Goal: Task Accomplishment & Management: Manage account settings

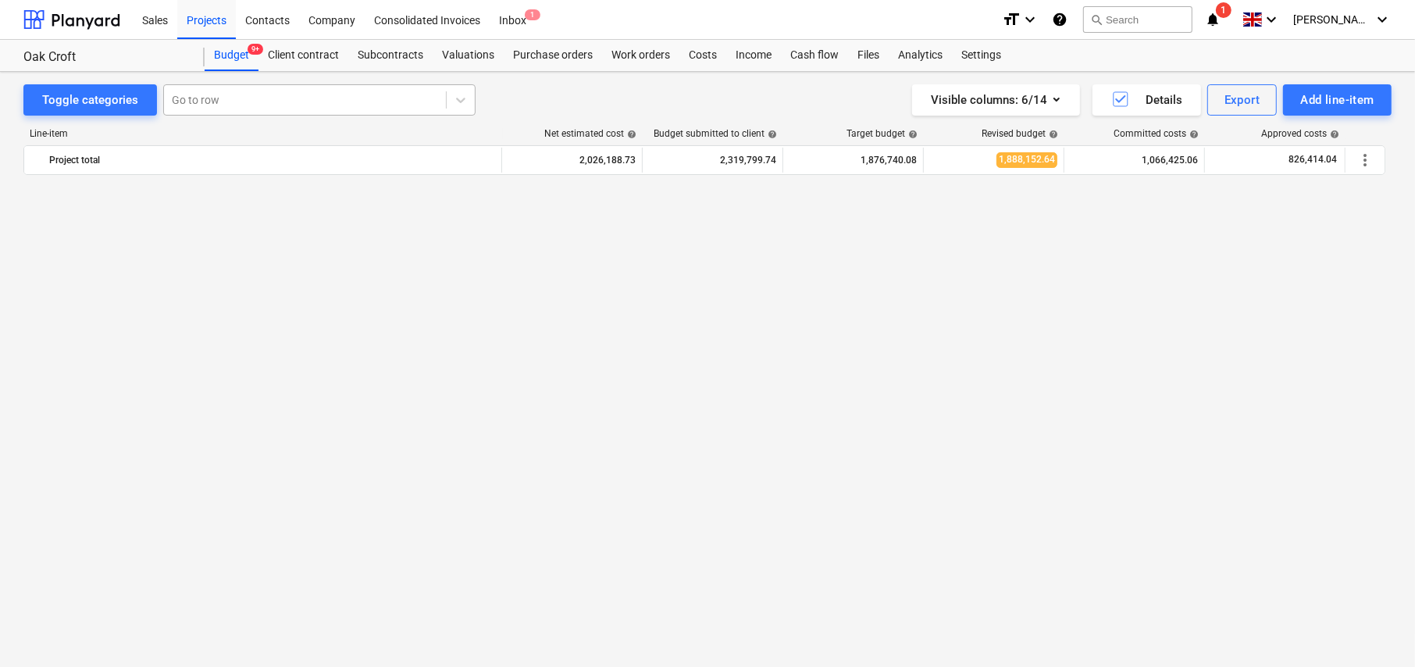
scroll to position [2196, 0]
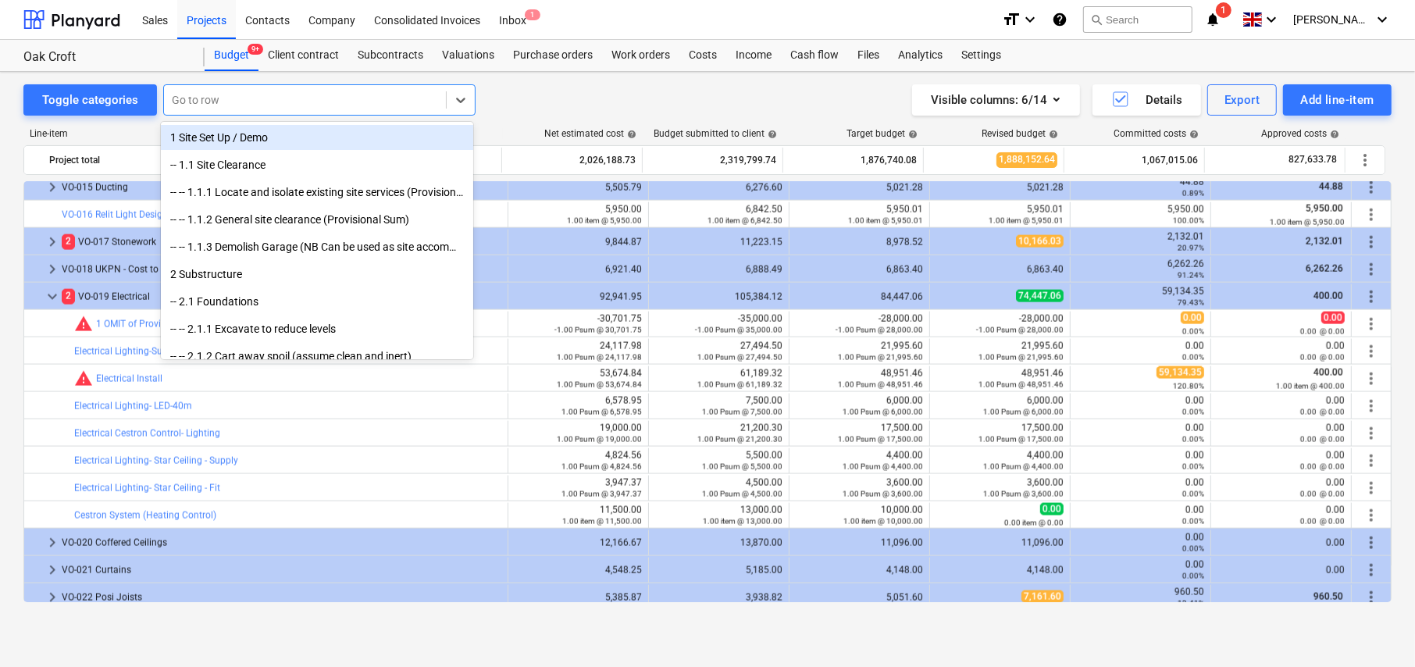
click at [260, 97] on div at bounding box center [305, 100] width 266 height 16
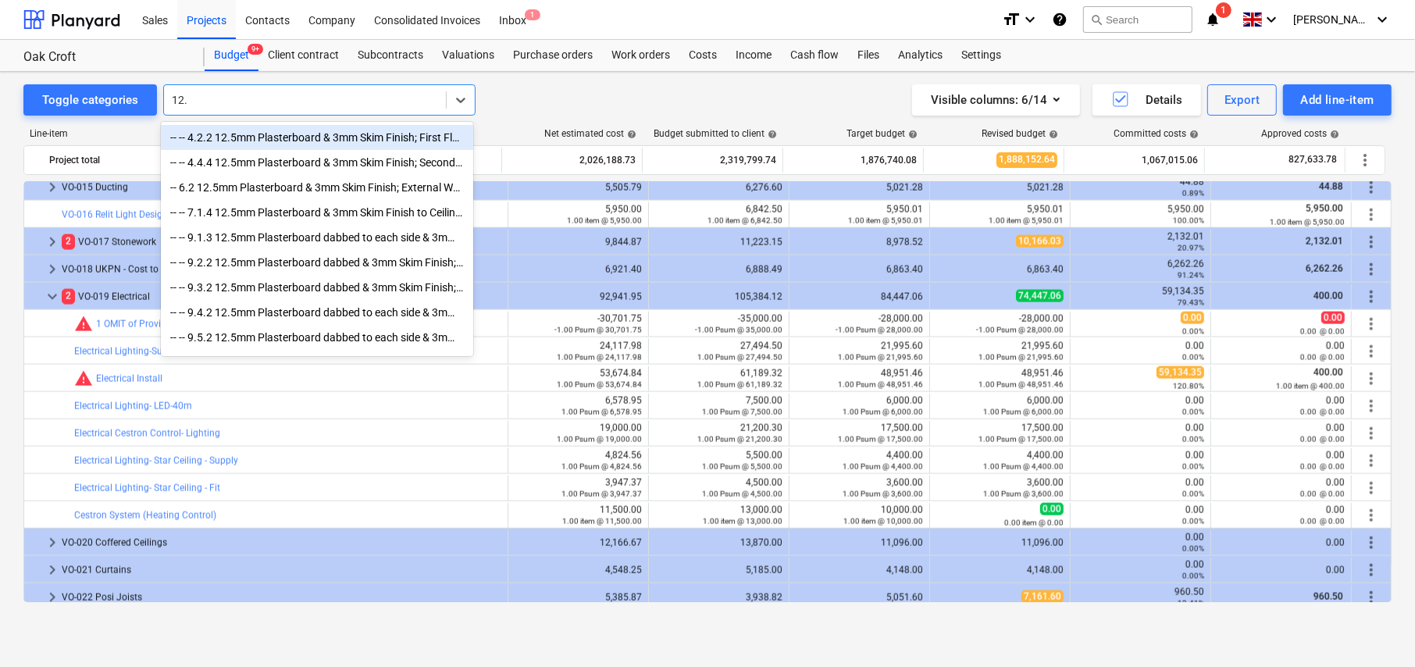
type input "12.5"
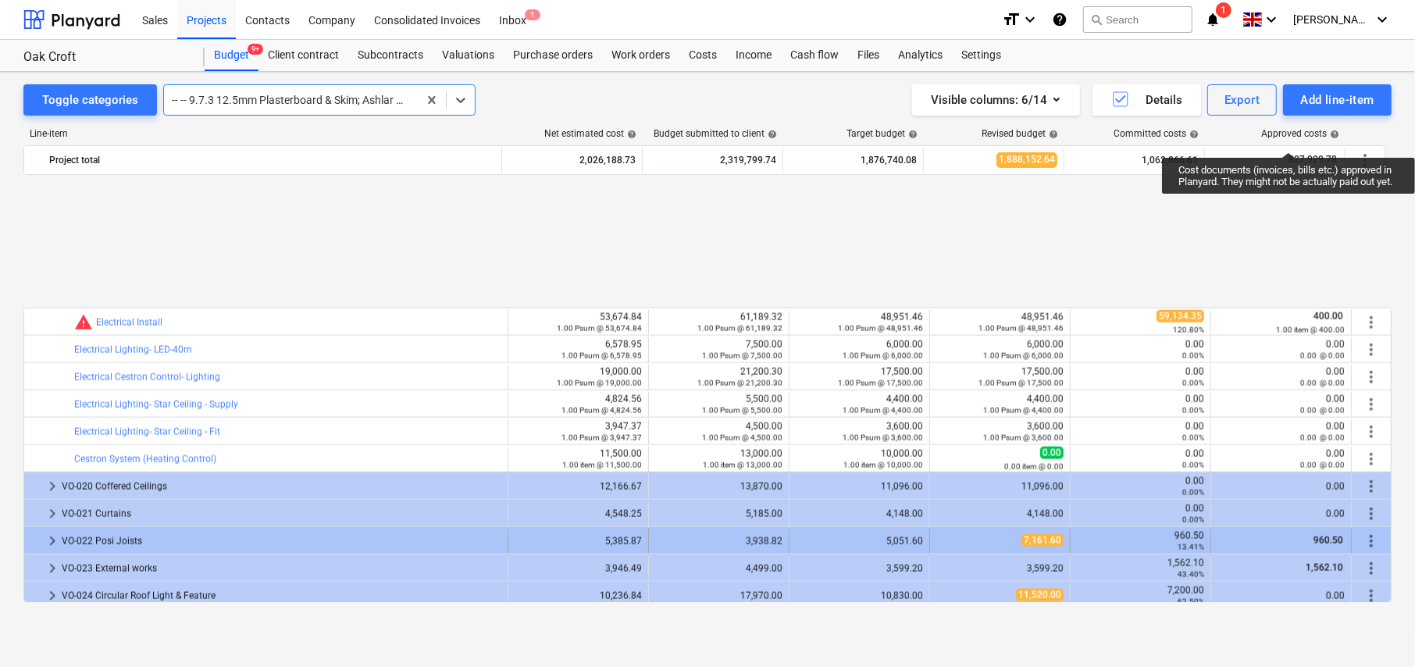
scroll to position [2406, 0]
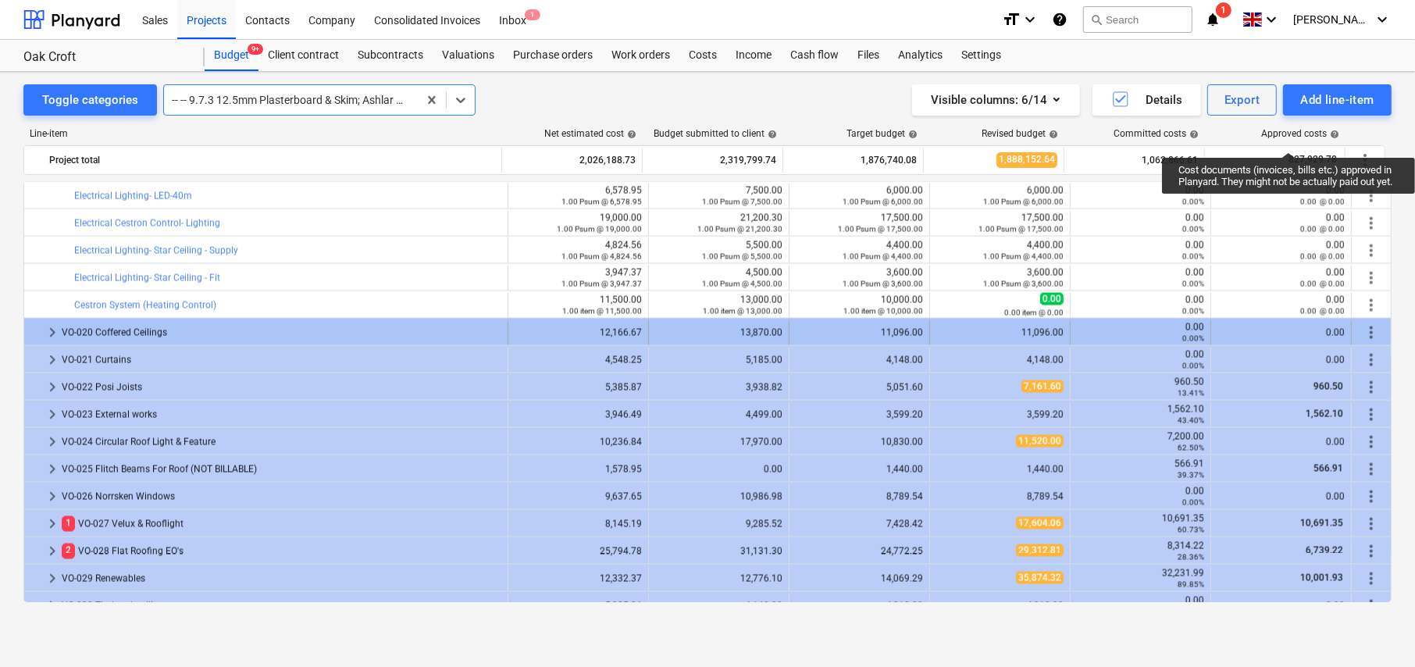
click at [52, 330] on span "keyboard_arrow_right" at bounding box center [52, 332] width 19 height 19
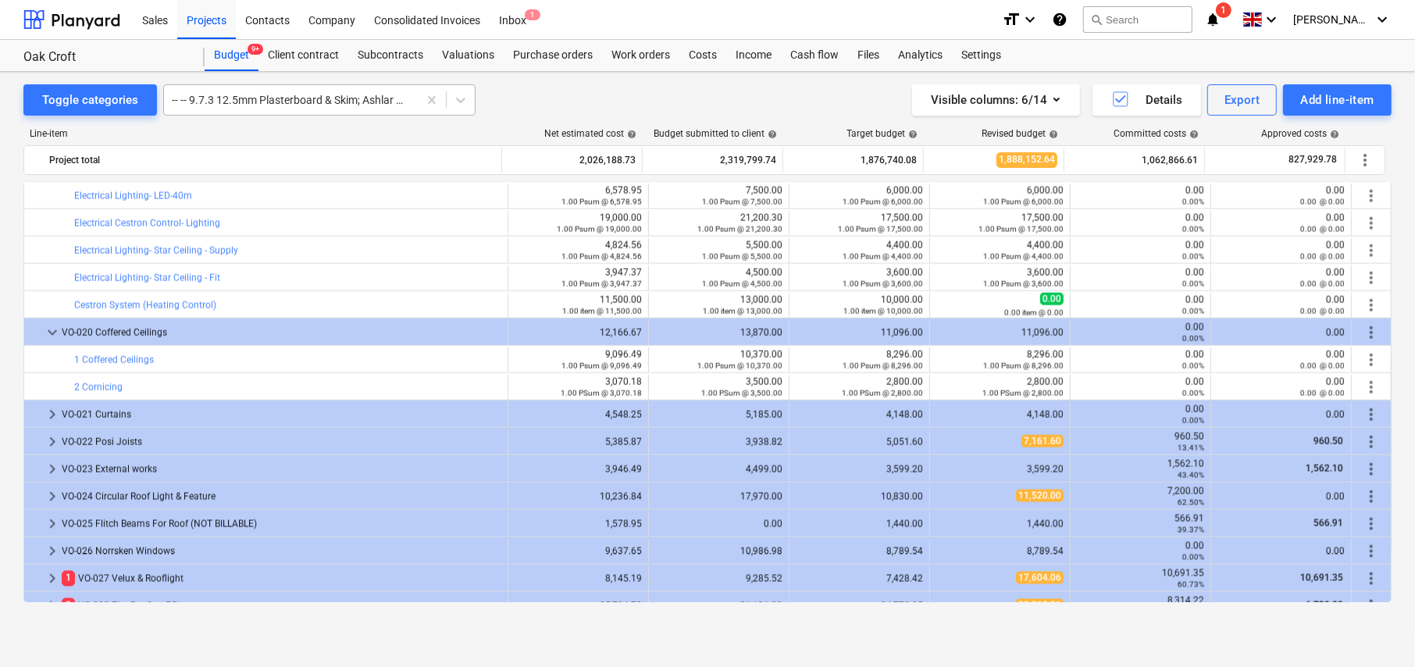
click at [301, 99] on div at bounding box center [291, 100] width 238 height 16
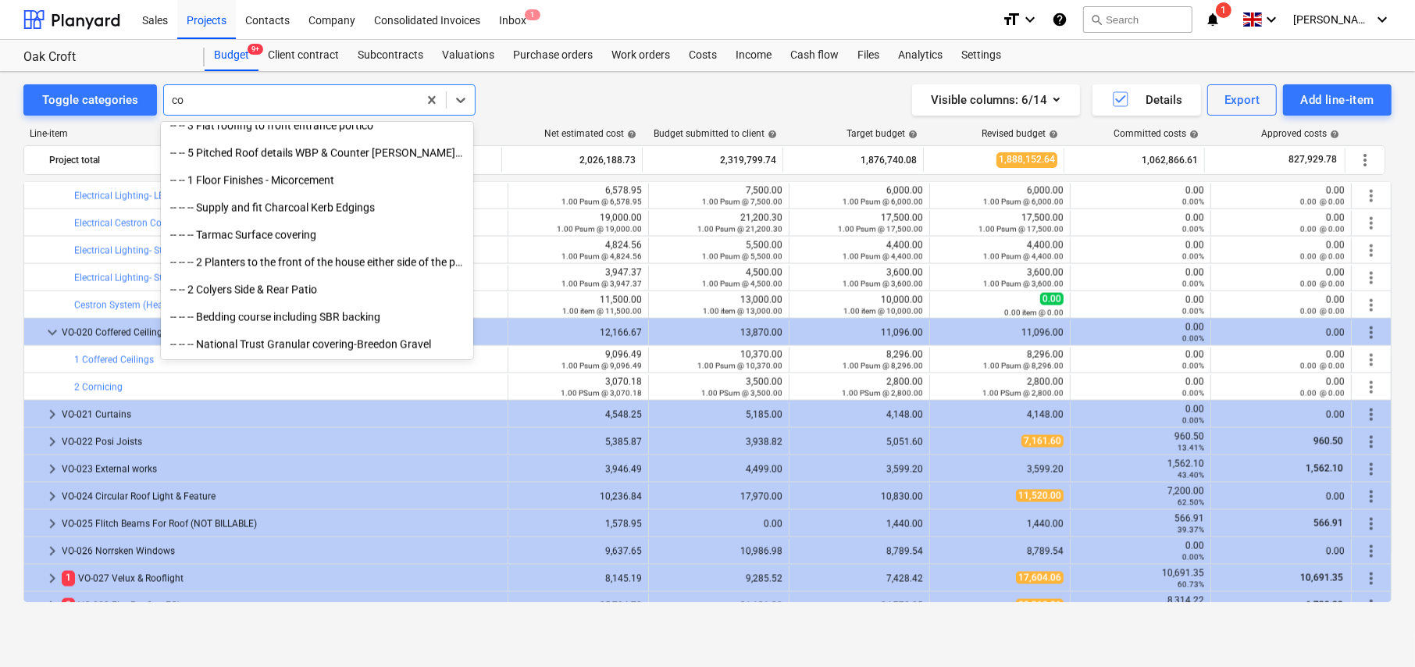
scroll to position [2390, 0]
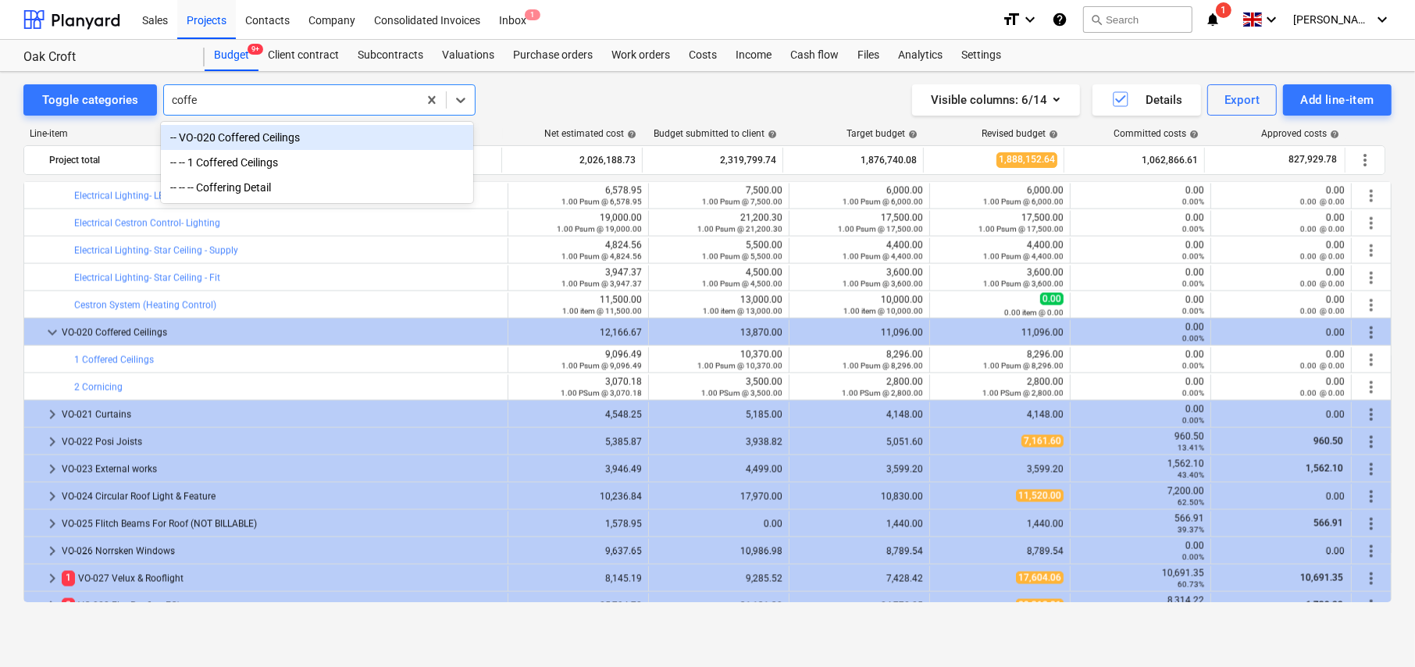
type input "coffer"
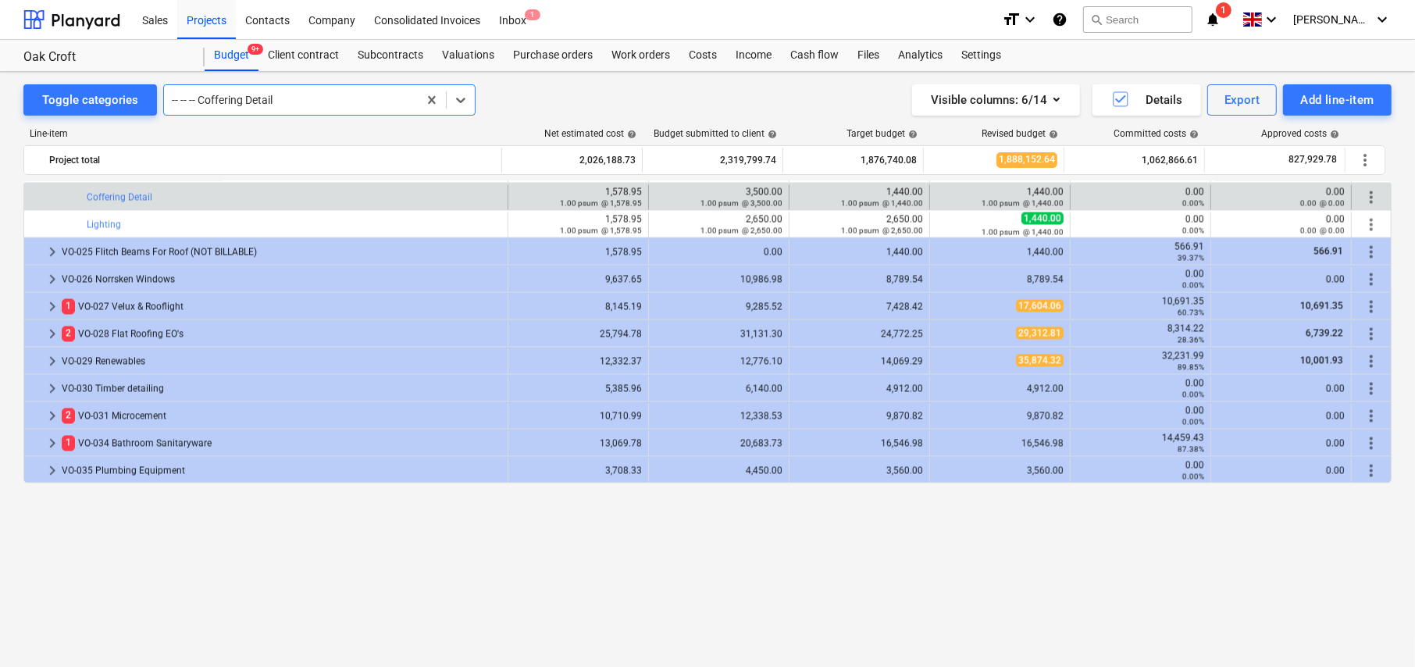
scroll to position [2713, 0]
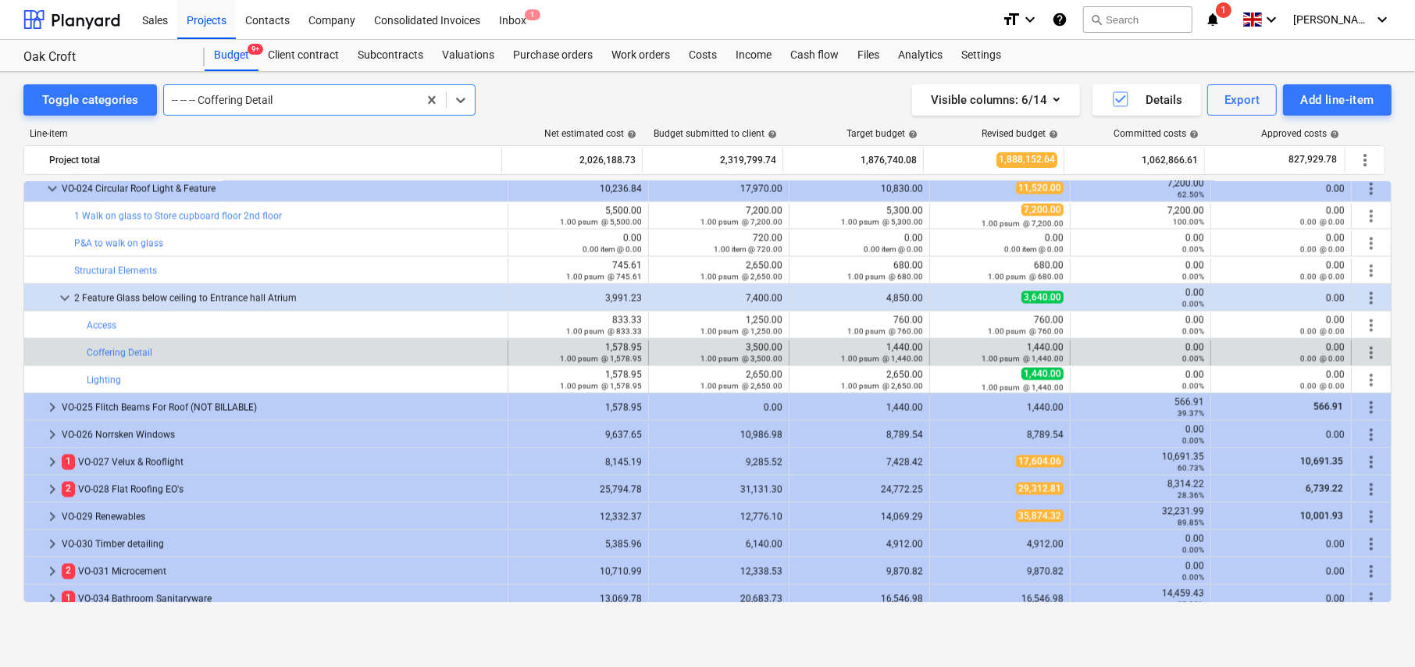
click at [286, 95] on div at bounding box center [291, 100] width 238 height 16
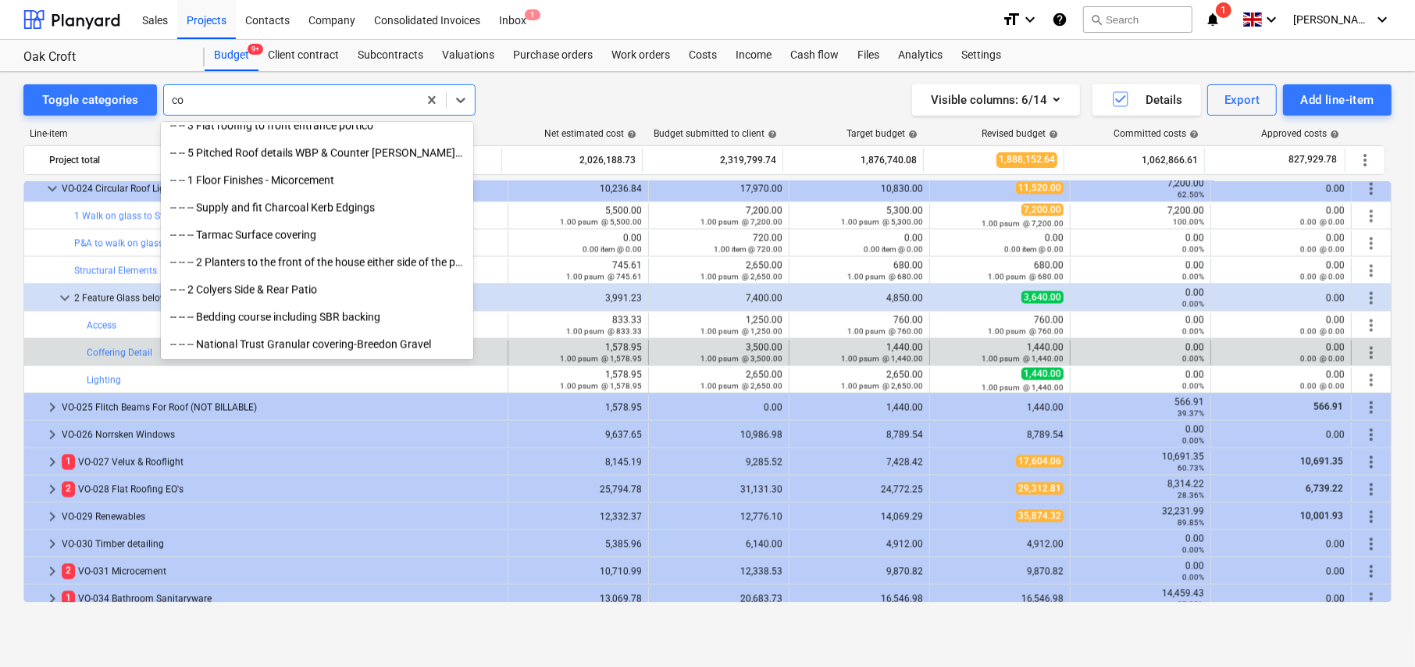
scroll to position [2390, 0]
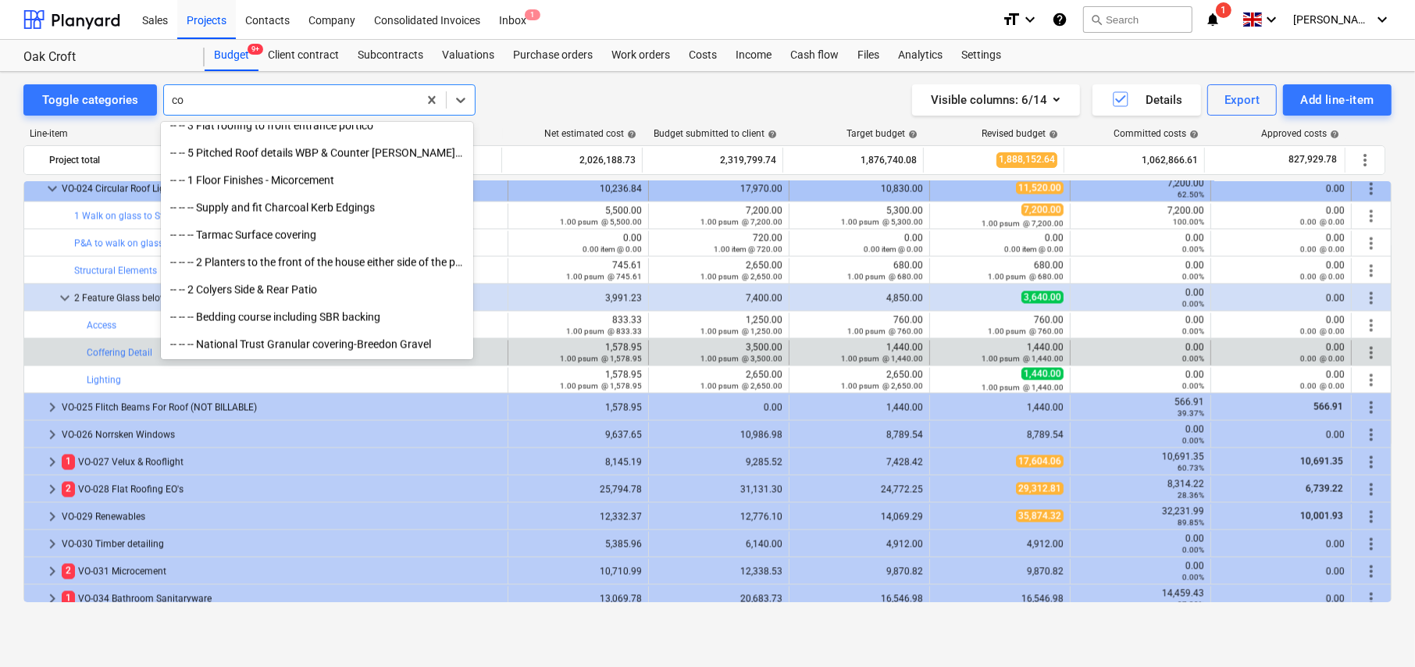
type input "co"
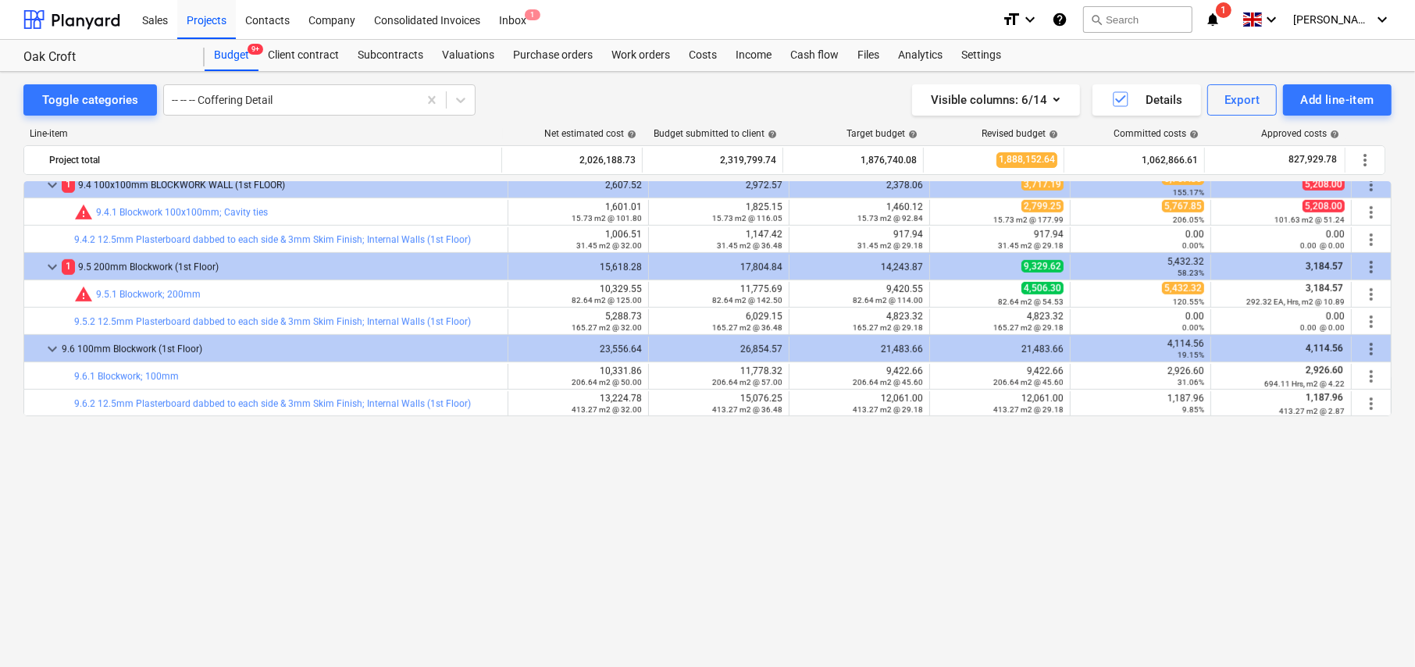
scroll to position [761, 0]
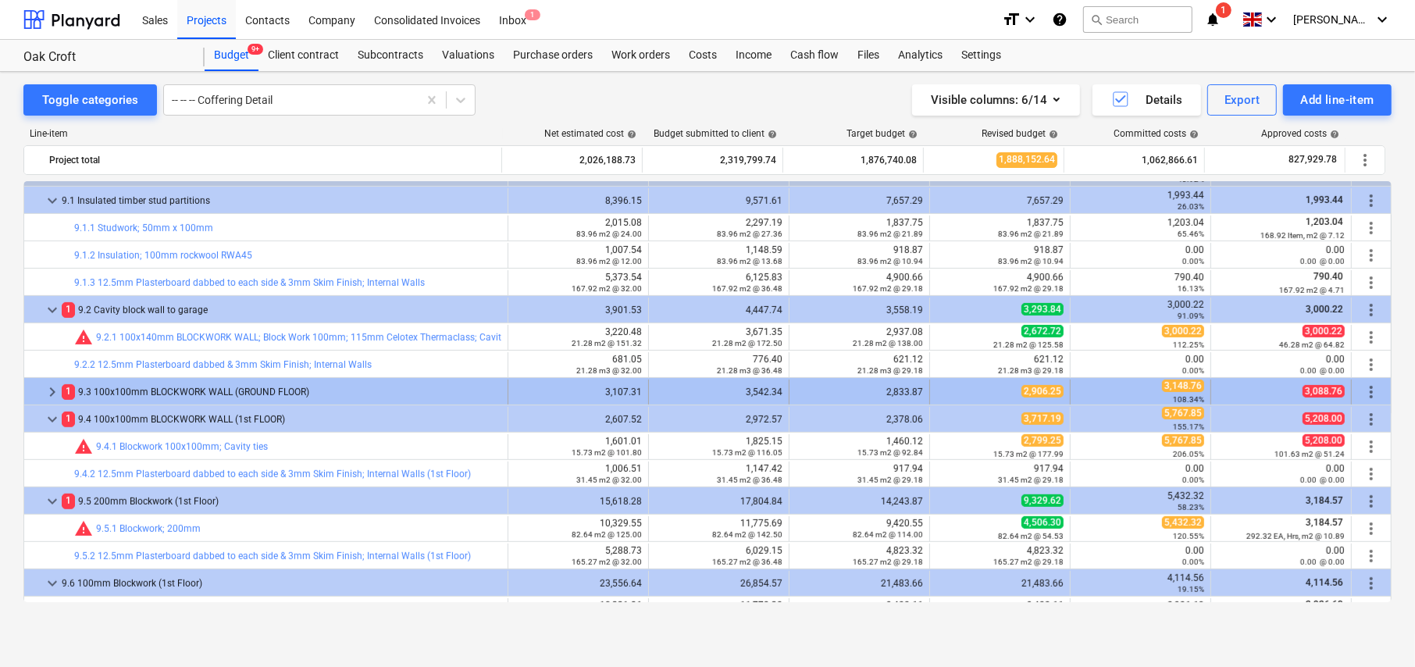
click at [52, 390] on span "keyboard_arrow_right" at bounding box center [52, 392] width 19 height 19
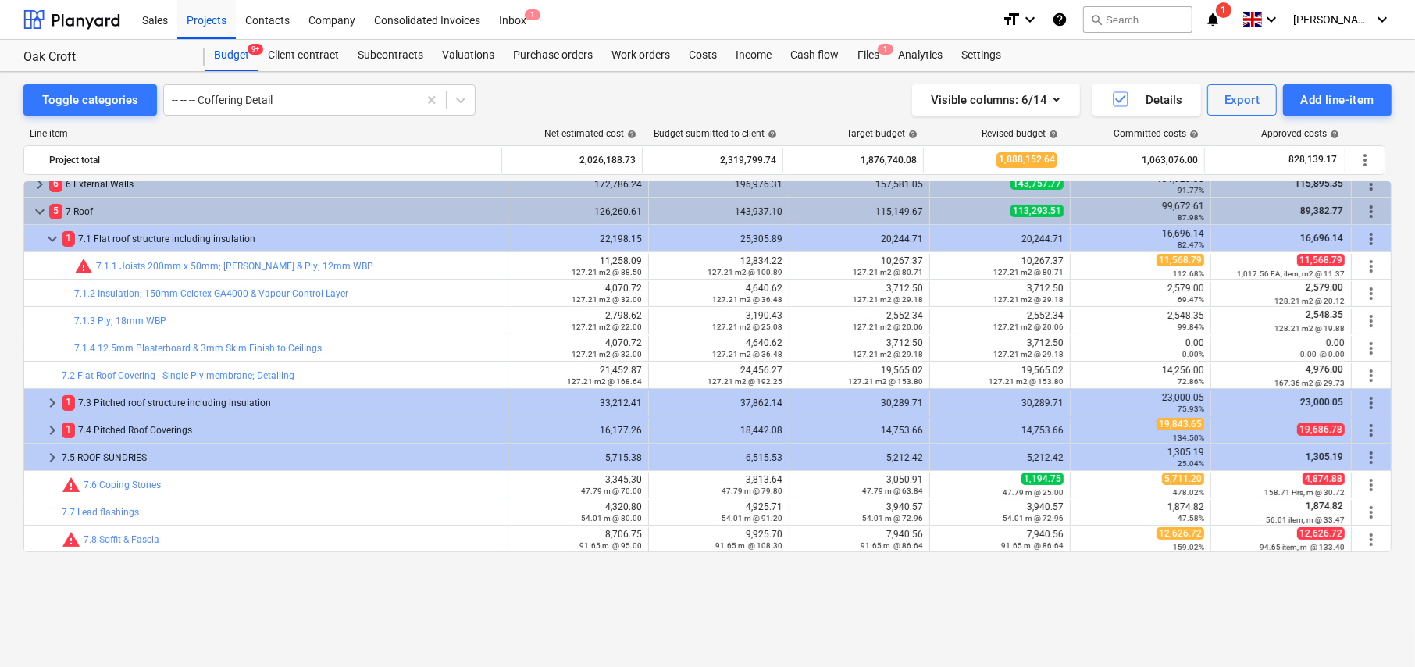
scroll to position [234, 0]
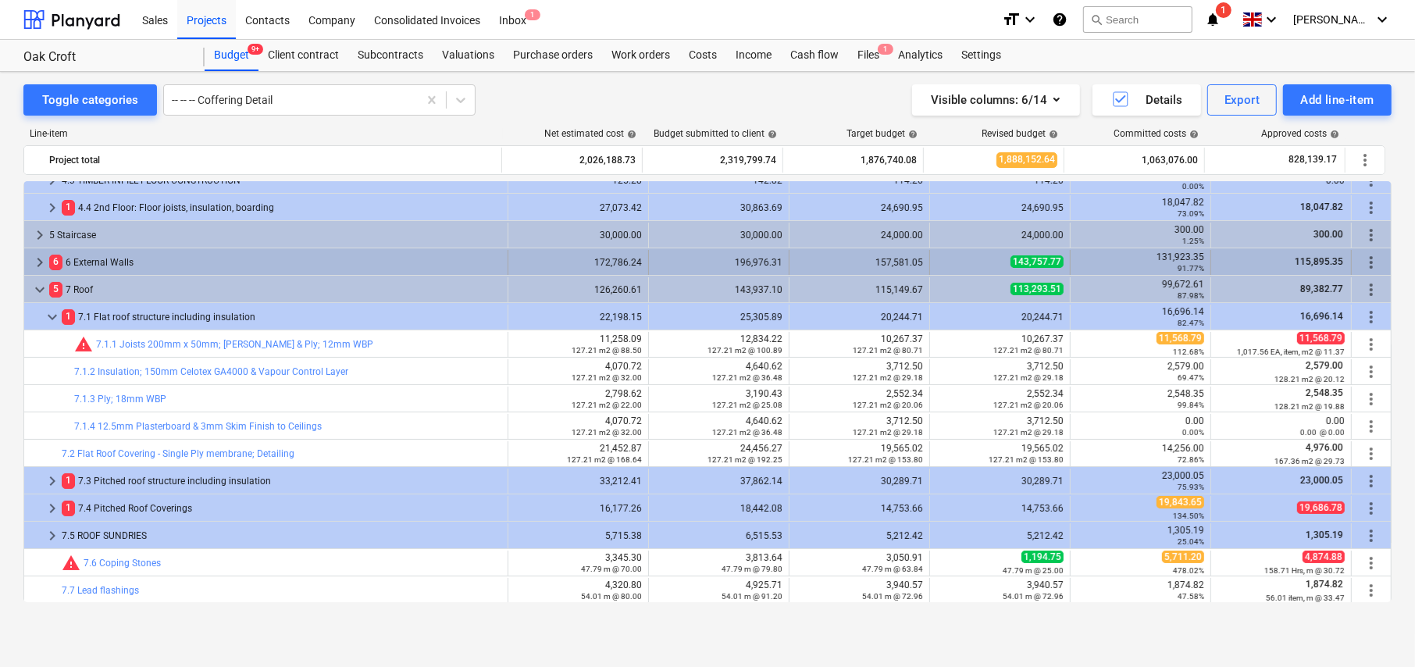
click at [42, 258] on span "keyboard_arrow_right" at bounding box center [39, 262] width 19 height 19
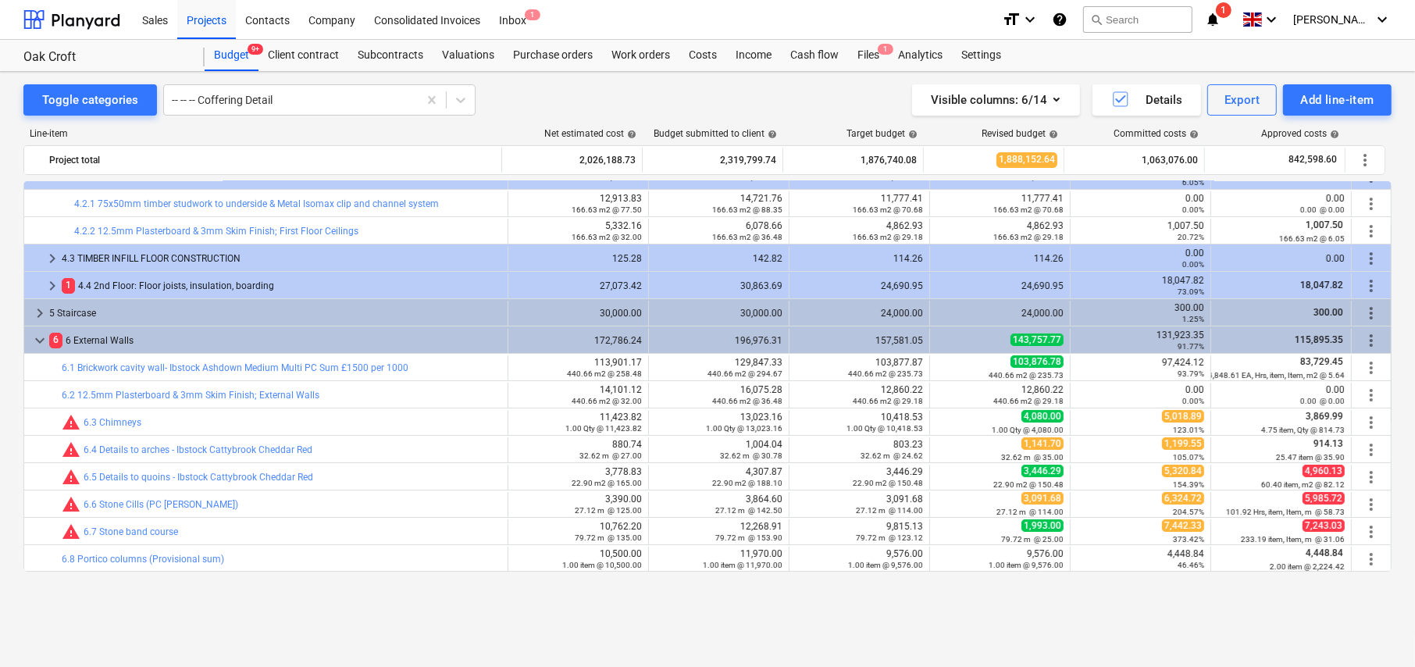
scroll to position [78, 0]
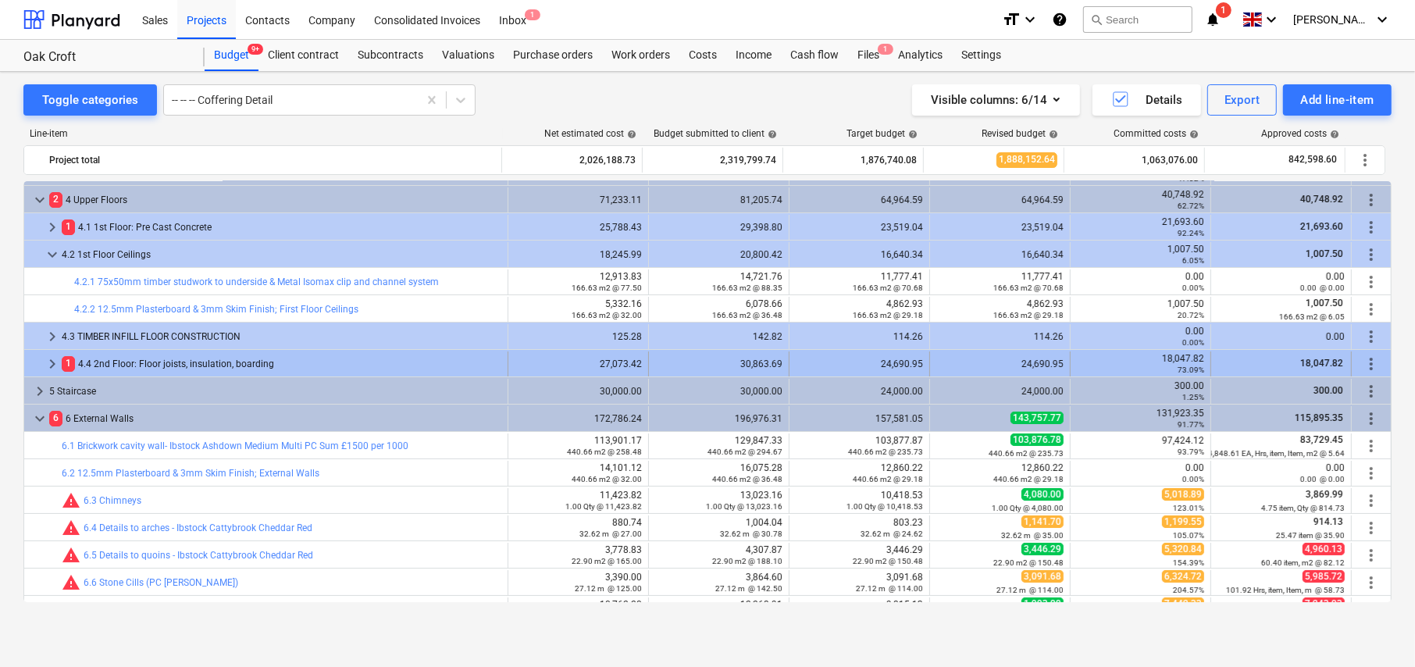
click at [51, 358] on span "keyboard_arrow_right" at bounding box center [52, 364] width 19 height 19
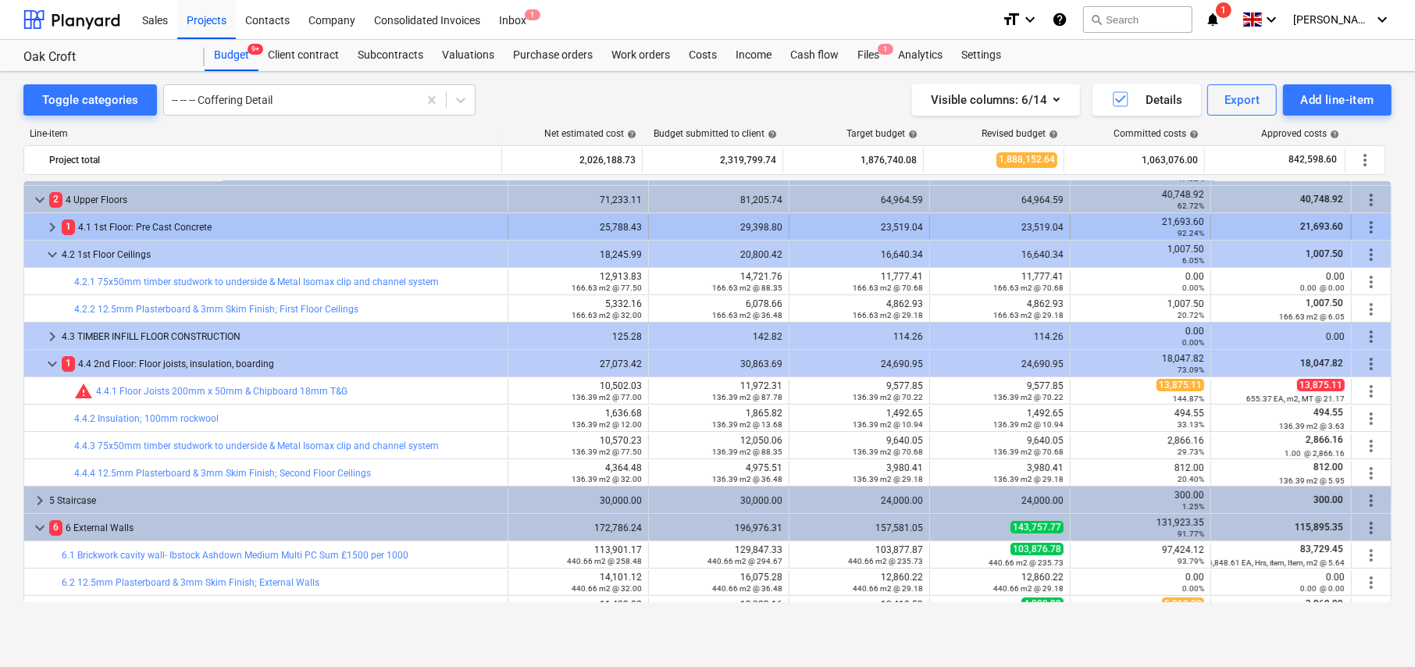
click at [52, 223] on span "keyboard_arrow_right" at bounding box center [52, 227] width 19 height 19
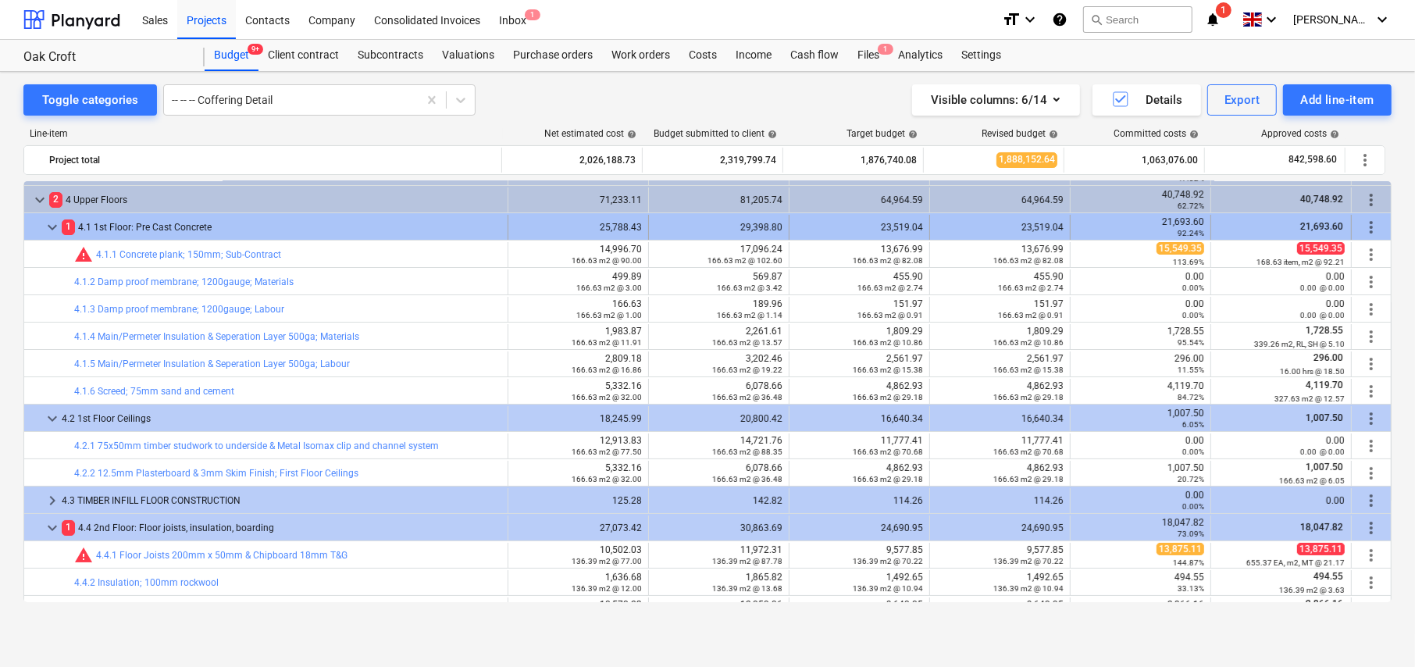
click at [52, 224] on span "keyboard_arrow_down" at bounding box center [52, 227] width 19 height 19
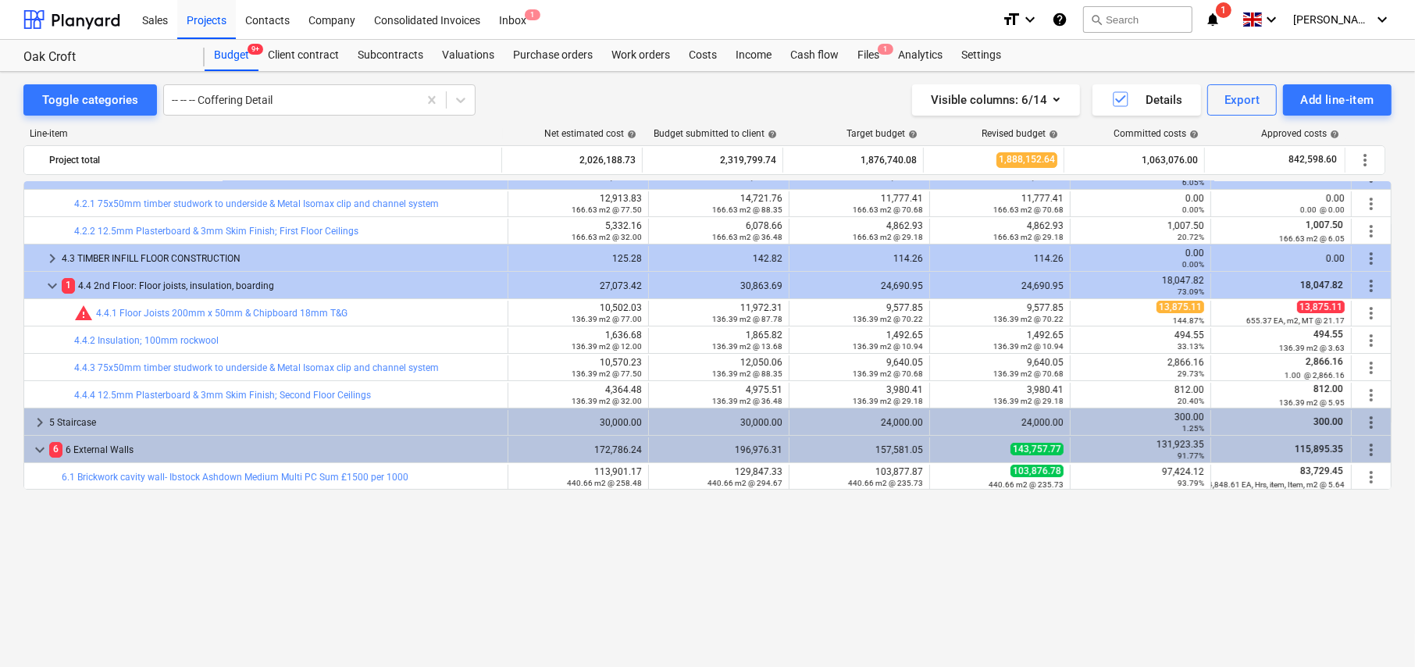
scroll to position [0, 0]
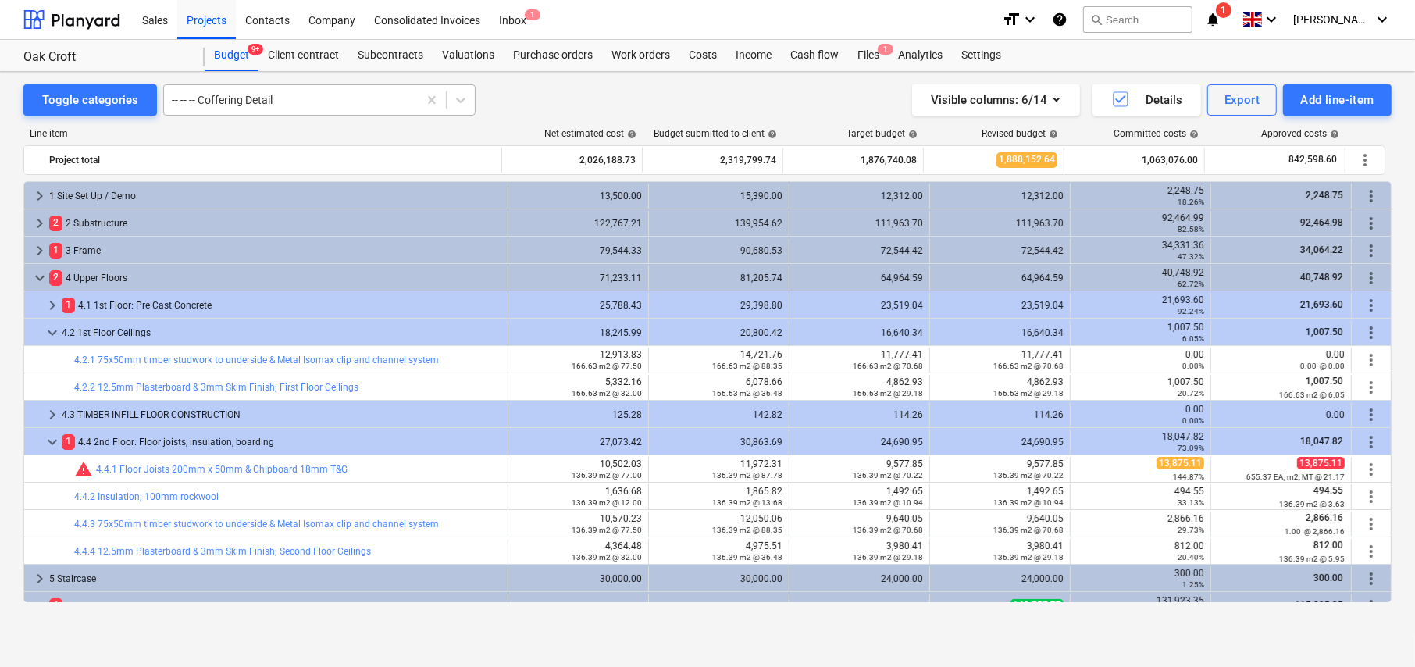
click at [217, 102] on div at bounding box center [291, 100] width 238 height 16
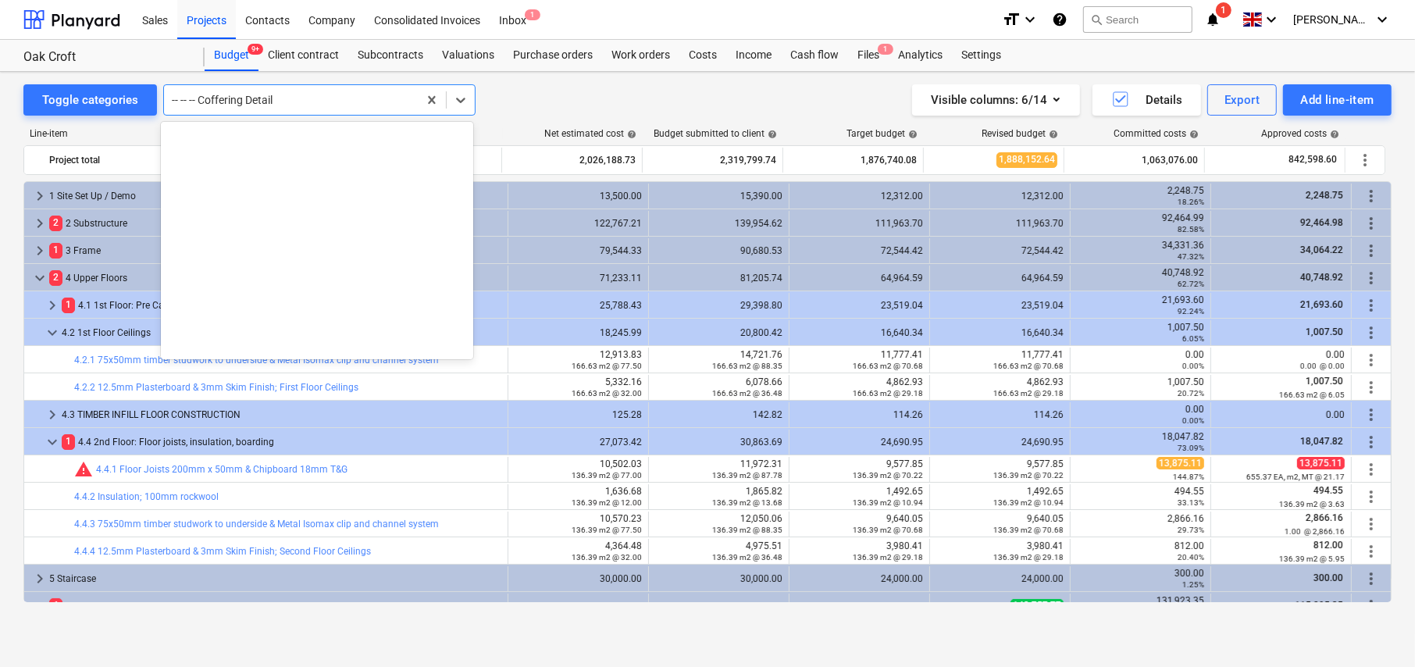
scroll to position [13915, 0]
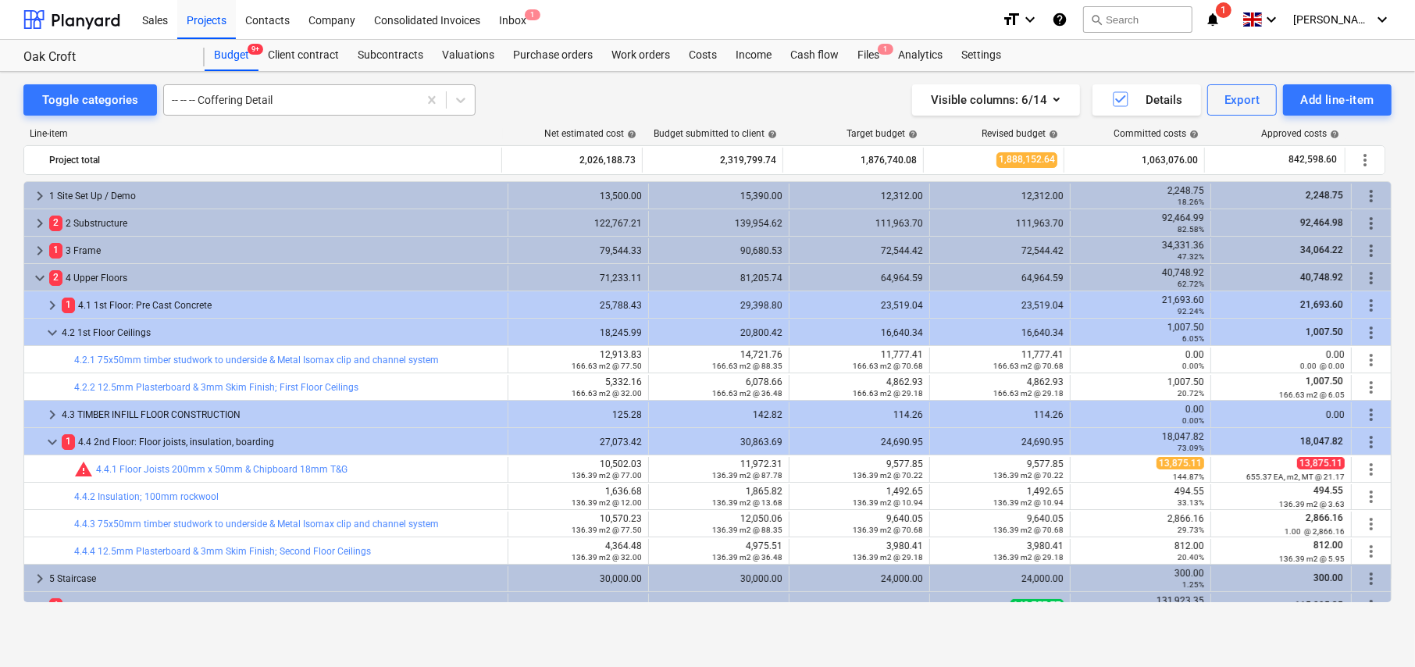
click at [266, 94] on div at bounding box center [291, 100] width 238 height 16
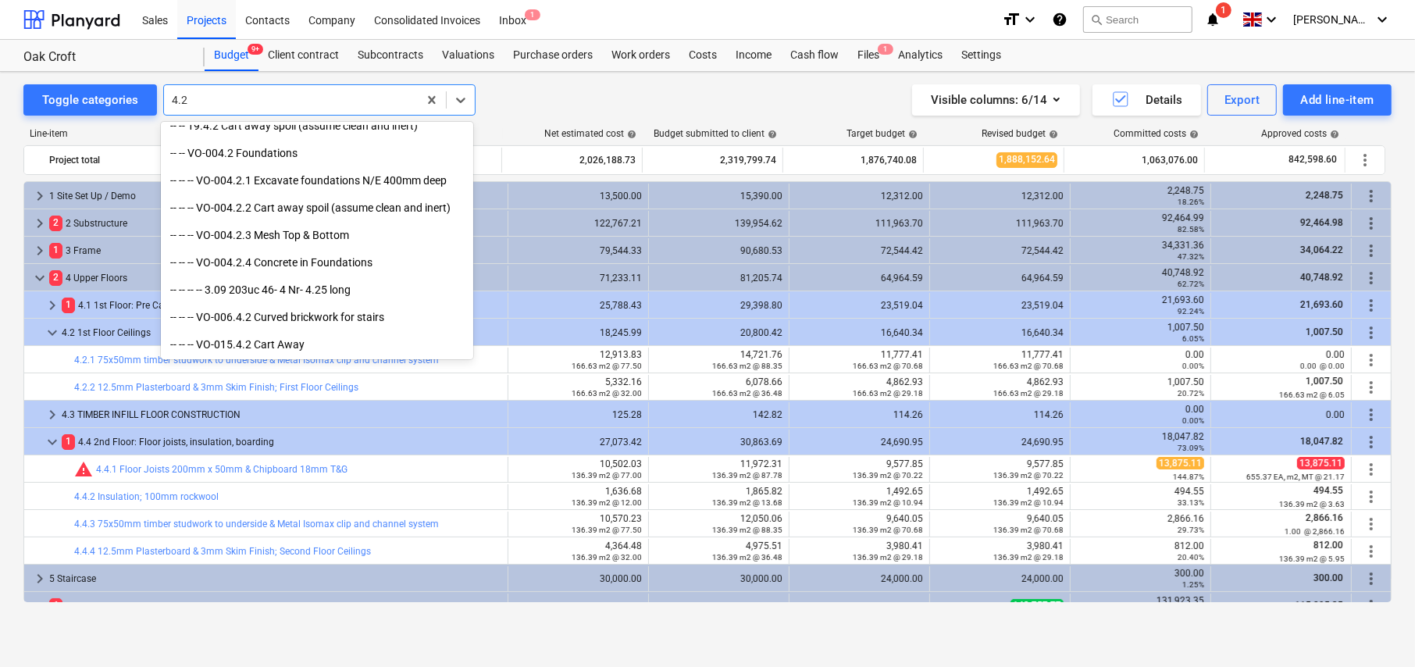
scroll to position [421, 0]
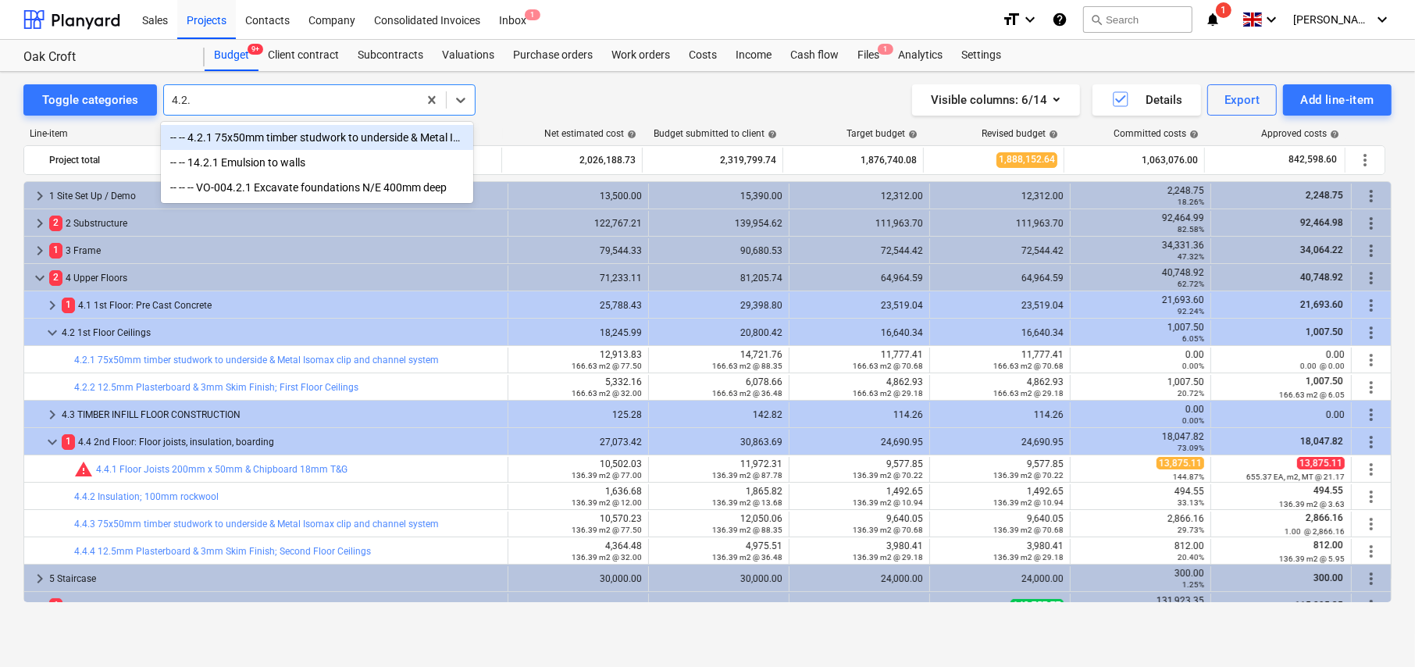
type input "4.2.1"
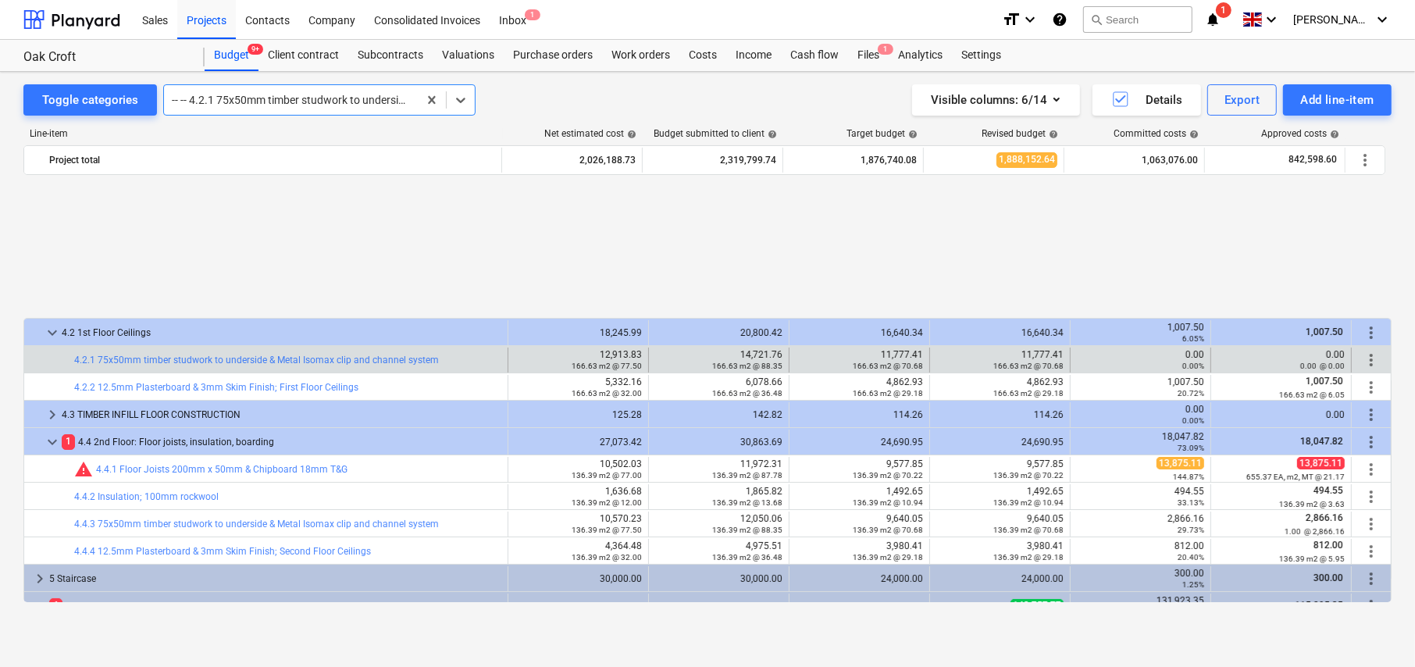
scroll to position [164, 0]
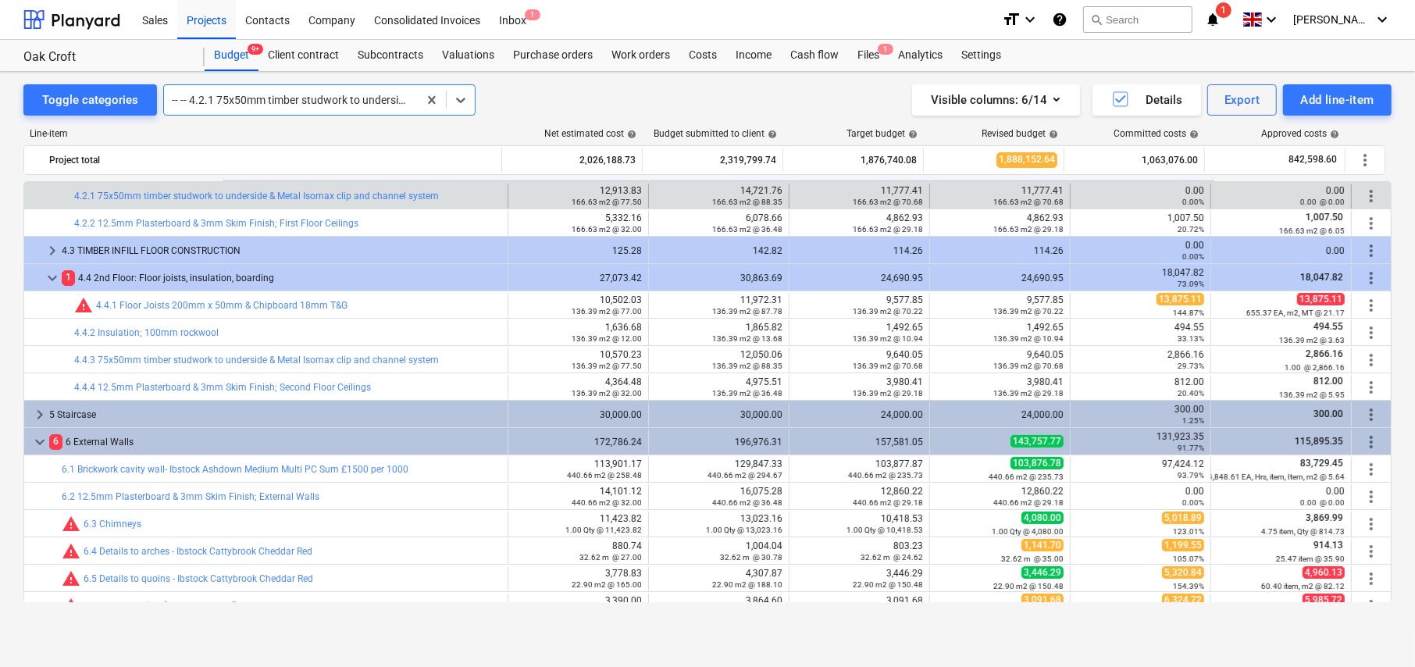
click at [266, 100] on div at bounding box center [291, 100] width 238 height 16
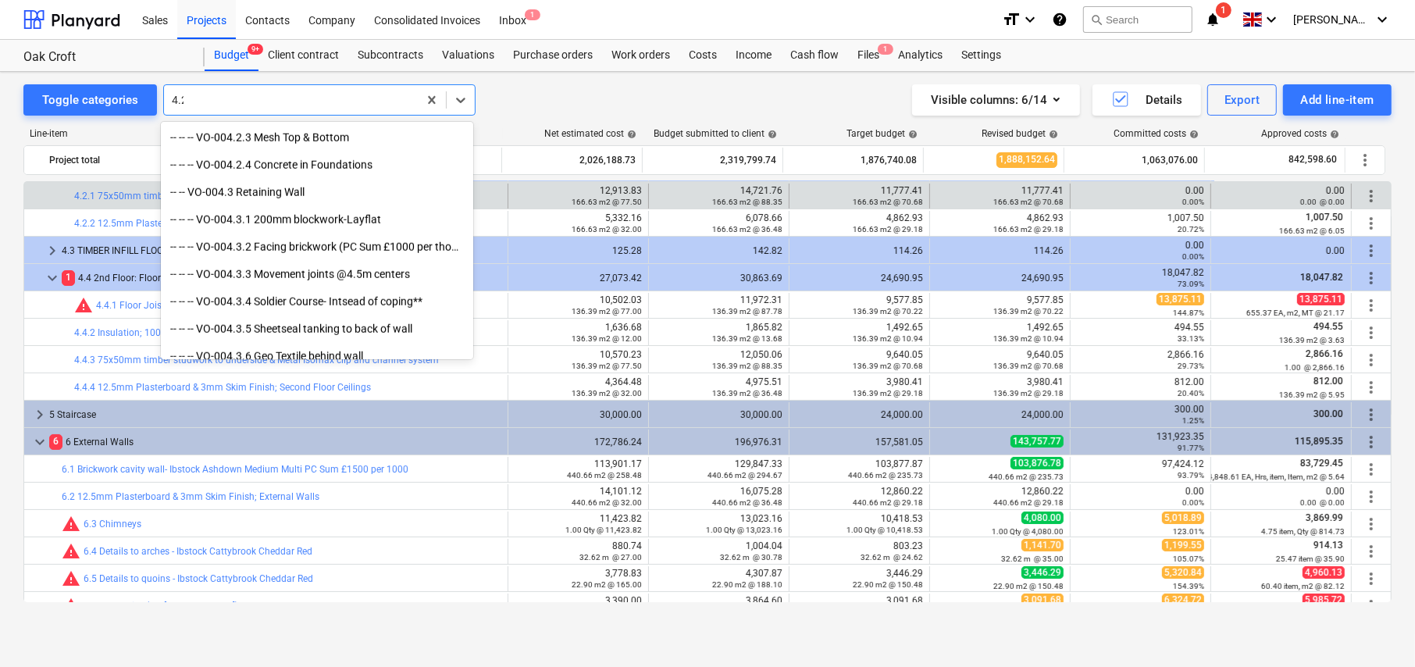
scroll to position [421, 0]
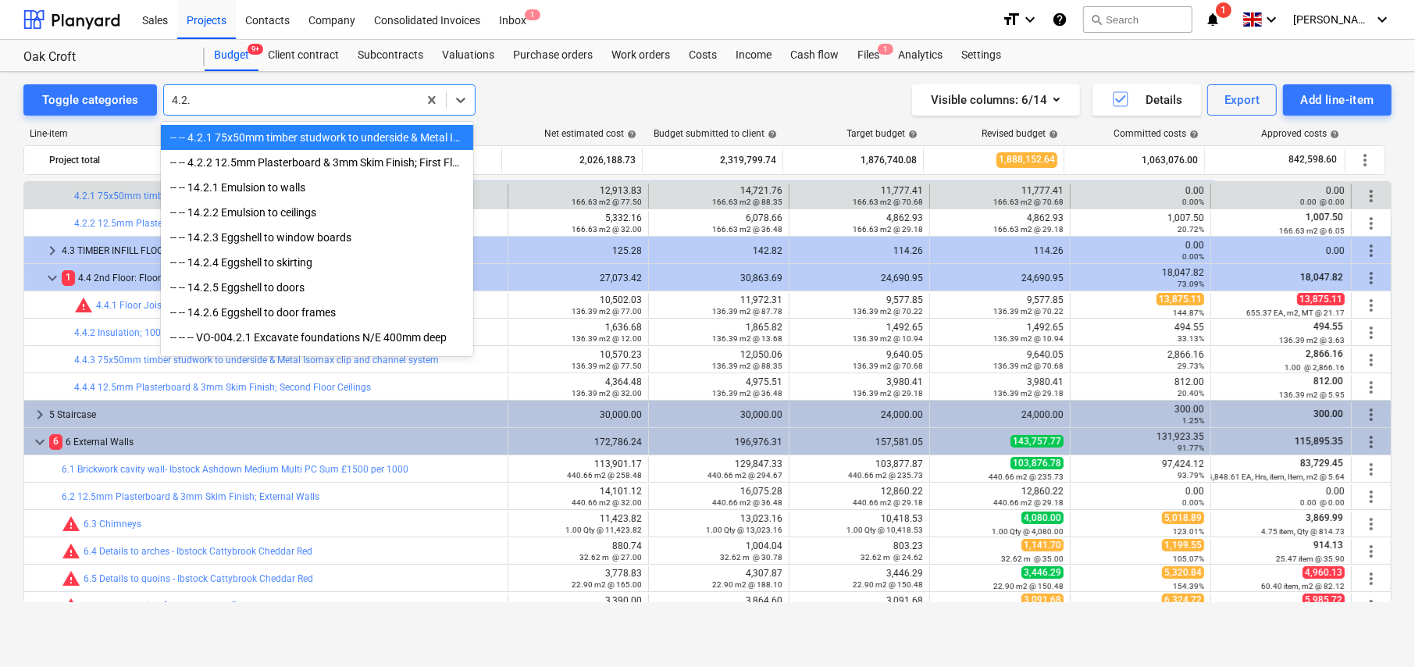
type input "4.2.2"
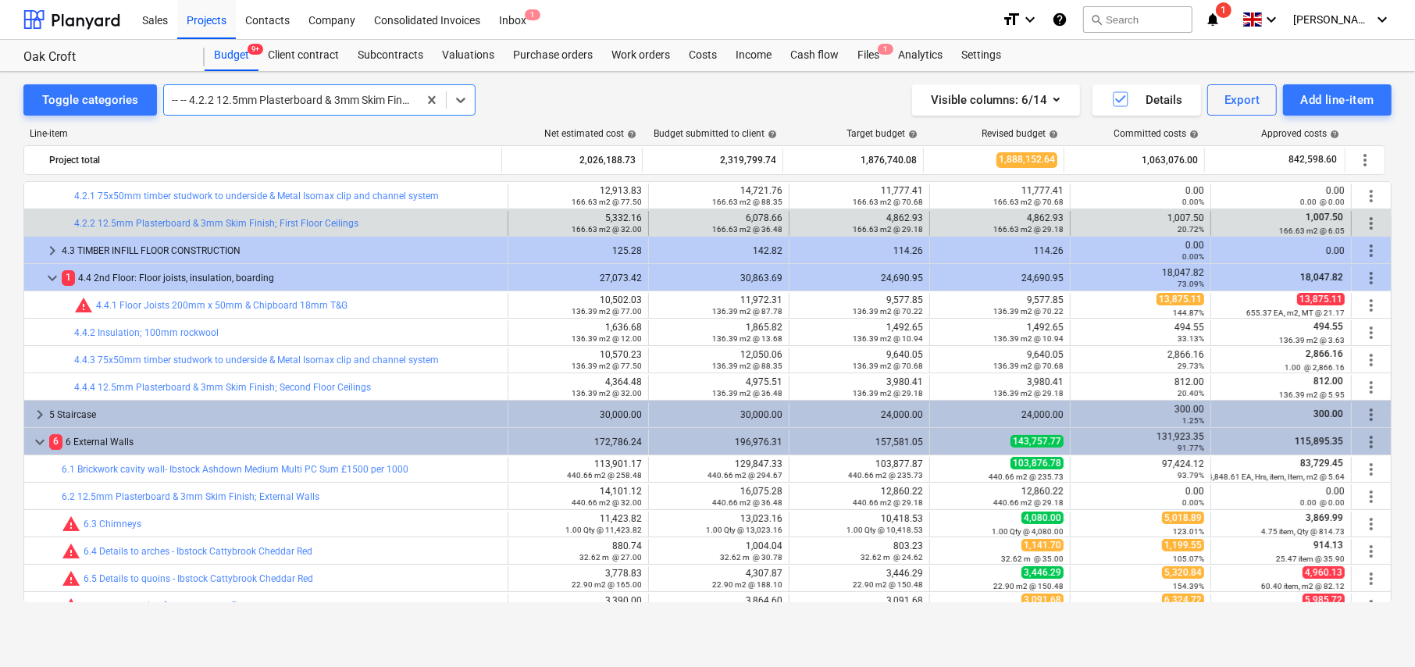
scroll to position [191, 0]
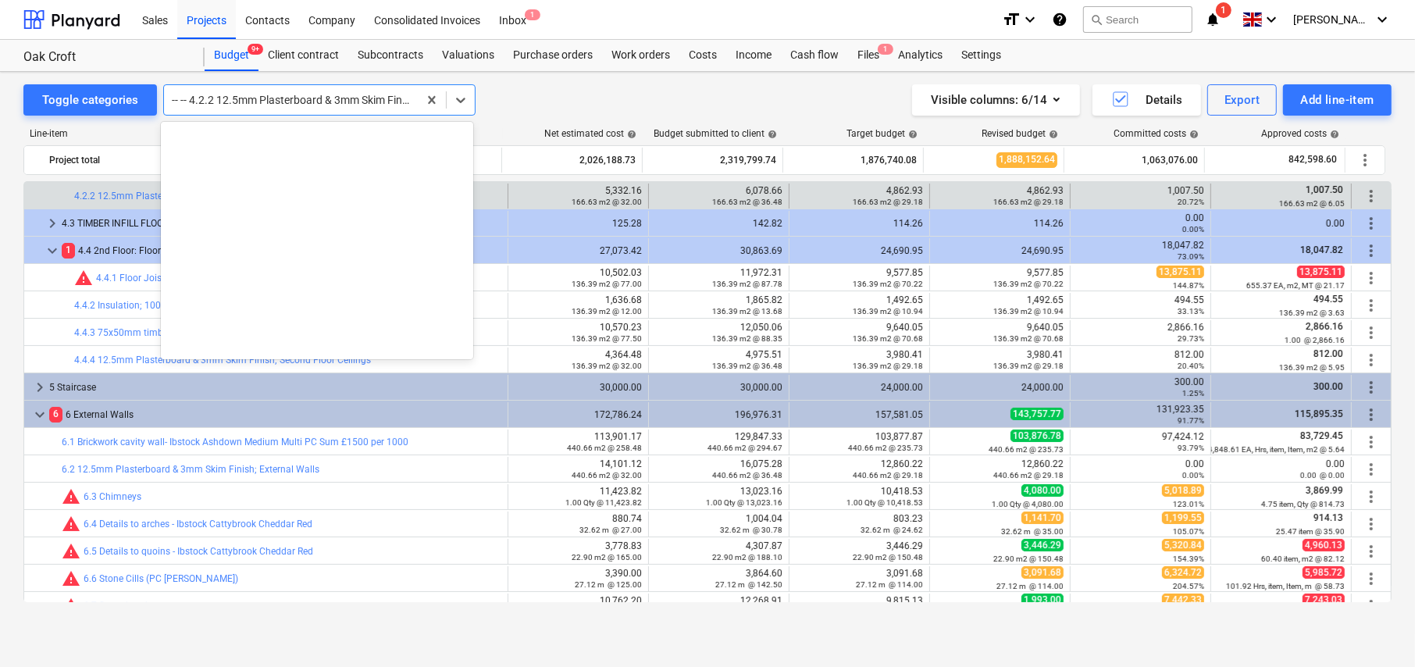
click at [266, 100] on div at bounding box center [291, 100] width 238 height 16
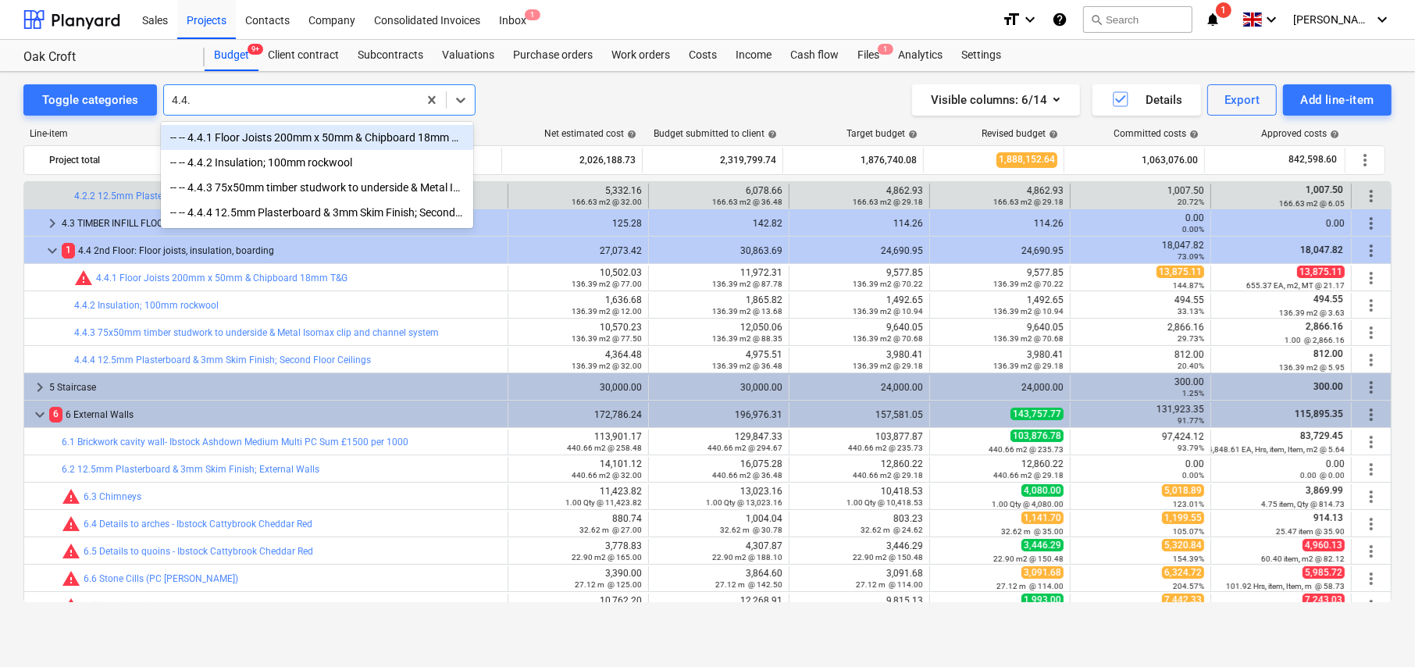
type input "4.4.3"
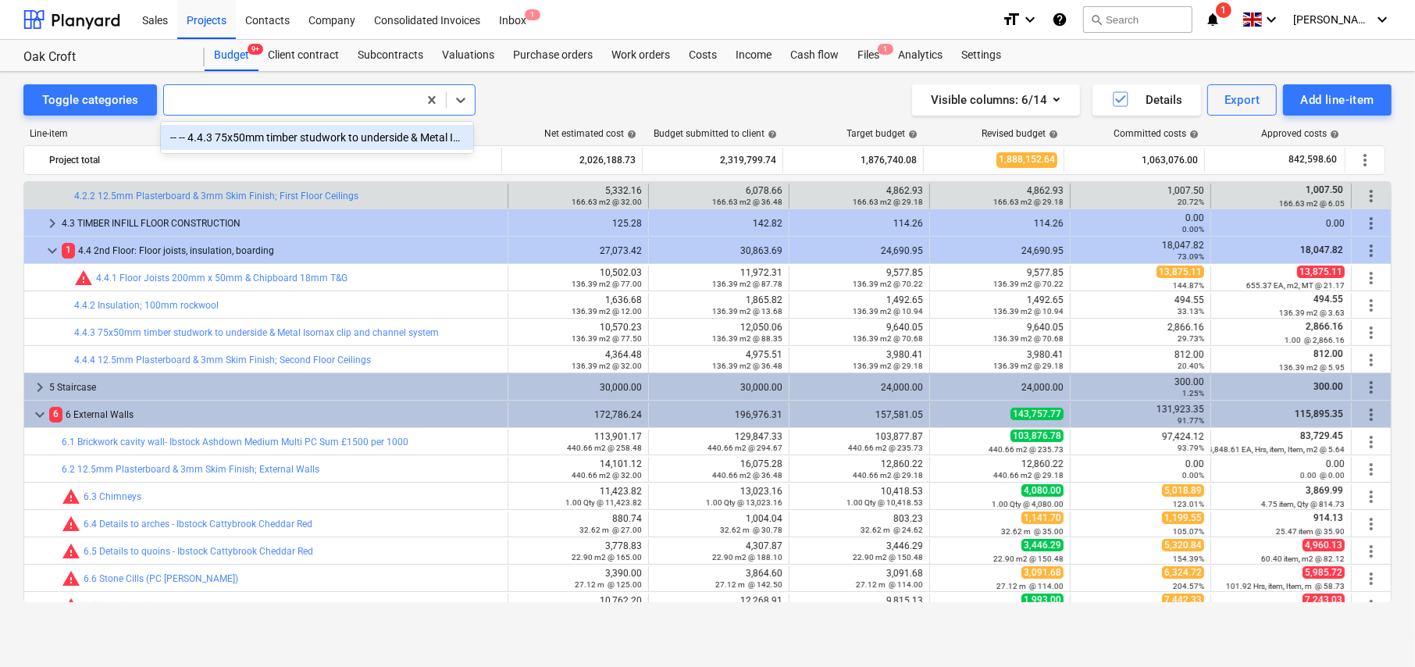
scroll to position [327, 0]
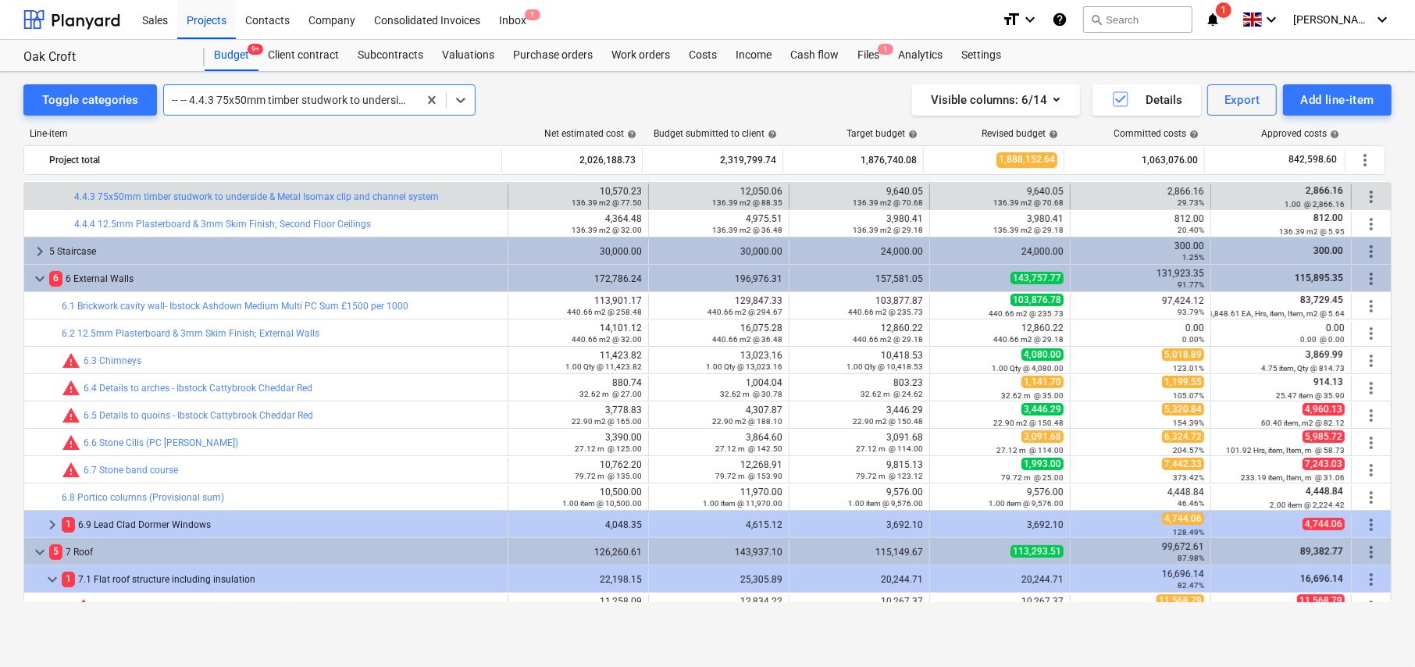
click at [269, 103] on div at bounding box center [291, 100] width 238 height 16
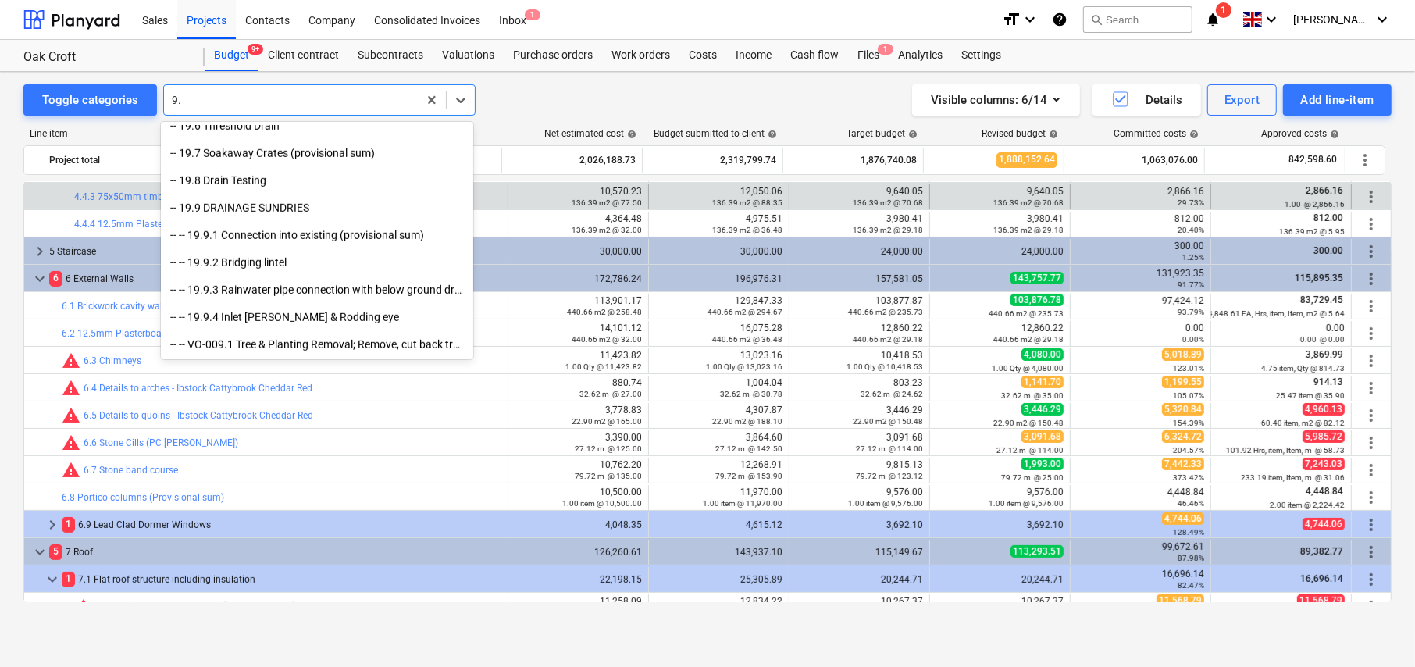
scroll to position [1023, 0]
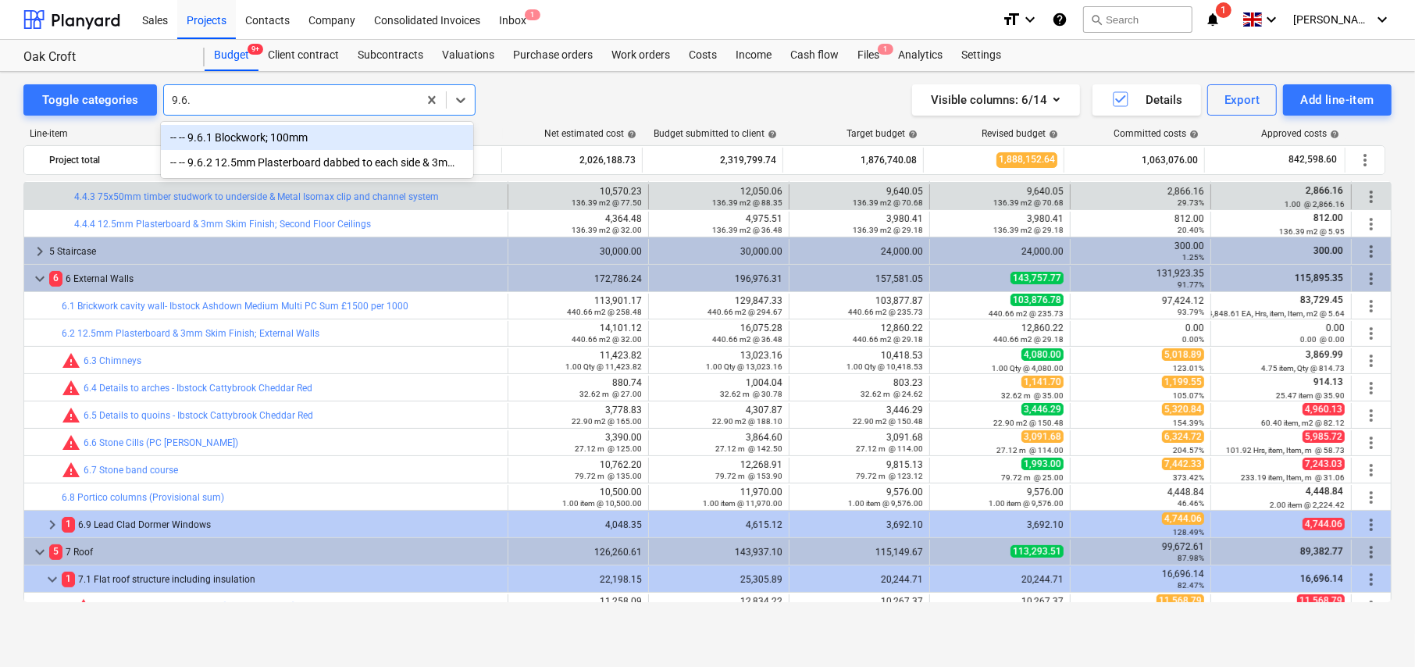
type input "9.6.2"
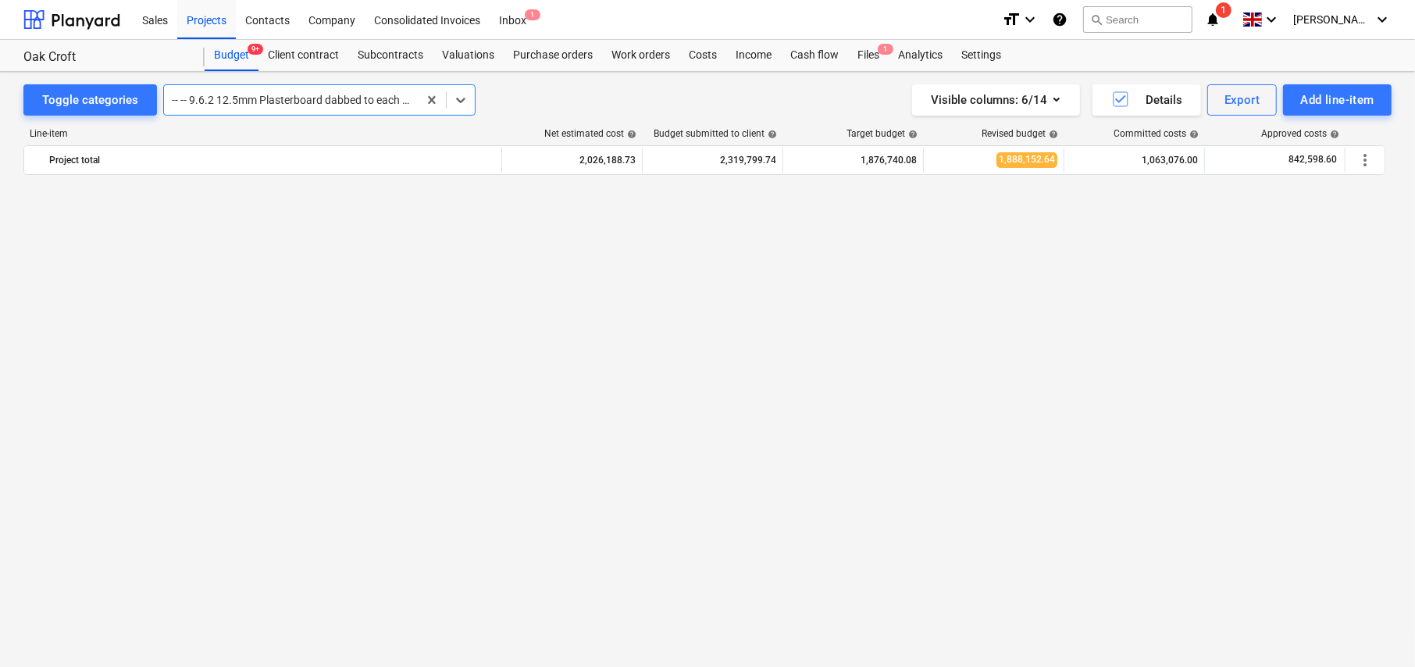
scroll to position [1613, 0]
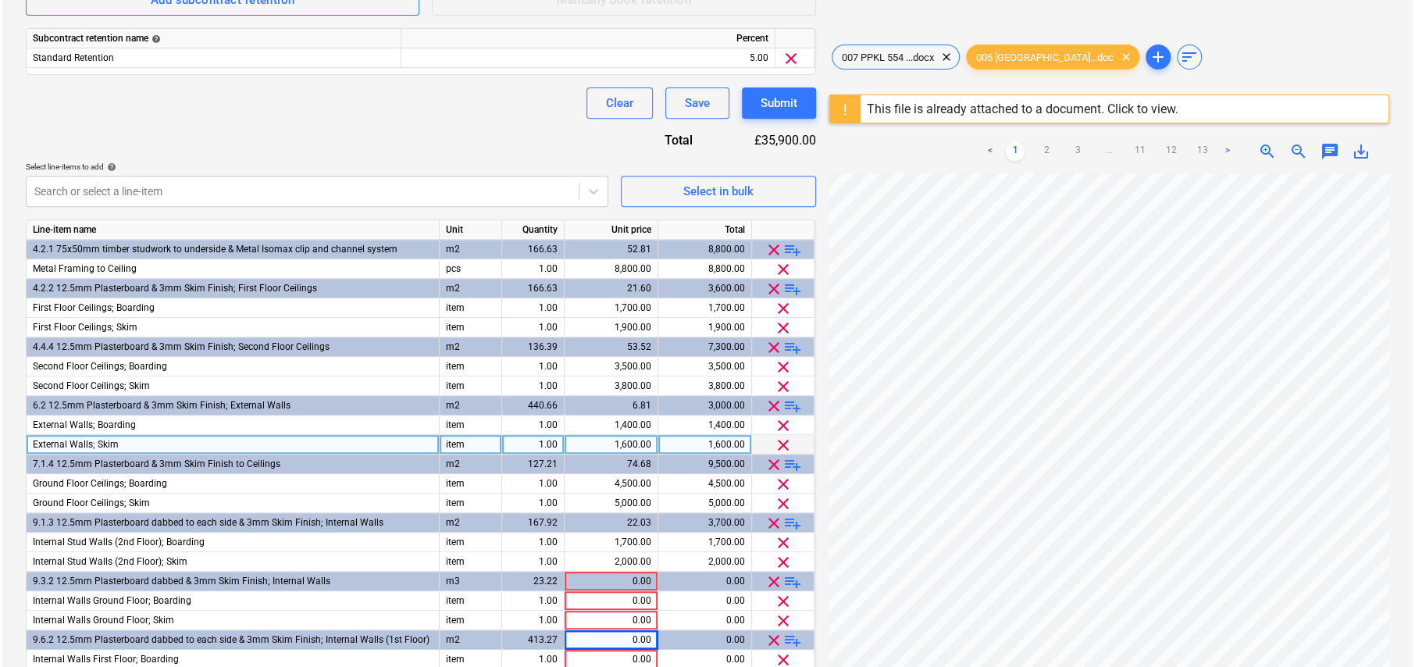
scroll to position [415, 0]
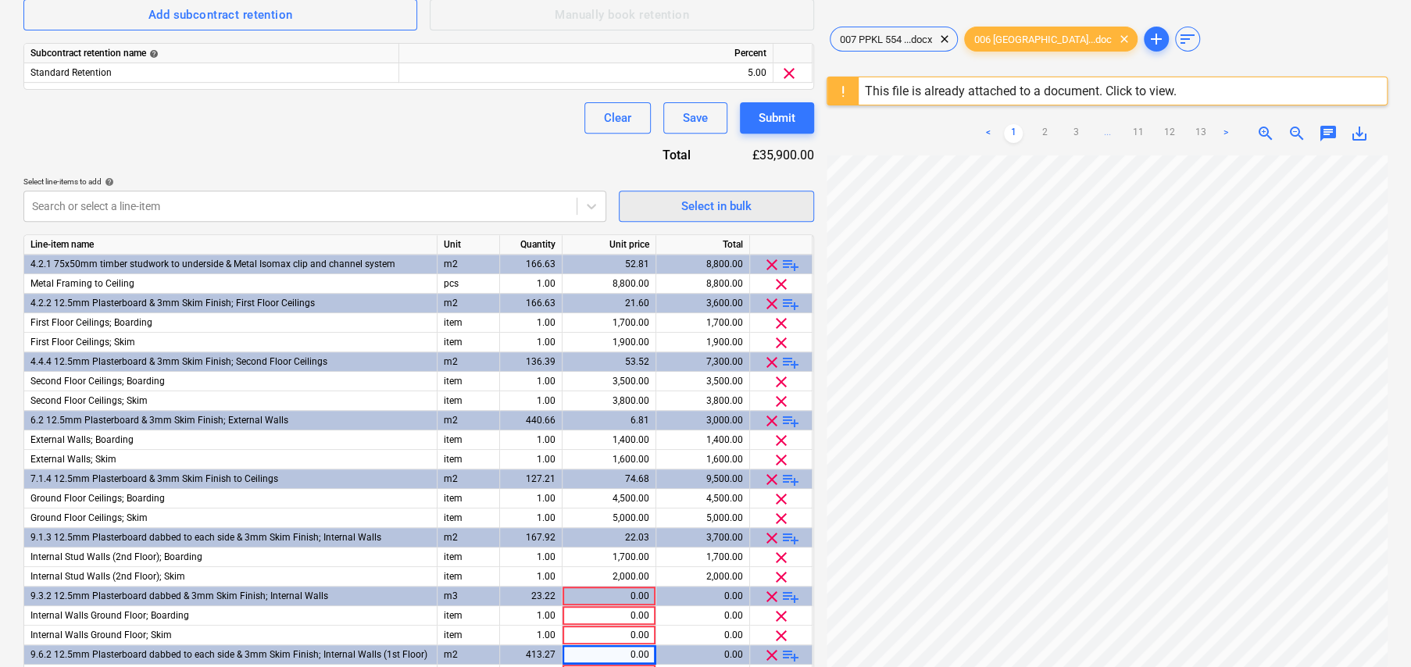
click at [742, 205] on div "Select in bulk" at bounding box center [716, 206] width 70 height 20
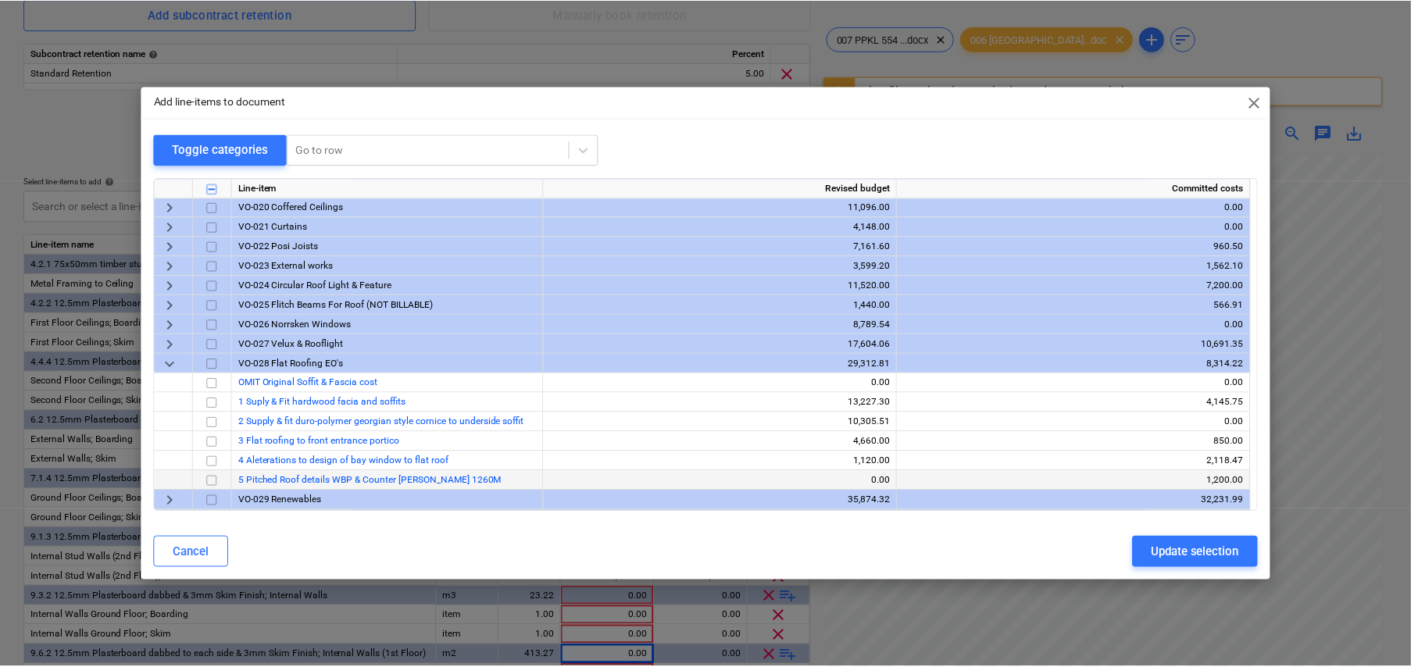
scroll to position [1033, 0]
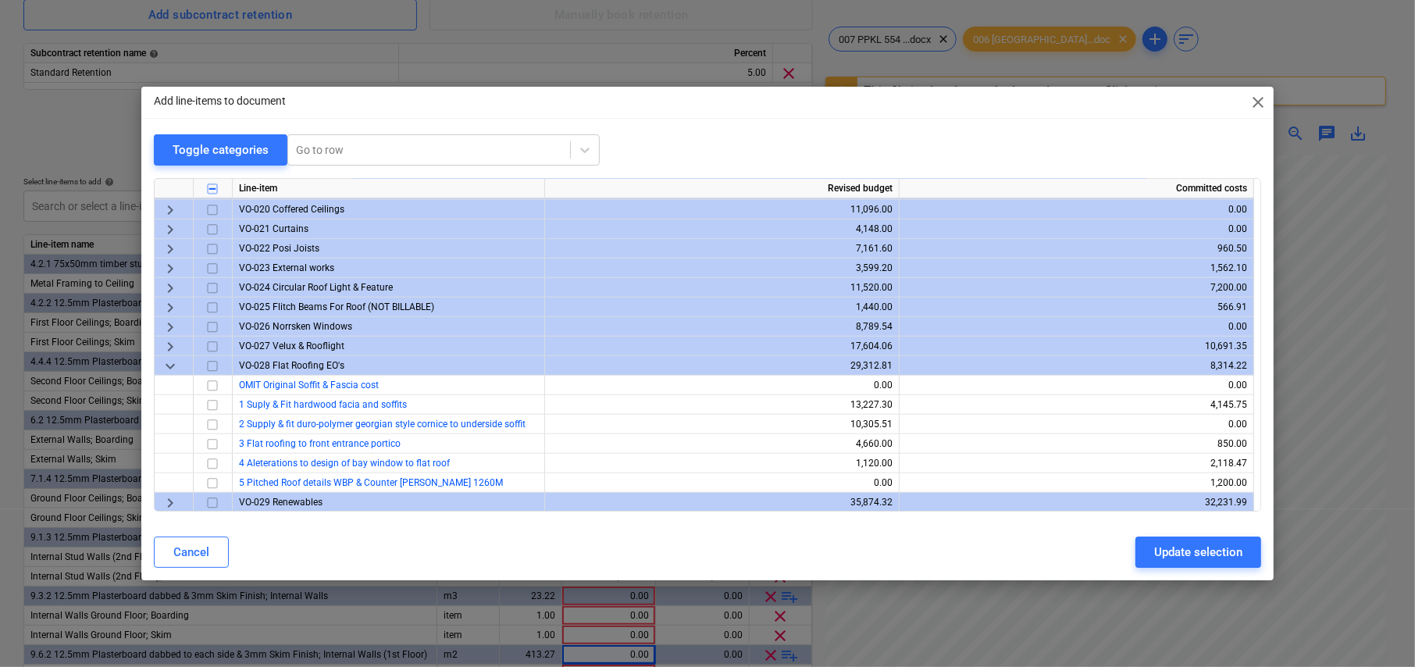
click at [172, 206] on span "keyboard_arrow_right" at bounding box center [170, 210] width 19 height 19
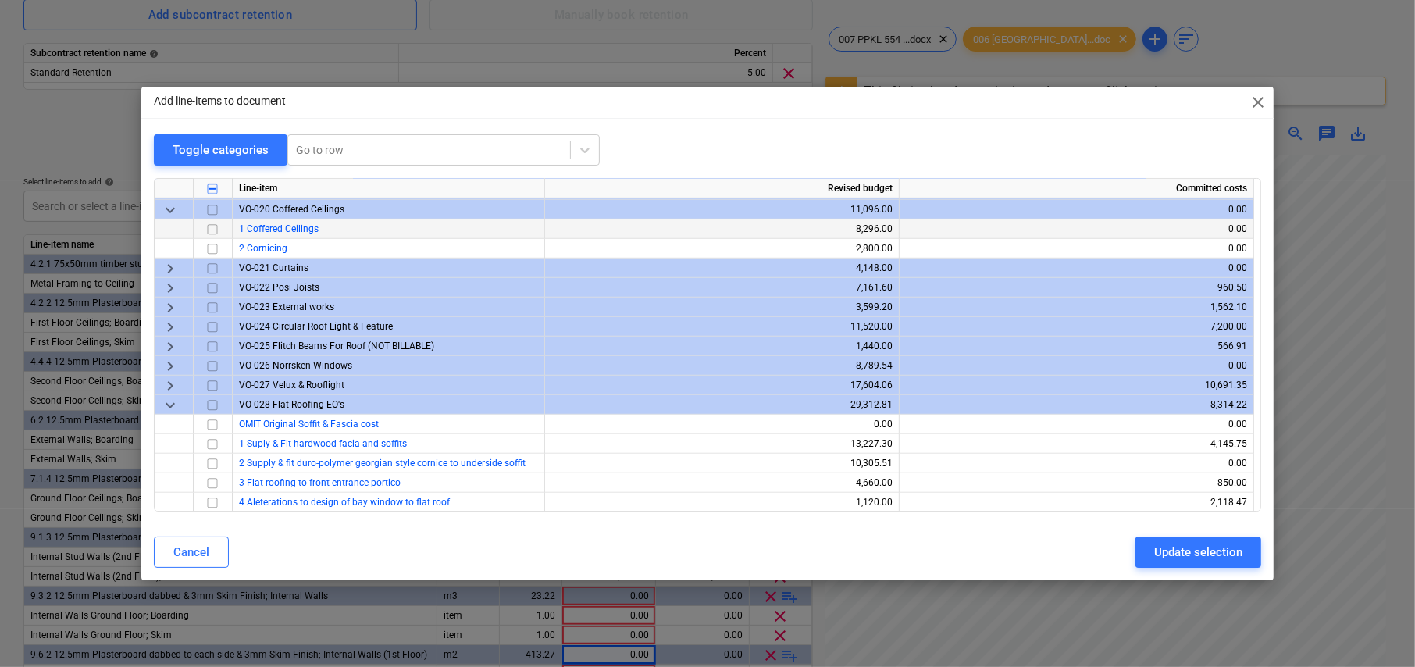
click at [212, 228] on input "checkbox" at bounding box center [212, 229] width 19 height 19
click at [212, 246] on input "checkbox" at bounding box center [212, 249] width 19 height 19
click at [1222, 549] on div "Update selection" at bounding box center [1198, 552] width 88 height 20
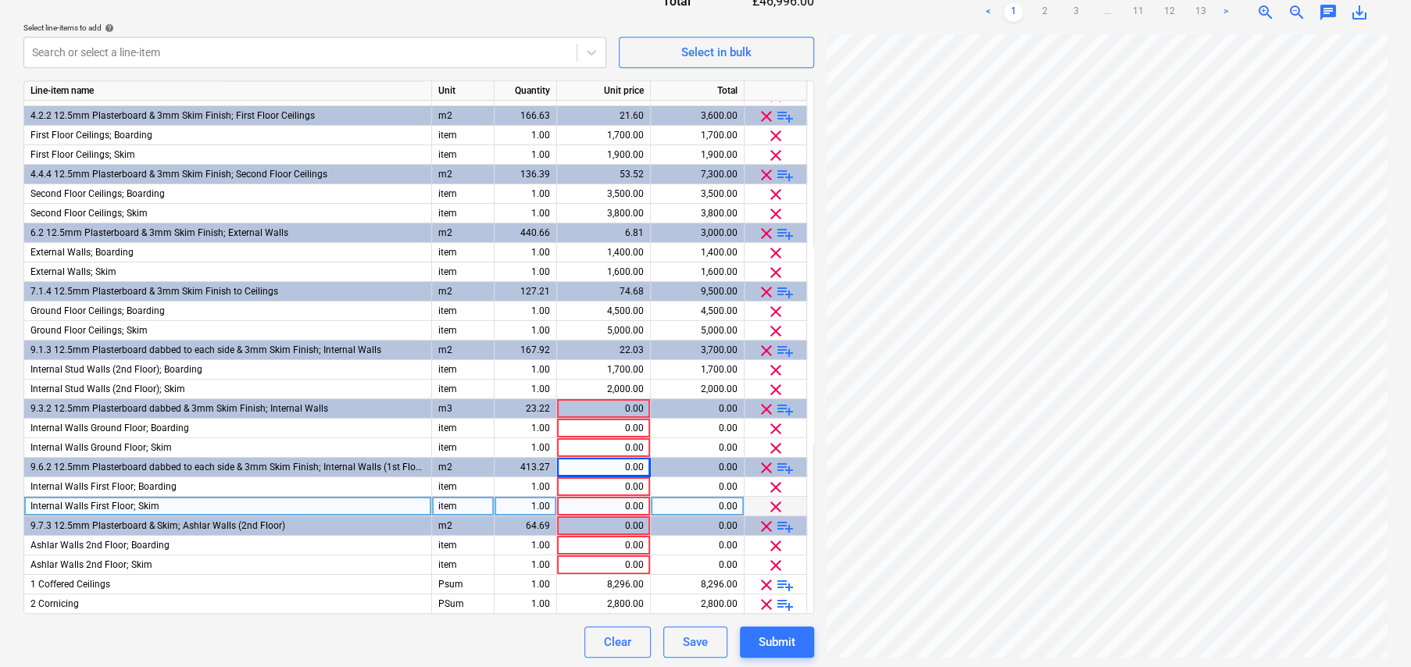
scroll to position [571, 0]
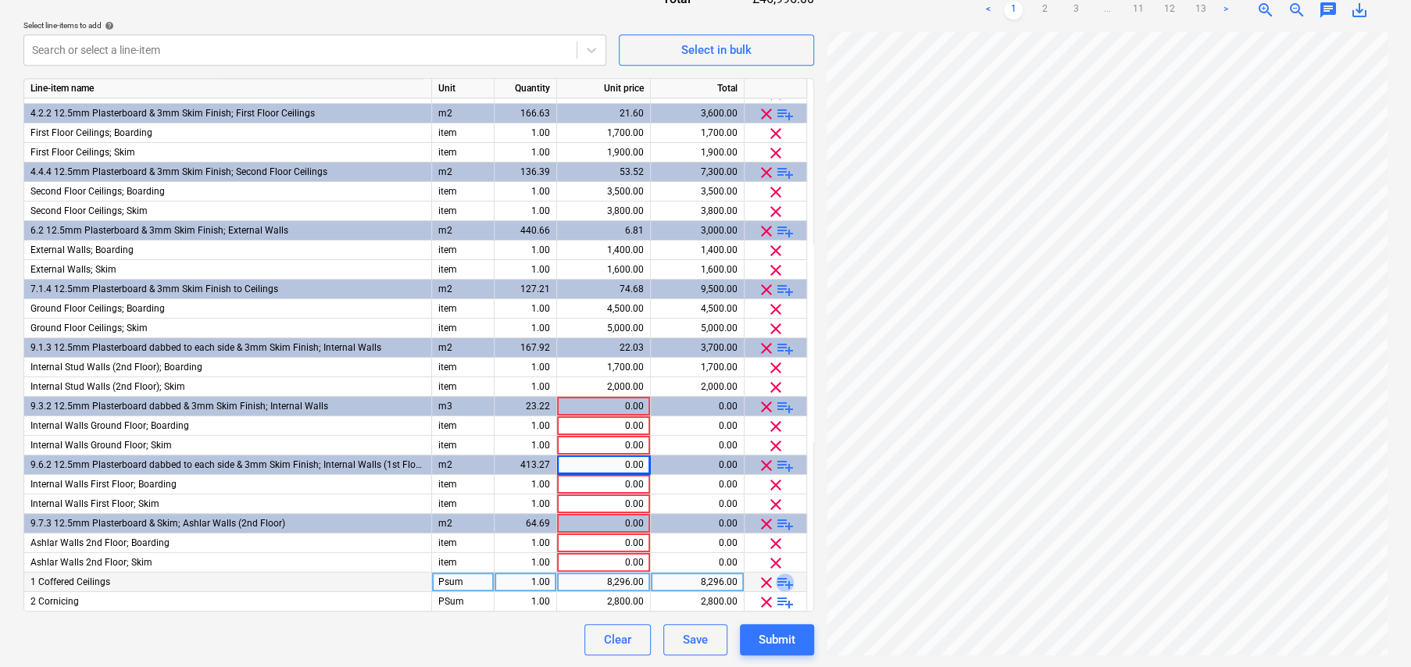
click at [789, 581] on span "playlist_add" at bounding box center [785, 582] width 19 height 19
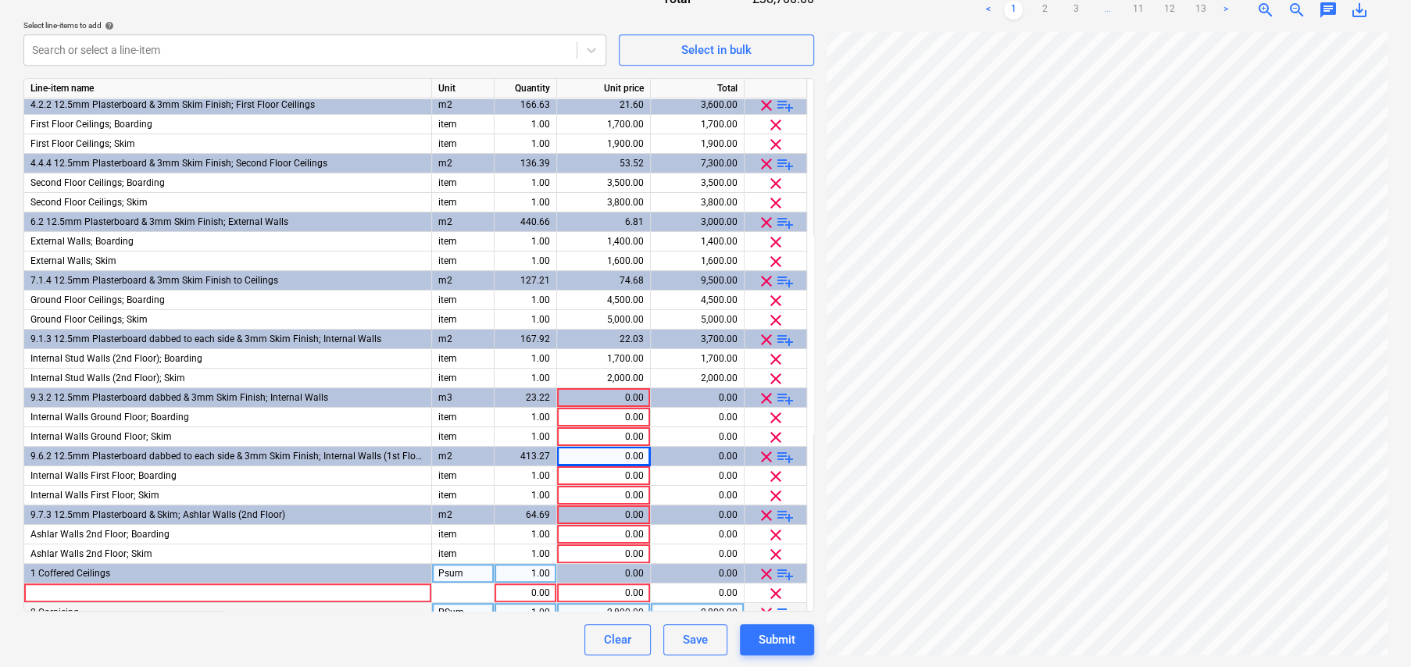
scroll to position [53, 0]
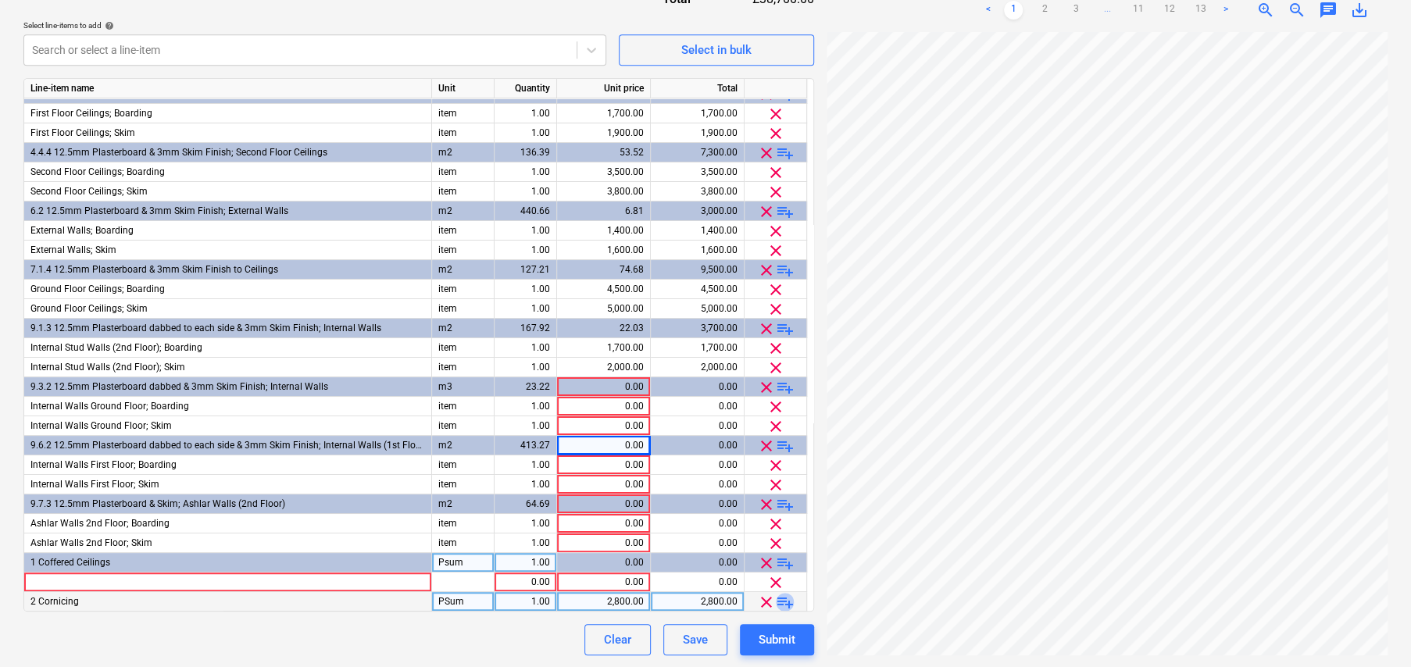
click at [786, 598] on span "playlist_add" at bounding box center [785, 602] width 19 height 19
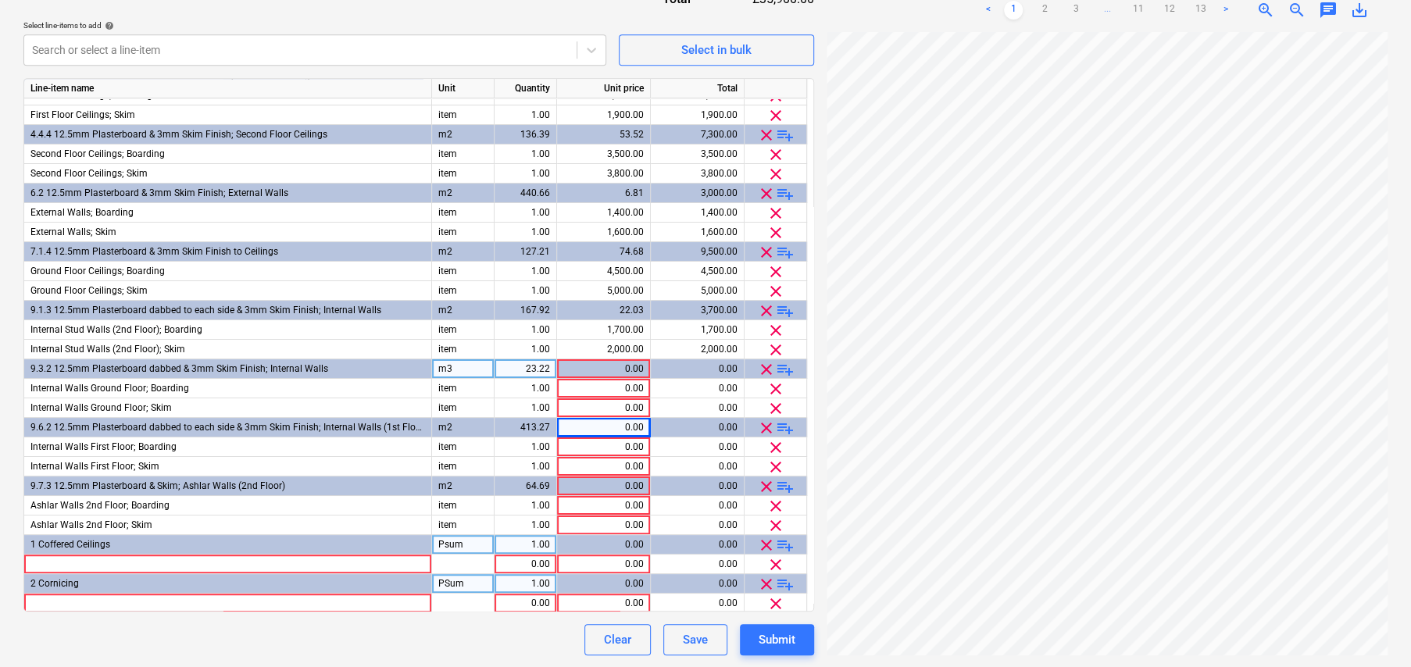
scroll to position [73, 0]
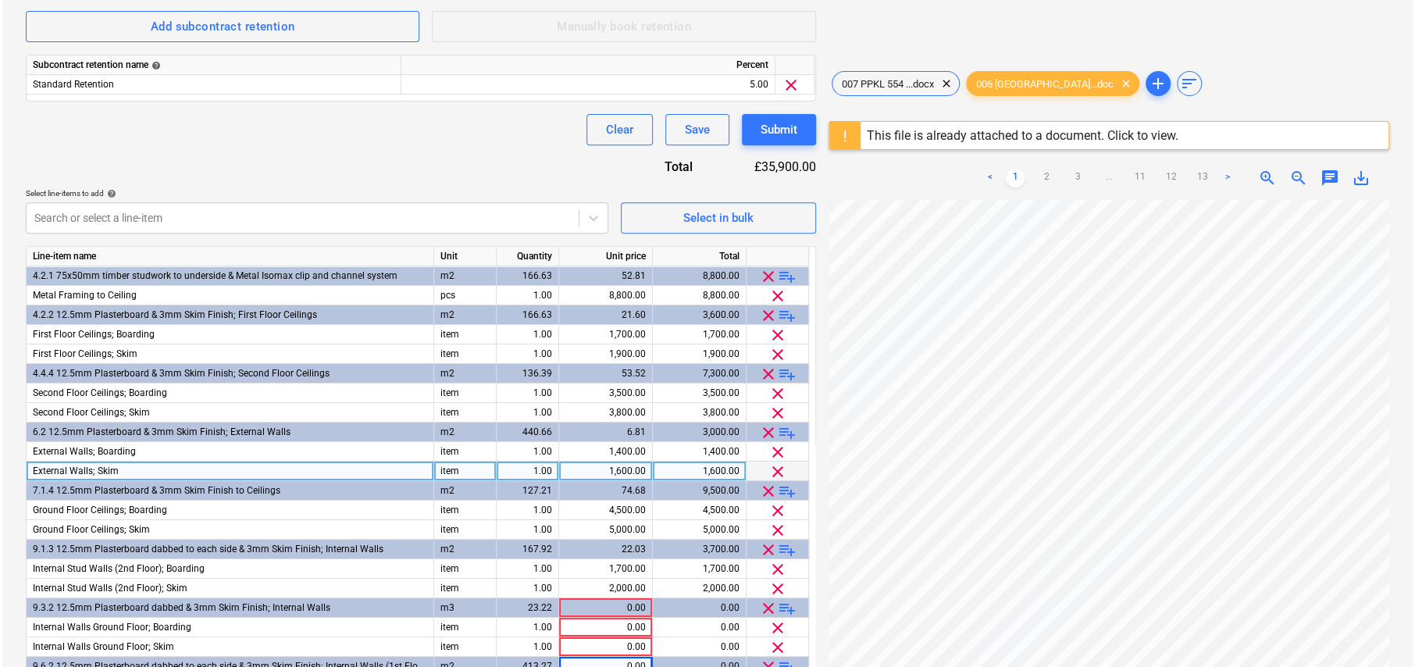
scroll to position [337, 0]
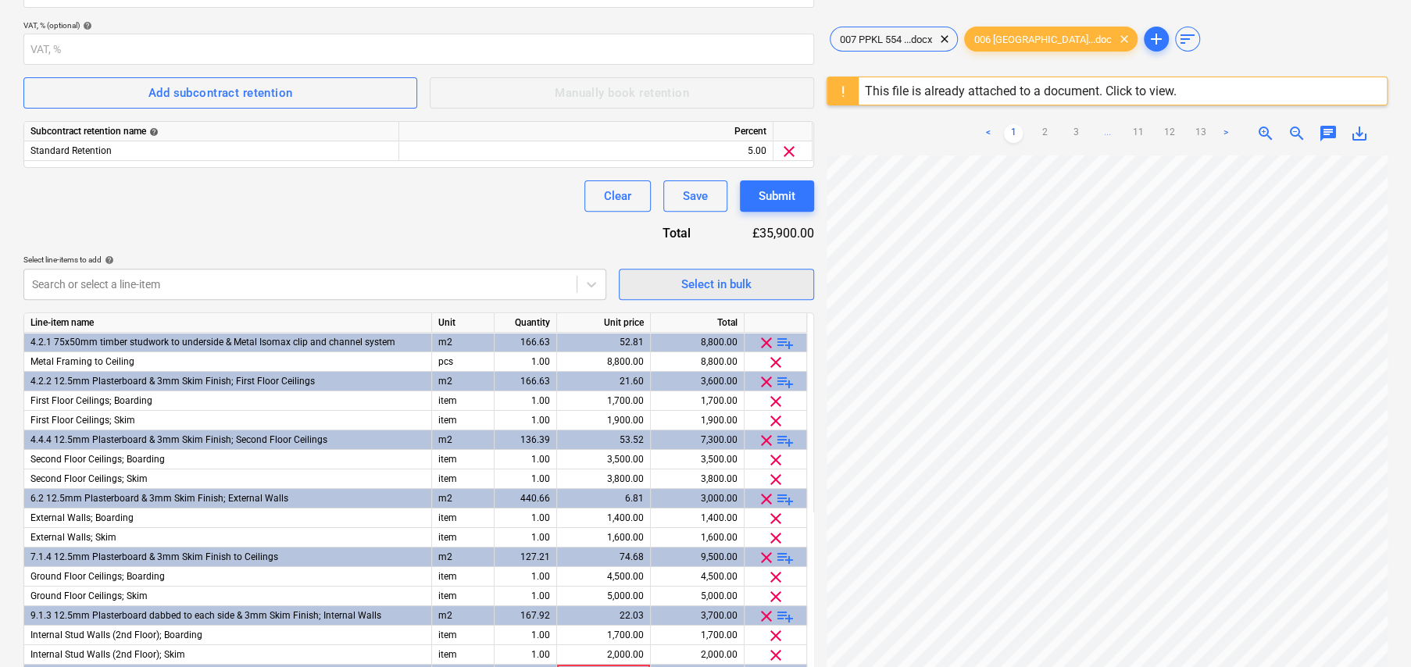
click at [731, 285] on div "Select in bulk" at bounding box center [716, 284] width 70 height 20
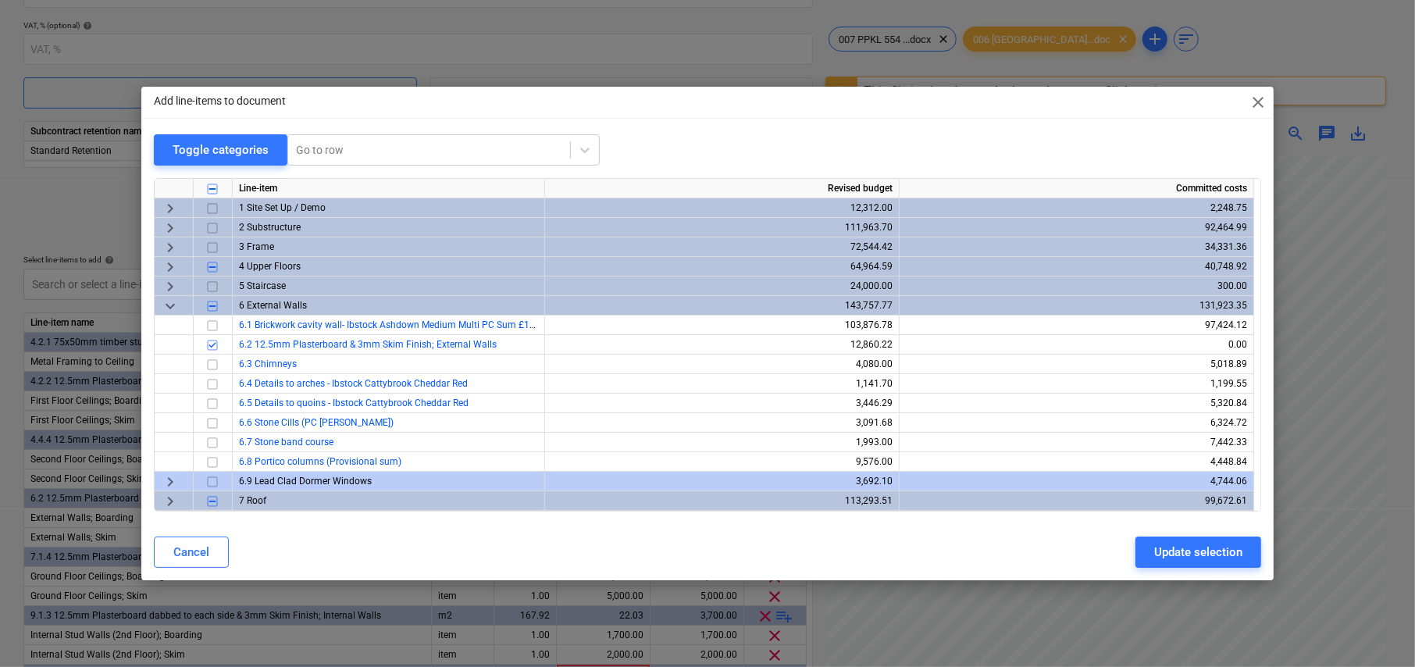
click at [211, 190] on input "checkbox" at bounding box center [212, 189] width 19 height 19
click at [214, 188] on input "checkbox" at bounding box center [212, 189] width 19 height 19
checkbox input "false"
click at [170, 265] on span "keyboard_arrow_right" at bounding box center [170, 267] width 19 height 19
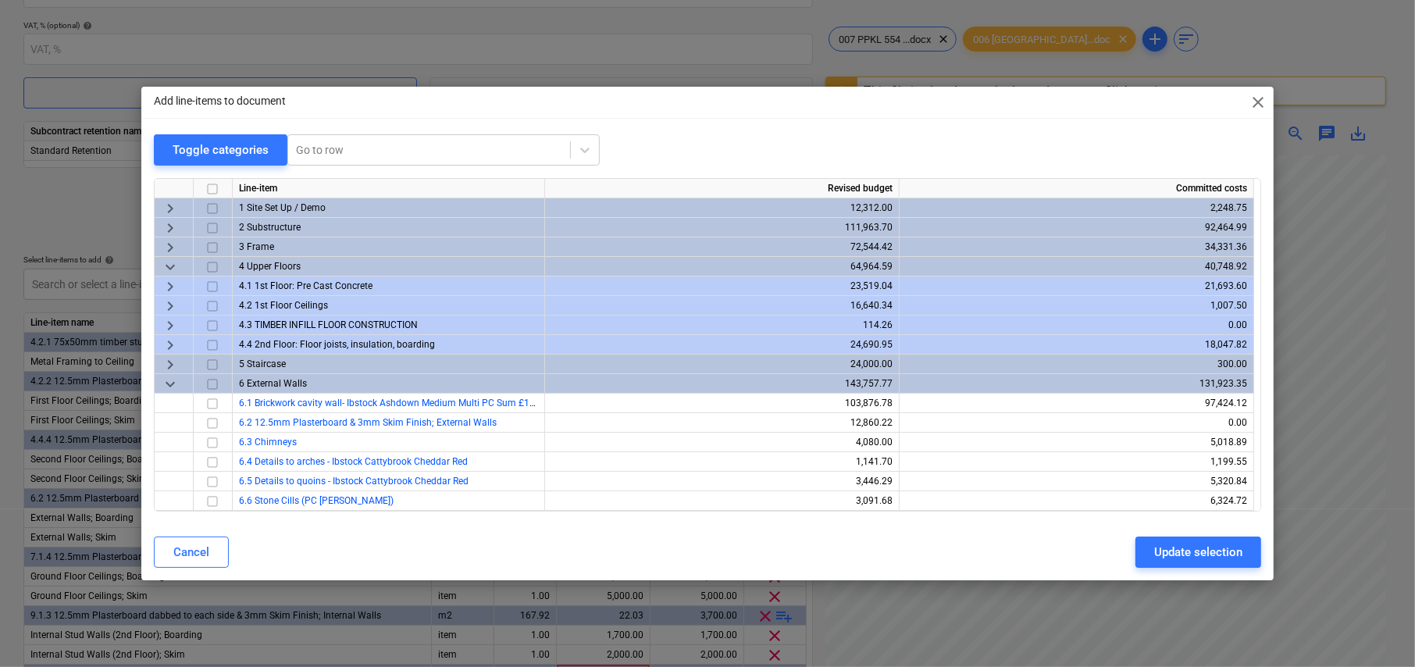
click at [169, 283] on span "keyboard_arrow_right" at bounding box center [170, 286] width 19 height 19
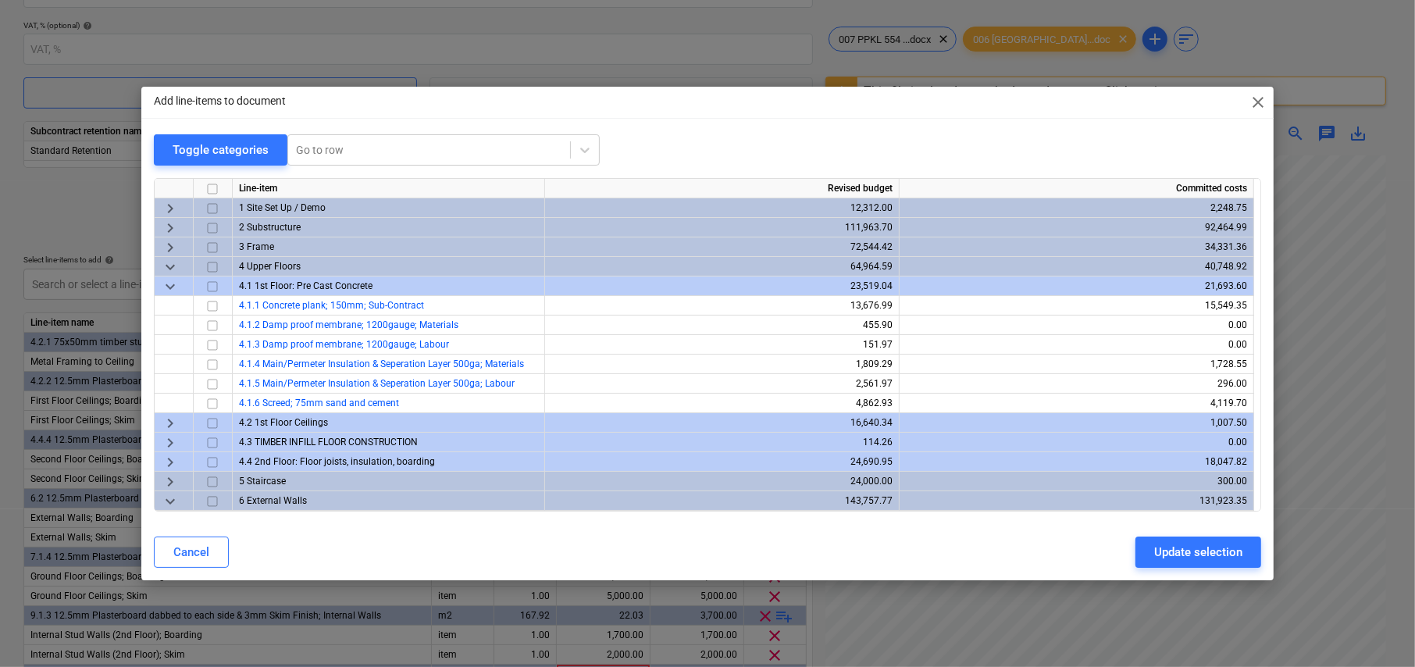
click at [166, 422] on span "keyboard_arrow_right" at bounding box center [170, 423] width 19 height 19
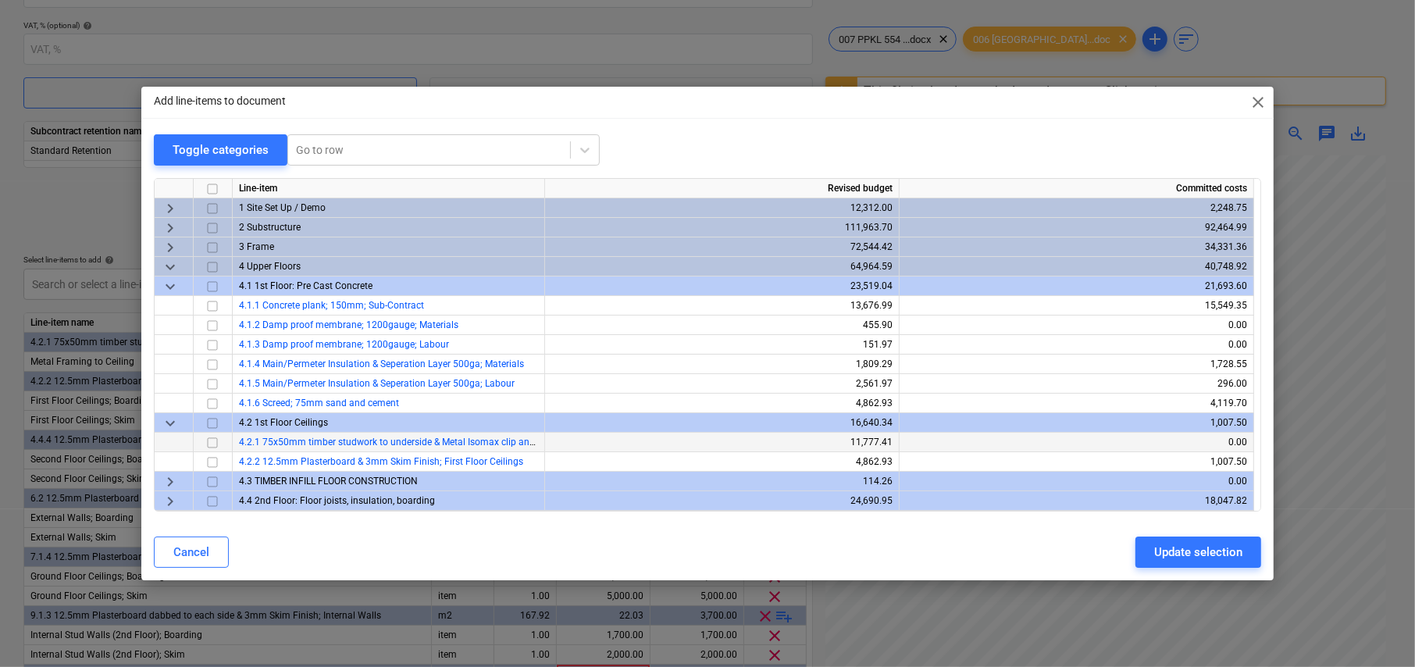
click at [209, 442] on input "checkbox" at bounding box center [212, 442] width 19 height 19
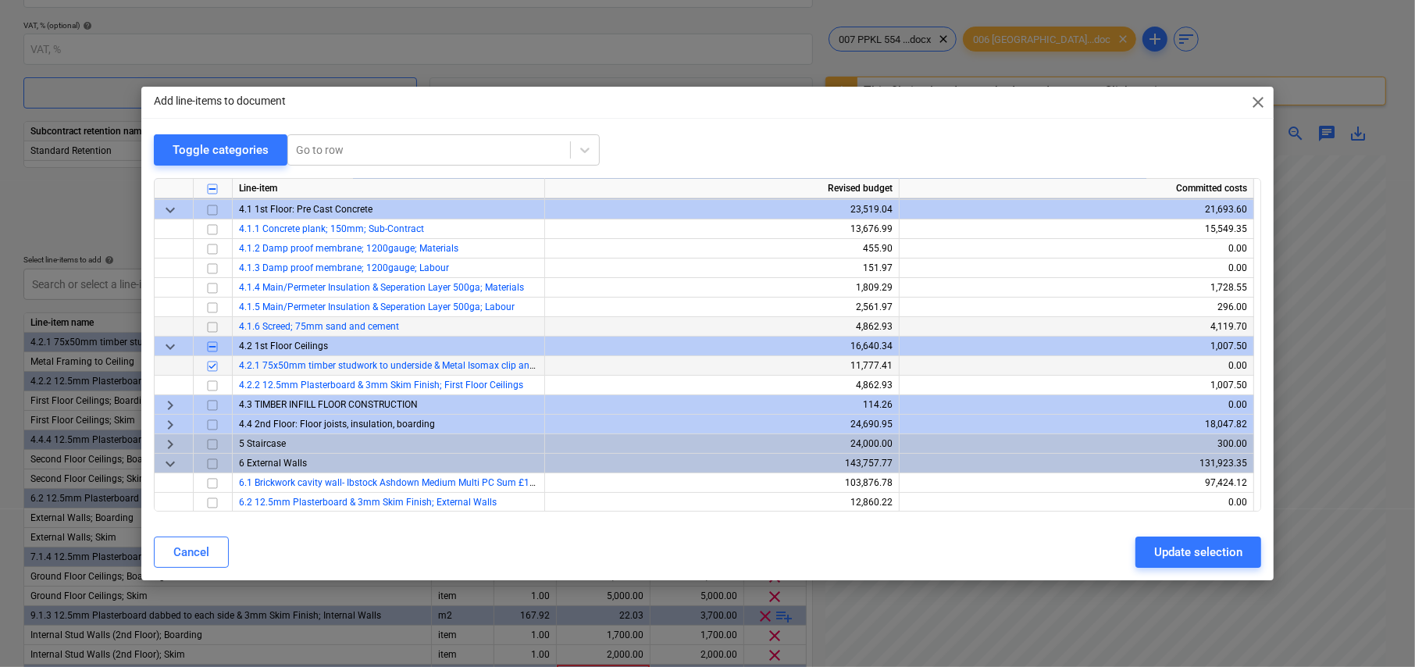
scroll to position [78, 0]
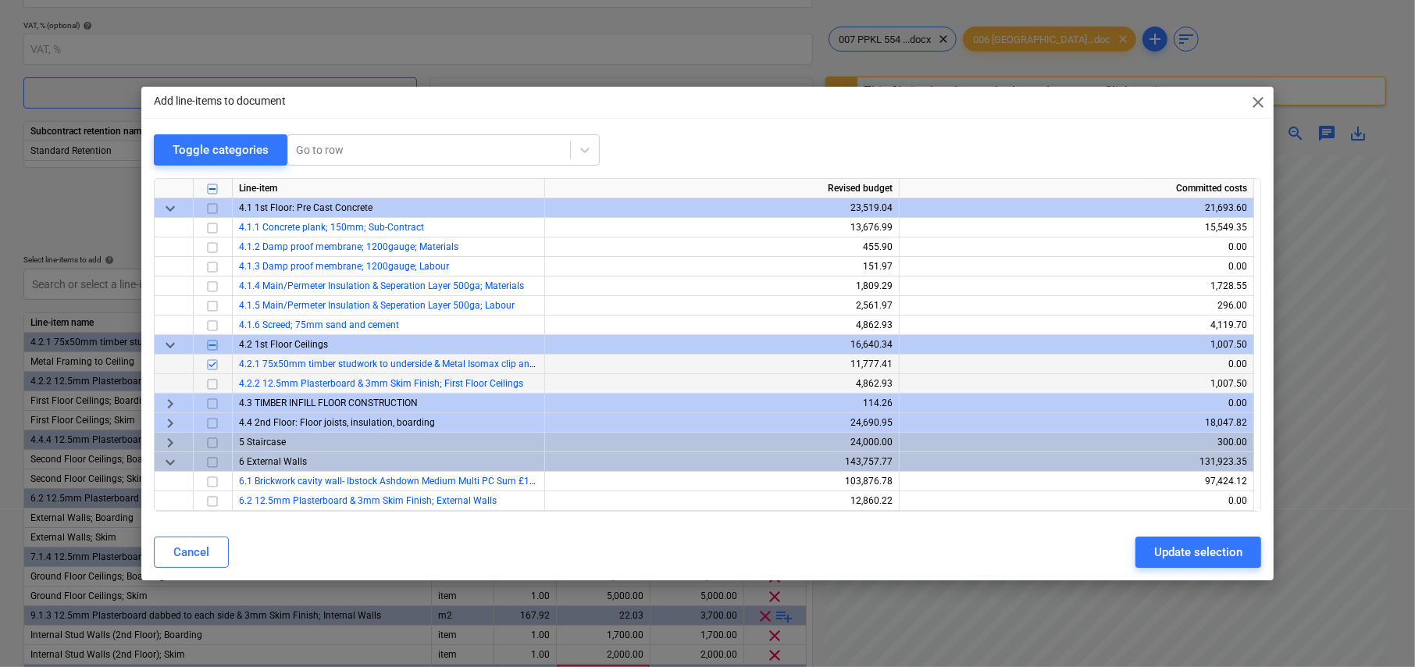
click at [209, 384] on input "checkbox" at bounding box center [212, 384] width 19 height 19
click at [164, 402] on span "keyboard_arrow_right" at bounding box center [170, 403] width 19 height 19
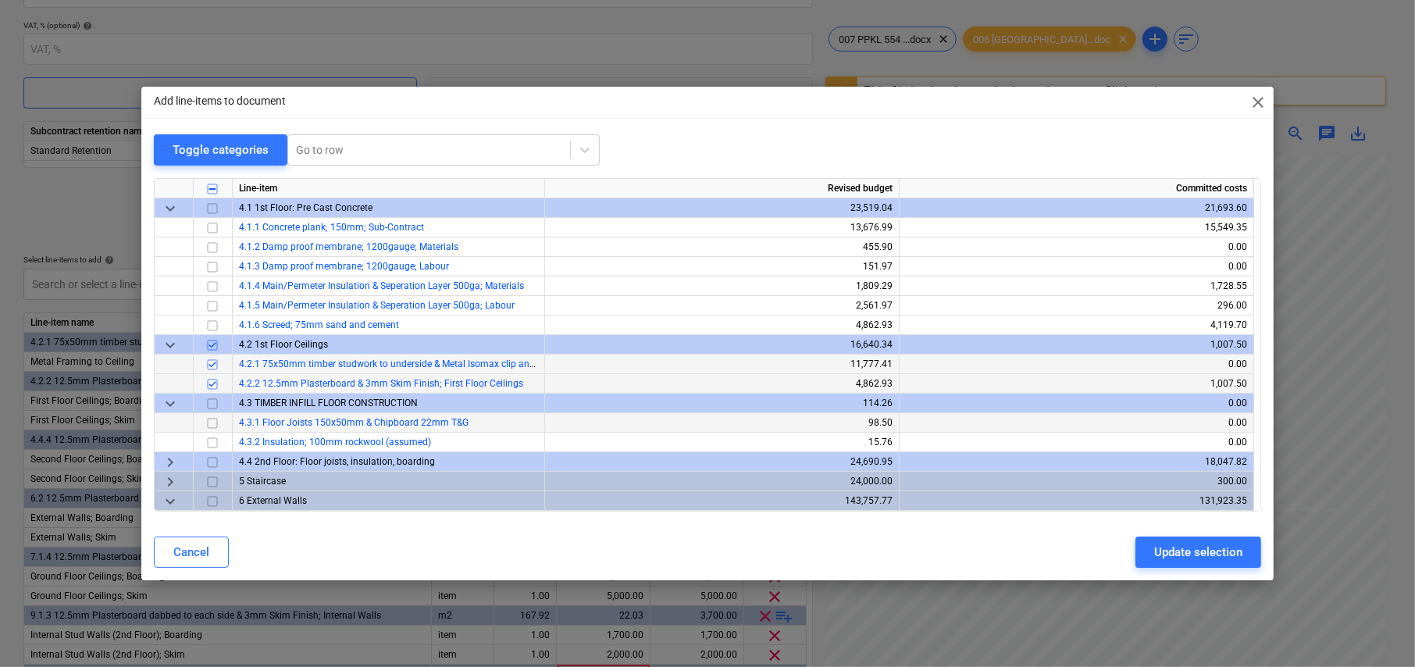
scroll to position [156, 0]
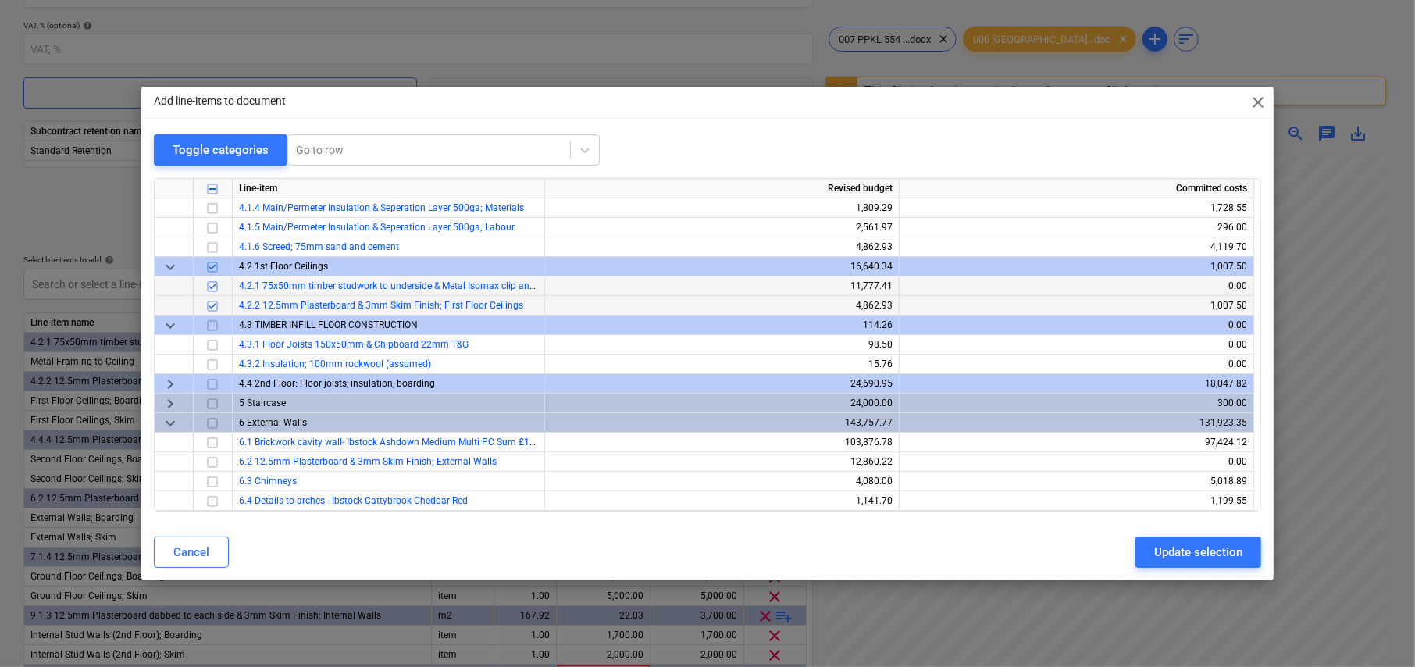
click at [169, 384] on span "keyboard_arrow_right" at bounding box center [170, 384] width 19 height 19
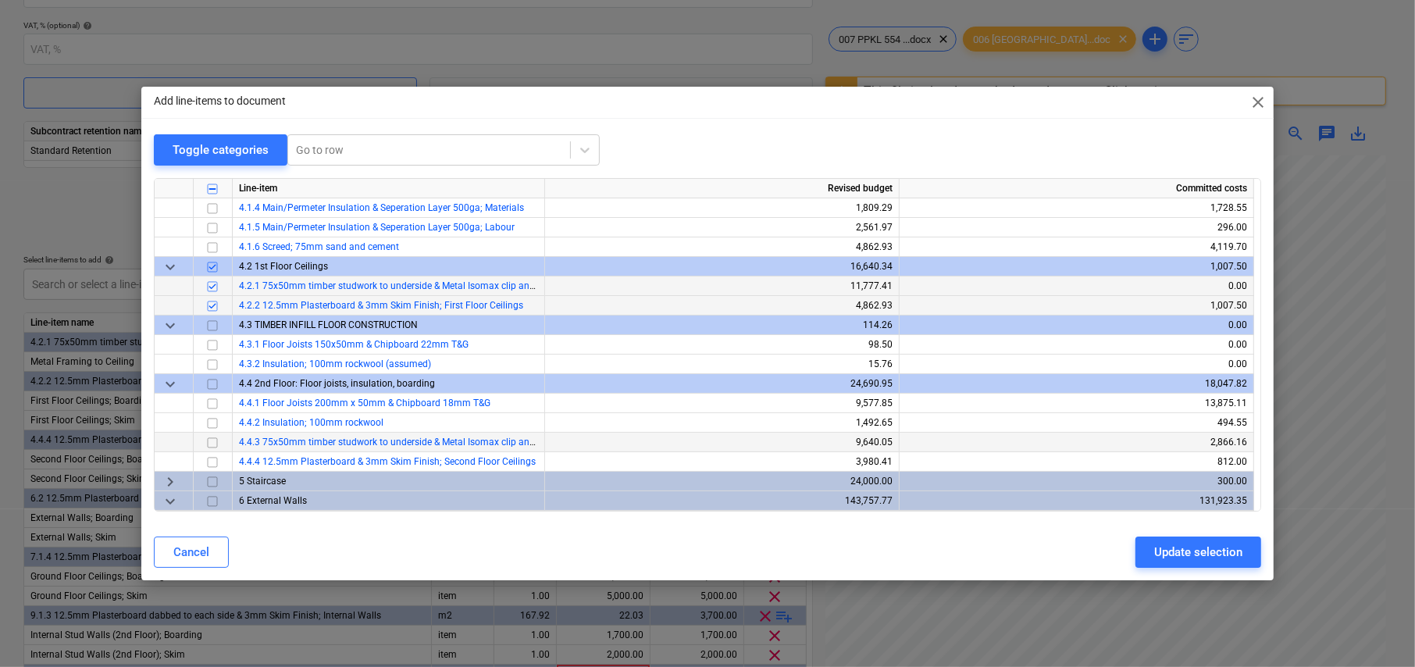
click at [211, 439] on input "checkbox" at bounding box center [212, 442] width 19 height 19
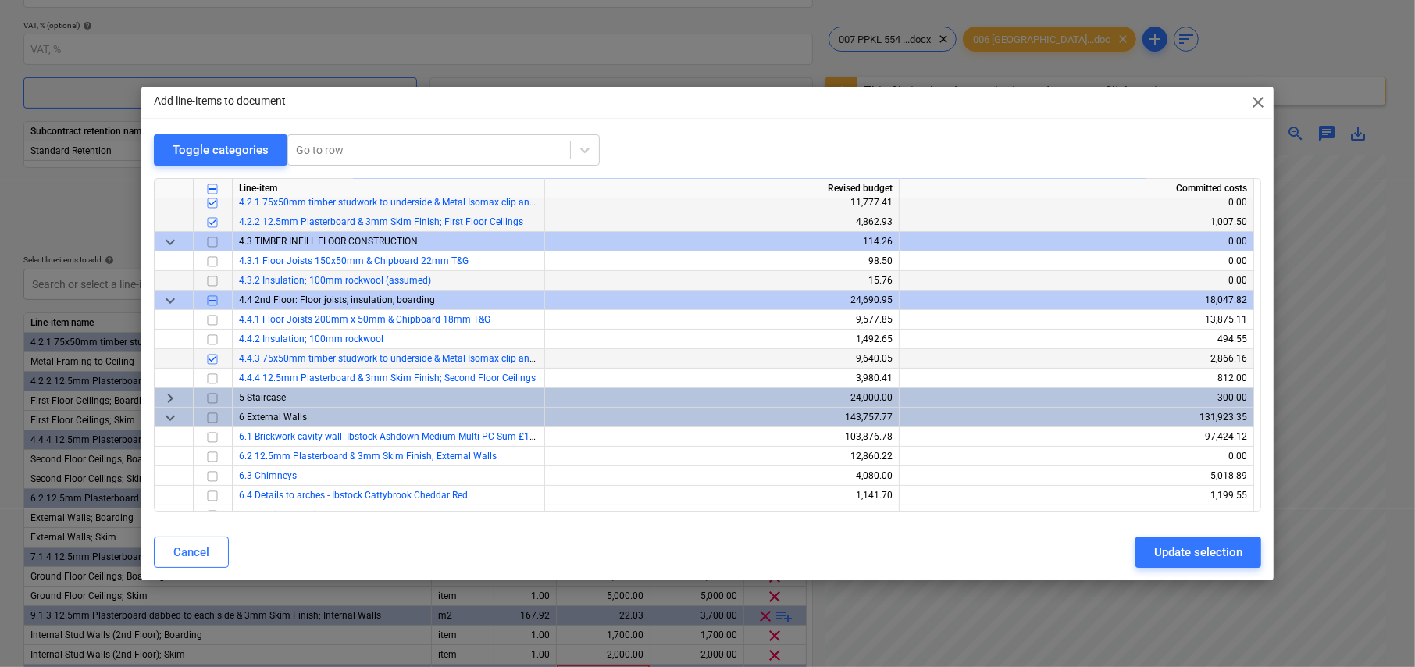
scroll to position [312, 0]
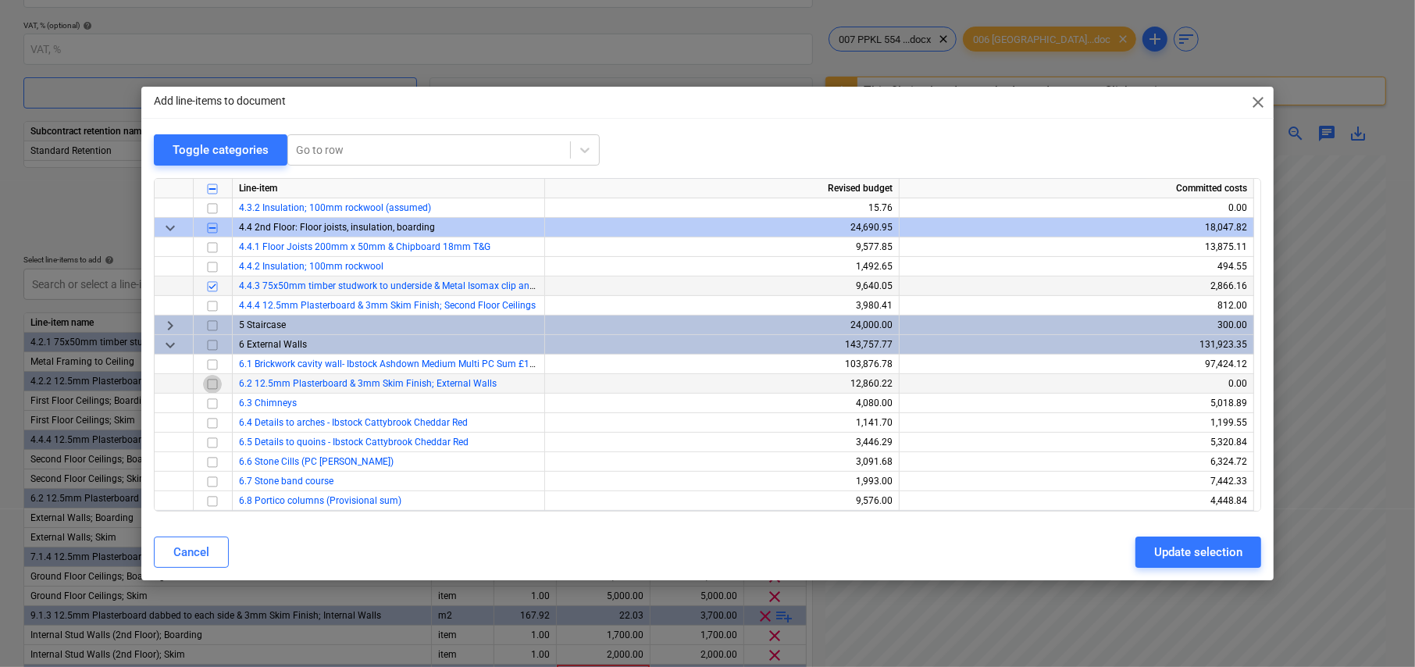
click at [212, 382] on input "checkbox" at bounding box center [212, 384] width 19 height 19
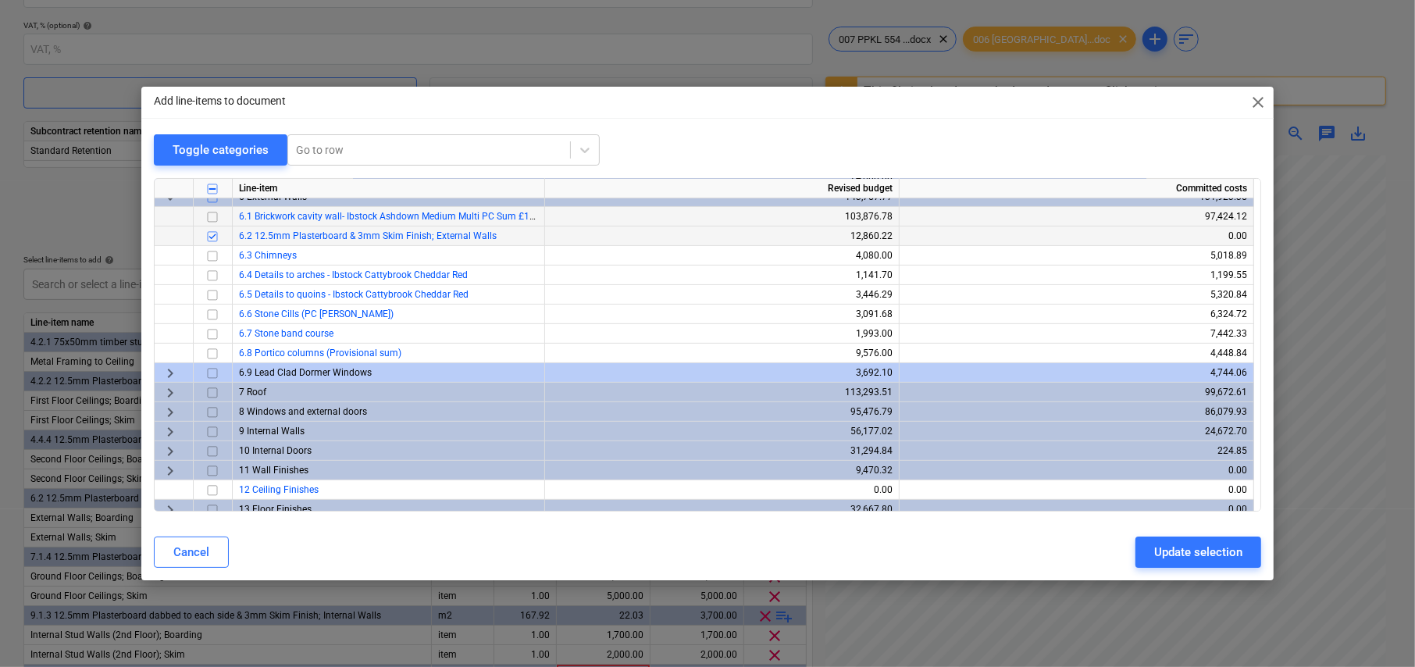
scroll to position [469, 0]
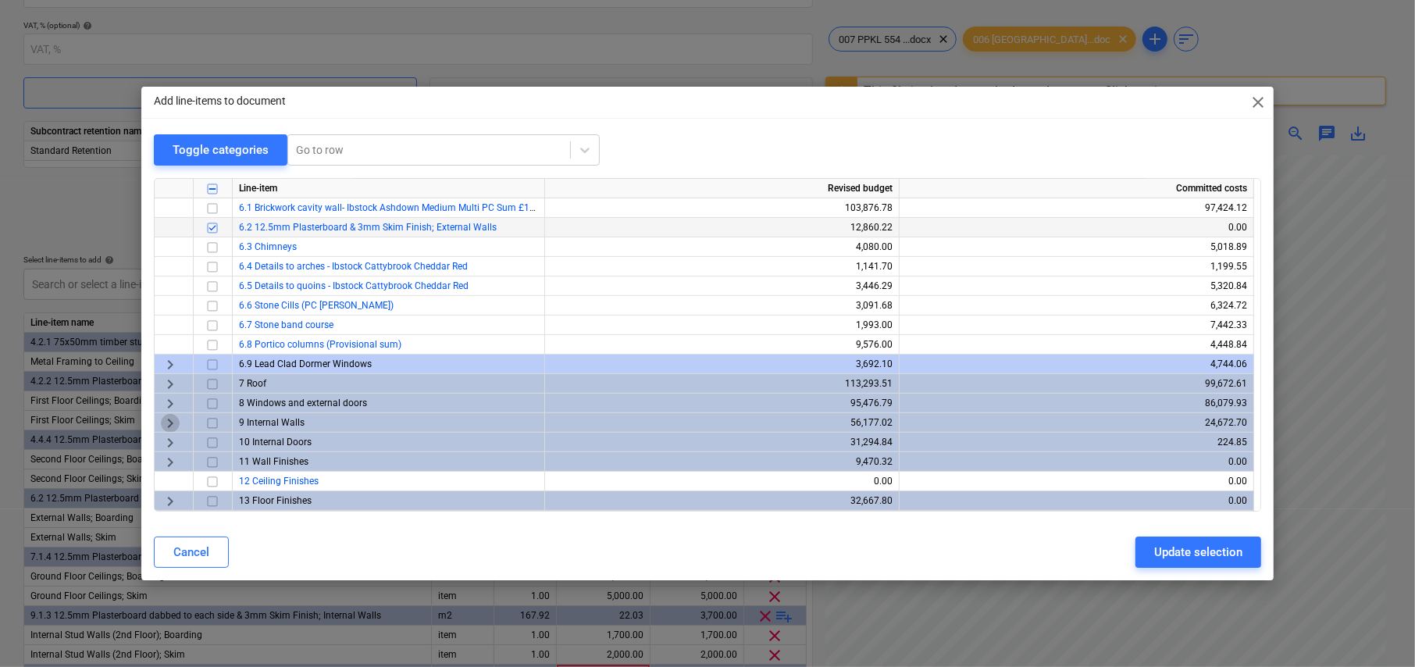
click at [166, 421] on span "keyboard_arrow_right" at bounding box center [170, 423] width 19 height 19
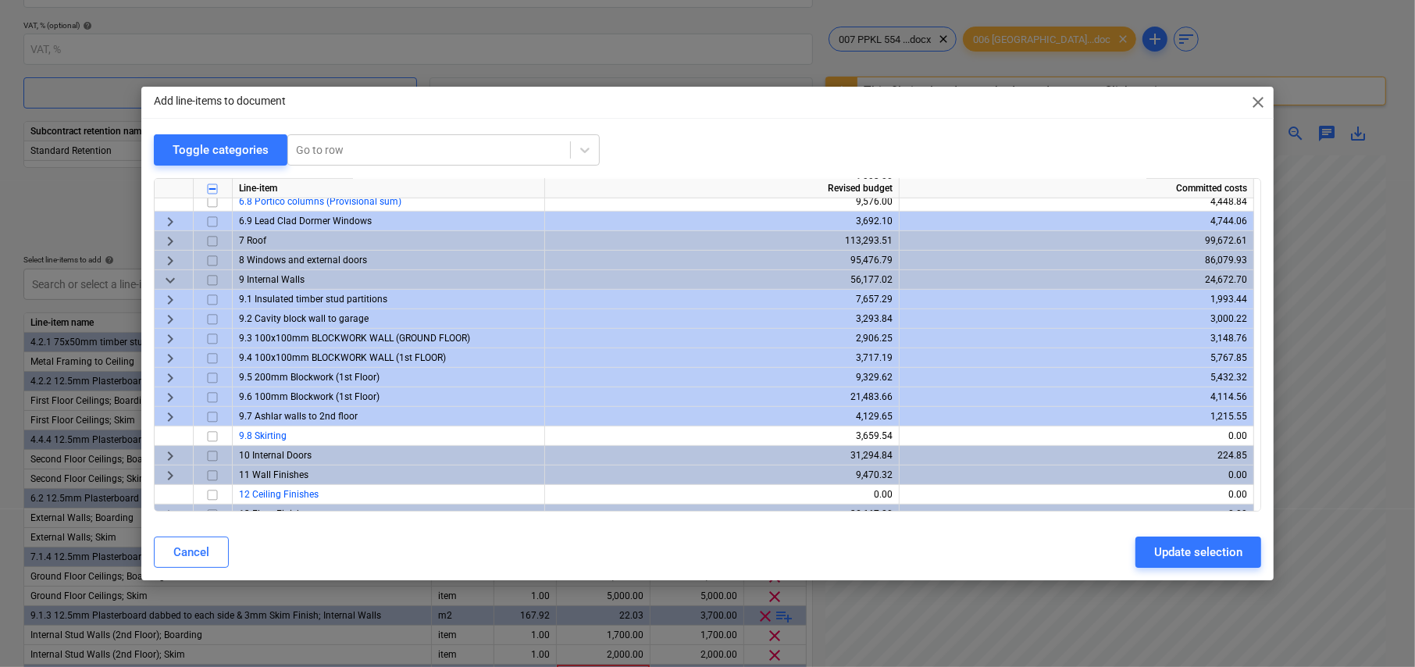
scroll to position [625, 0]
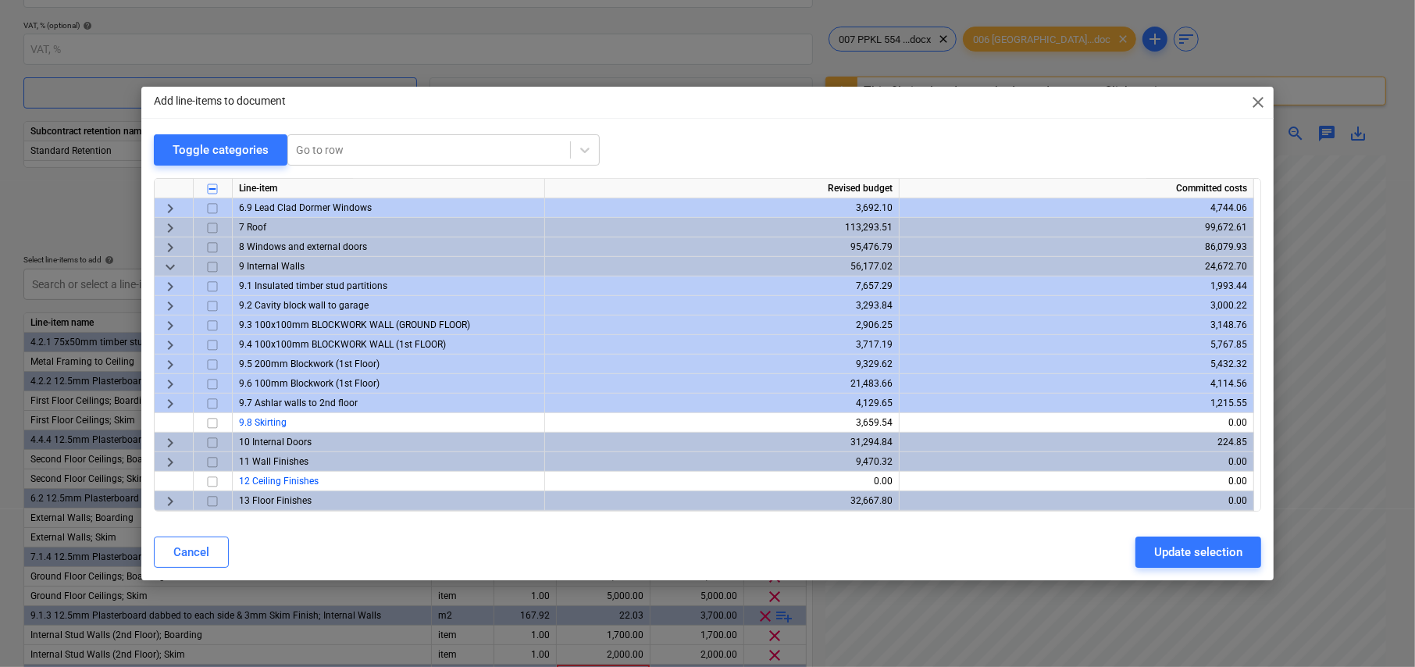
click at [169, 286] on span "keyboard_arrow_right" at bounding box center [170, 286] width 19 height 19
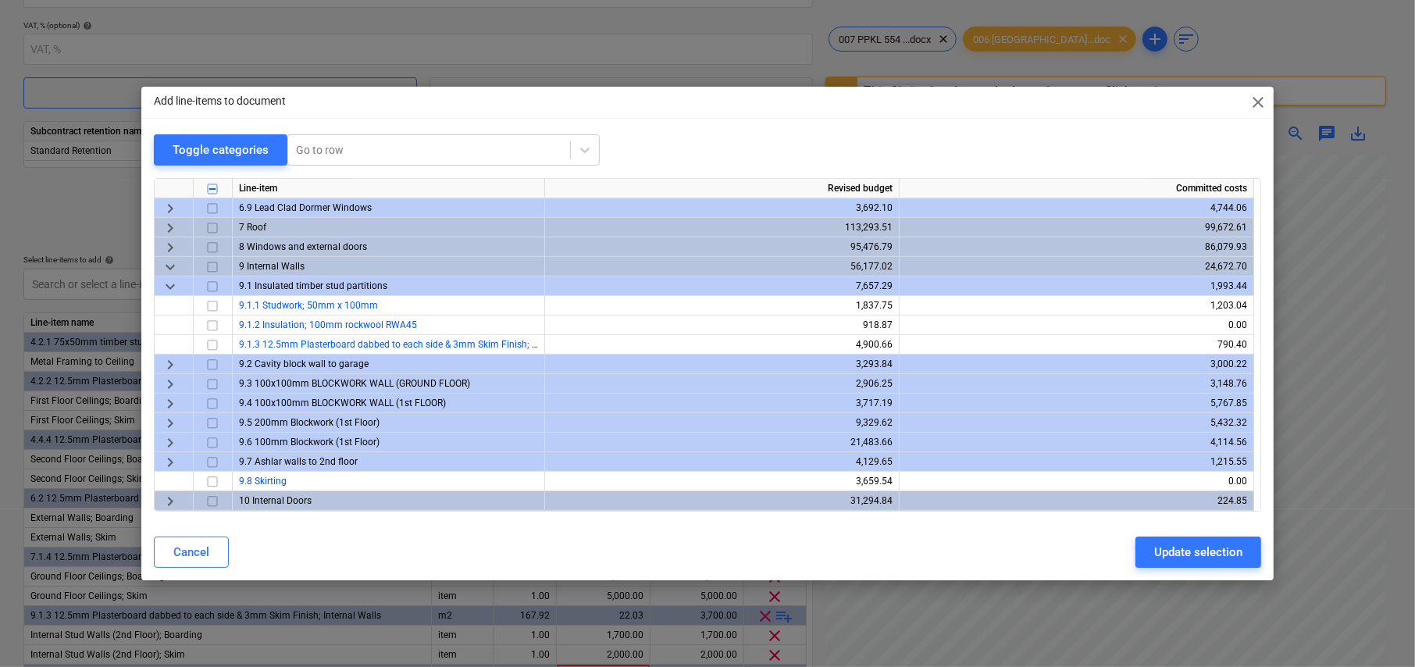
click at [166, 362] on span "keyboard_arrow_right" at bounding box center [170, 364] width 19 height 19
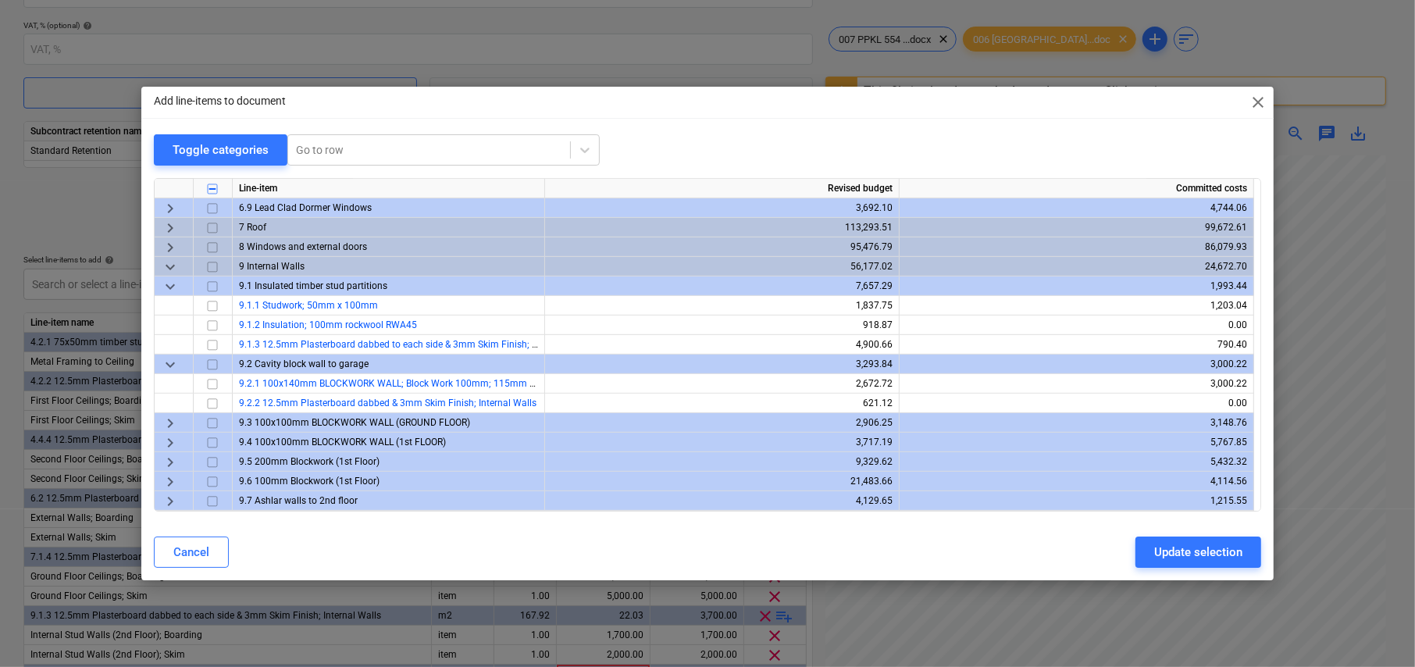
click at [168, 421] on span "keyboard_arrow_right" at bounding box center [170, 423] width 19 height 19
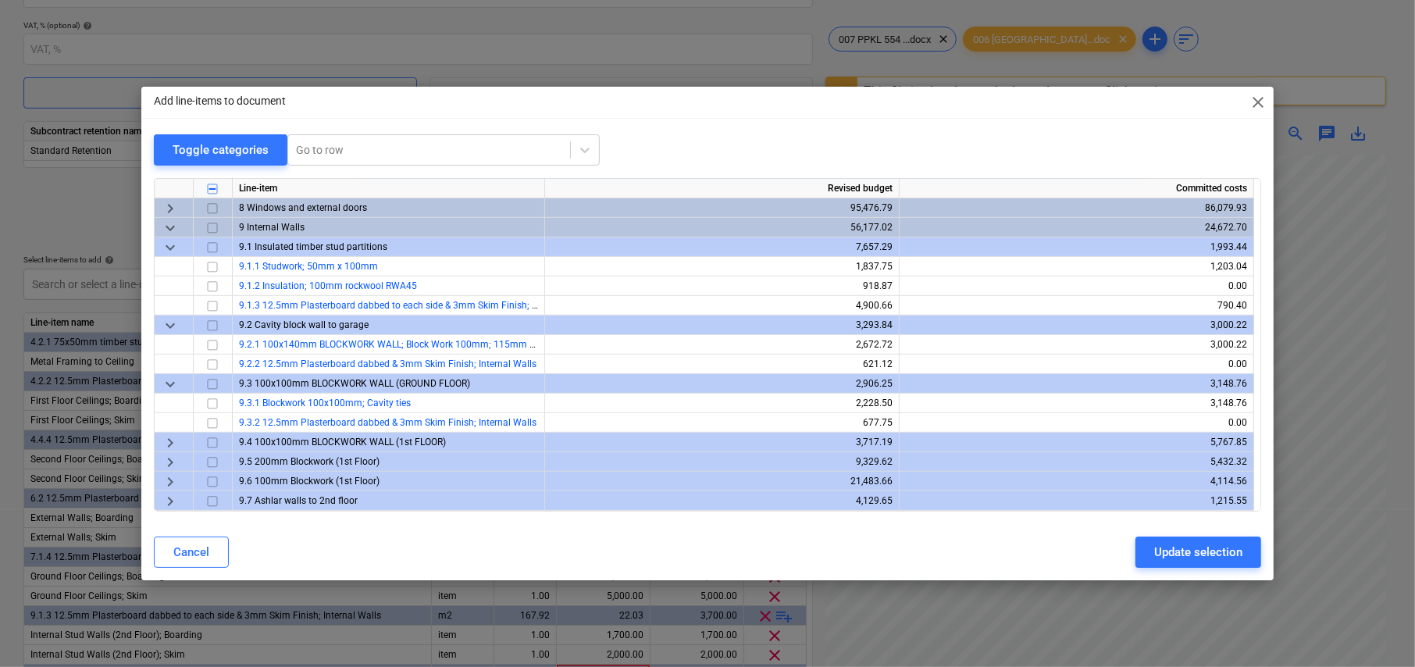
scroll to position [703, 0]
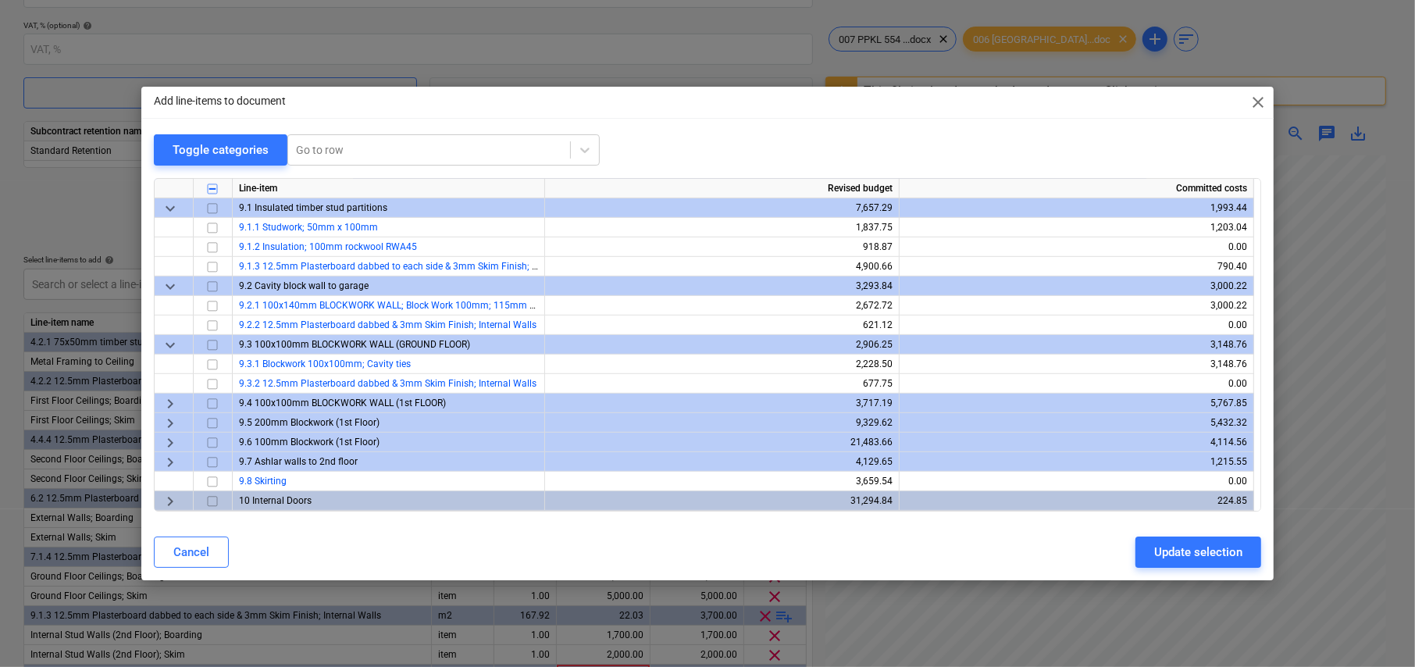
click at [167, 402] on span "keyboard_arrow_right" at bounding box center [170, 403] width 19 height 19
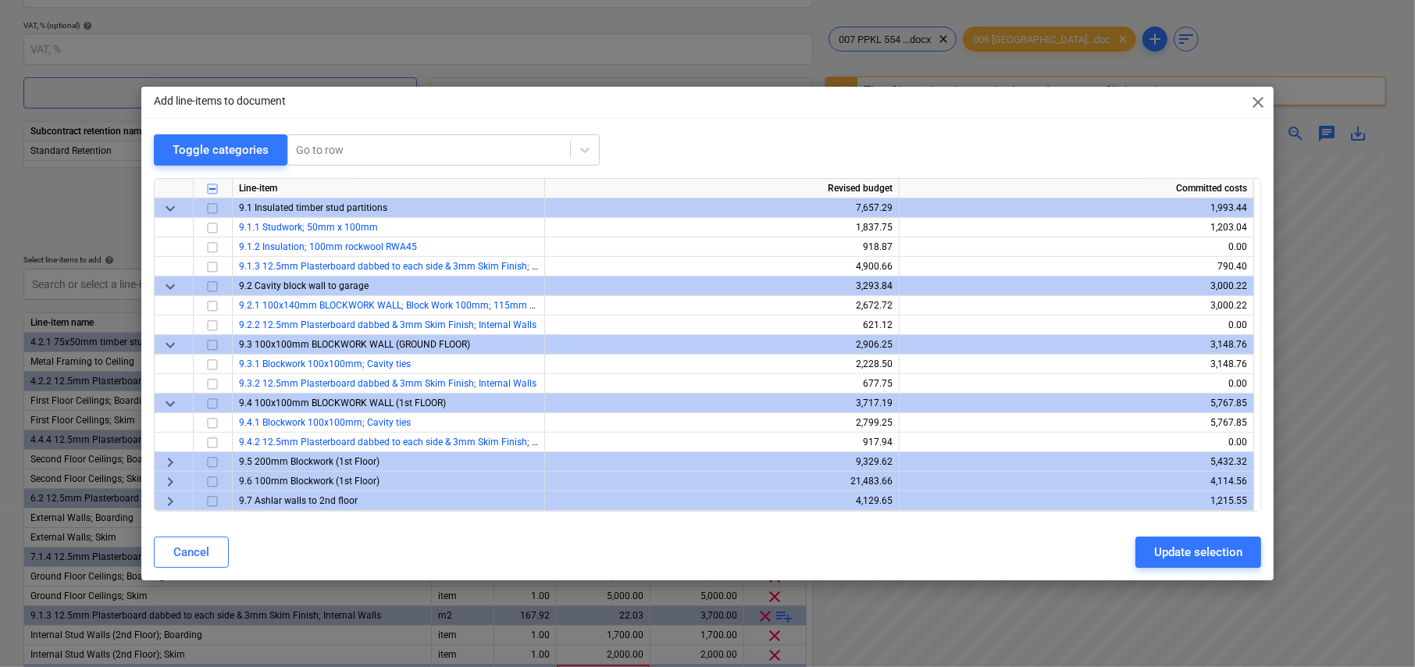
click at [169, 457] on span "keyboard_arrow_right" at bounding box center [170, 462] width 19 height 19
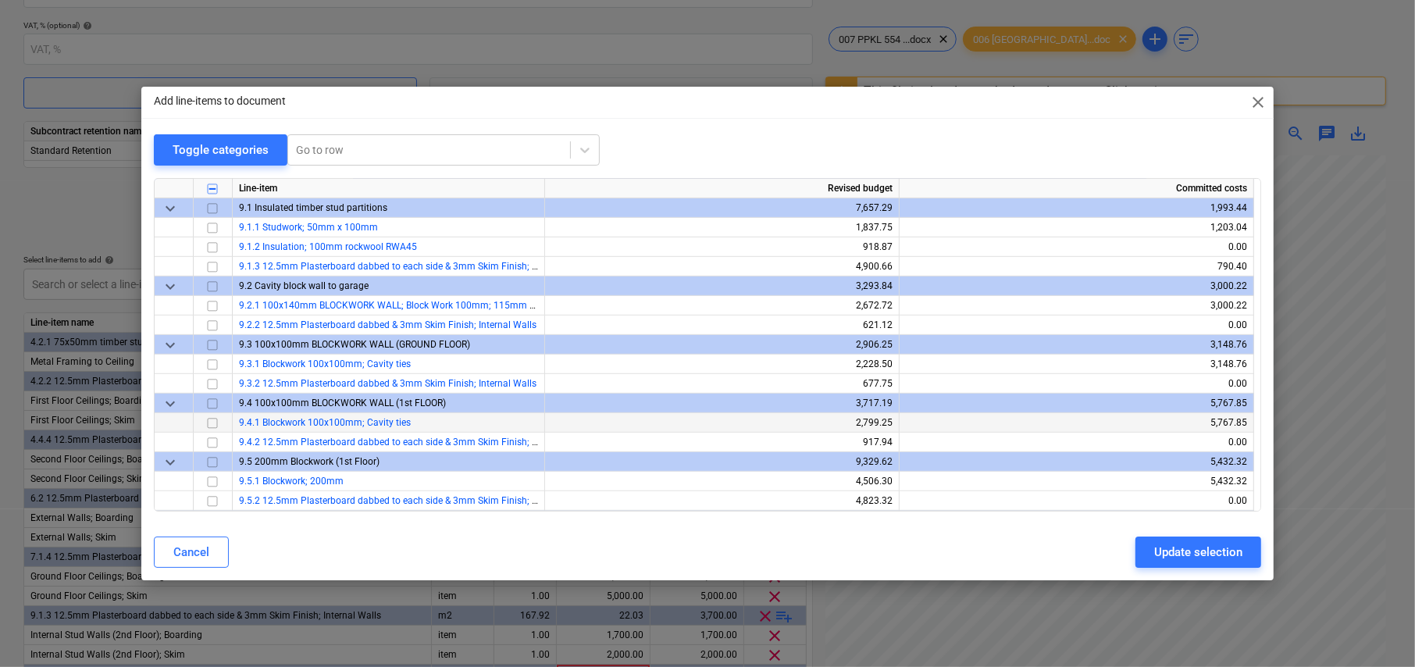
scroll to position [781, 0]
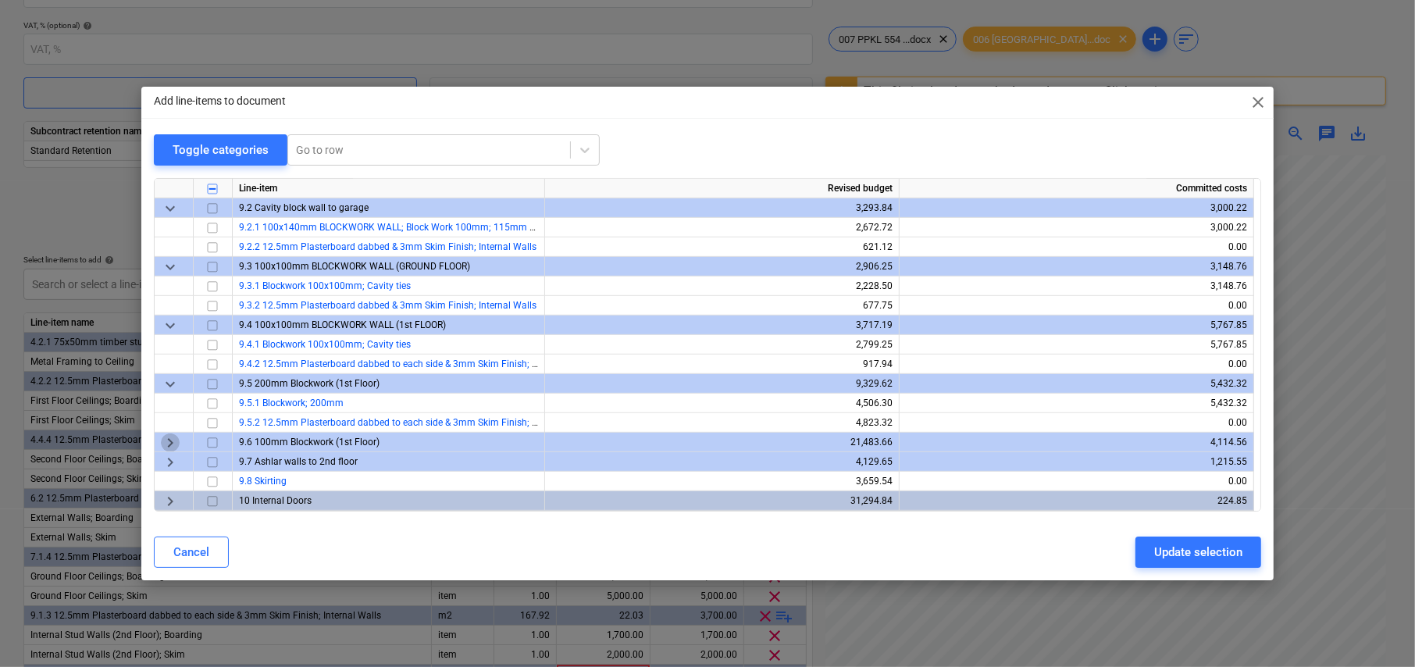
click at [168, 443] on span "keyboard_arrow_right" at bounding box center [170, 442] width 19 height 19
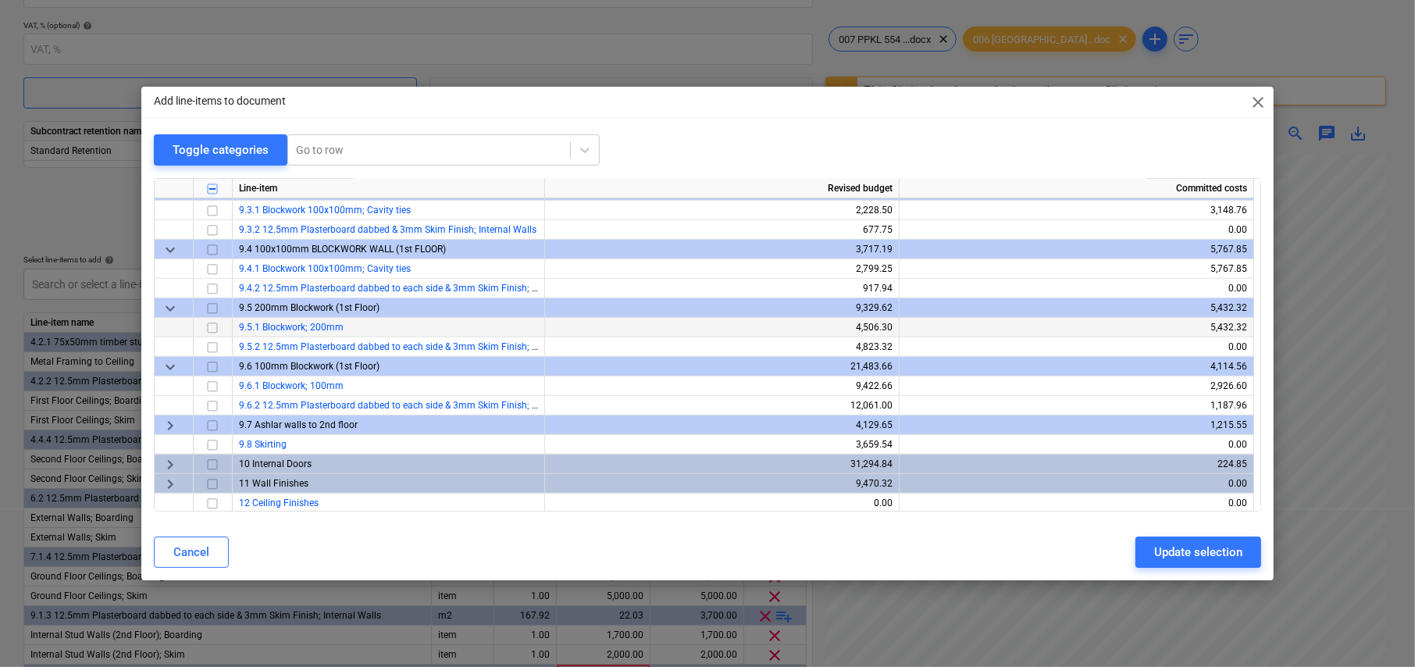
scroll to position [859, 0]
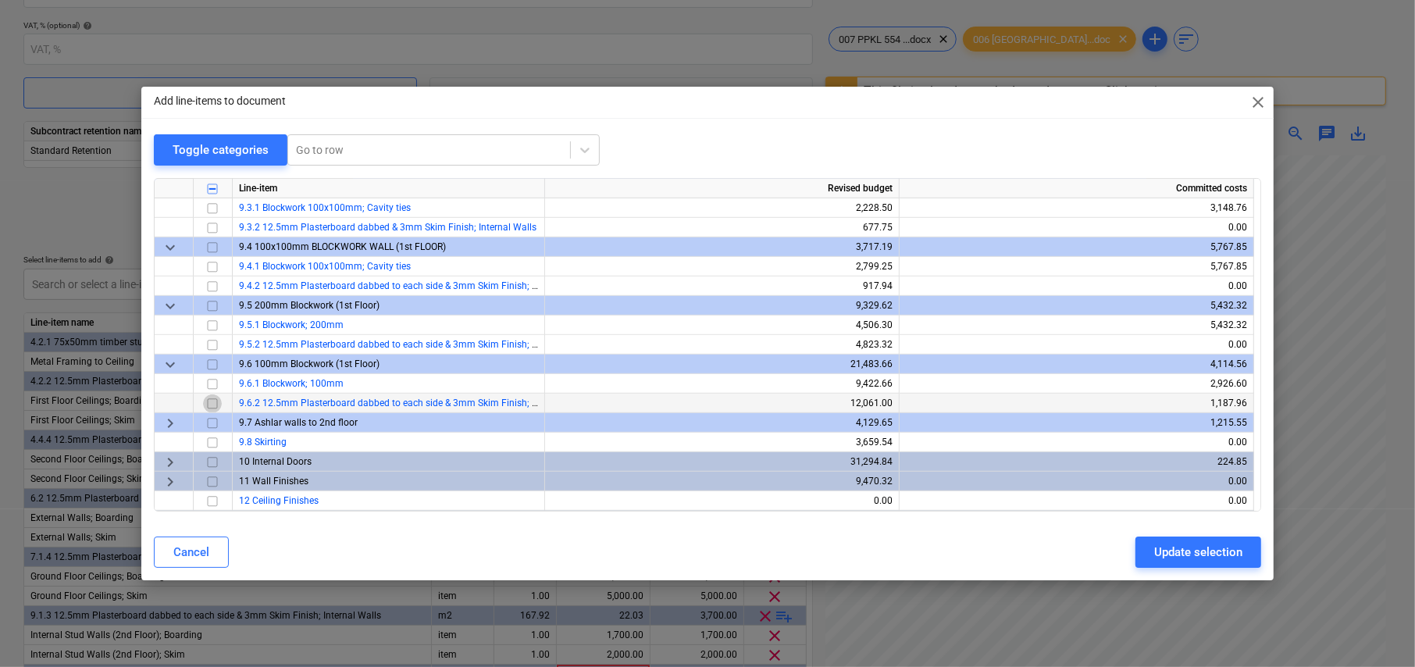
click at [212, 402] on input "checkbox" at bounding box center [212, 403] width 19 height 19
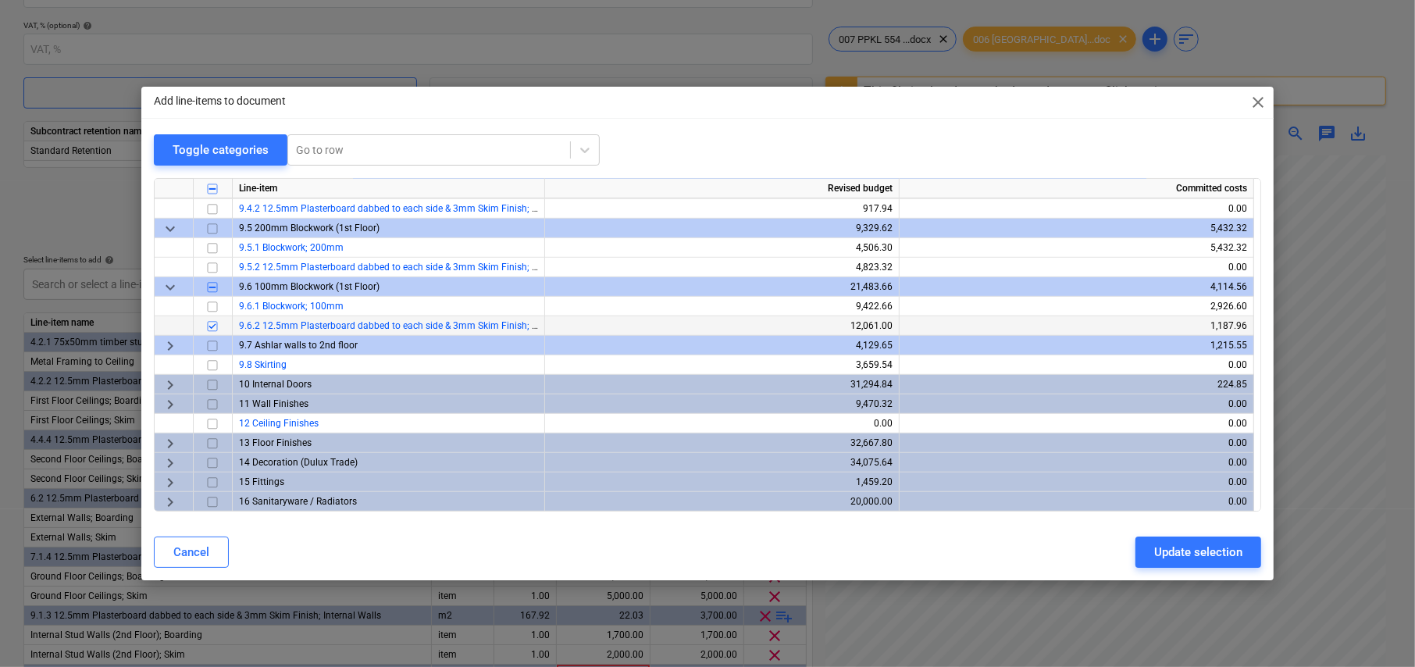
scroll to position [937, 0]
click at [171, 344] on span "keyboard_arrow_right" at bounding box center [170, 345] width 19 height 19
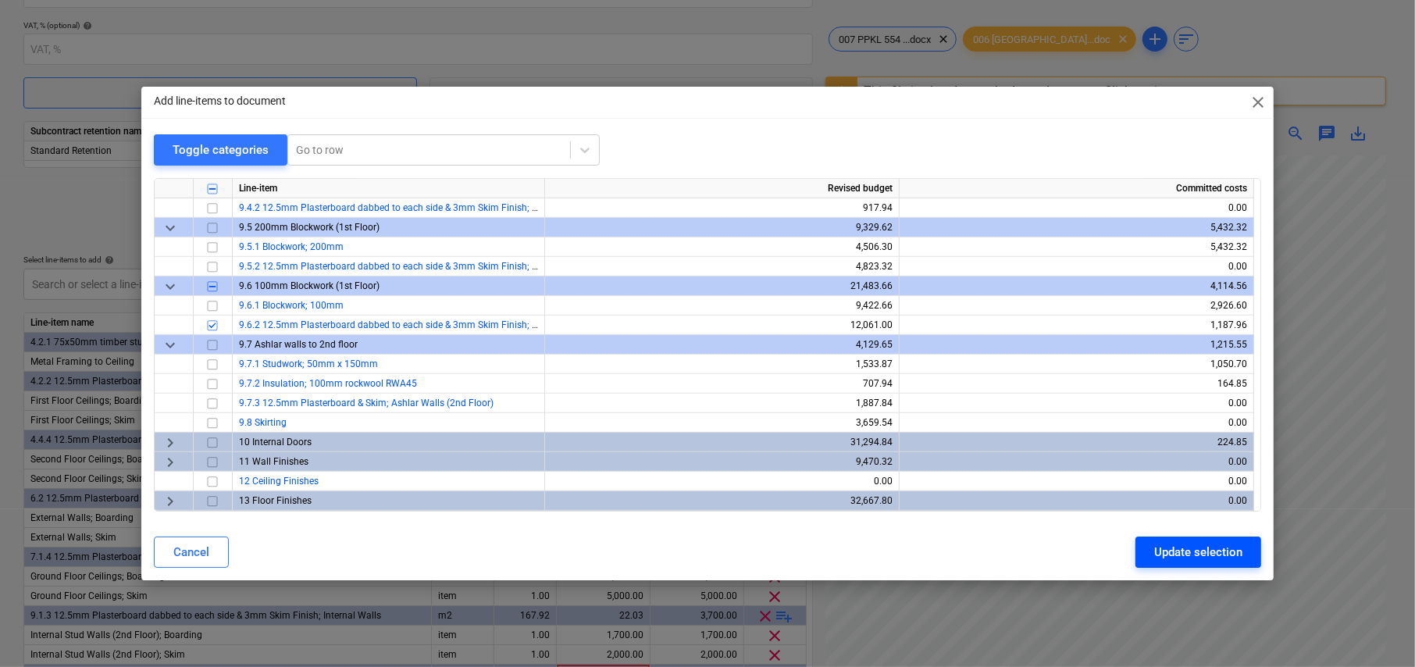
click at [1200, 553] on div "Update selection" at bounding box center [1198, 552] width 88 height 20
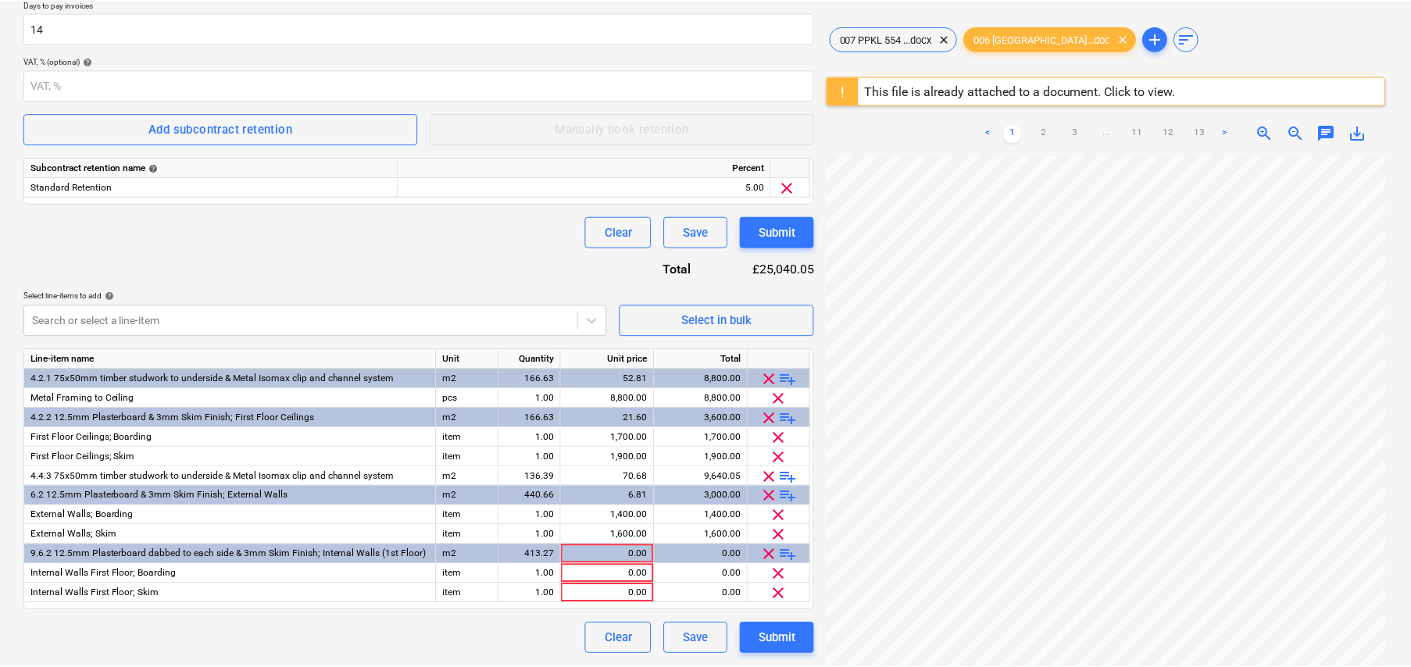
scroll to position [299, 0]
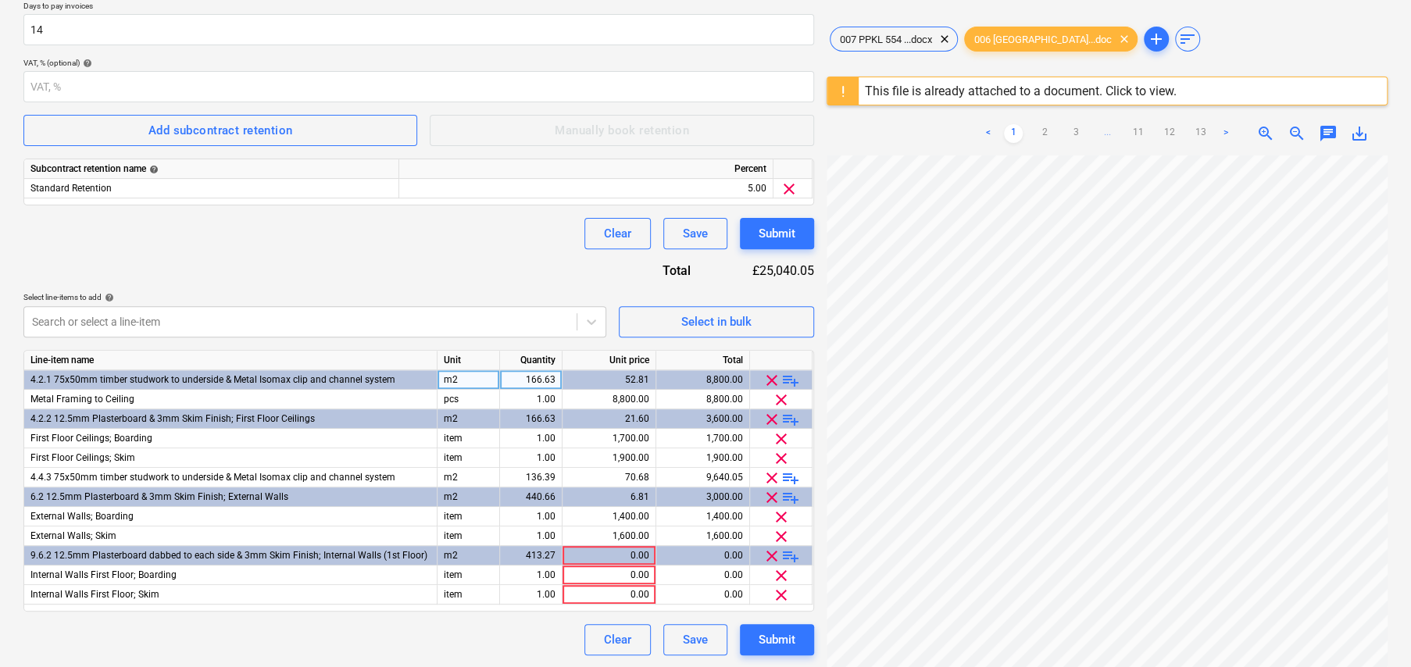
click at [792, 377] on span "playlist_add" at bounding box center [790, 380] width 19 height 19
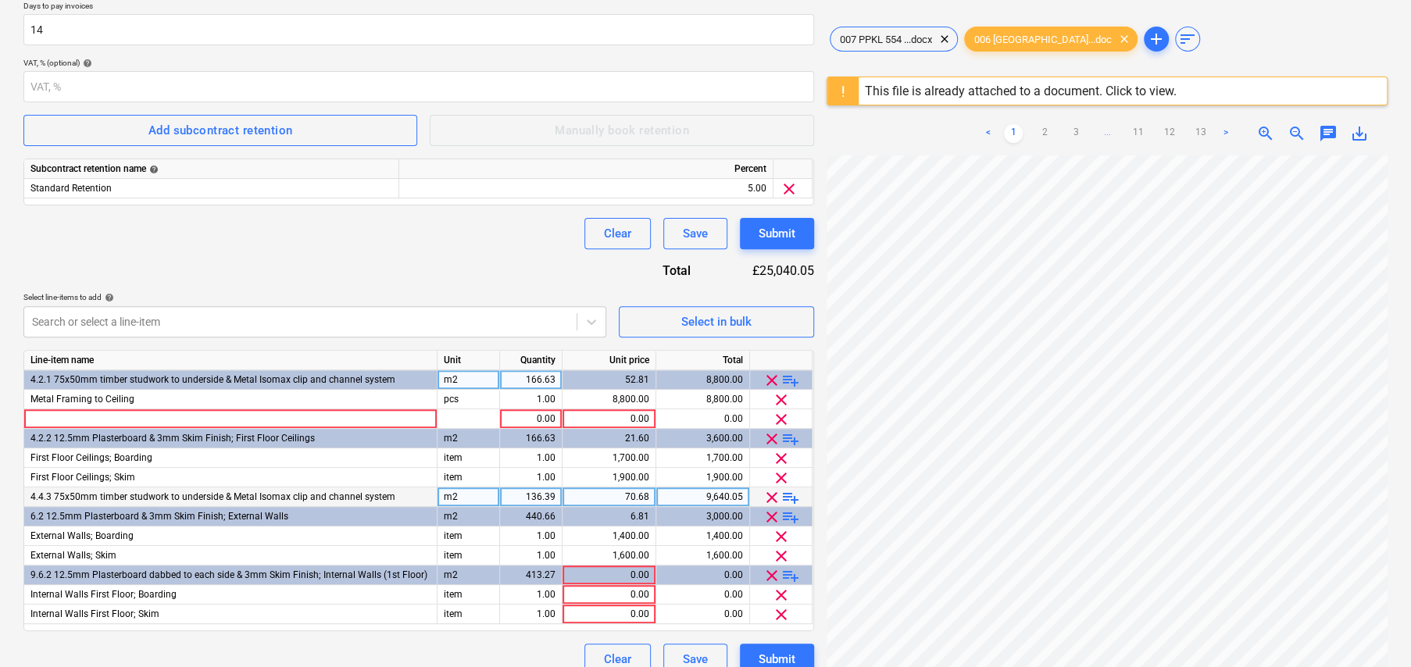
click at [769, 496] on span "clear" at bounding box center [771, 497] width 19 height 19
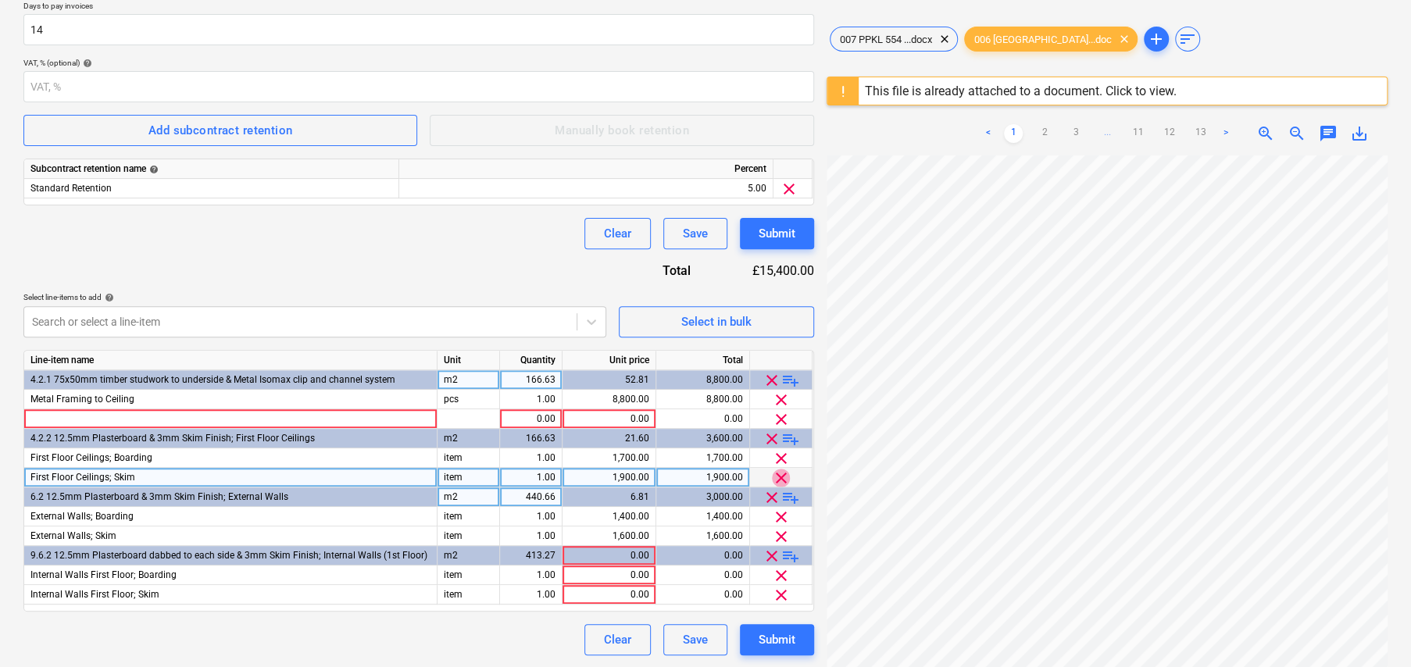
click at [782, 476] on span "clear" at bounding box center [781, 478] width 19 height 19
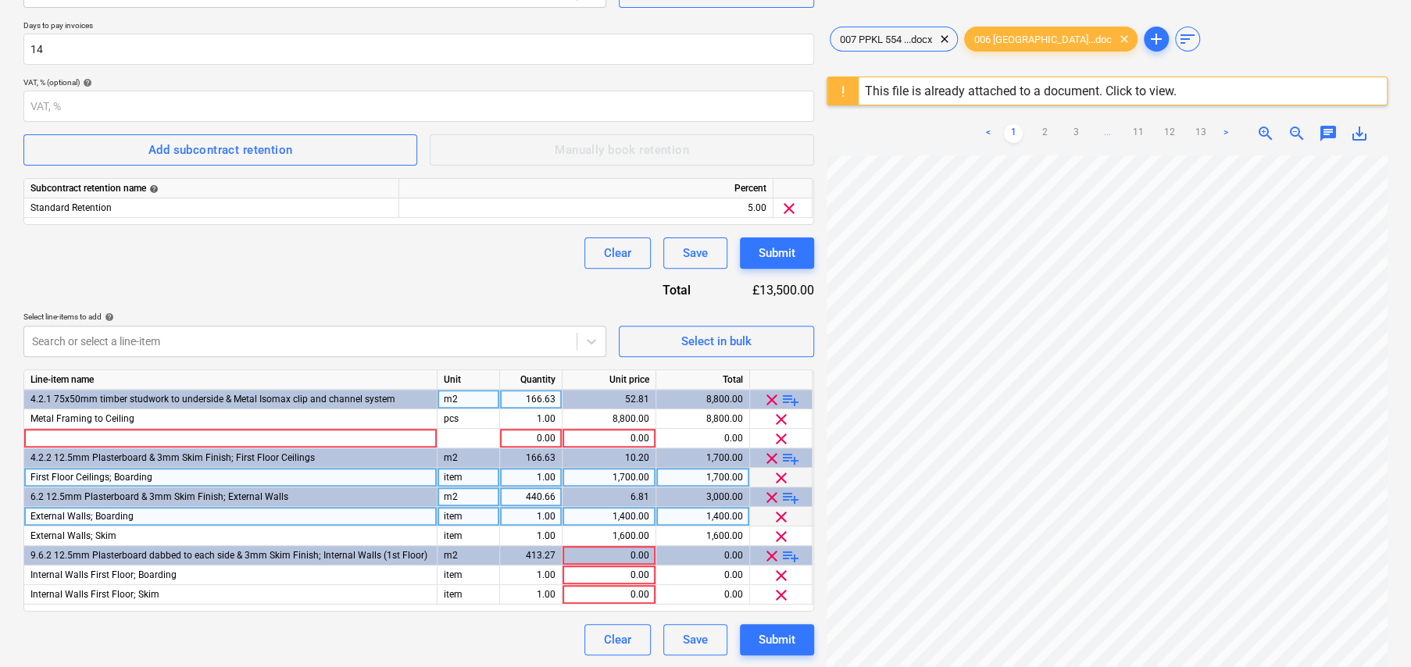
click at [783, 473] on span "clear" at bounding box center [781, 478] width 19 height 19
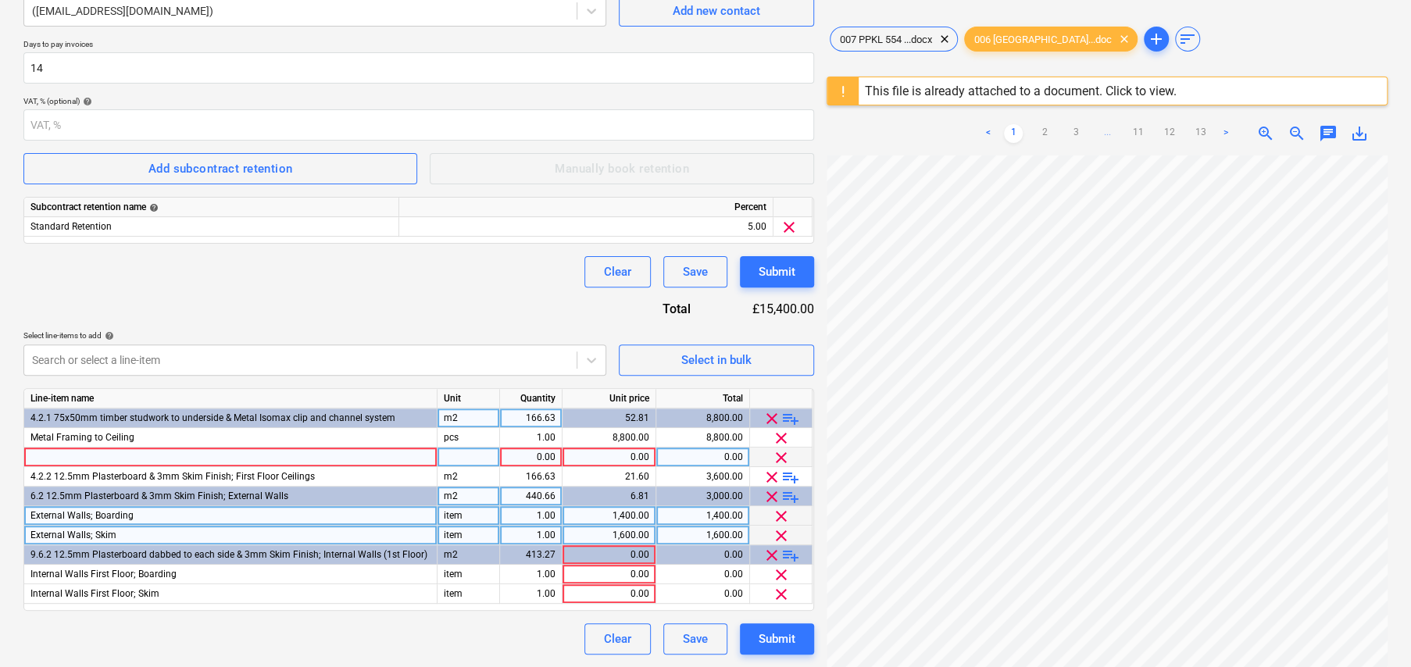
scroll to position [260, 0]
click at [773, 420] on span "clear" at bounding box center [771, 419] width 19 height 19
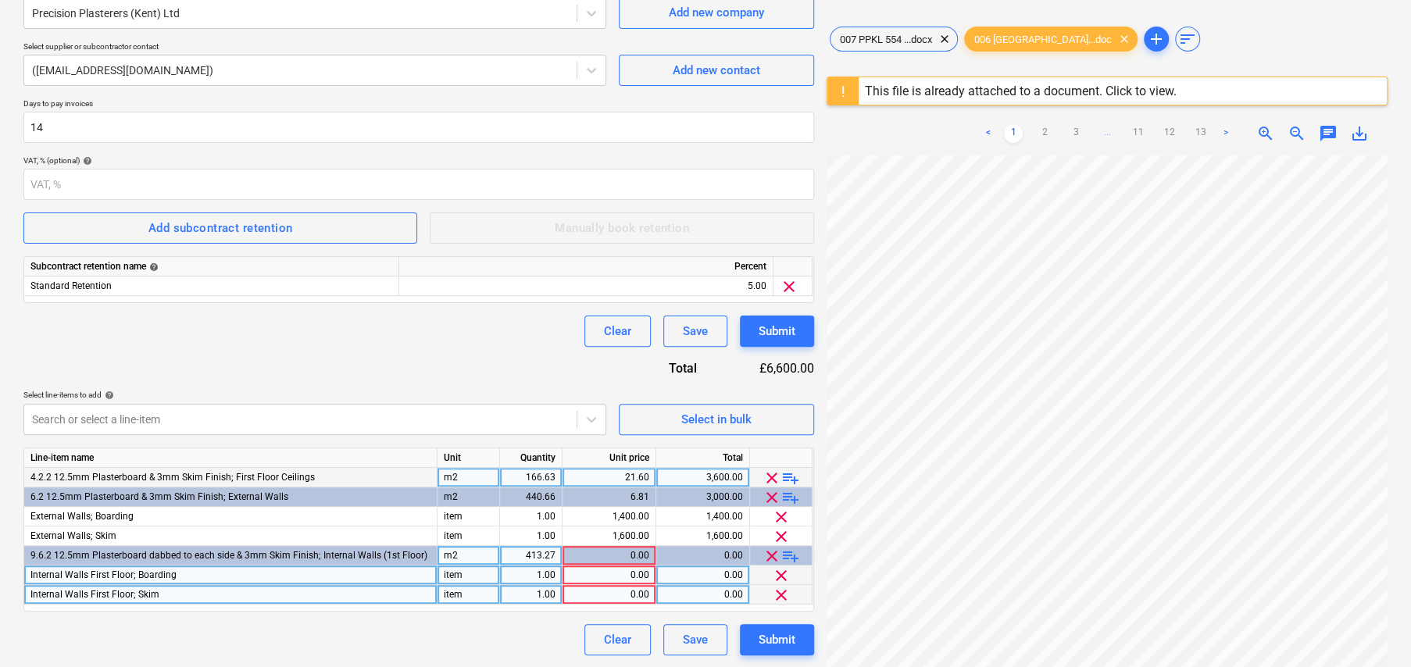
click at [772, 475] on span "clear" at bounding box center [771, 478] width 19 height 19
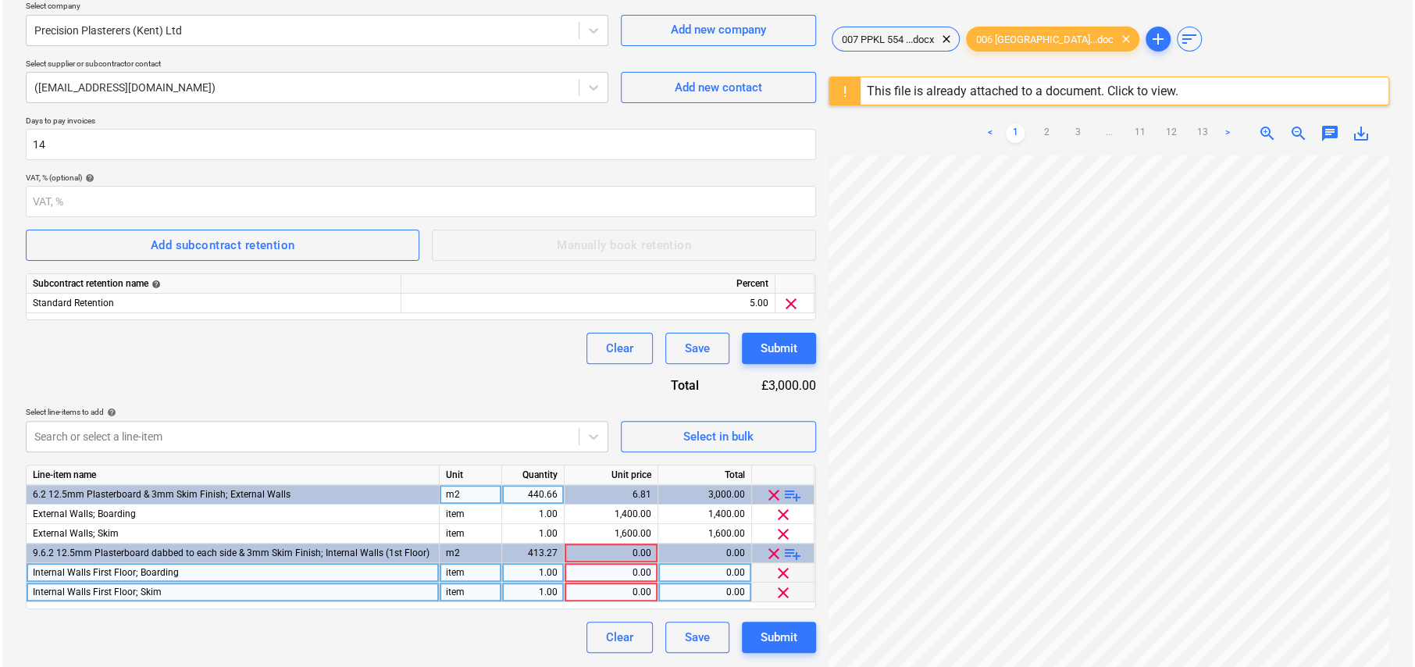
scroll to position [184, 0]
click at [770, 491] on span "clear" at bounding box center [771, 495] width 19 height 19
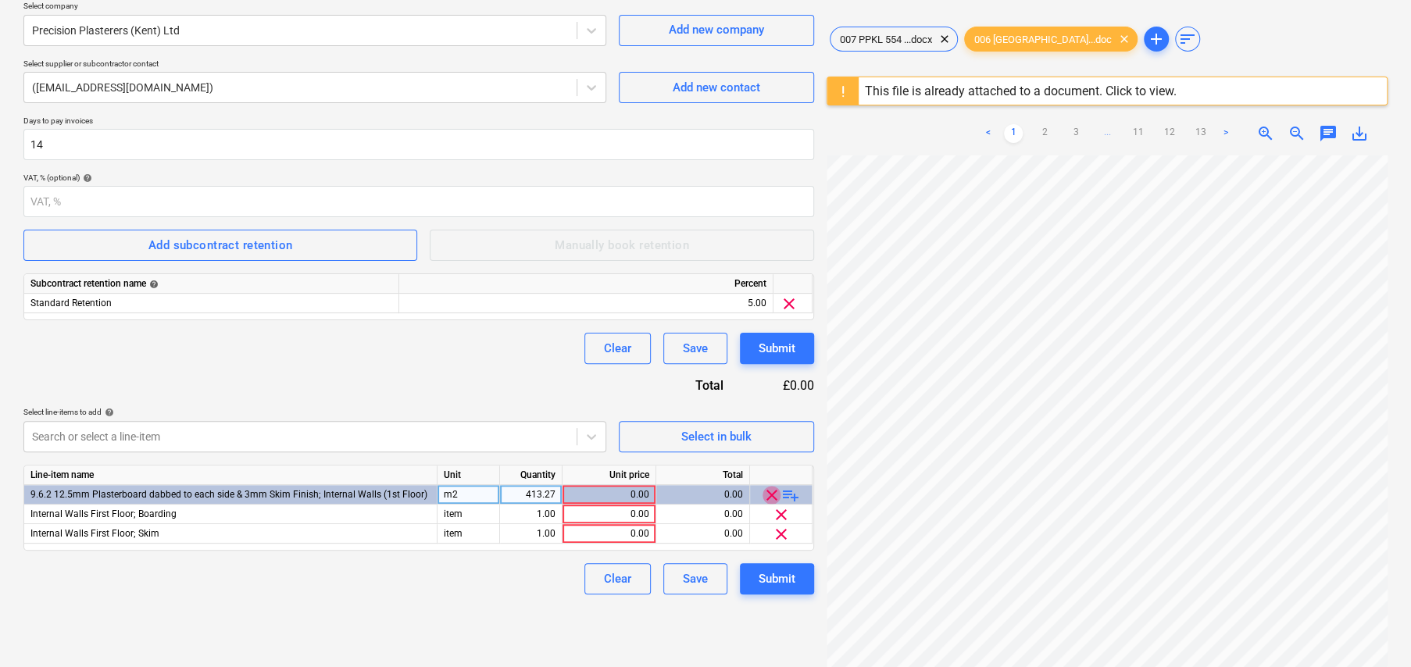
click at [769, 494] on span "clear" at bounding box center [771, 495] width 19 height 19
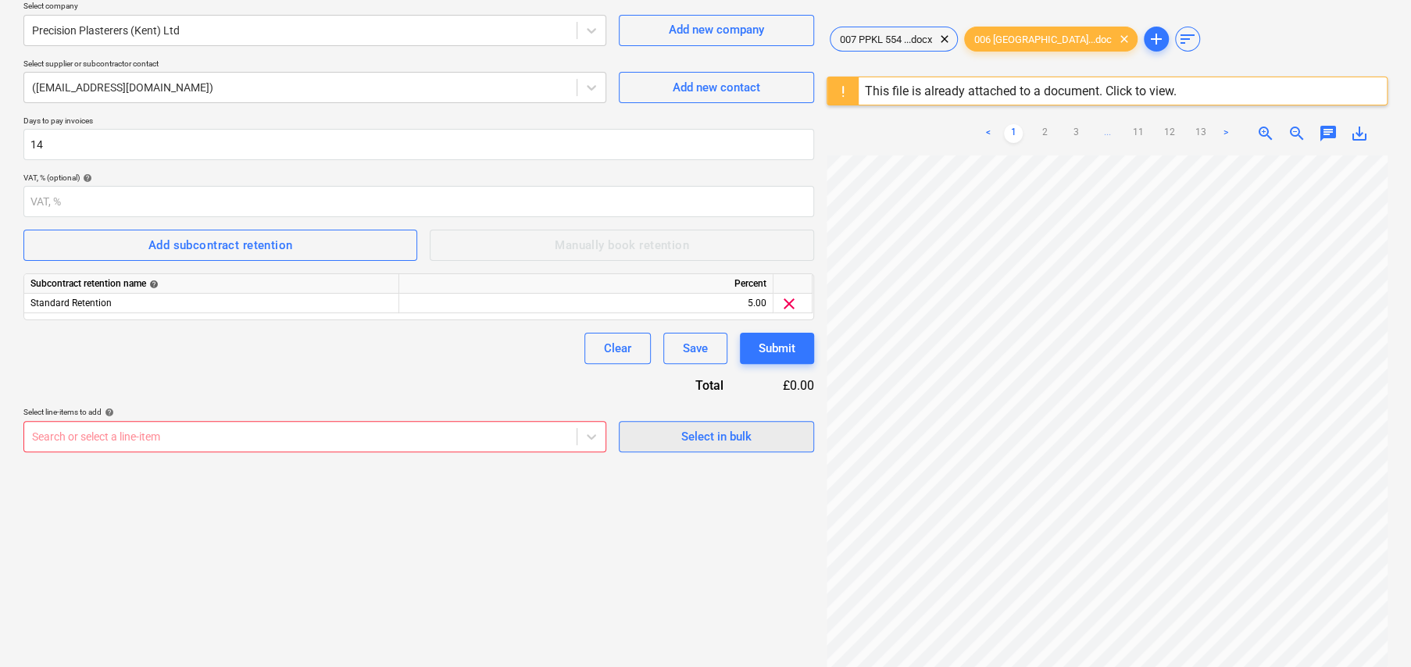
click at [711, 441] on div "Select in bulk" at bounding box center [716, 436] width 70 height 20
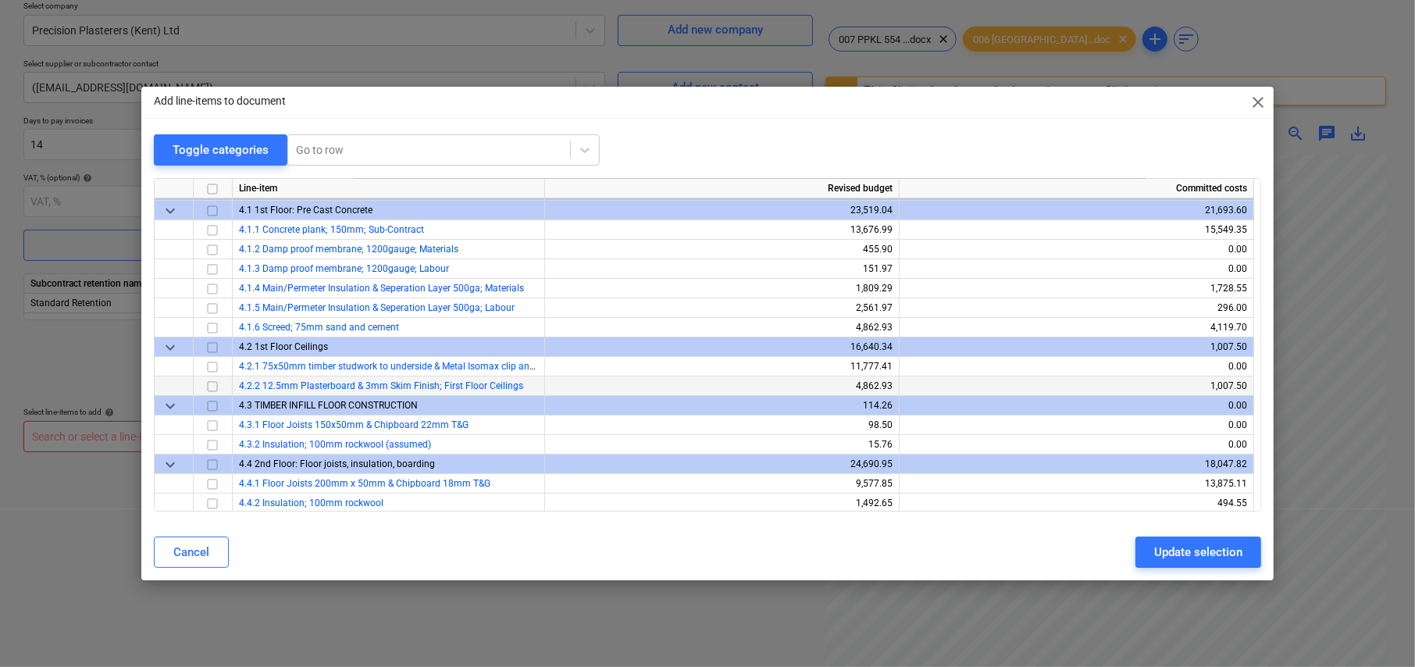
scroll to position [78, 0]
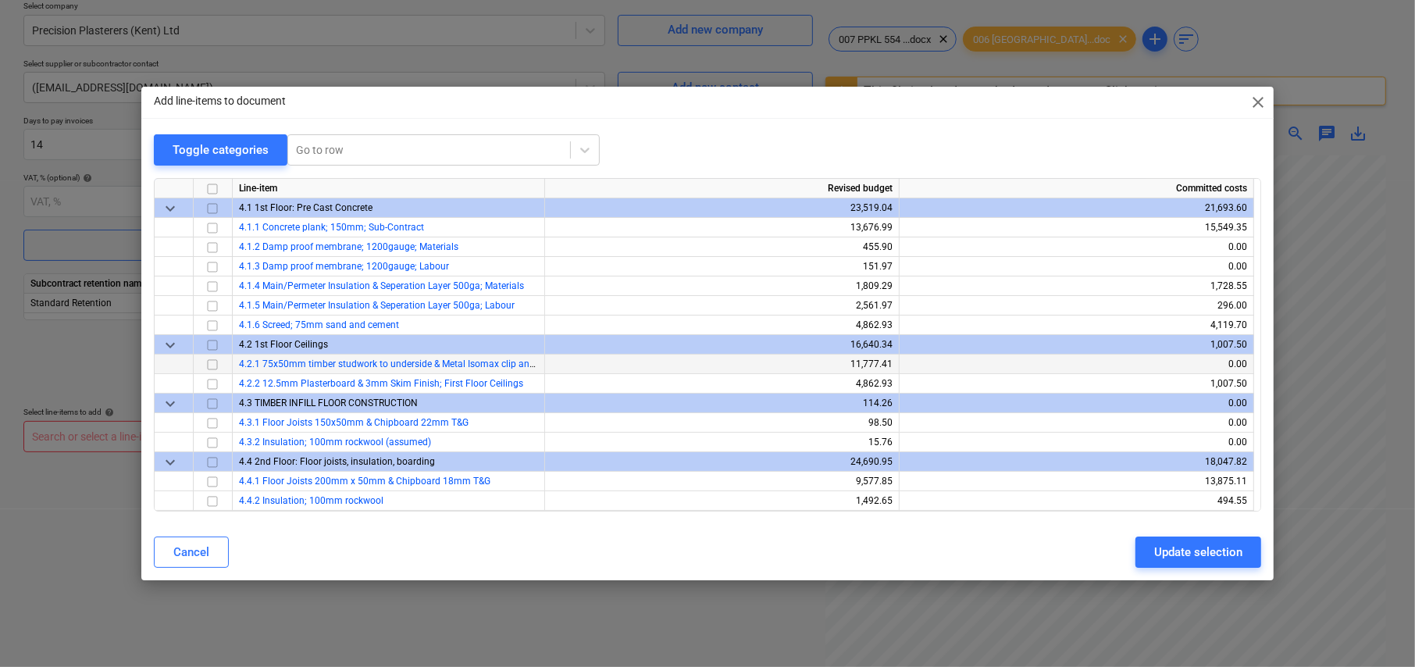
click at [212, 363] on input "checkbox" at bounding box center [212, 364] width 19 height 19
click at [212, 384] on input "checkbox" at bounding box center [212, 384] width 19 height 19
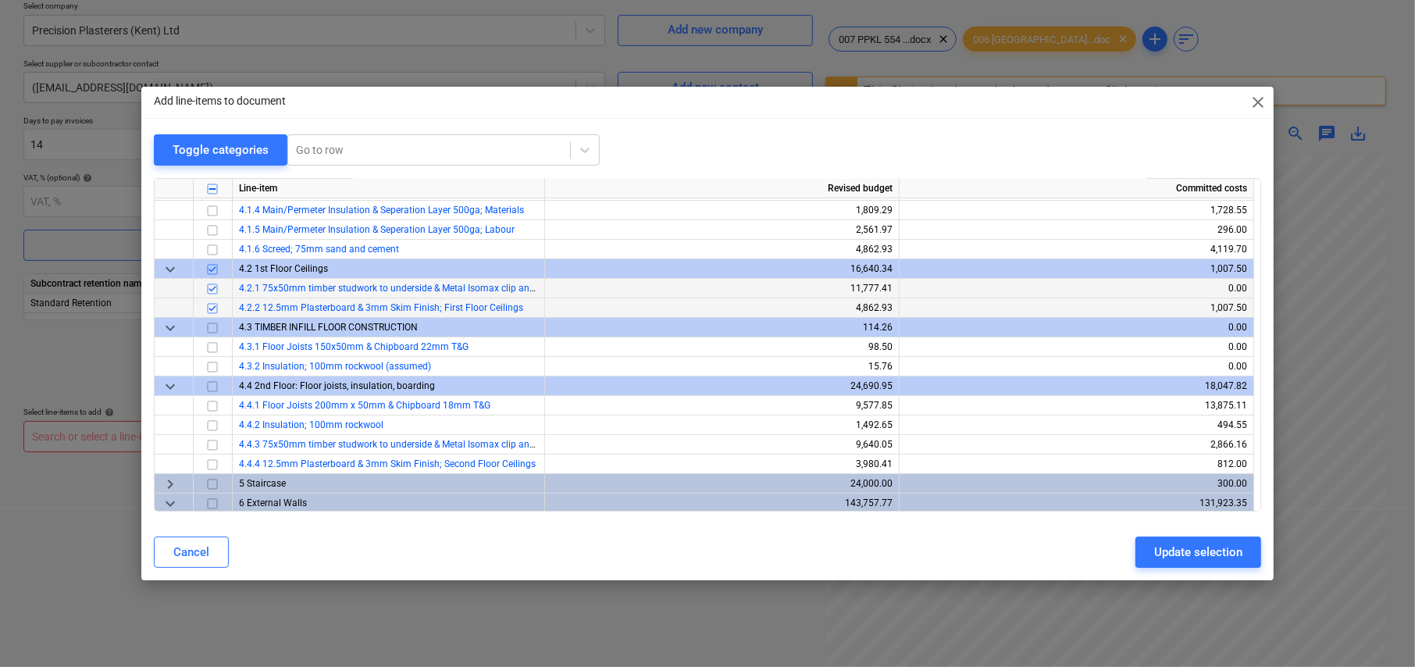
scroll to position [156, 0]
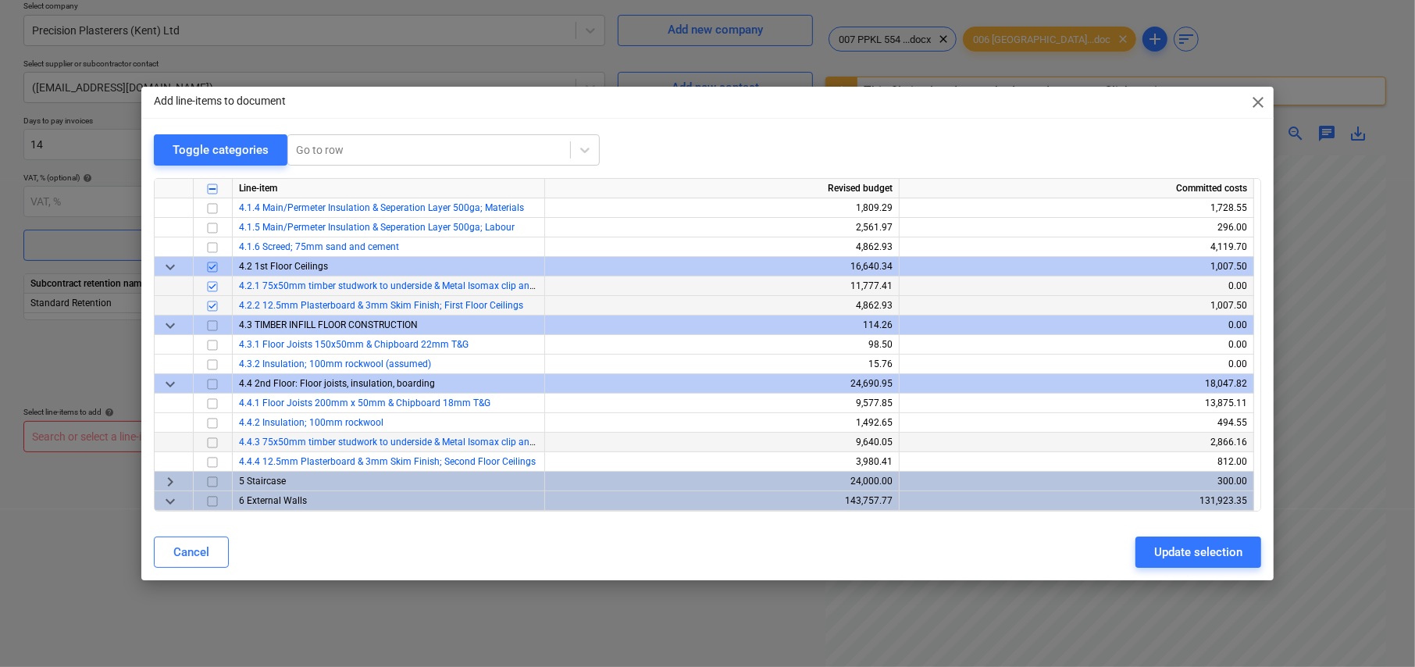
click at [212, 441] on input "checkbox" at bounding box center [212, 442] width 19 height 19
click at [212, 463] on input "checkbox" at bounding box center [212, 462] width 19 height 19
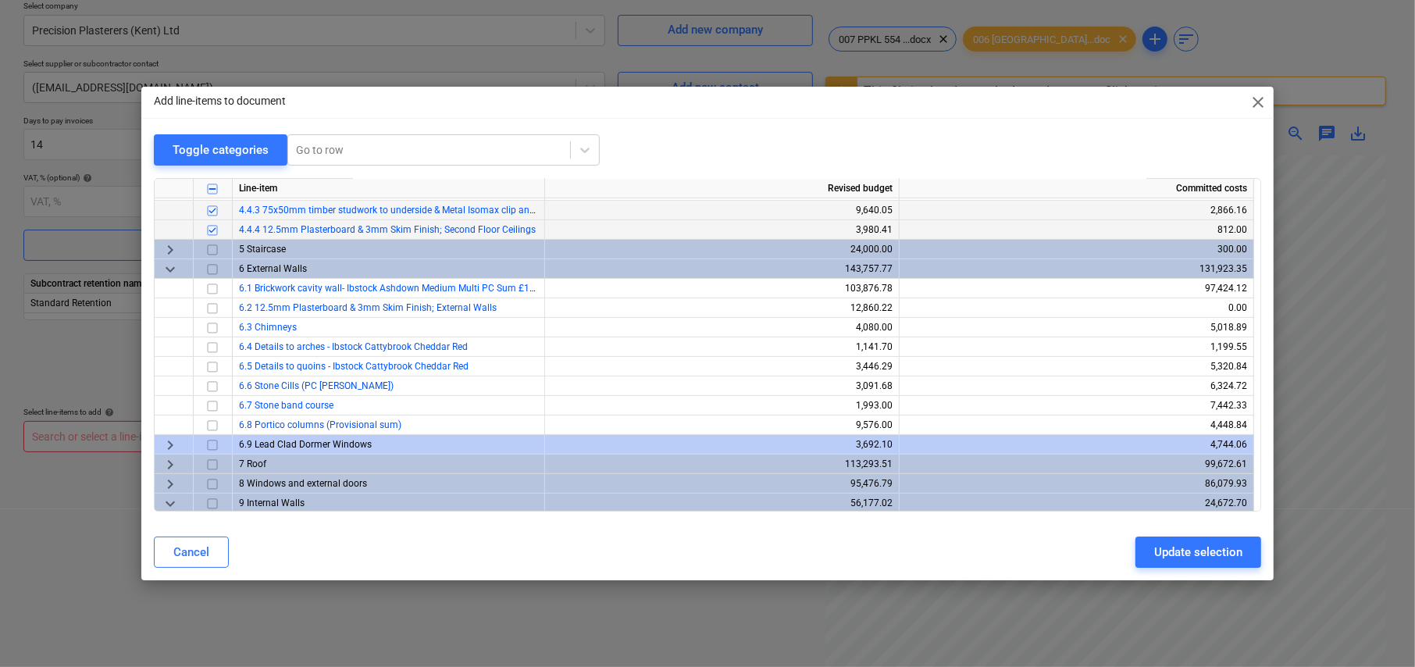
scroll to position [391, 0]
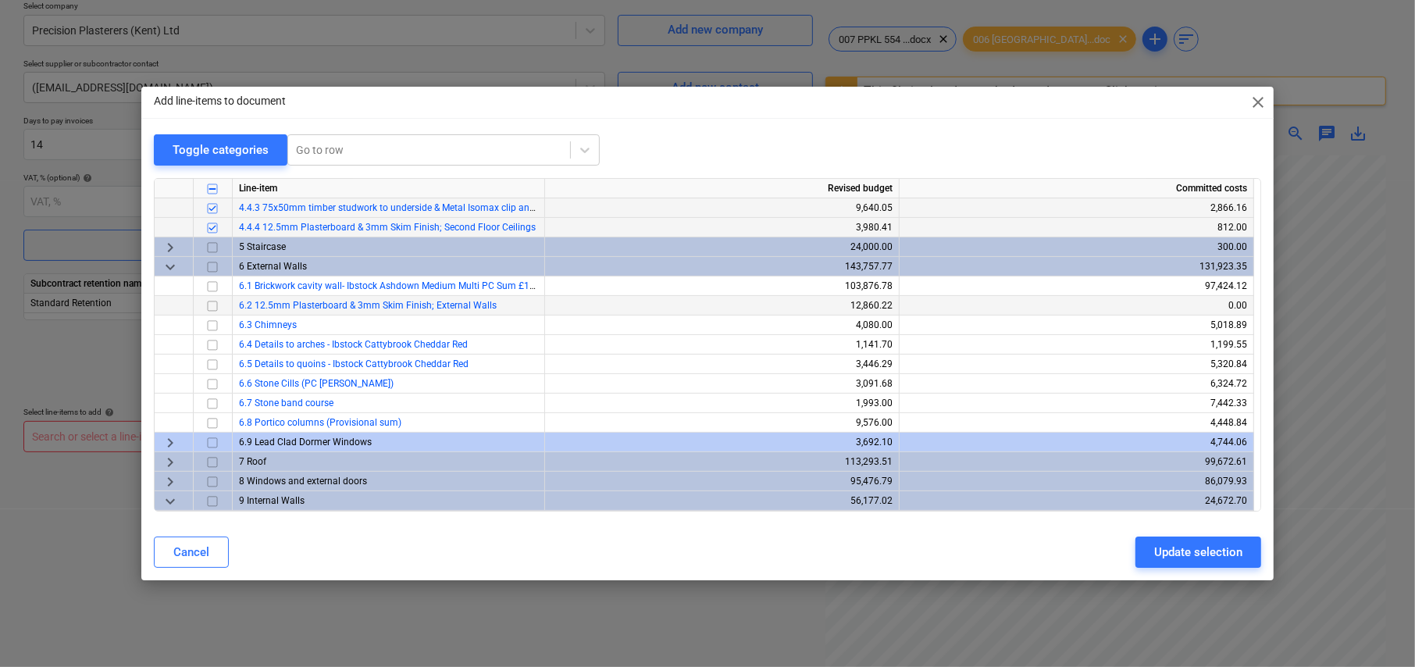
click at [211, 305] on input "checkbox" at bounding box center [212, 306] width 19 height 19
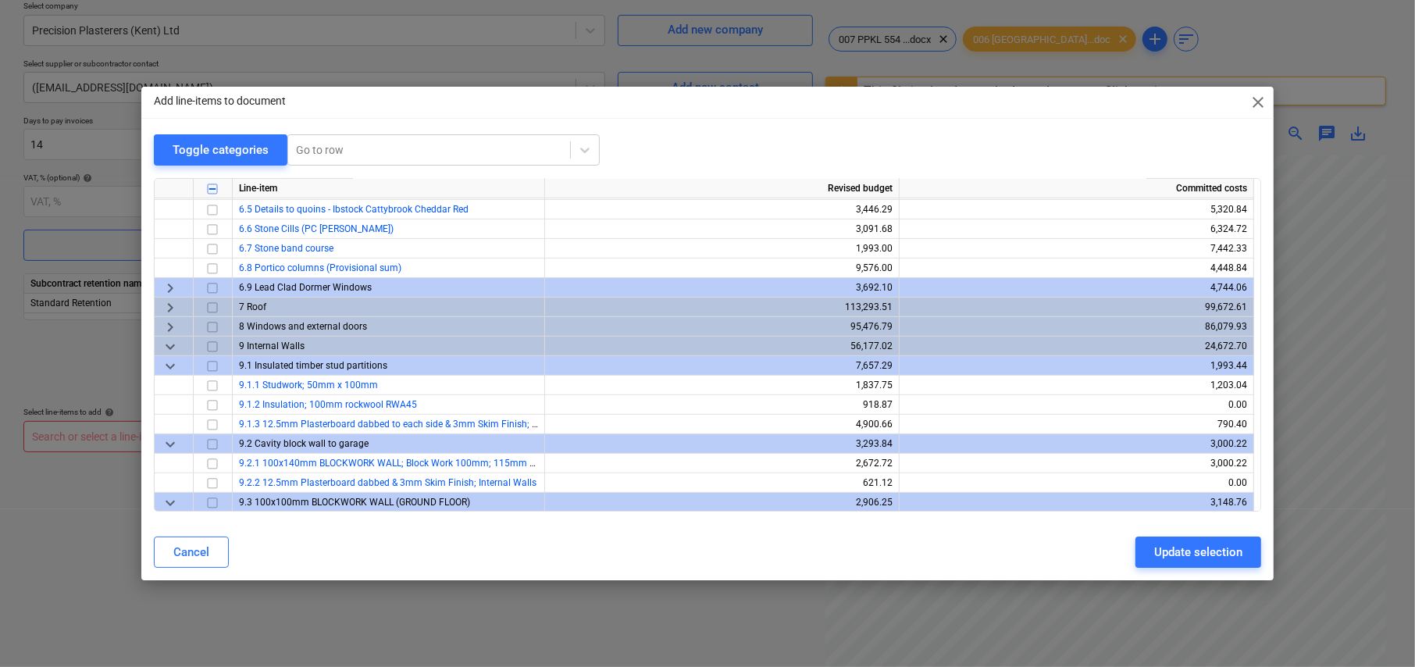
scroll to position [547, 0]
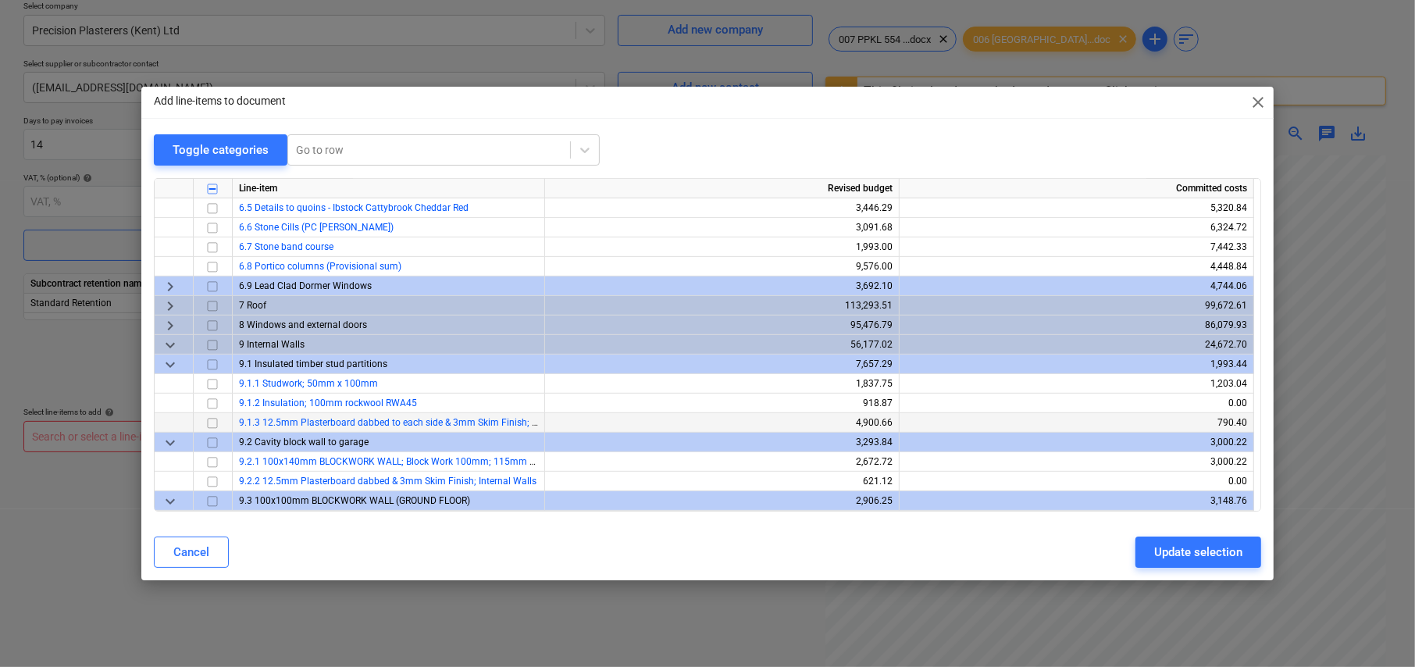
click at [212, 419] on input "checkbox" at bounding box center [212, 423] width 19 height 19
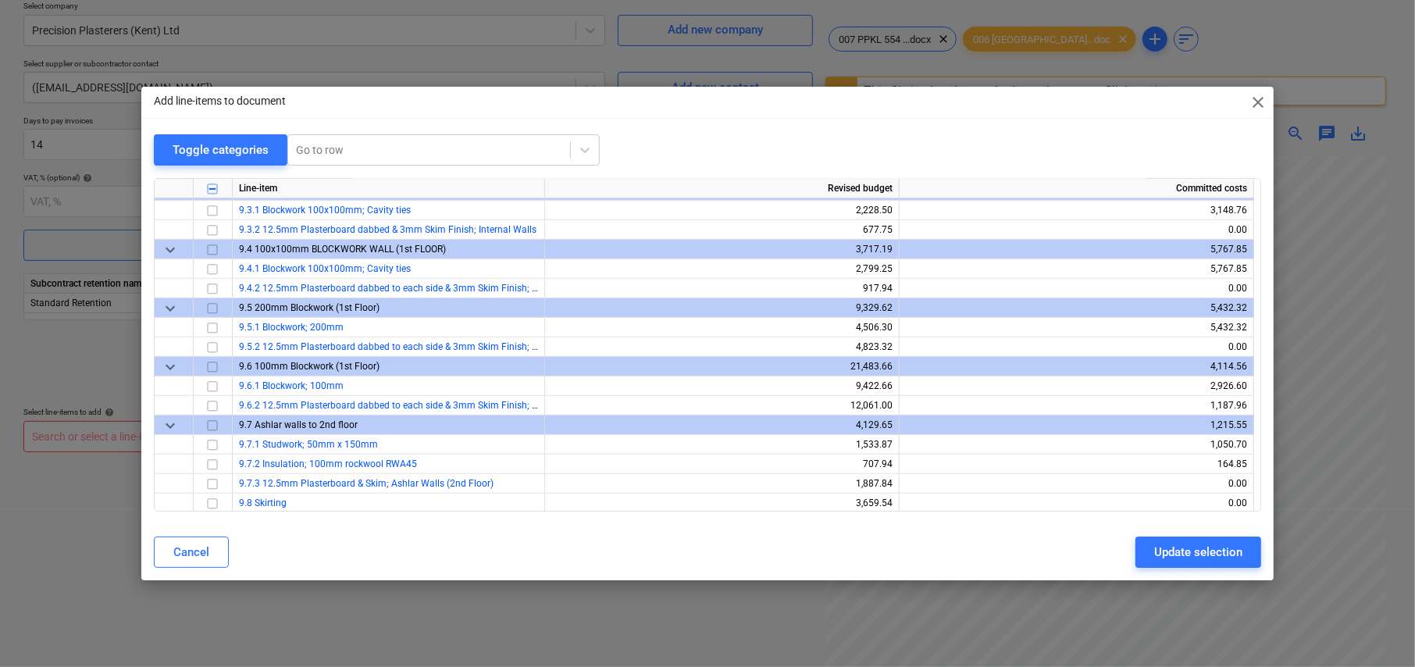
scroll to position [859, 0]
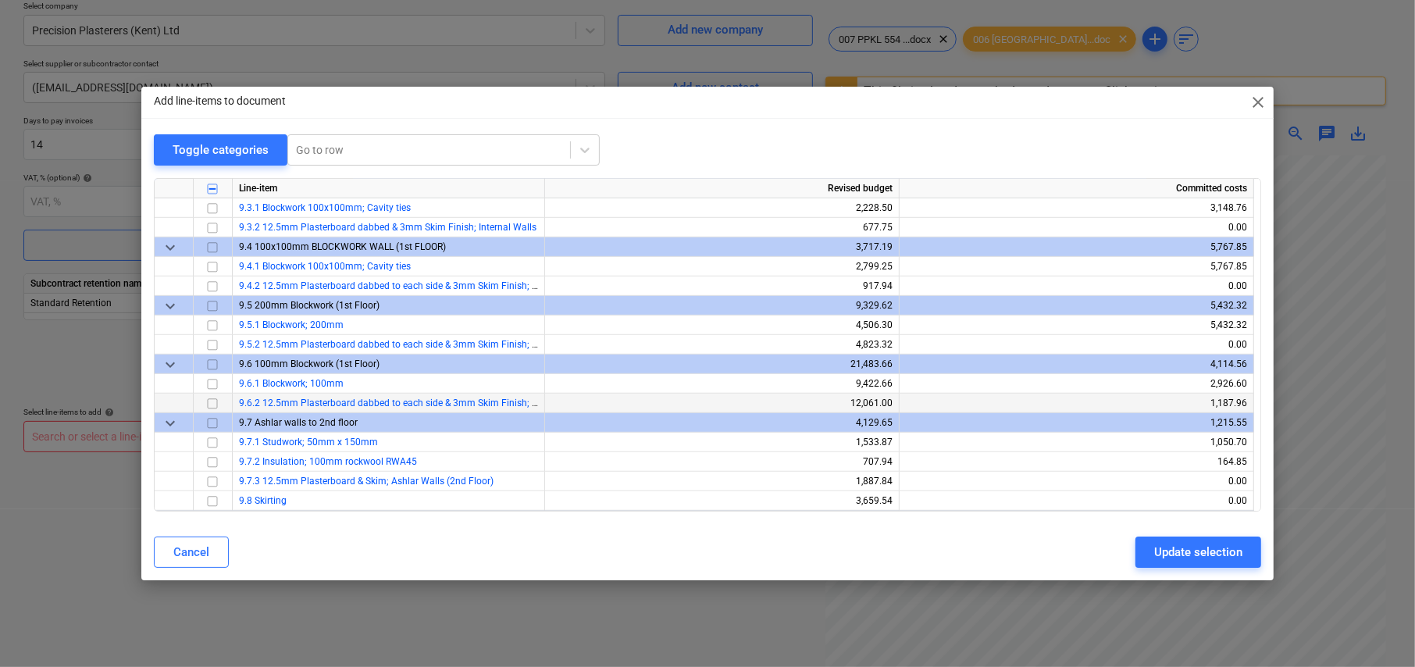
click at [210, 399] on input "checkbox" at bounding box center [212, 403] width 19 height 19
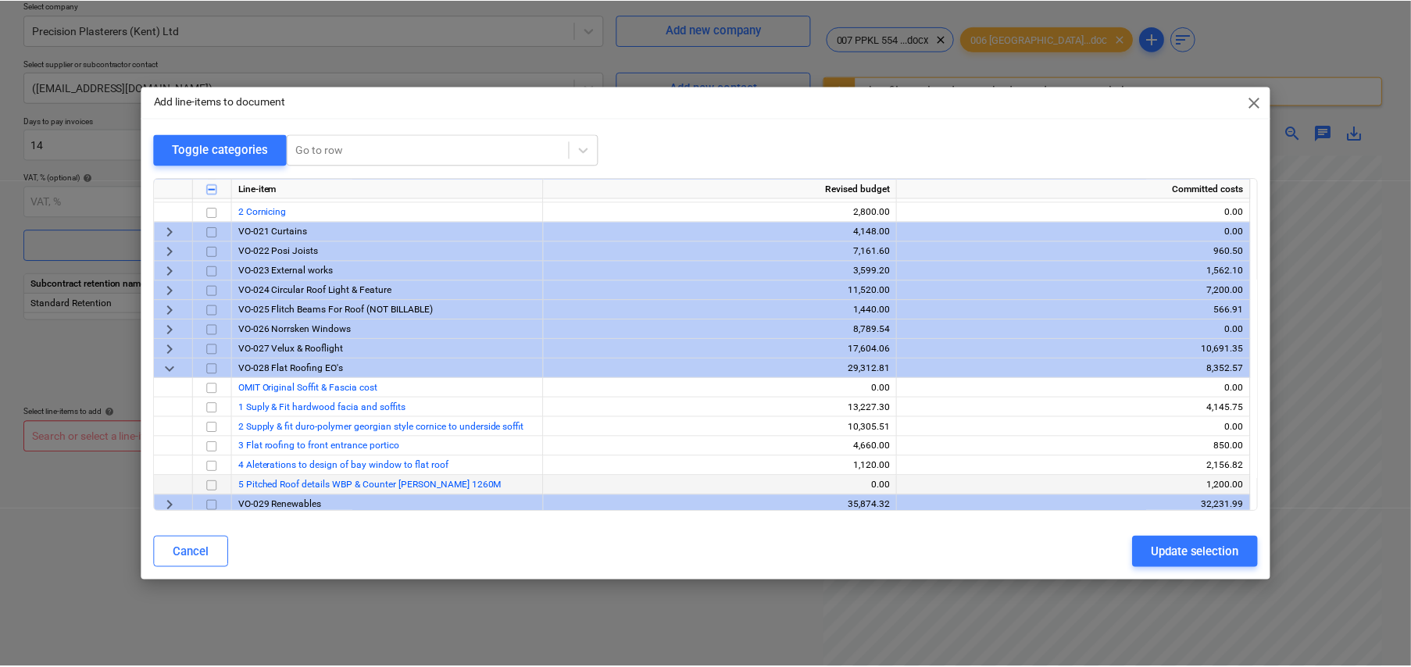
scroll to position [1796, 0]
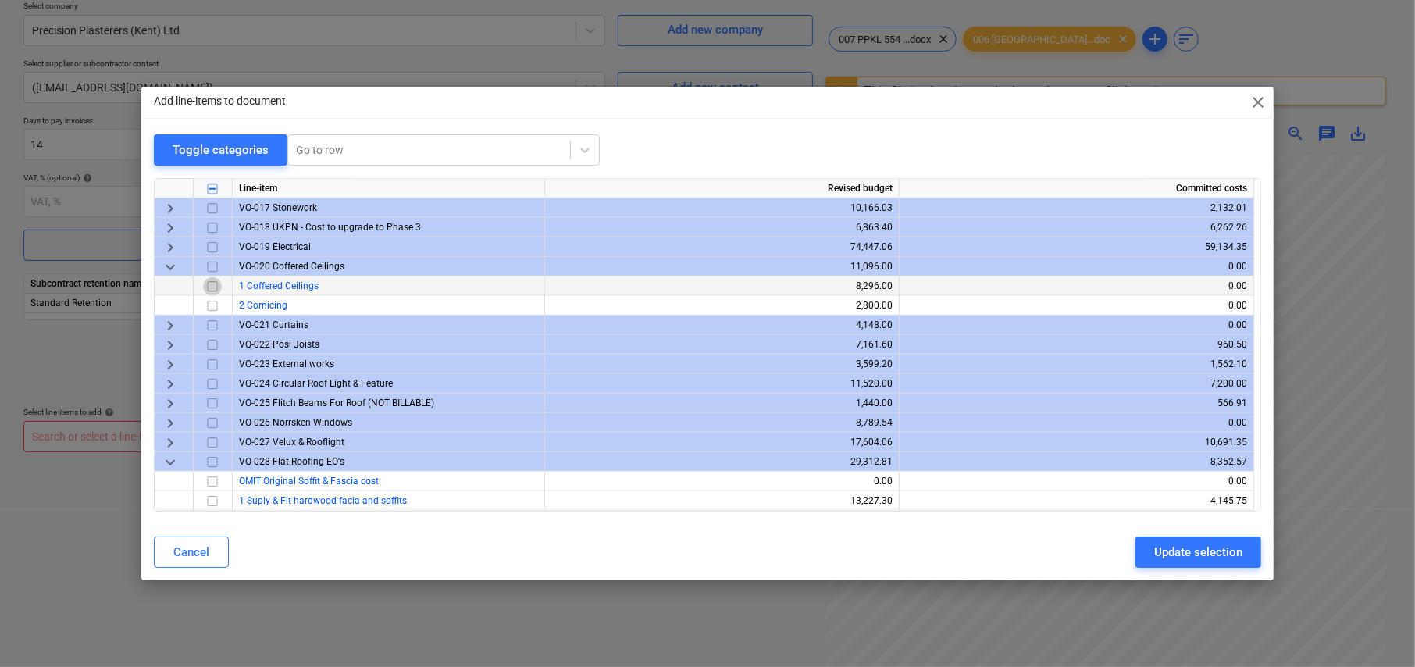
click at [215, 285] on input "checkbox" at bounding box center [212, 286] width 19 height 19
click at [1186, 552] on div "Update selection" at bounding box center [1198, 552] width 88 height 20
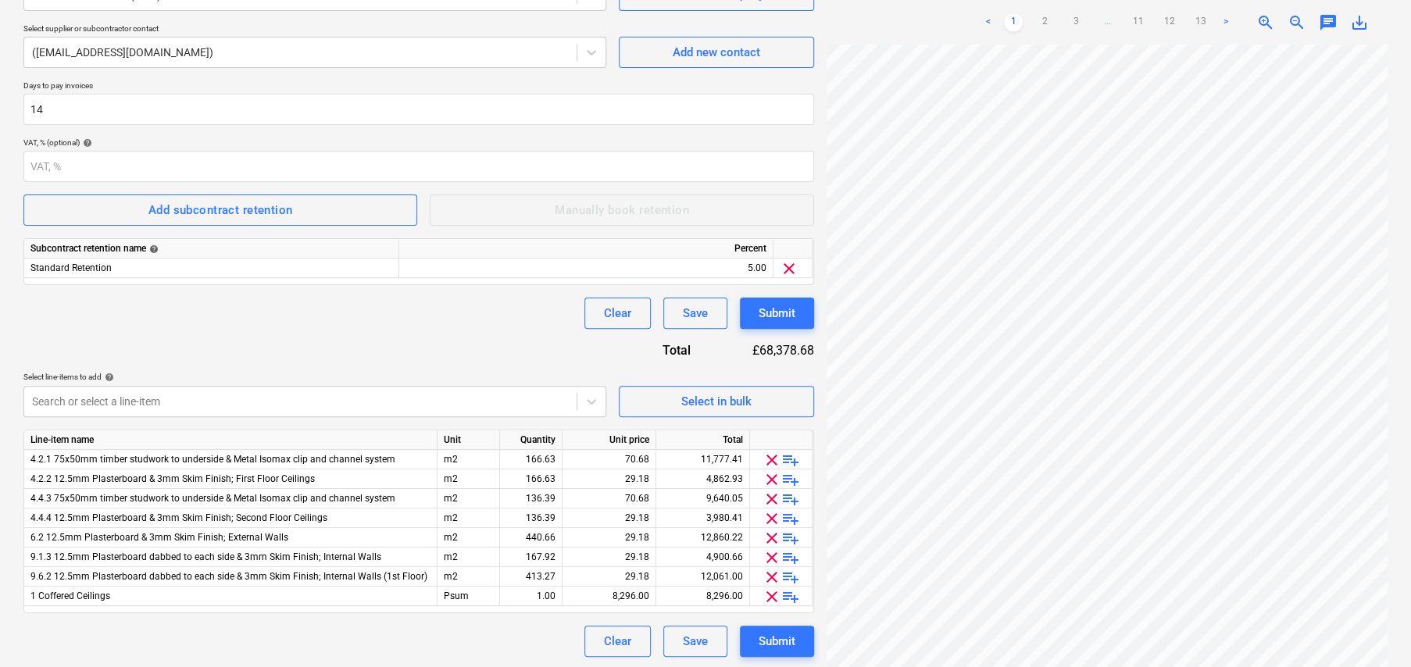
scroll to position [221, 0]
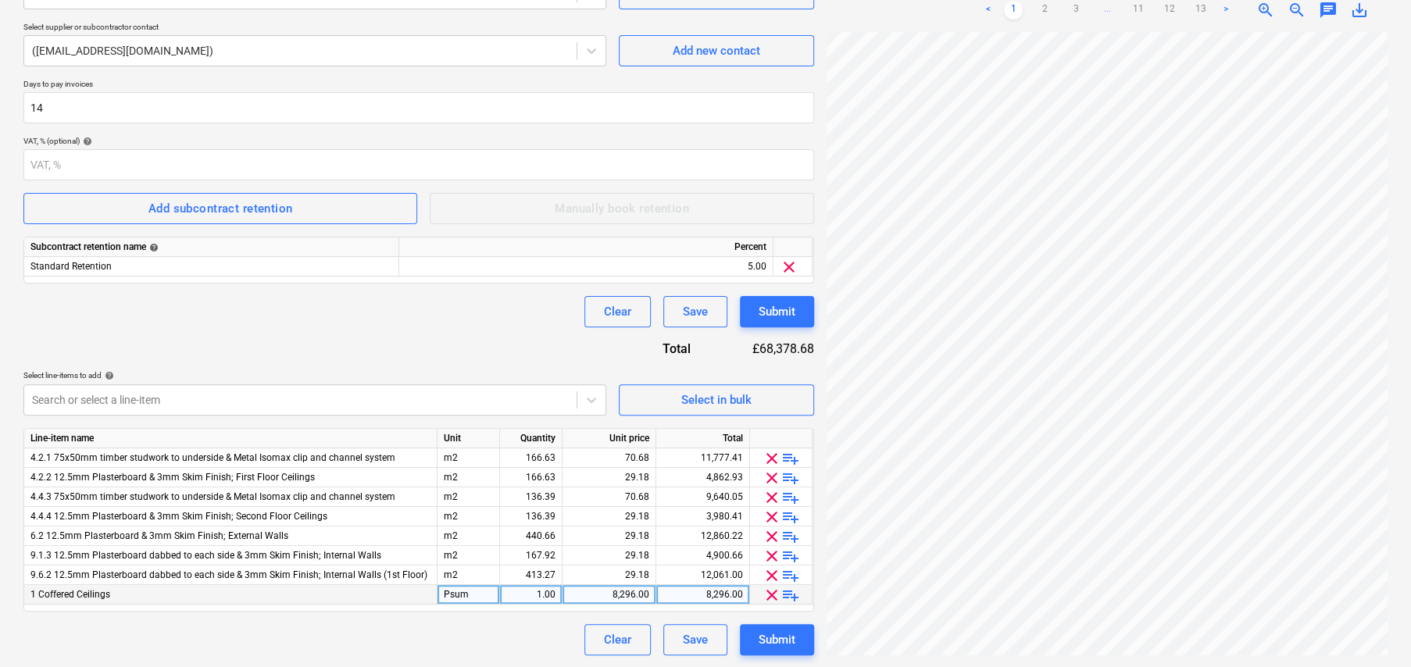
click at [791, 594] on span "playlist_add" at bounding box center [790, 595] width 19 height 19
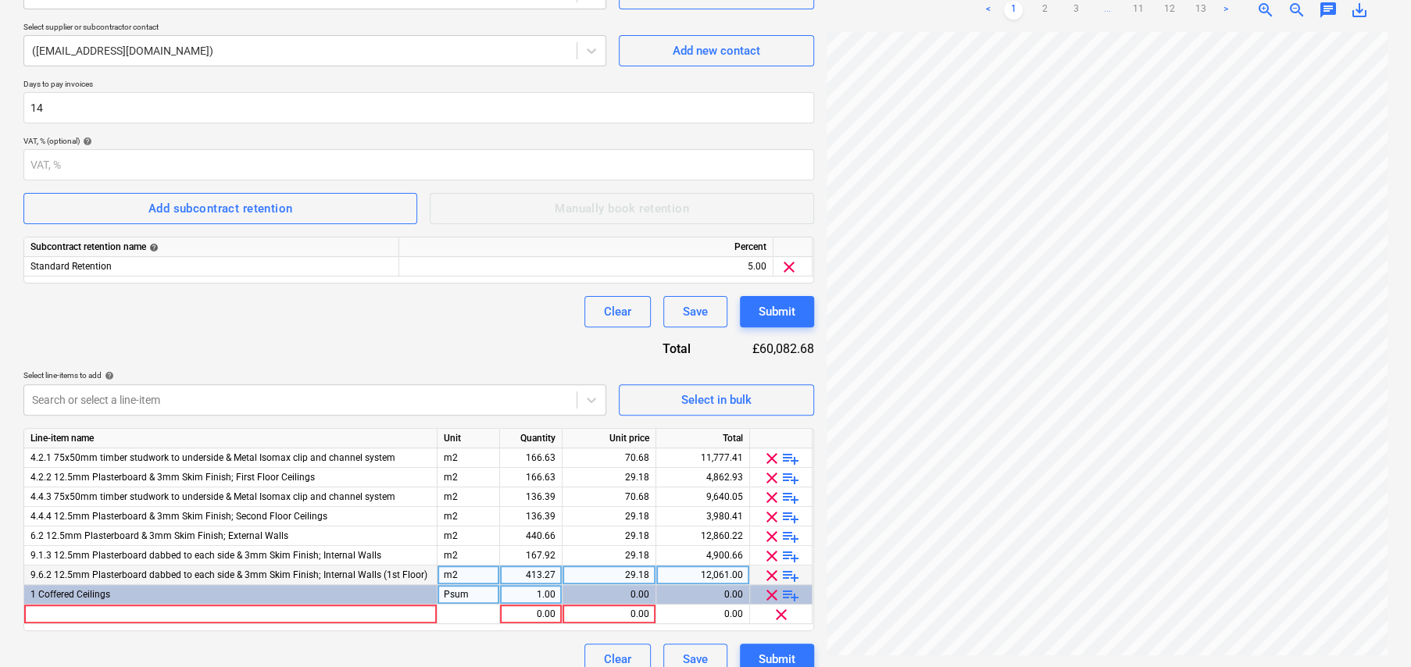
click at [790, 576] on span "playlist_add" at bounding box center [790, 575] width 19 height 19
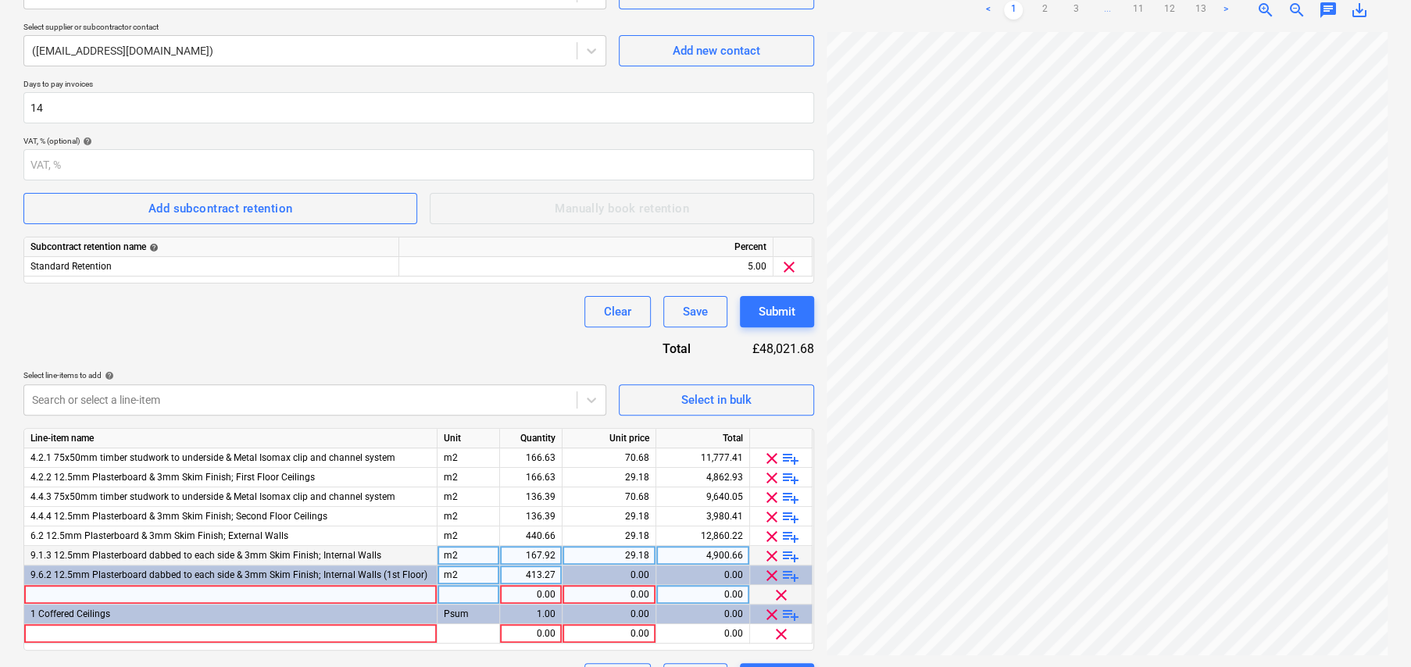
click at [791, 558] on span "playlist_add" at bounding box center [790, 556] width 19 height 19
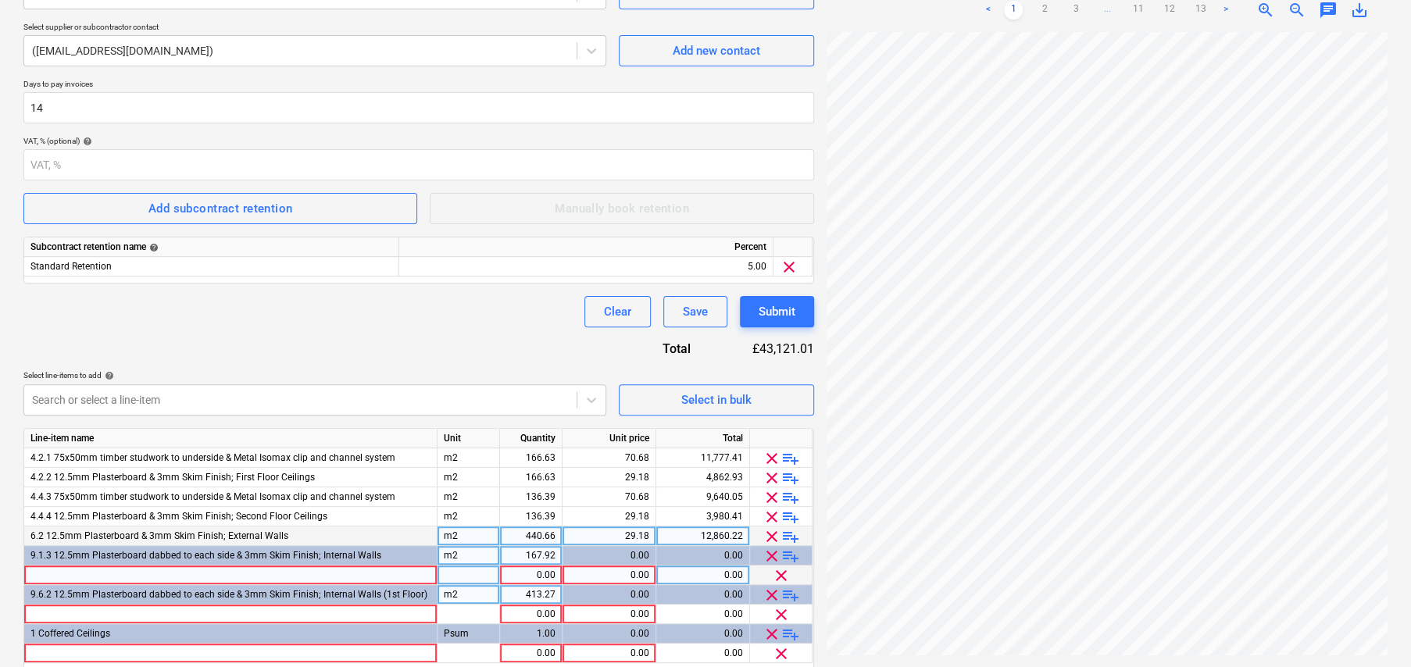
click at [788, 534] on span "playlist_add" at bounding box center [790, 536] width 19 height 19
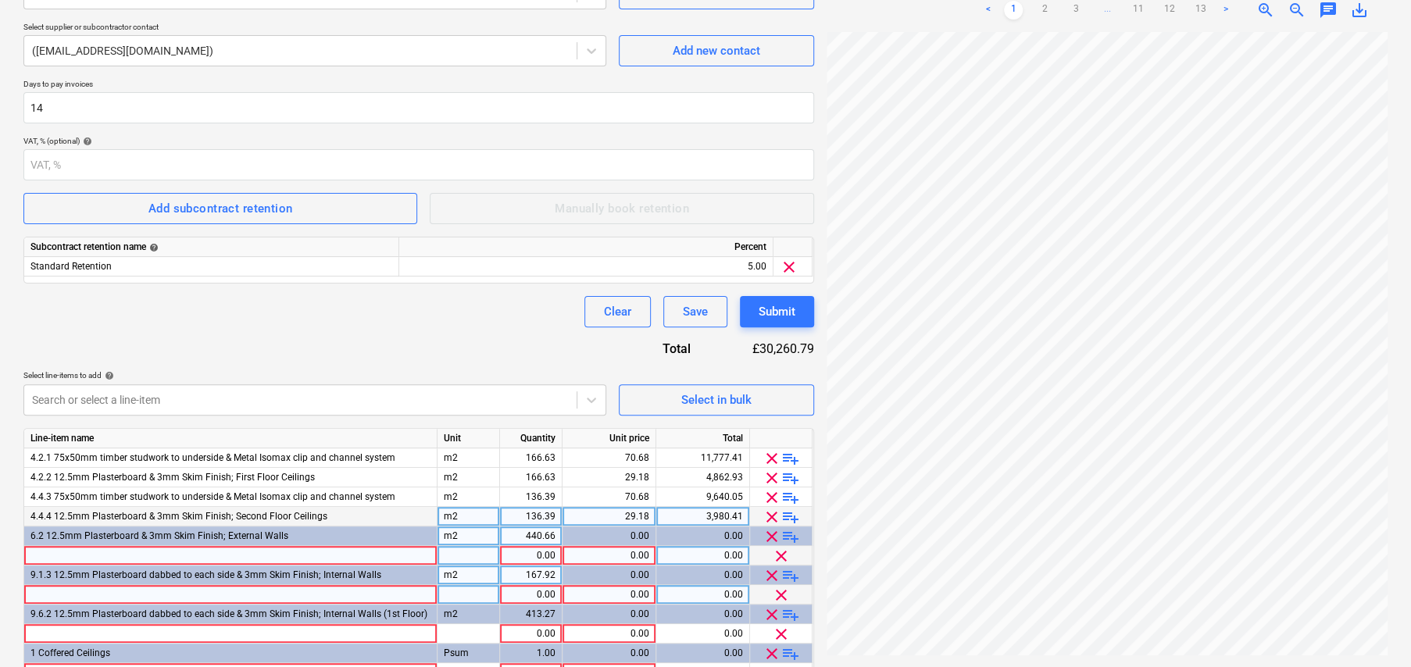
click at [788, 514] on span "playlist_add" at bounding box center [790, 517] width 19 height 19
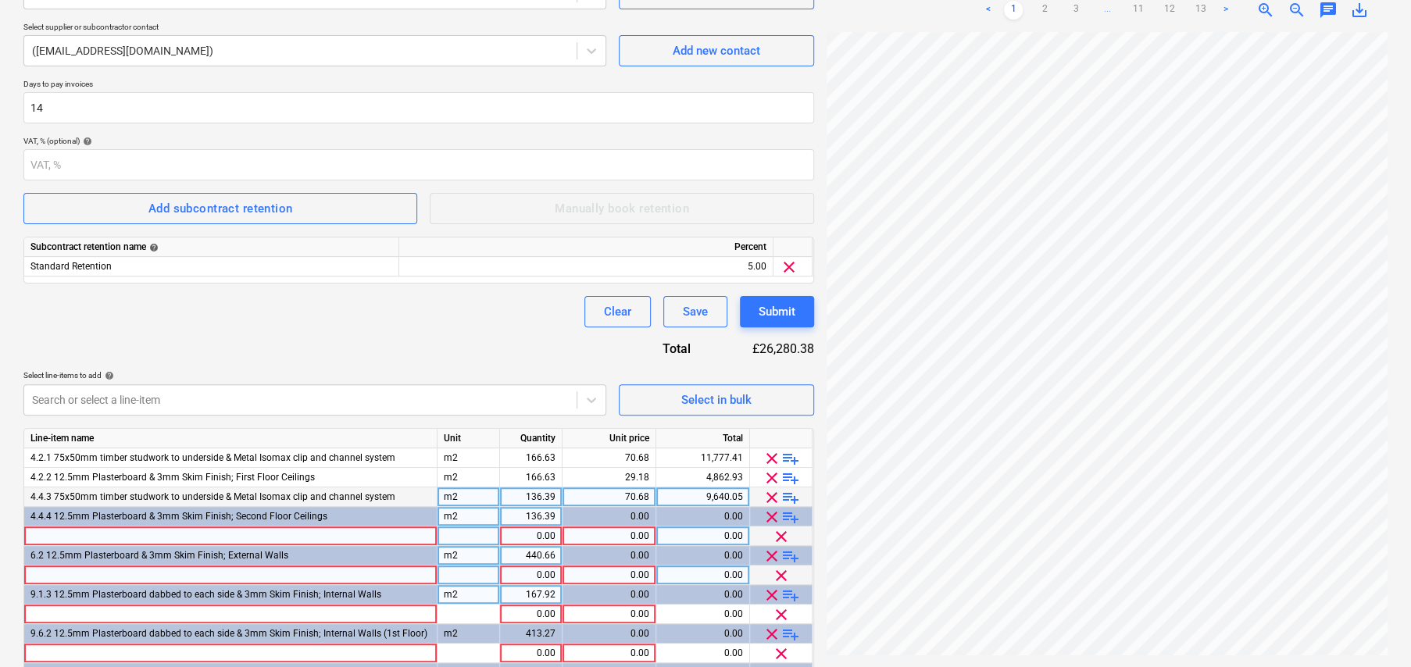
click at [787, 494] on span "playlist_add" at bounding box center [790, 497] width 19 height 19
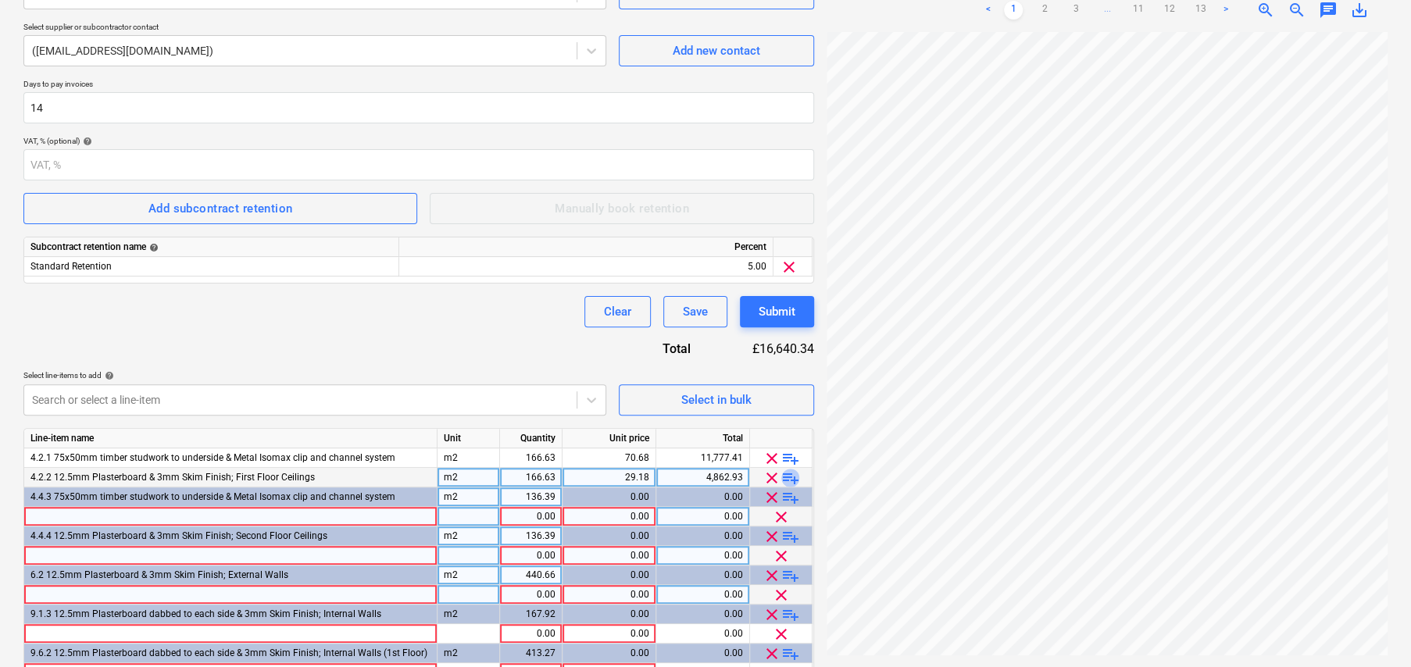
click at [788, 478] on span "playlist_add" at bounding box center [790, 478] width 19 height 19
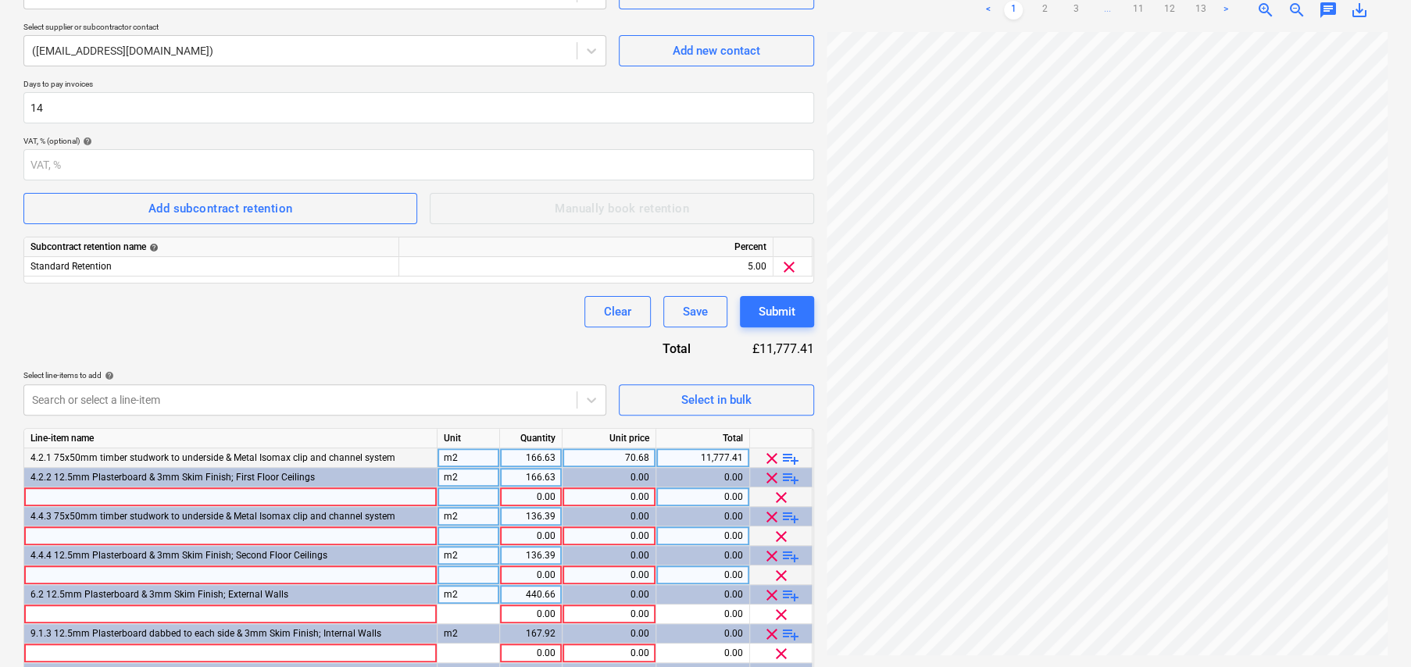
click at [790, 454] on span "playlist_add" at bounding box center [790, 458] width 19 height 19
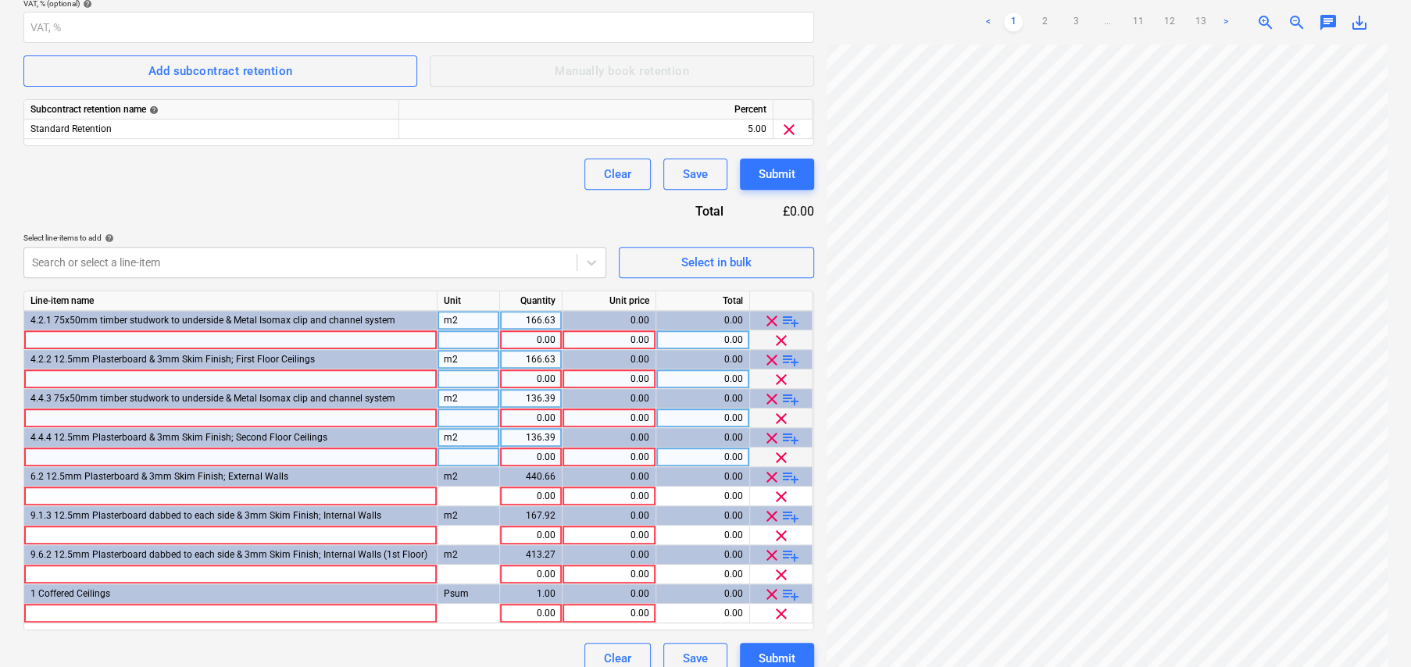
scroll to position [377, 0]
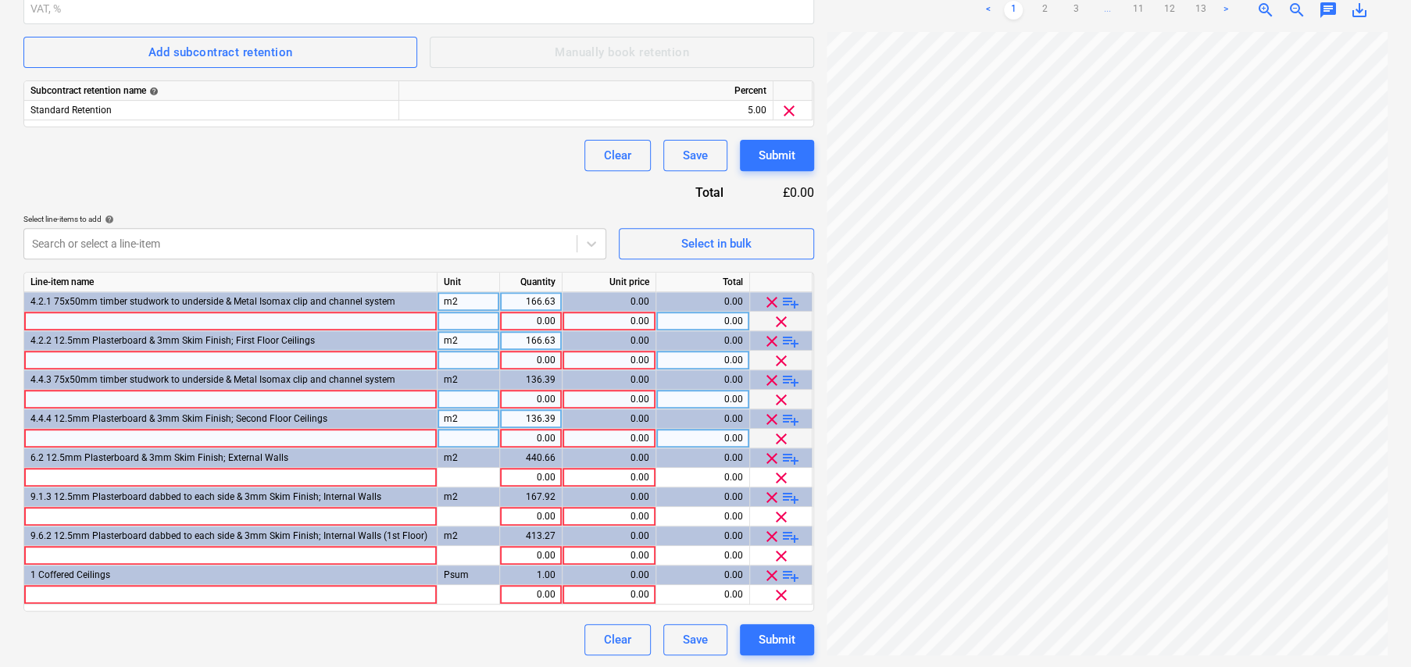
click at [184, 316] on div at bounding box center [230, 322] width 413 height 20
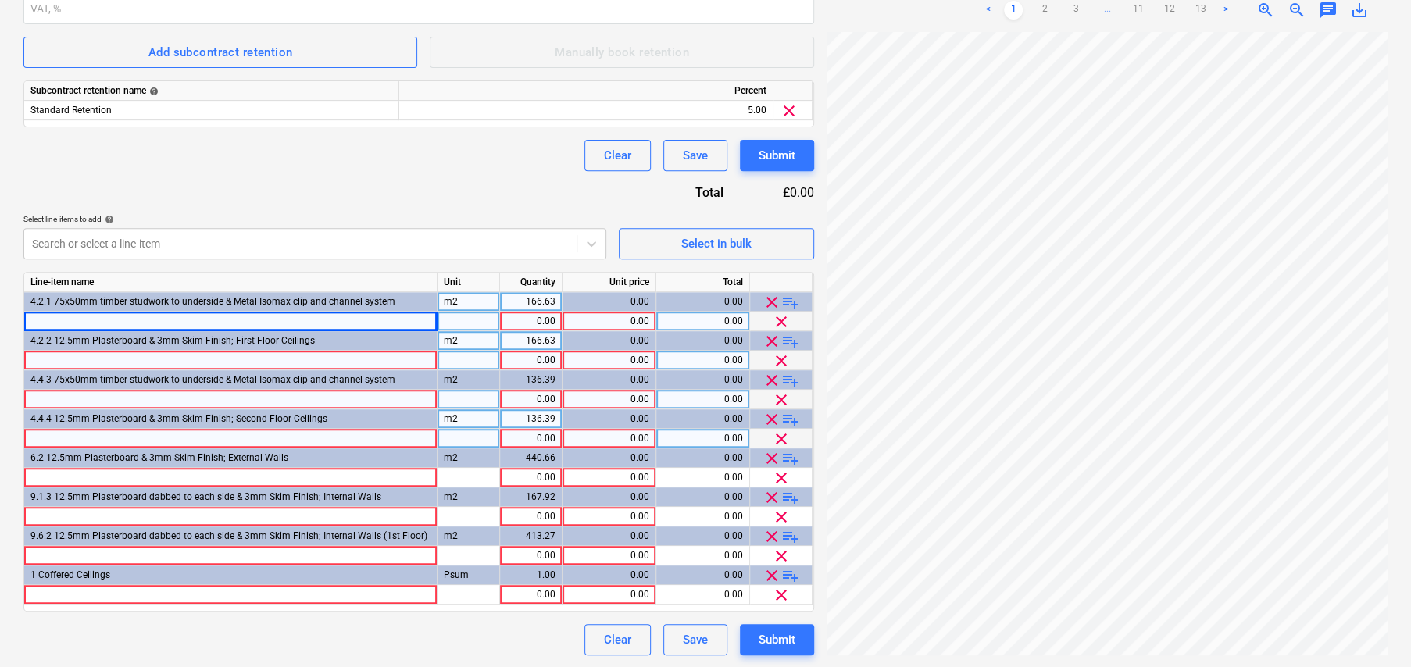
click at [100, 319] on div at bounding box center [230, 322] width 413 height 20
click at [117, 318] on div at bounding box center [230, 322] width 413 height 20
type input "FF Boarding, insulating and mf ceilings"
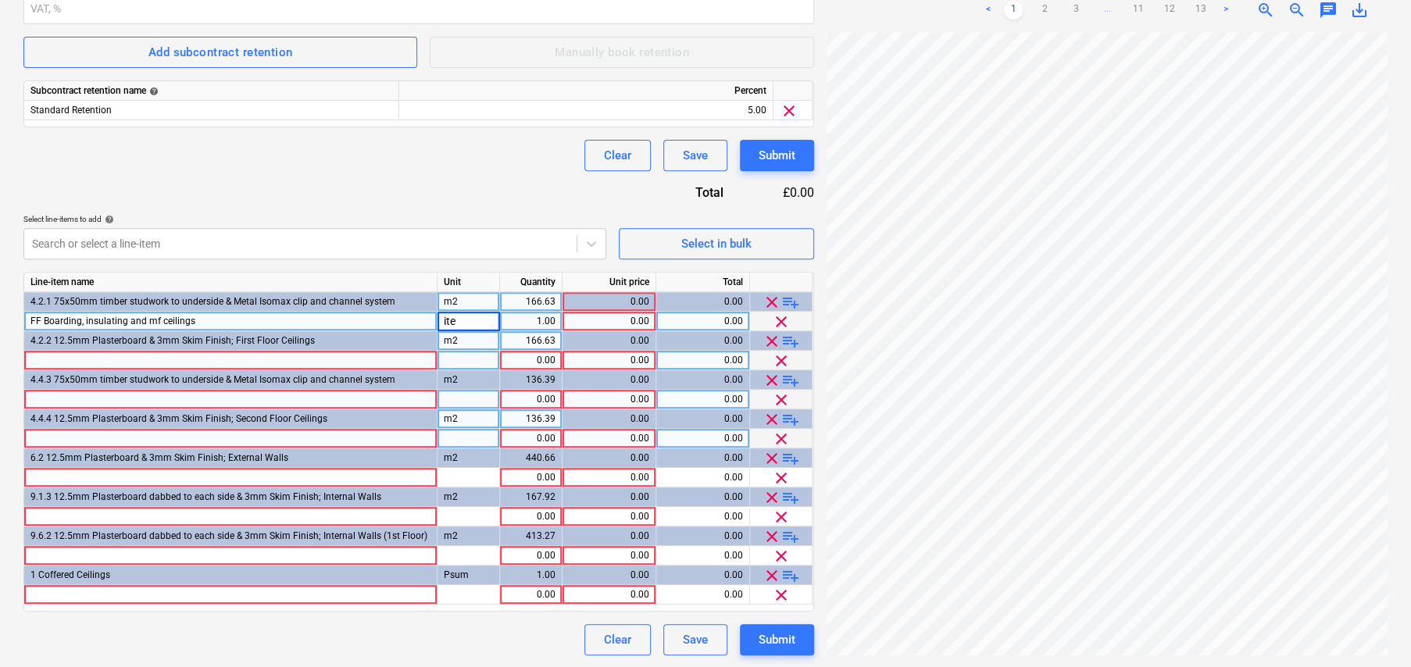
type input "item"
click at [636, 317] on div "0.00" at bounding box center [609, 322] width 80 height 20
type input "7110"
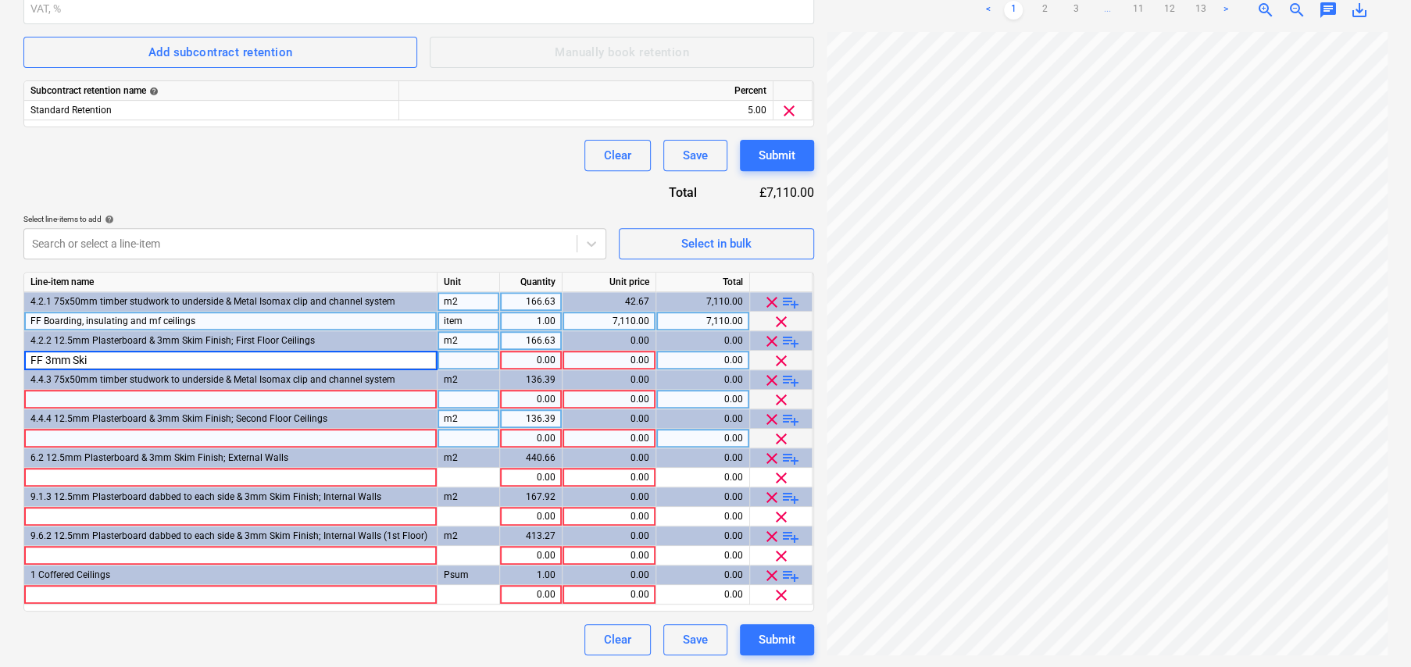
type input "FF 3mm Skim"
type input "item"
type input "7890"
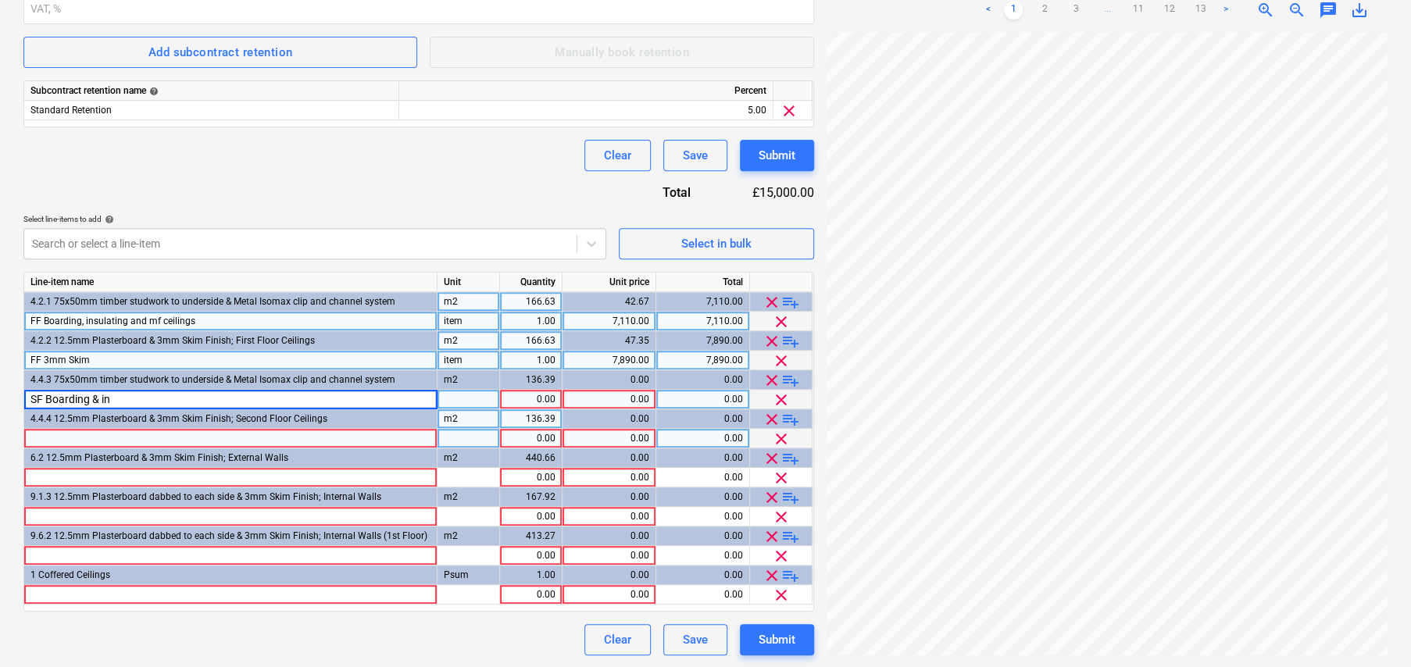
type input "SF Boarding & ins"
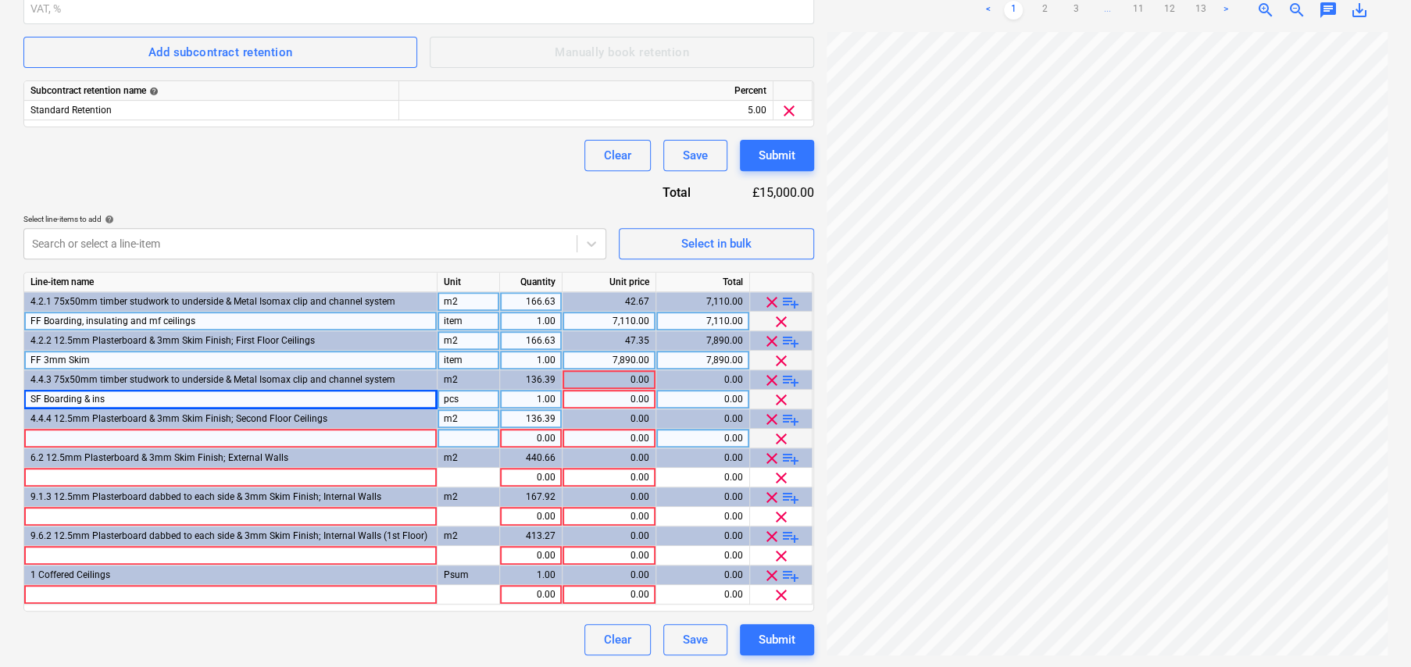
drag, startPoint x: 191, startPoint y: 318, endPoint x: 141, endPoint y: 322, distance: 50.1
click at [141, 322] on div "FF Boarding, insulating and mf ceilings" at bounding box center [230, 322] width 413 height 20
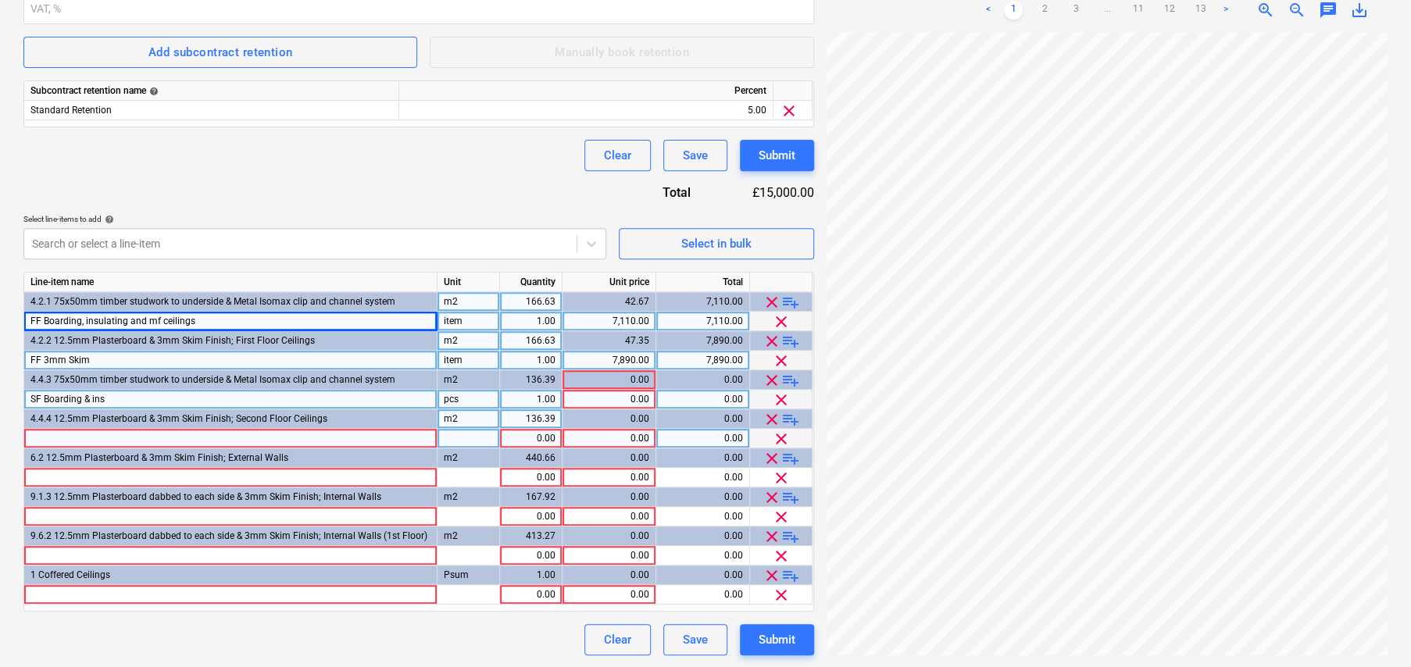
click at [119, 398] on div "SF Boarding & ins" at bounding box center [230, 400] width 413 height 20
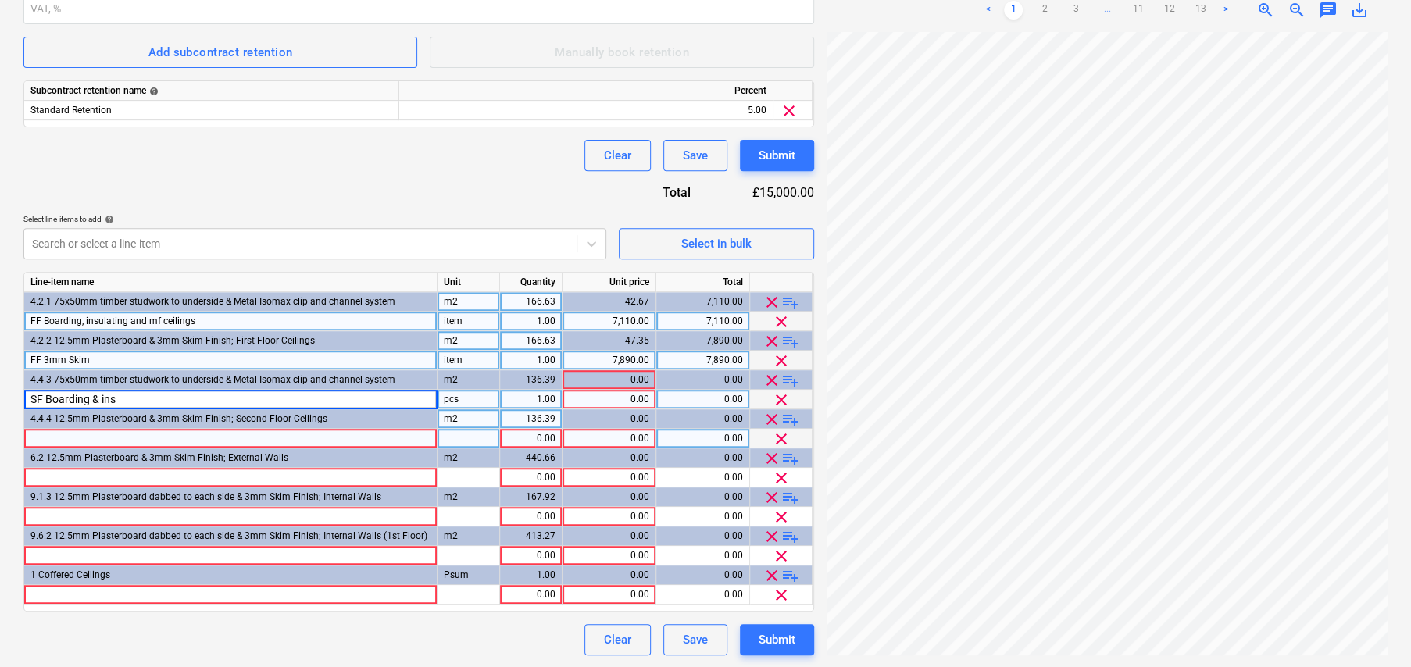
click at [119, 398] on input "SF Boarding & ins" at bounding box center [230, 399] width 412 height 19
type input "SF Boarding & insulating"
type input "item"
click at [39, 318] on span "FF Boarding, insulating and mf ceilings" at bounding box center [112, 321] width 165 height 11
click at [39, 319] on input "FF Boarding, insulating and mf ceilings" at bounding box center [230, 321] width 412 height 19
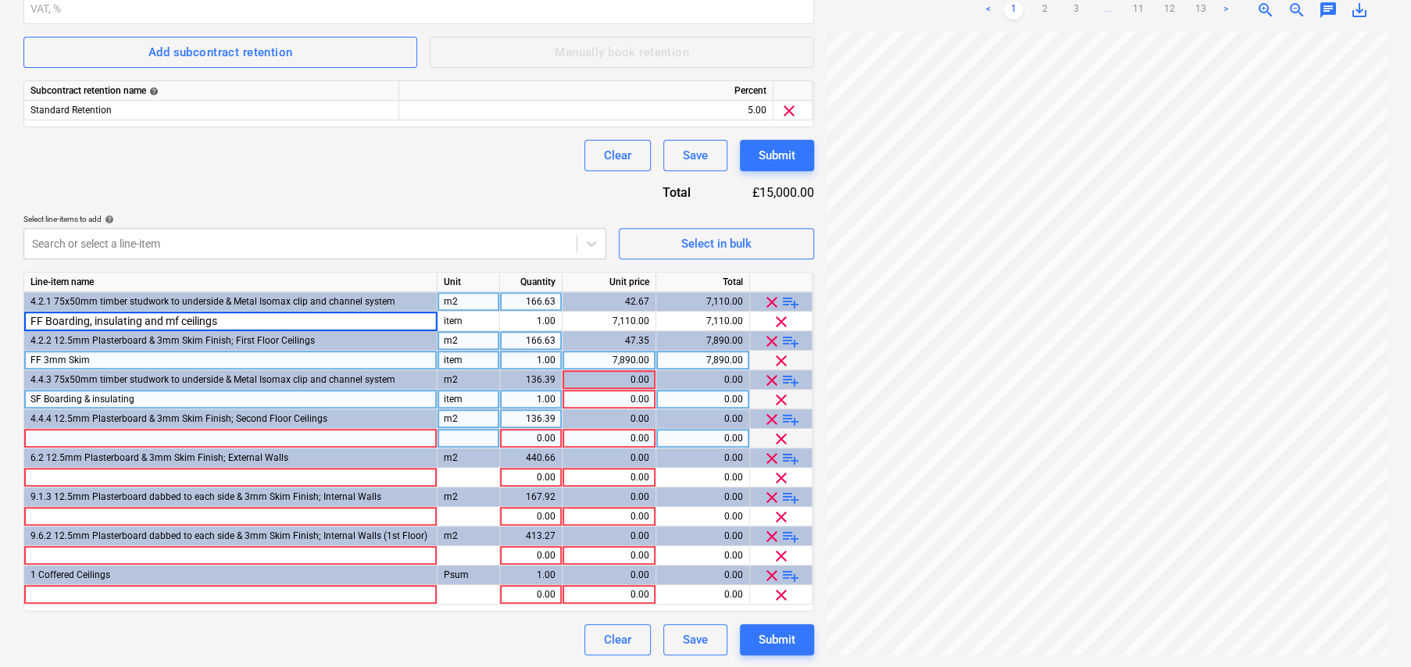
click at [168, 402] on div "SF Boarding & insulating" at bounding box center [230, 400] width 413 height 20
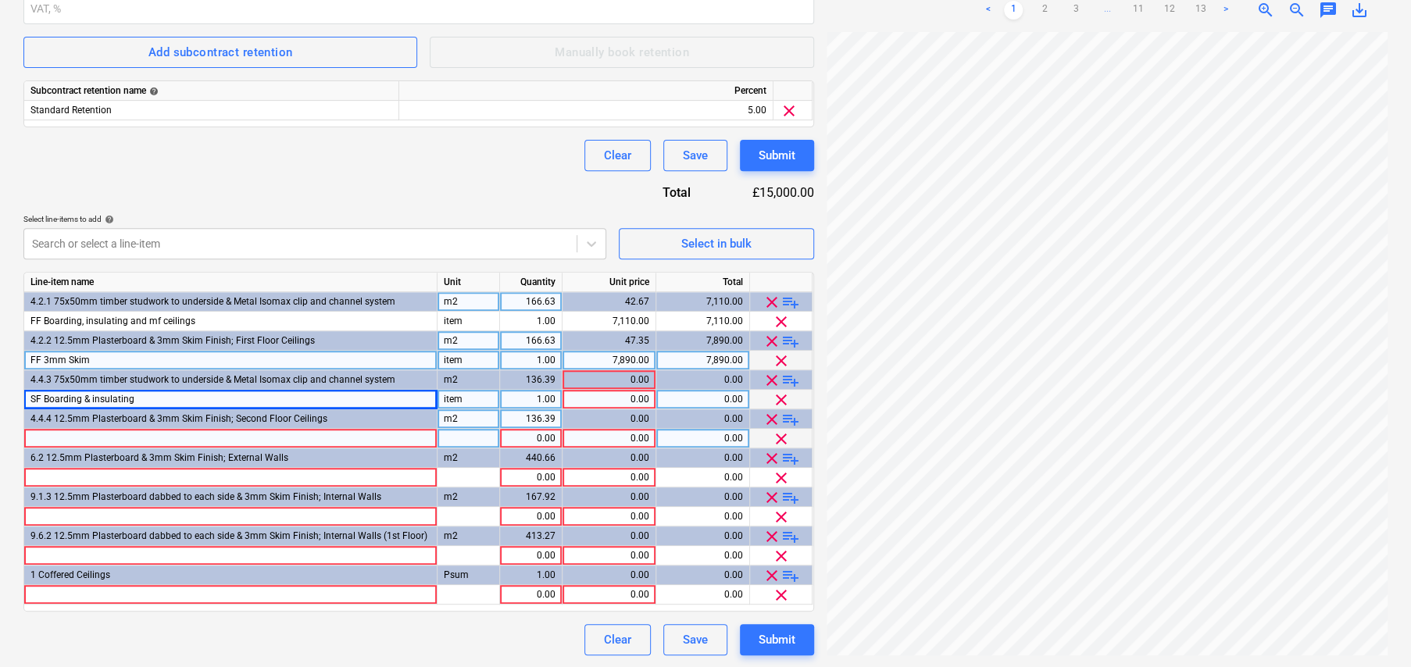
click at [639, 400] on div "0.00" at bounding box center [609, 400] width 80 height 20
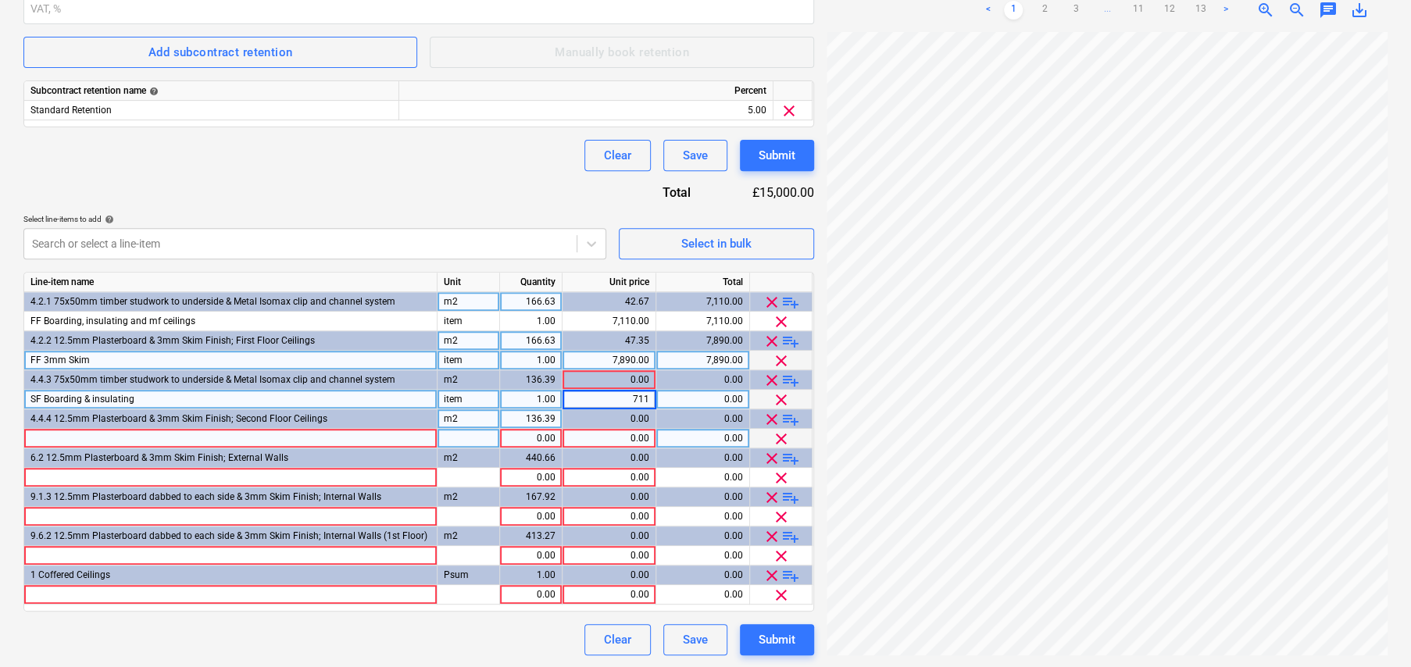
type input "7110"
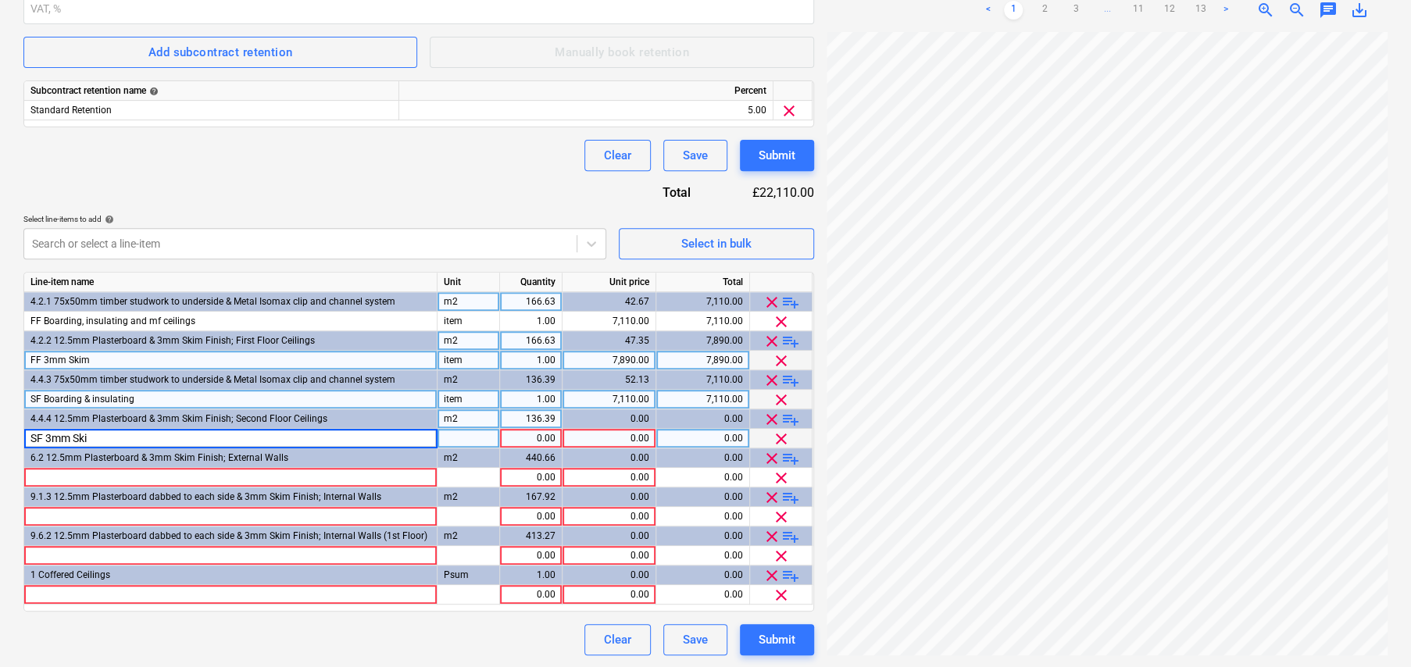
type input "SF 3mm Skim"
type input "item"
type input "7890"
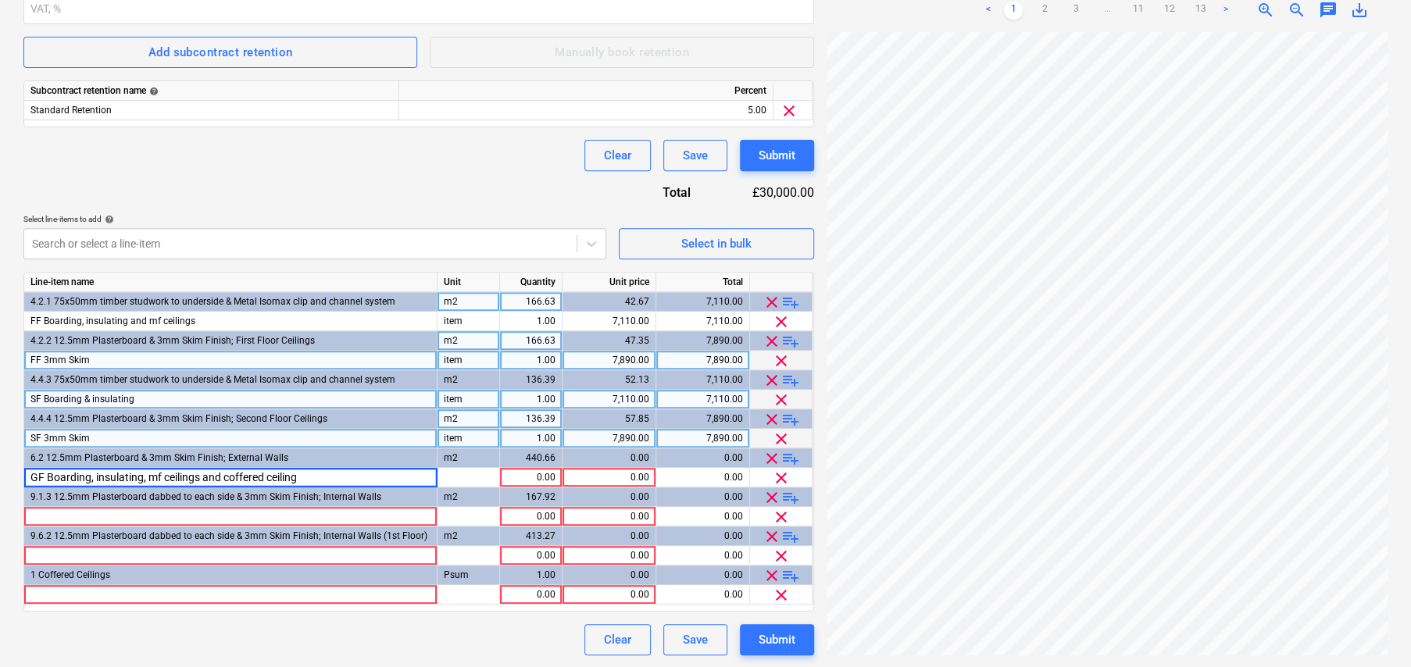
type input "GF Boarding, insulating, mf ceilings and coffered ceilings"
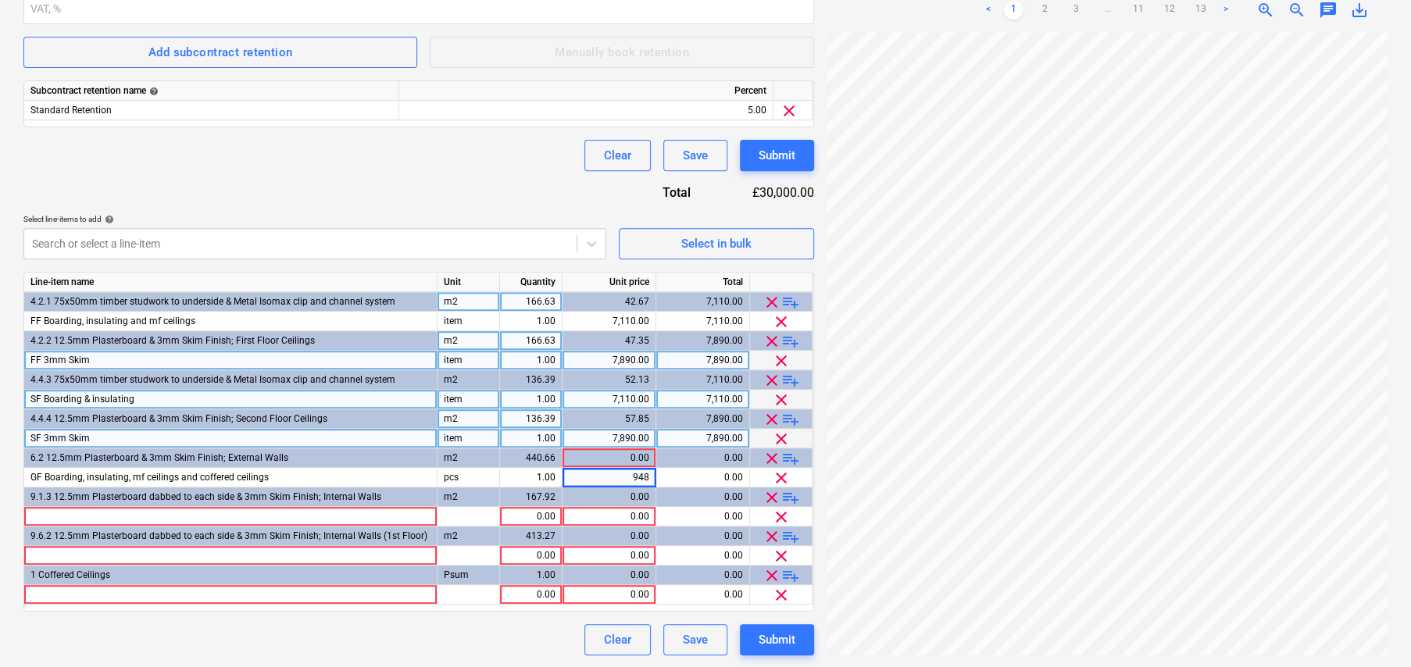
type input "9480"
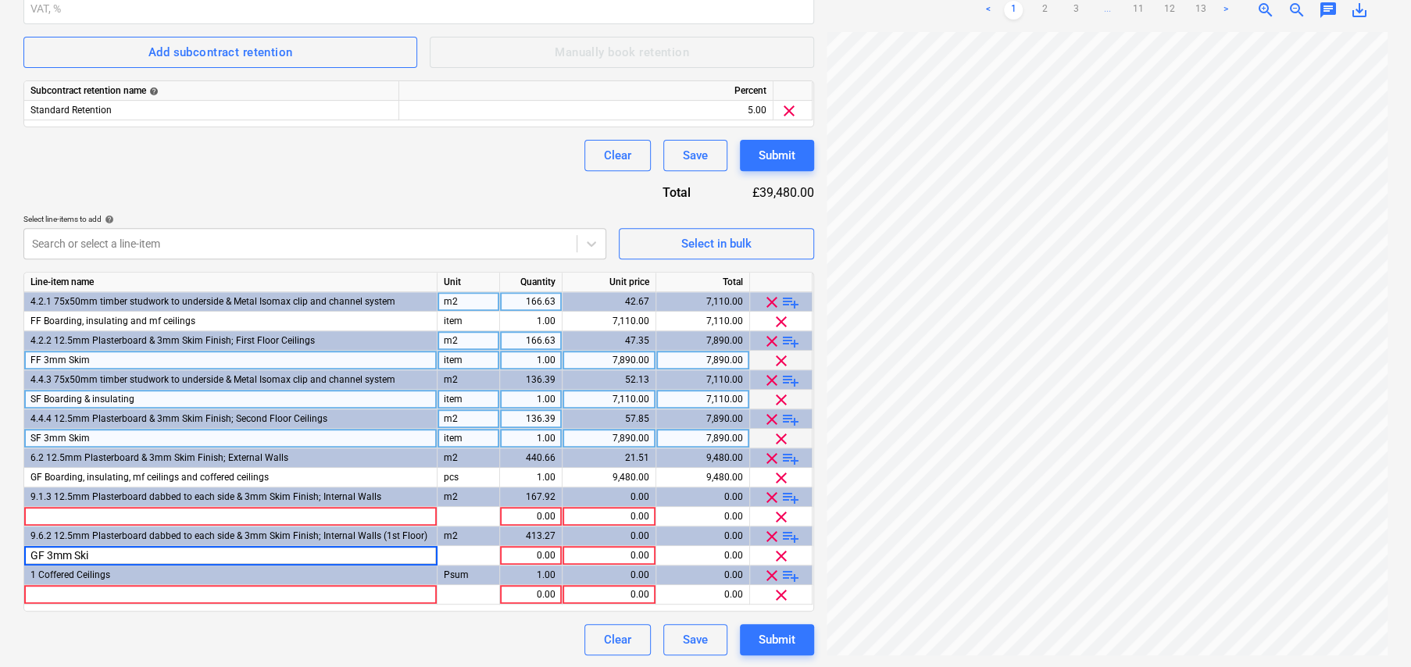
type input "GF 3mm Skim"
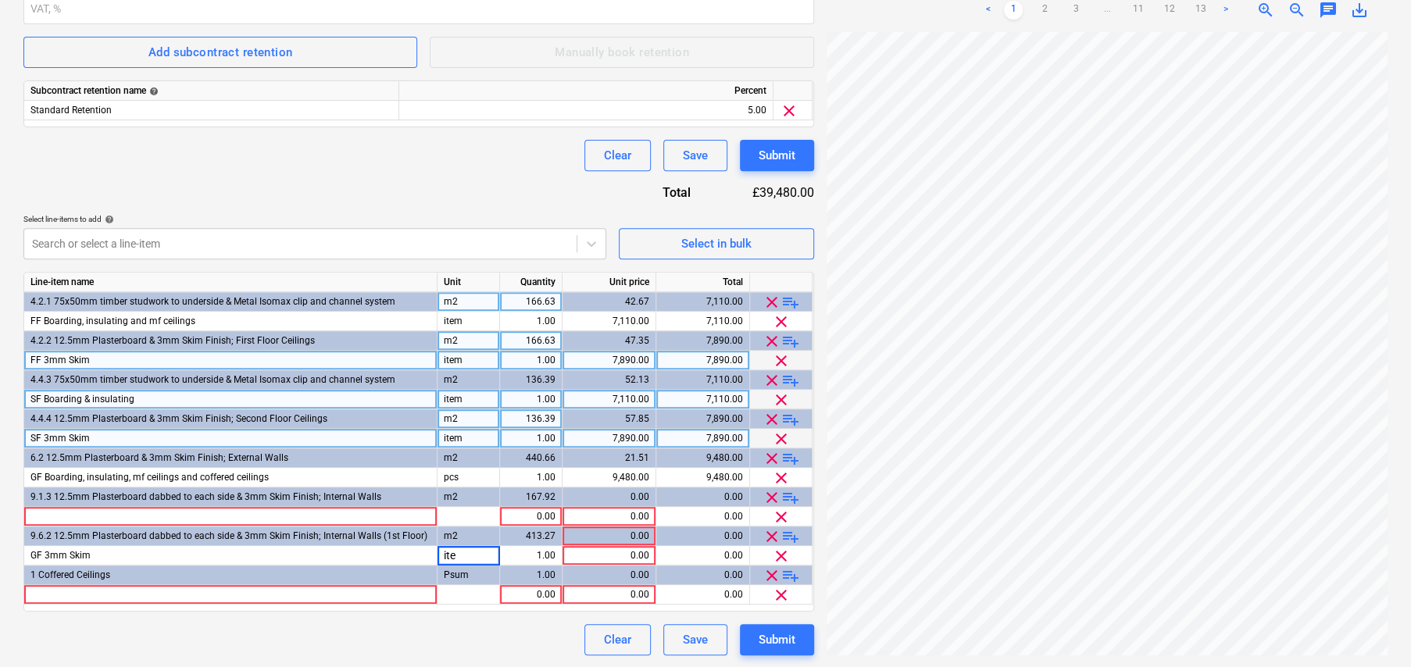
type input "item"
type input "10520"
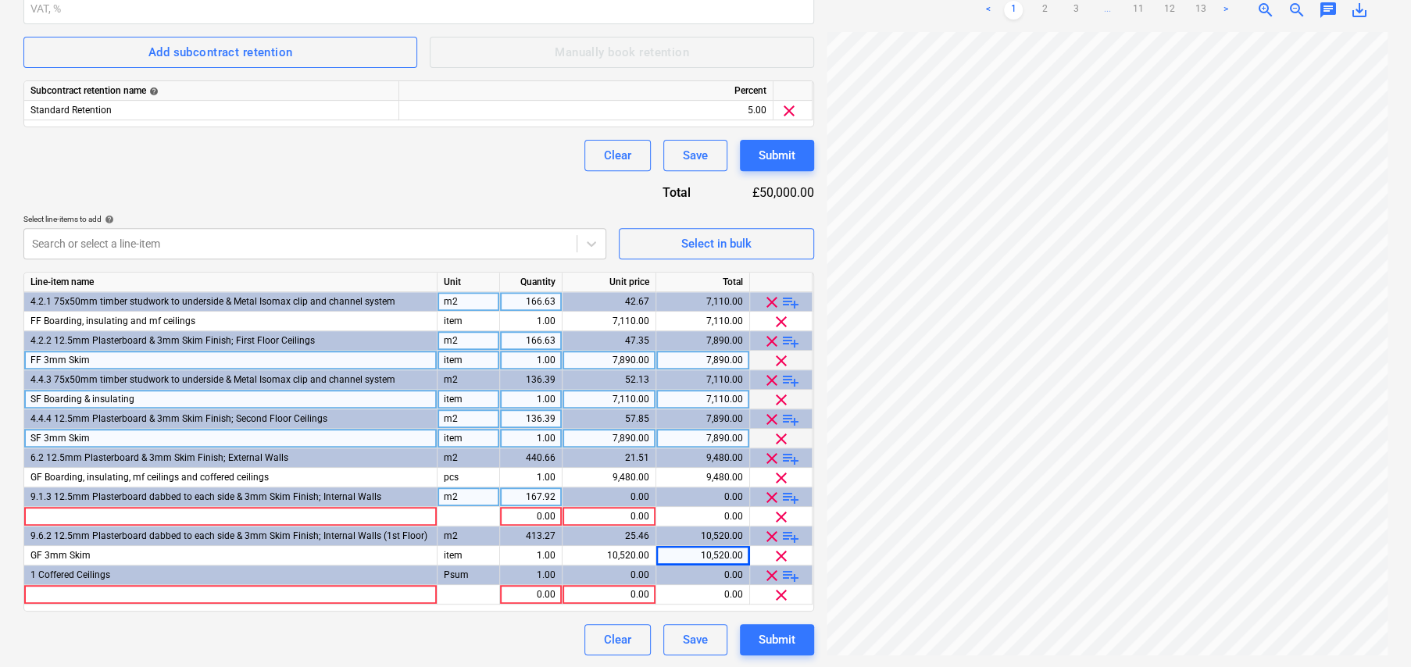
click at [768, 494] on span "clear" at bounding box center [771, 497] width 19 height 19
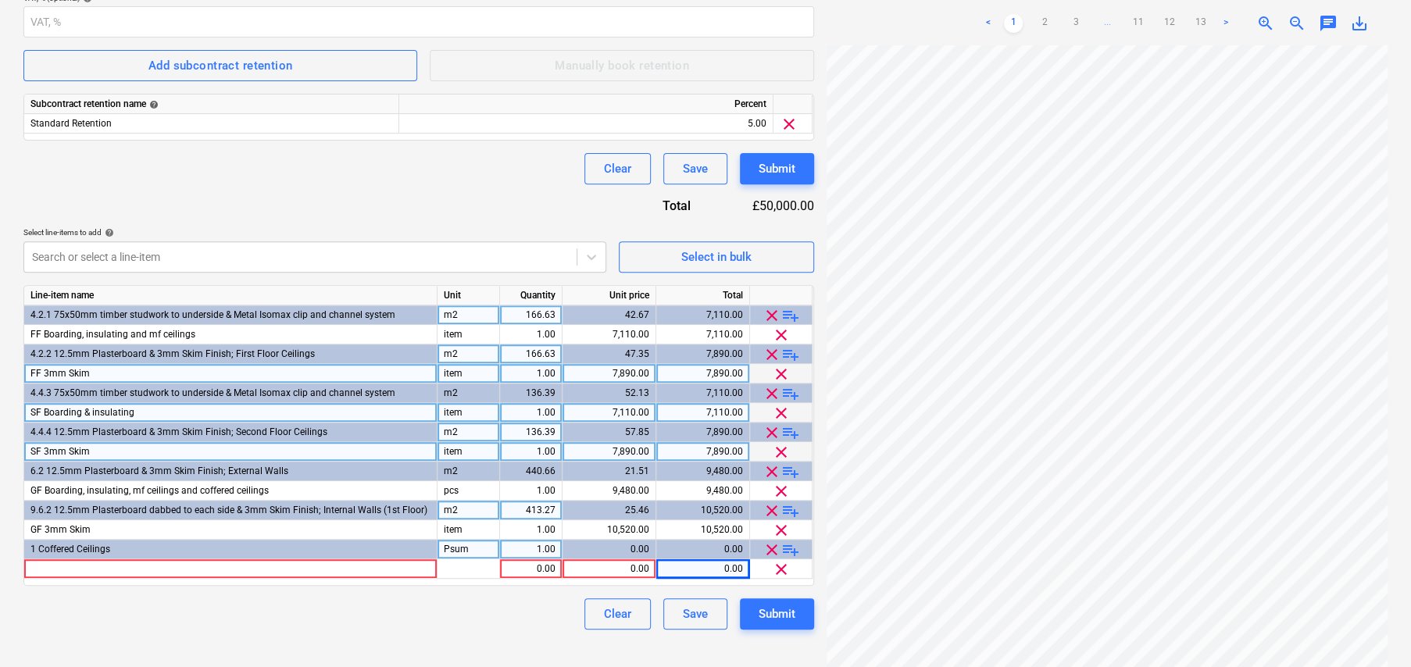
click at [774, 546] on span "clear" at bounding box center [771, 549] width 19 height 19
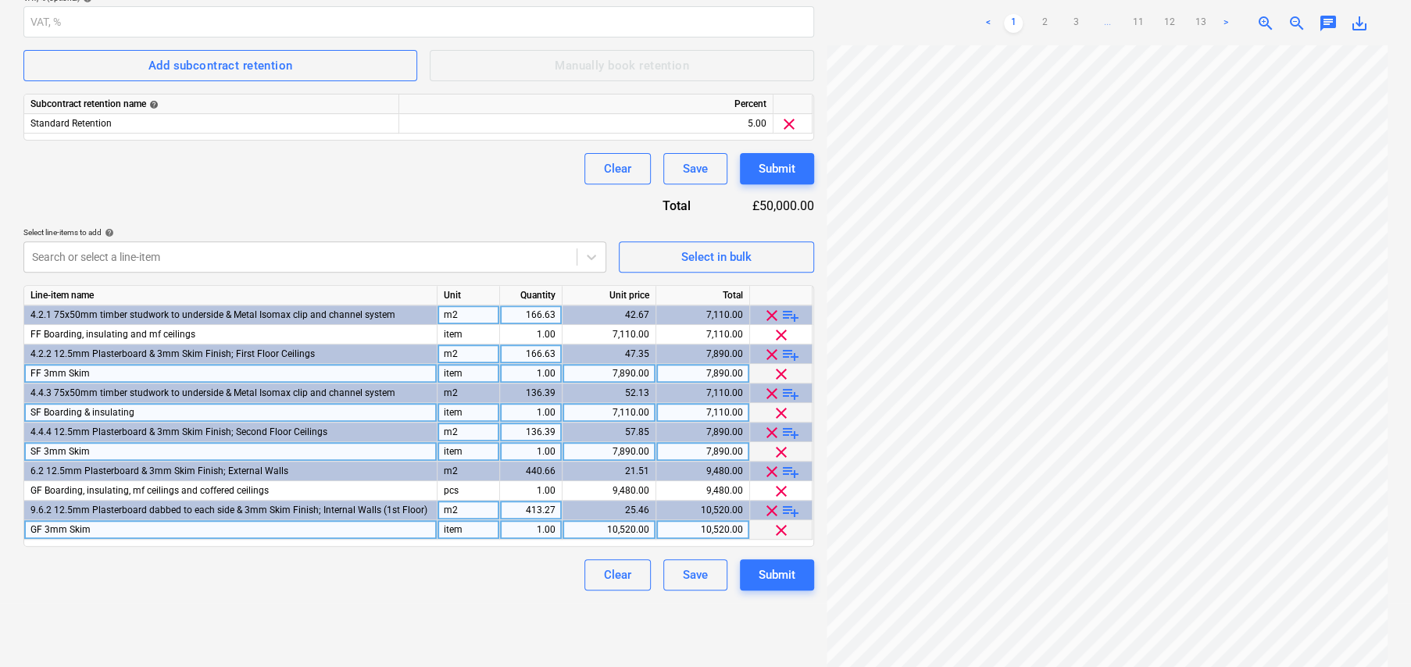
click at [266, 530] on div "GF 3mm Skim" at bounding box center [230, 530] width 413 height 20
click at [266, 530] on input "GF 3mm Skim" at bounding box center [230, 529] width 412 height 19
type input "GF 3mm Skim"
click at [397, 569] on div "Clear Save Submit" at bounding box center [418, 574] width 790 height 31
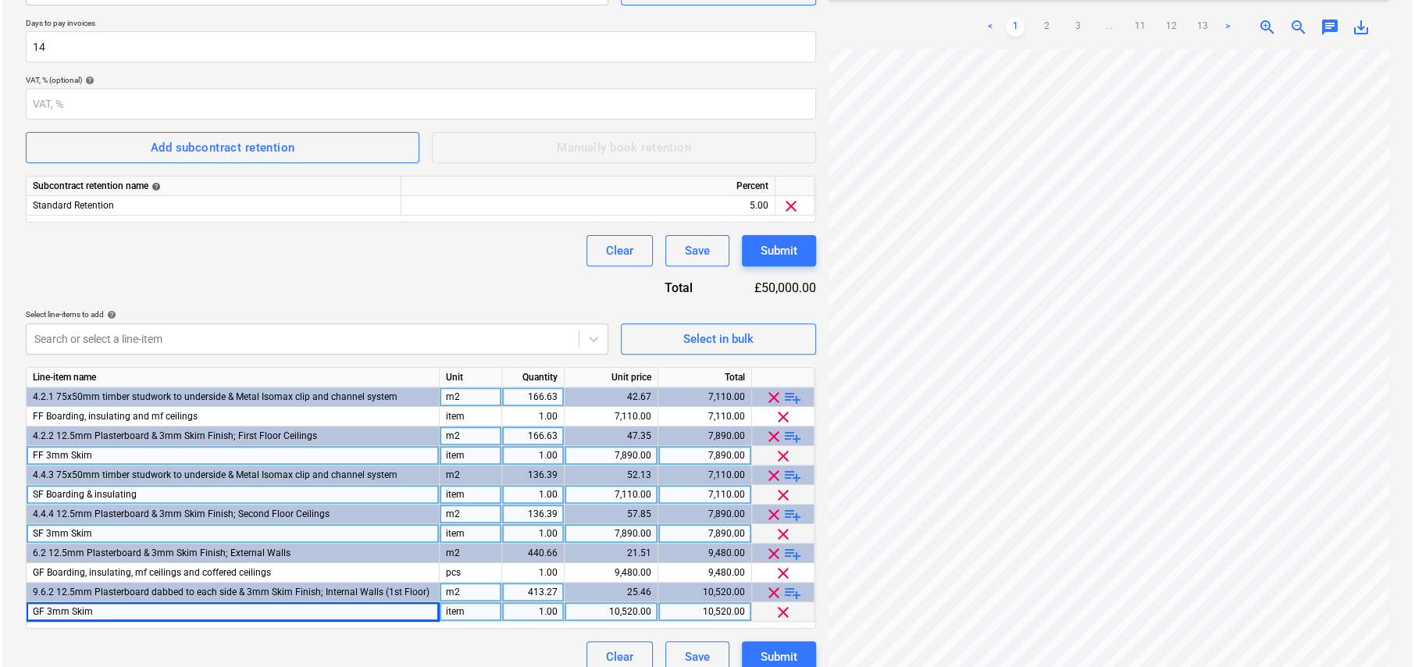
scroll to position [299, 0]
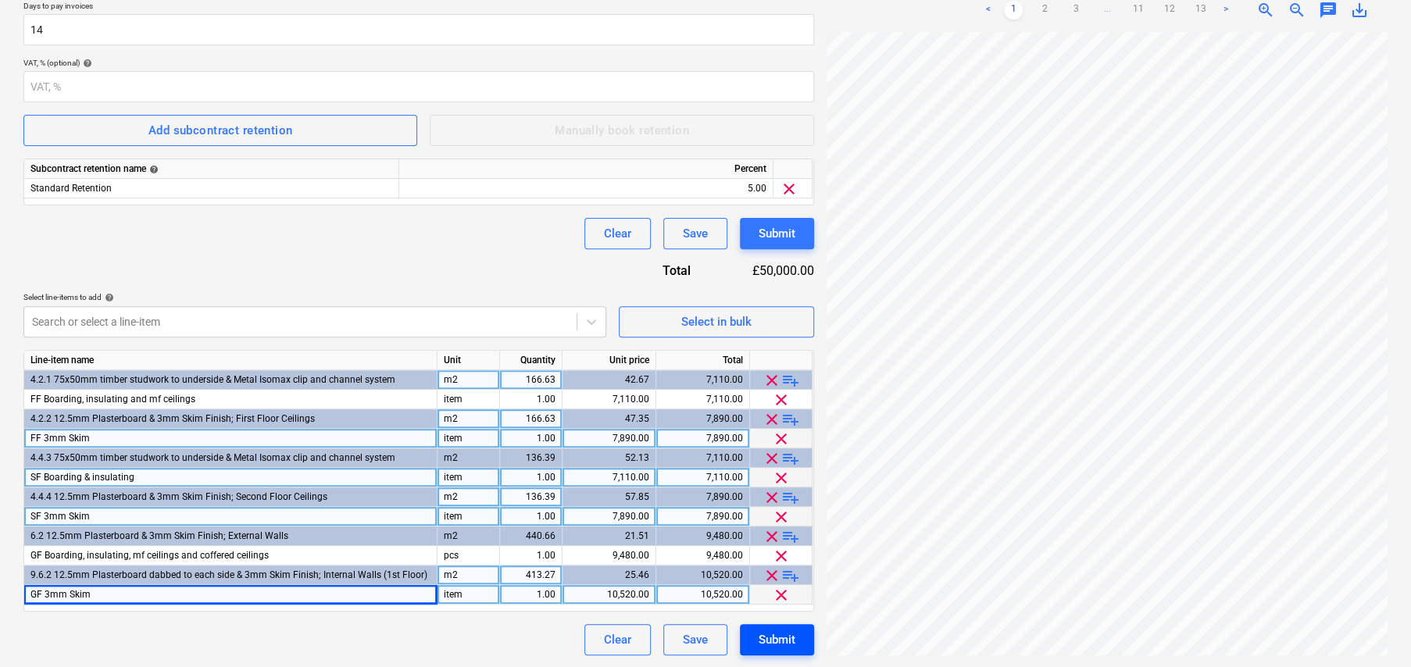
click at [773, 637] on div "Submit" at bounding box center [776, 640] width 37 height 20
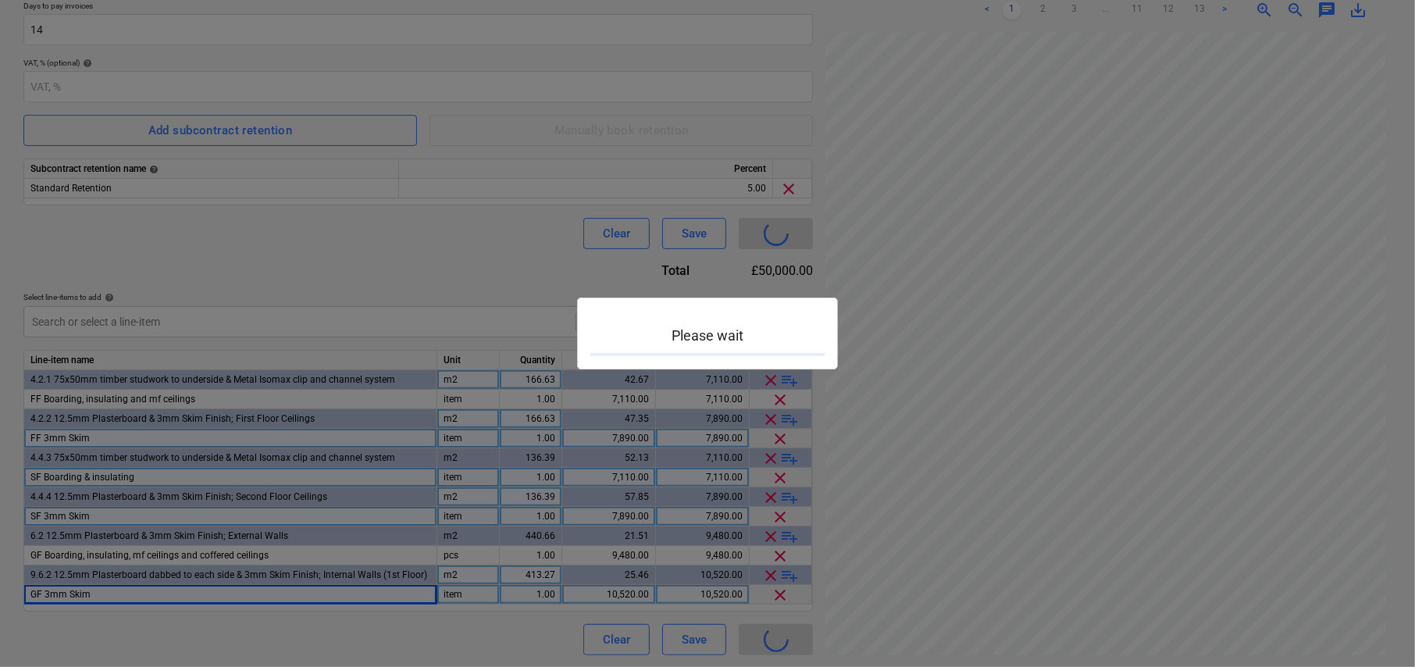
scroll to position [184, 0]
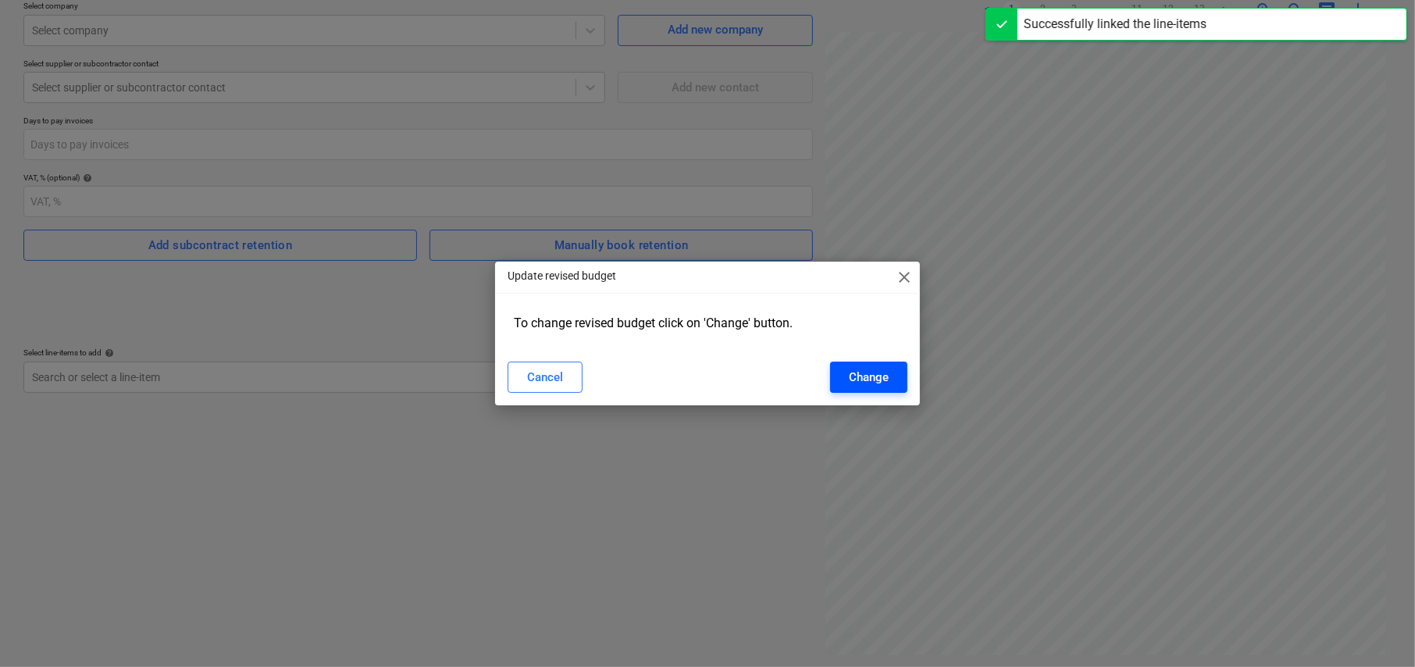
click at [892, 377] on button "Change" at bounding box center [868, 377] width 77 height 31
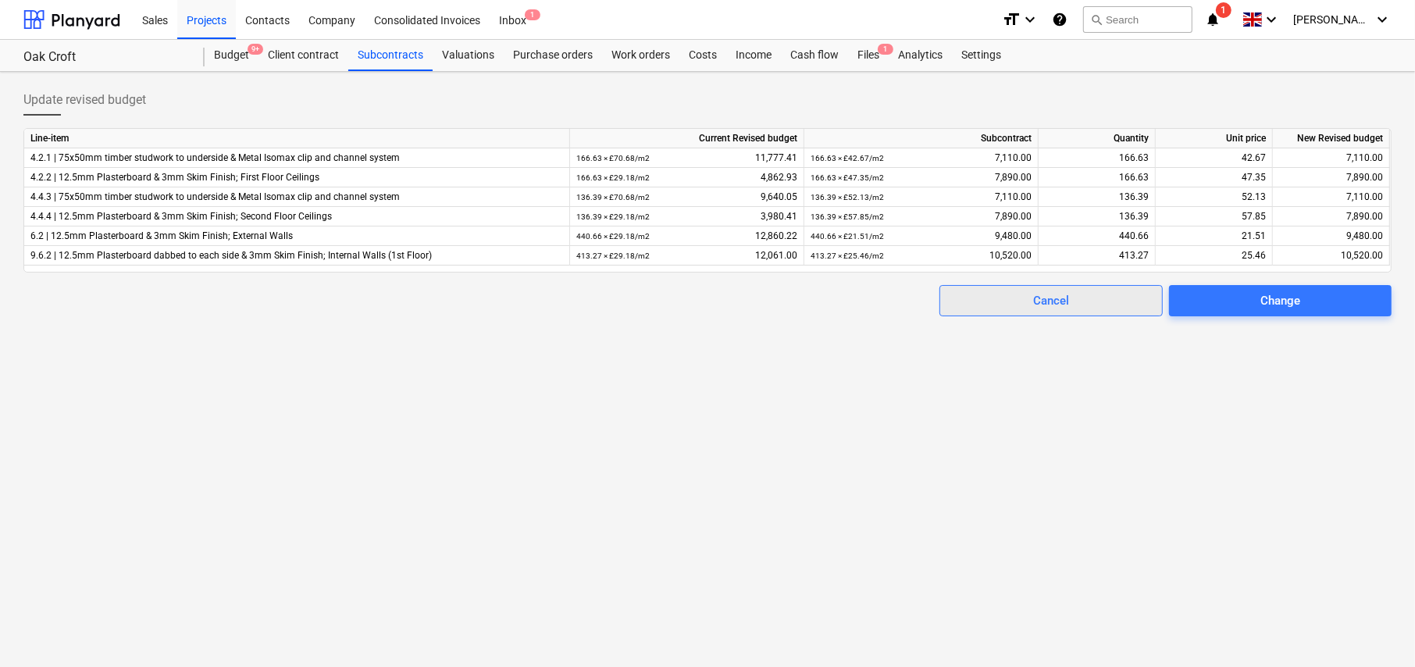
click at [1068, 301] on div "Cancel" at bounding box center [1051, 301] width 36 height 20
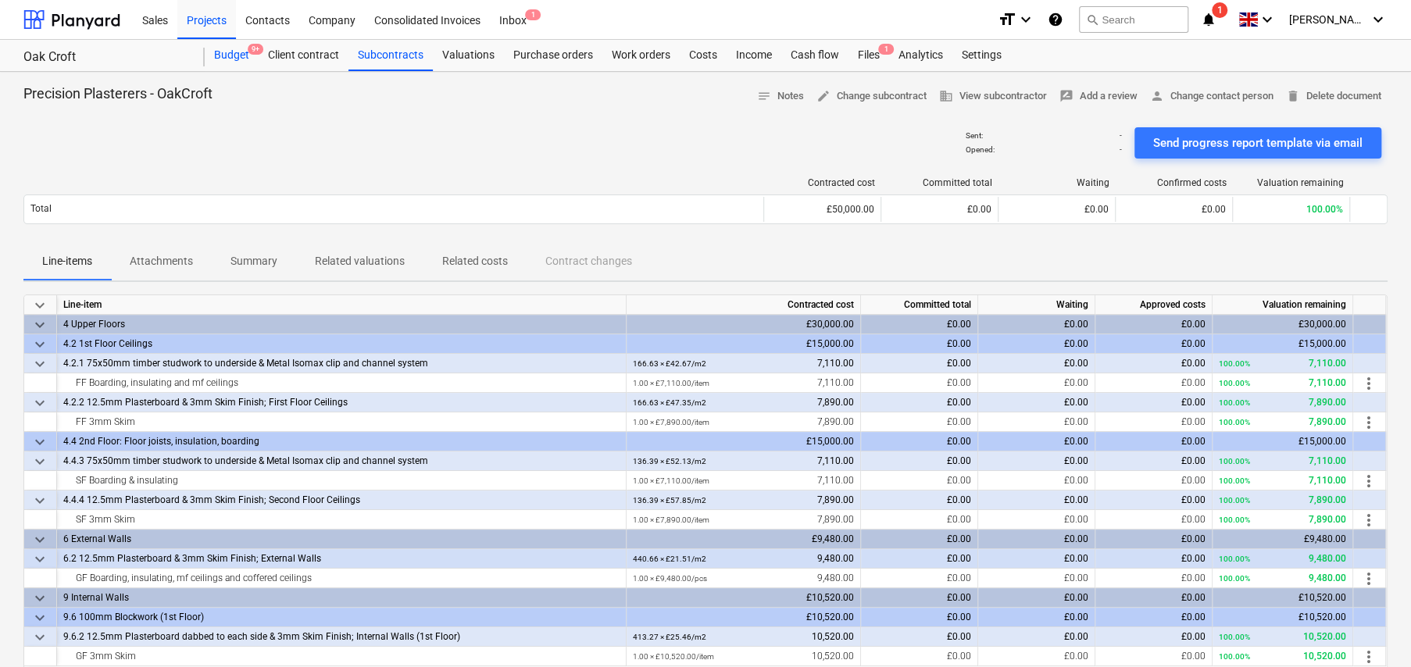
click at [241, 57] on div "Budget 9+" at bounding box center [232, 55] width 54 height 31
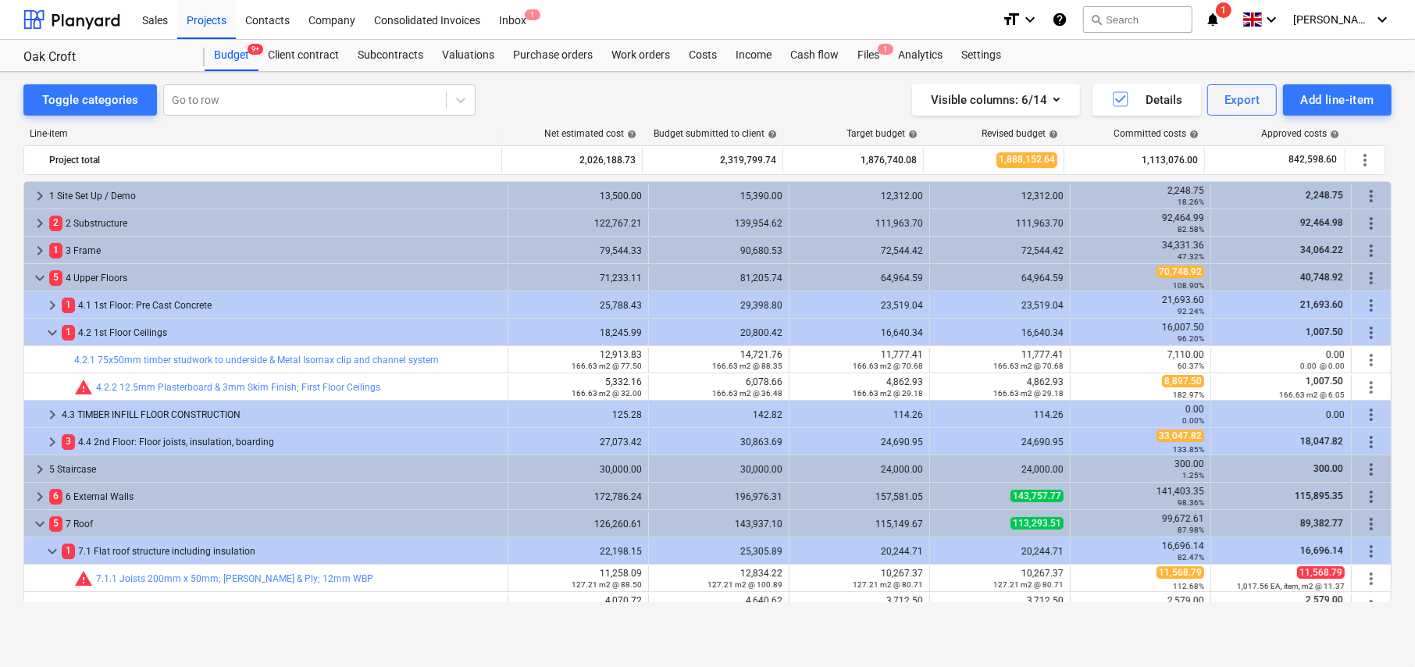
scroll to position [78, 0]
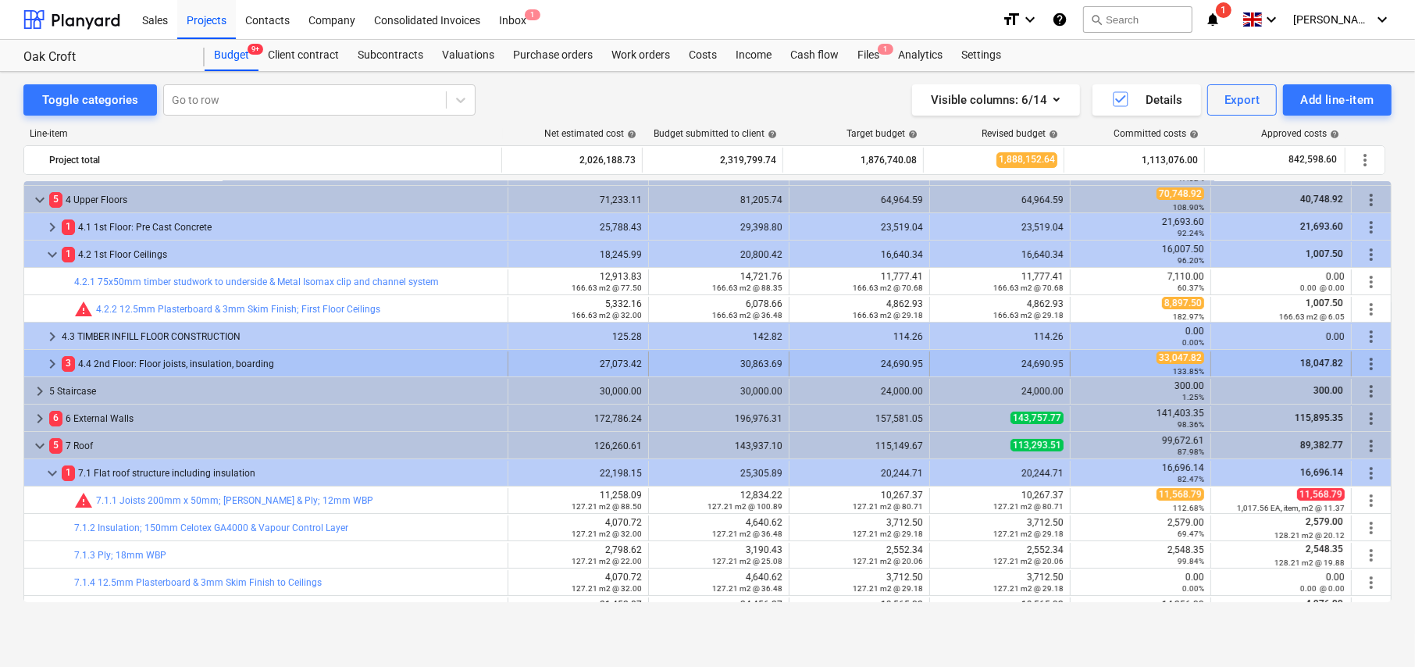
click at [48, 361] on span "keyboard_arrow_right" at bounding box center [52, 364] width 19 height 19
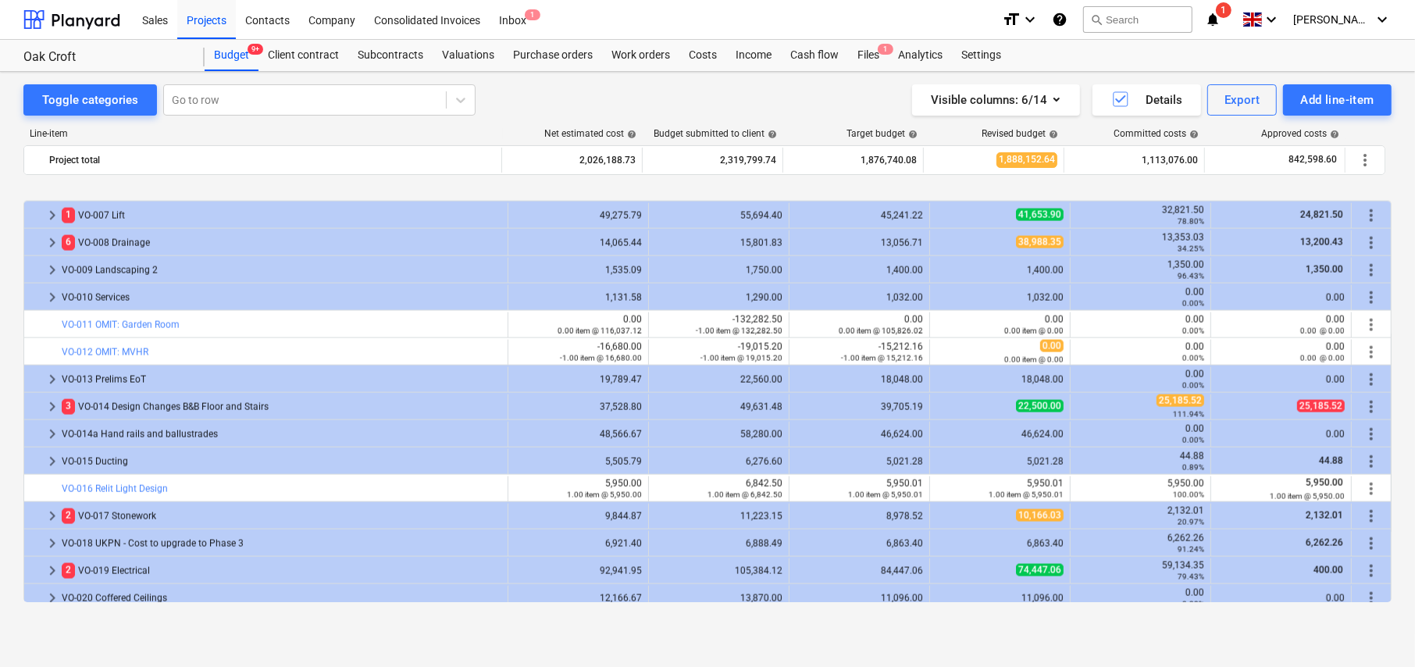
scroll to position [2109, 0]
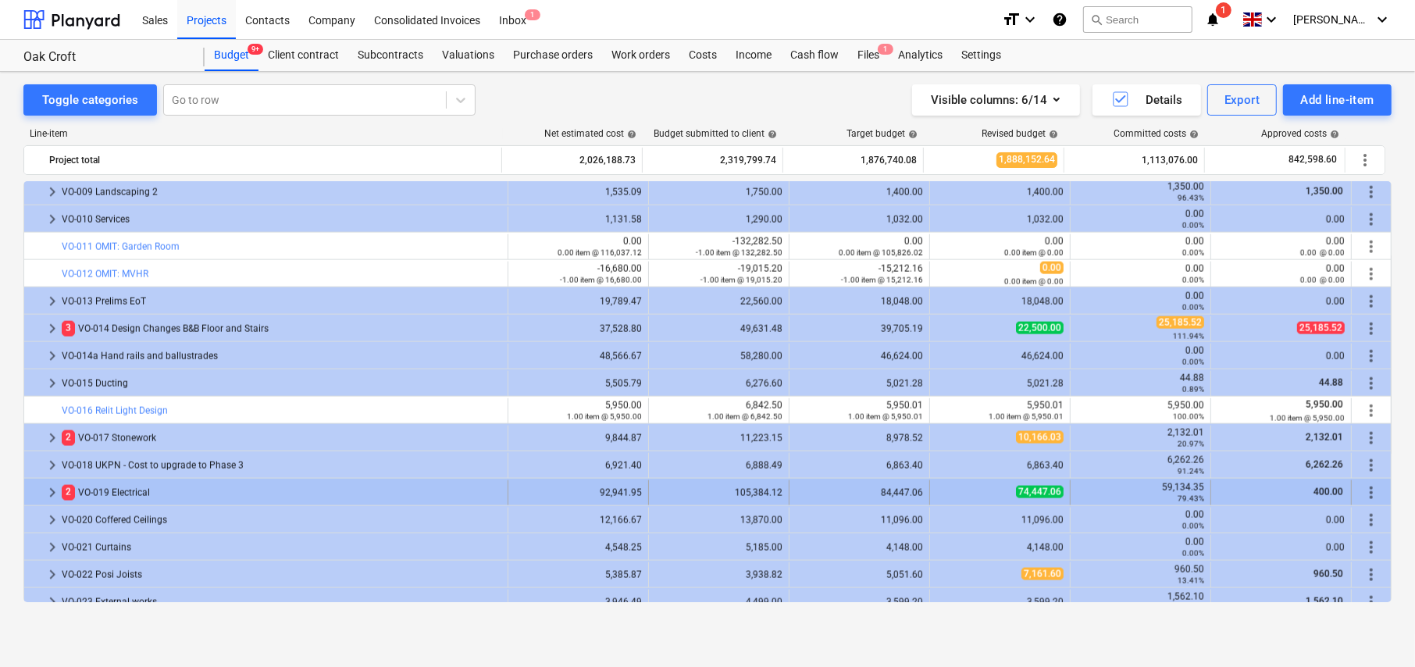
click at [52, 491] on span "keyboard_arrow_right" at bounding box center [52, 492] width 19 height 19
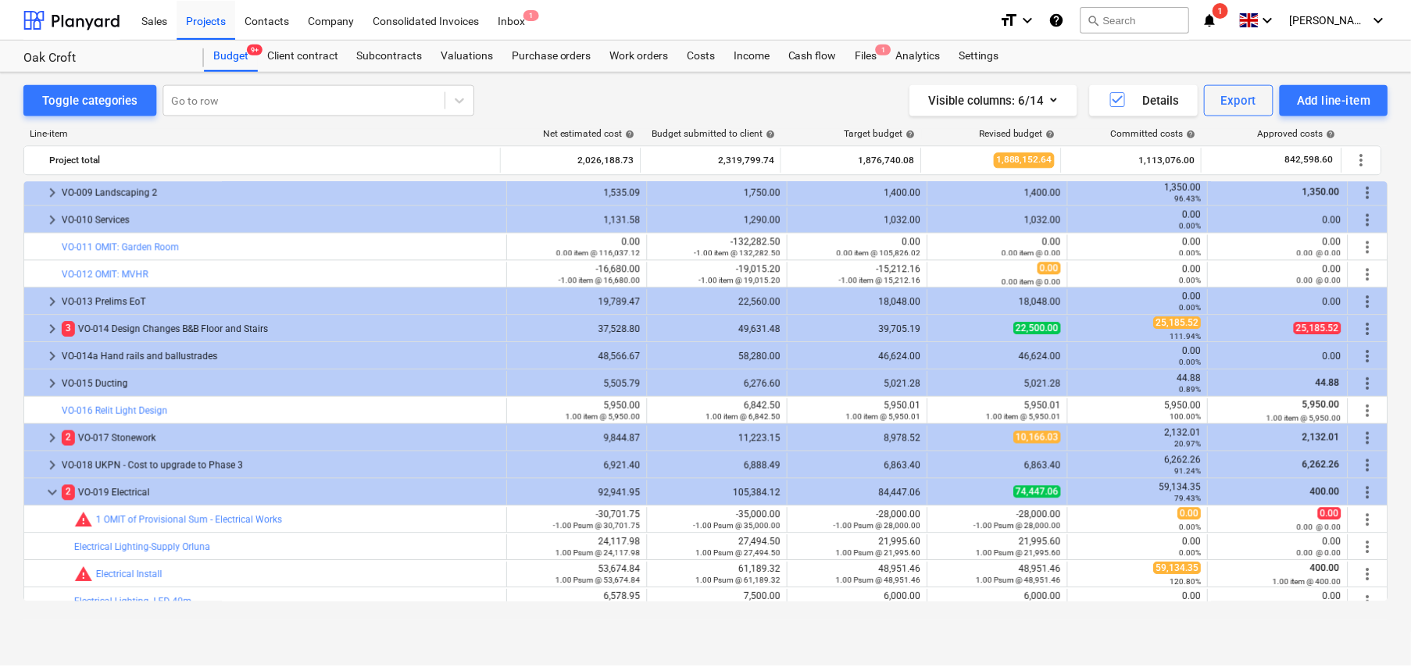
scroll to position [2187, 0]
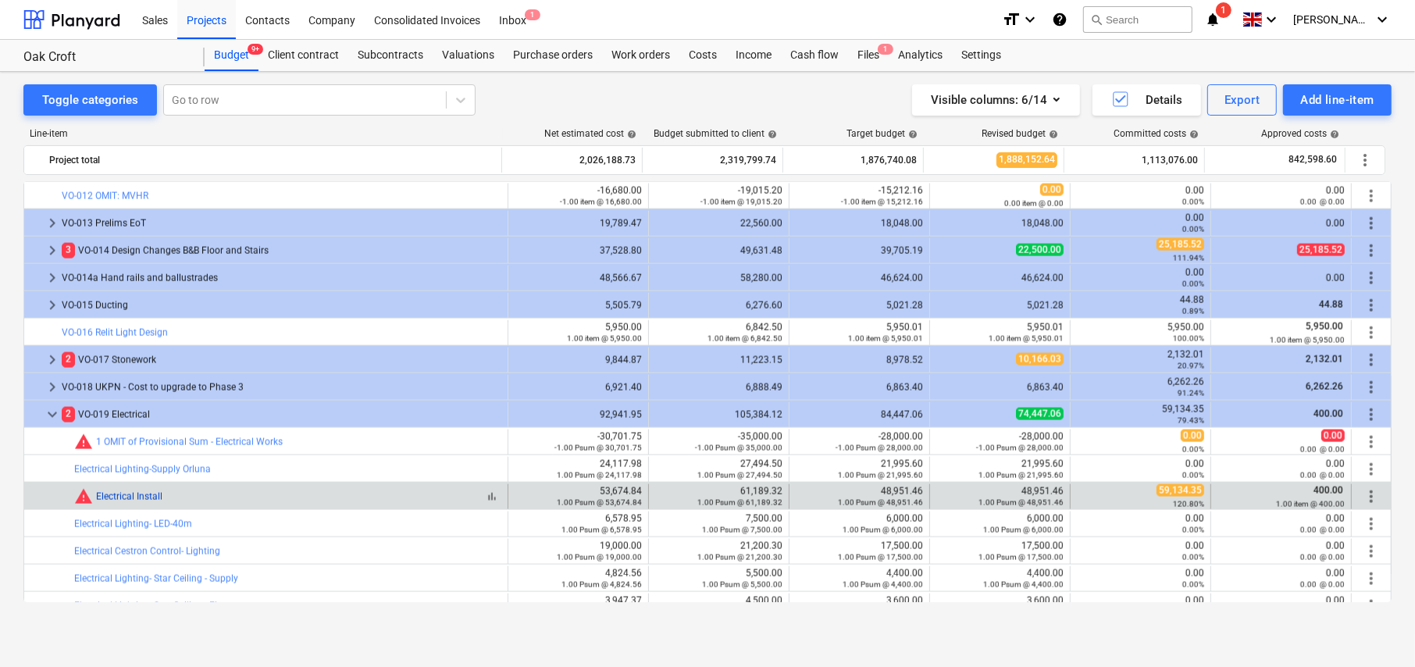
click at [144, 497] on link "Electrical Install" at bounding box center [129, 496] width 66 height 11
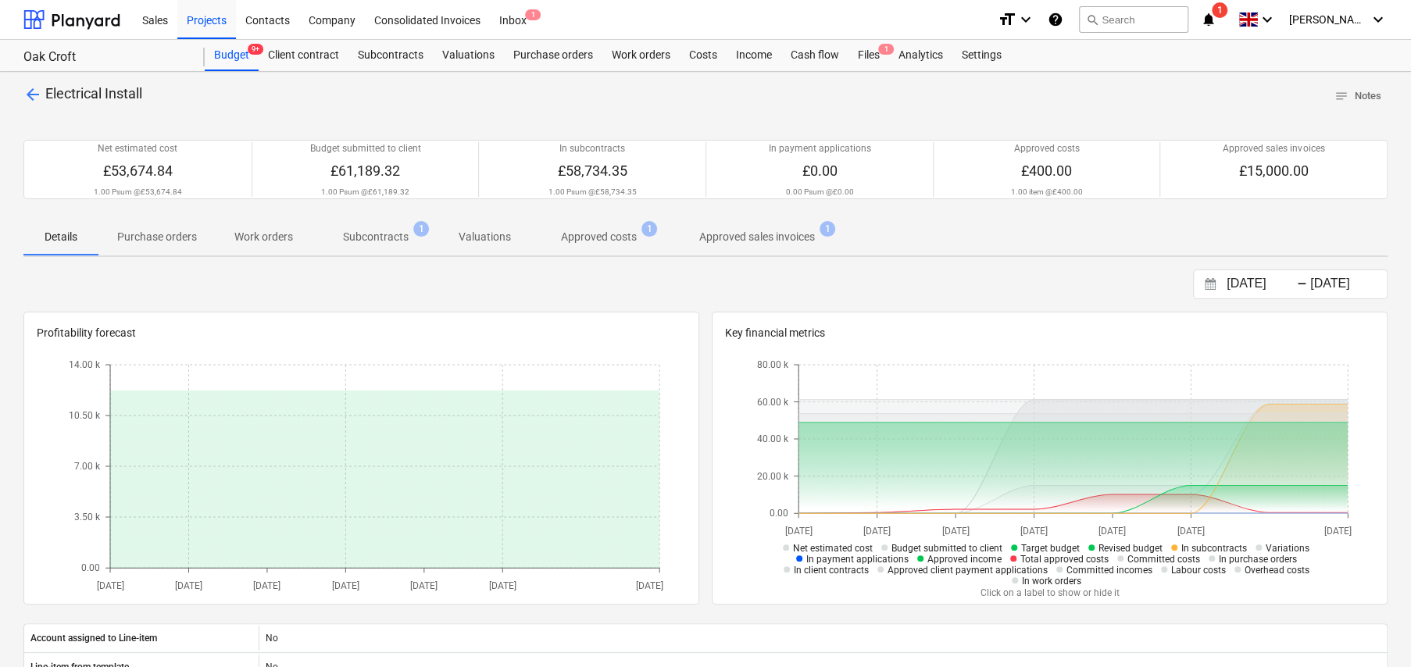
click at [389, 239] on p "Subcontracts" at bounding box center [376, 237] width 66 height 16
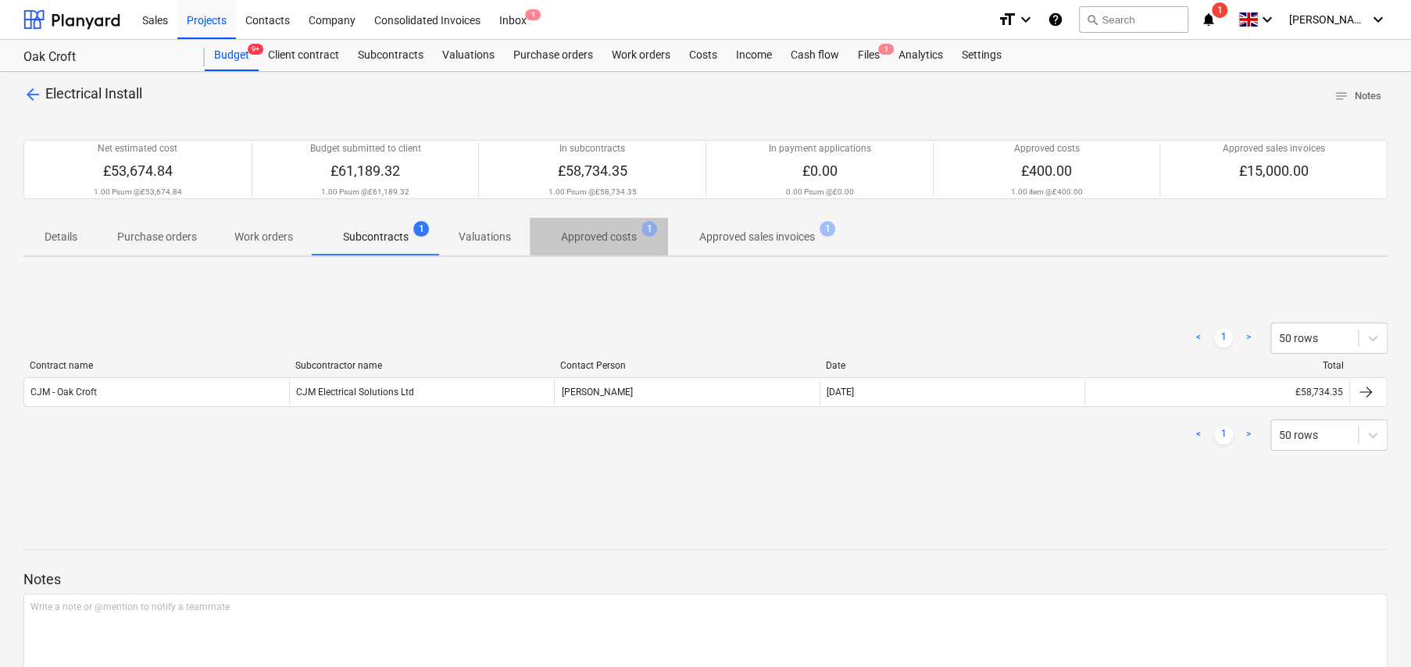
click at [613, 240] on p "Approved costs" at bounding box center [599, 237] width 76 height 16
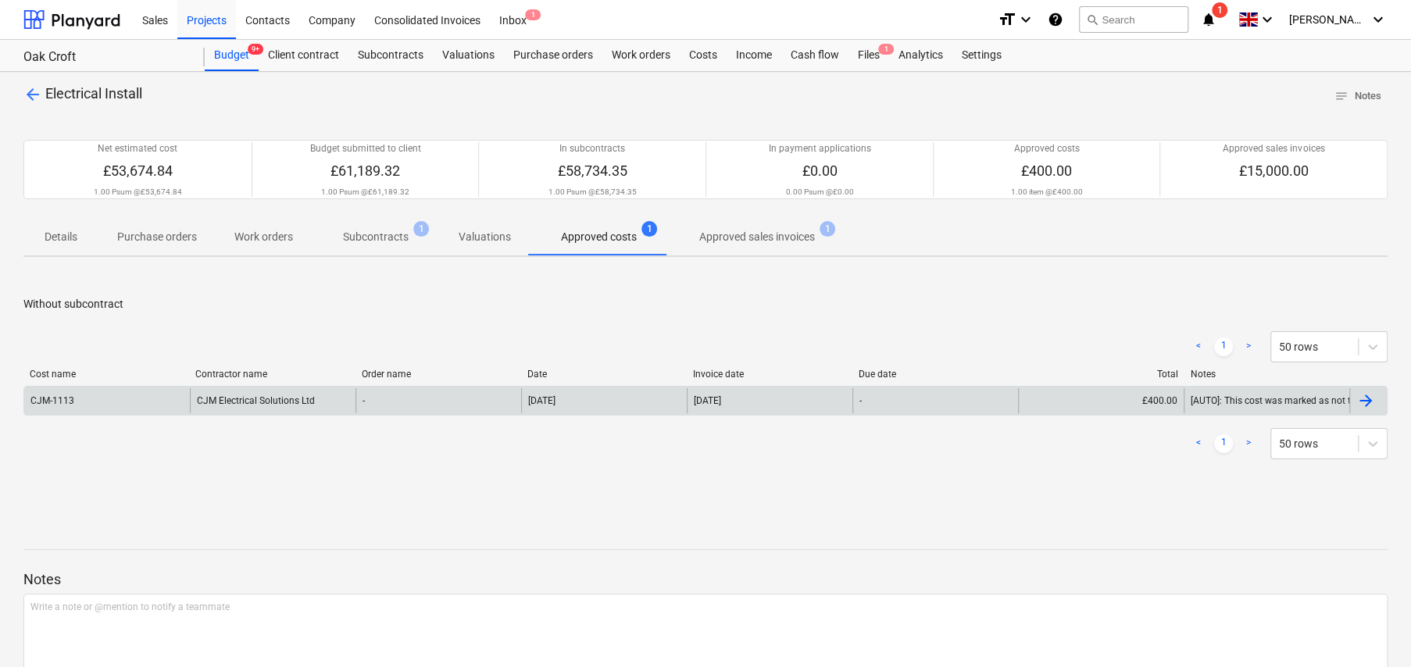
click at [272, 398] on div "CJM Electrical Solutions Ltd" at bounding box center [273, 400] width 166 height 25
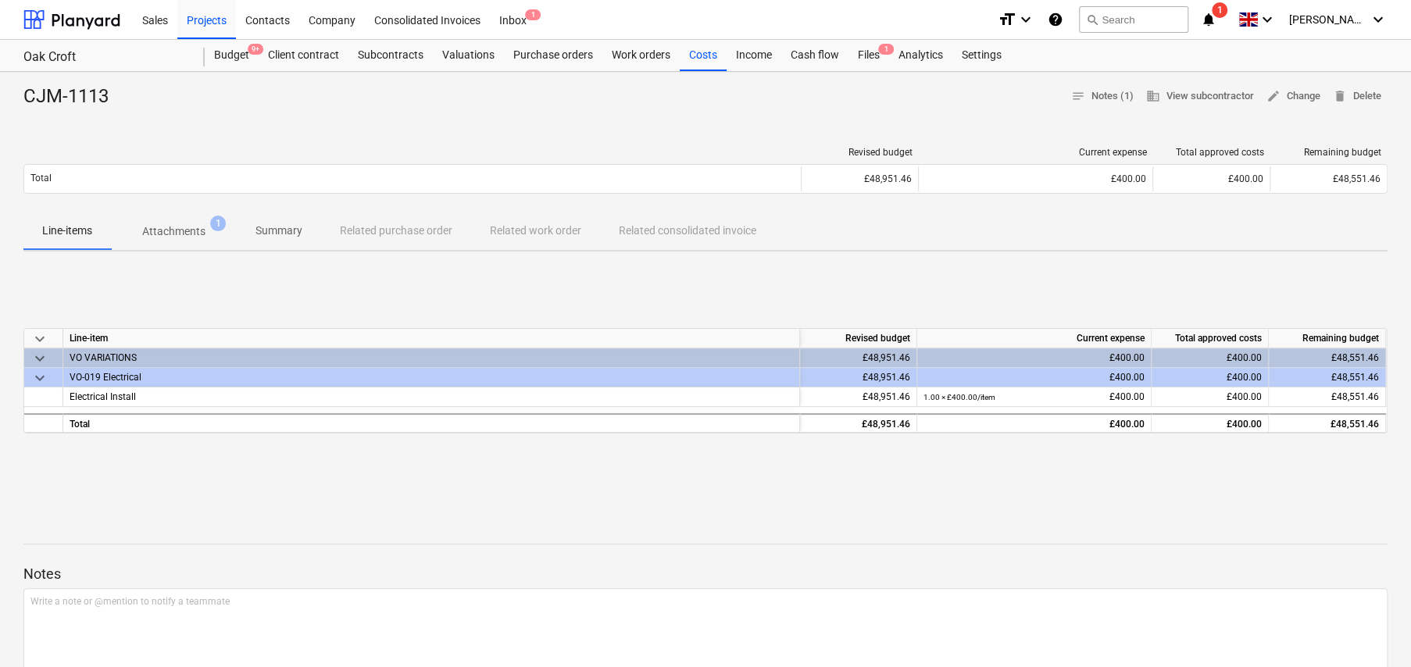
click at [187, 230] on p "Attachments" at bounding box center [173, 231] width 63 height 16
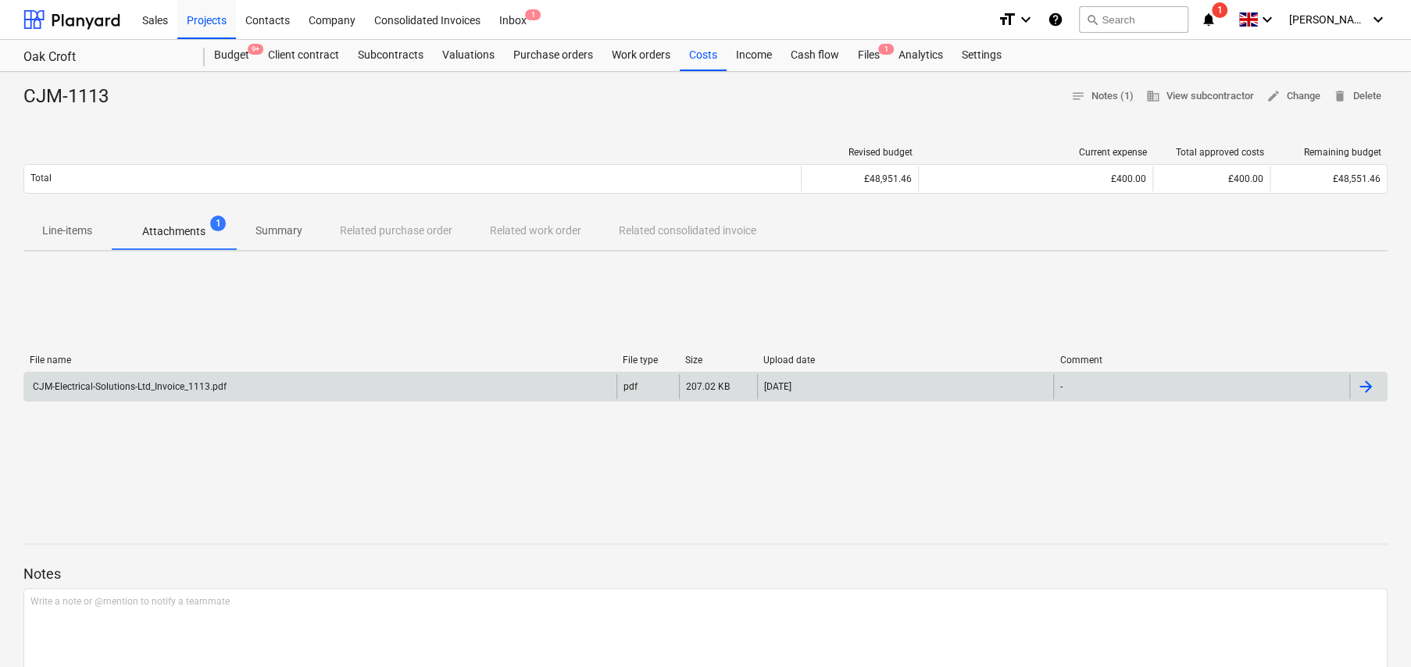
click at [177, 387] on div "CJM-Electrical-Solutions-Ltd_Invoice_1113.pdf" at bounding box center [128, 386] width 196 height 11
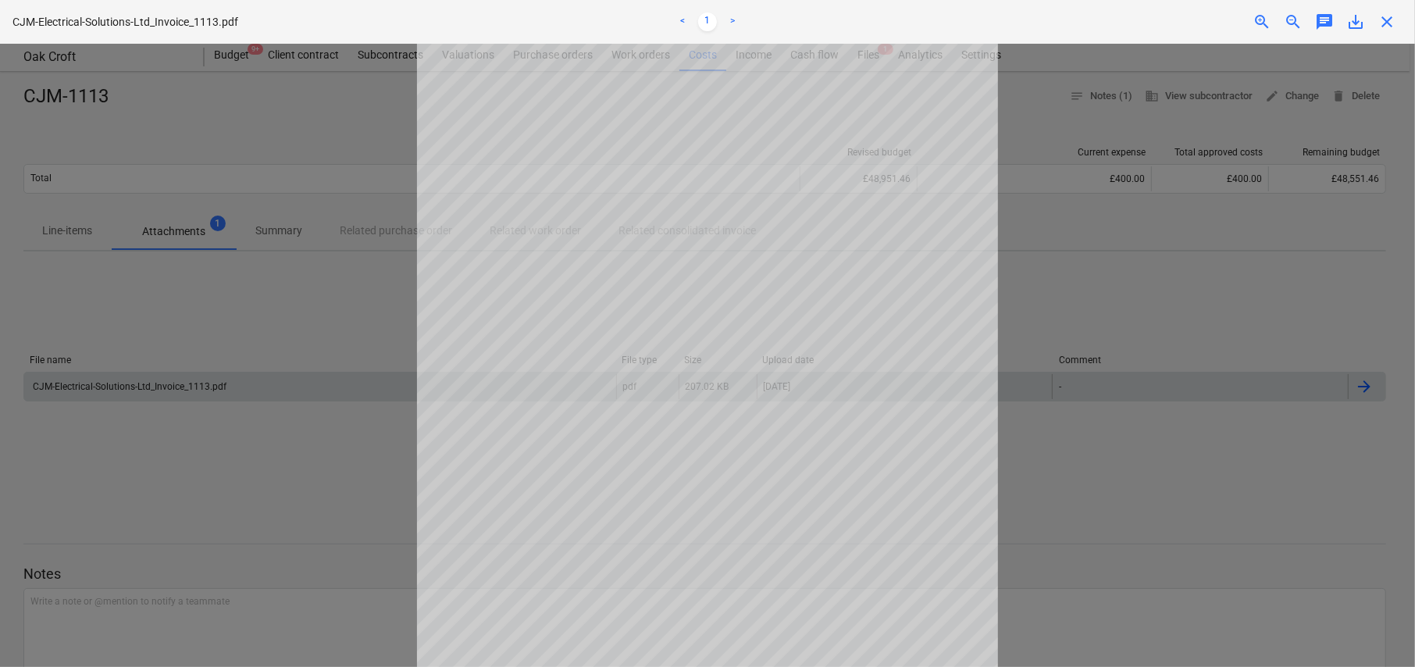
click at [1390, 23] on span "close" at bounding box center [1387, 21] width 19 height 19
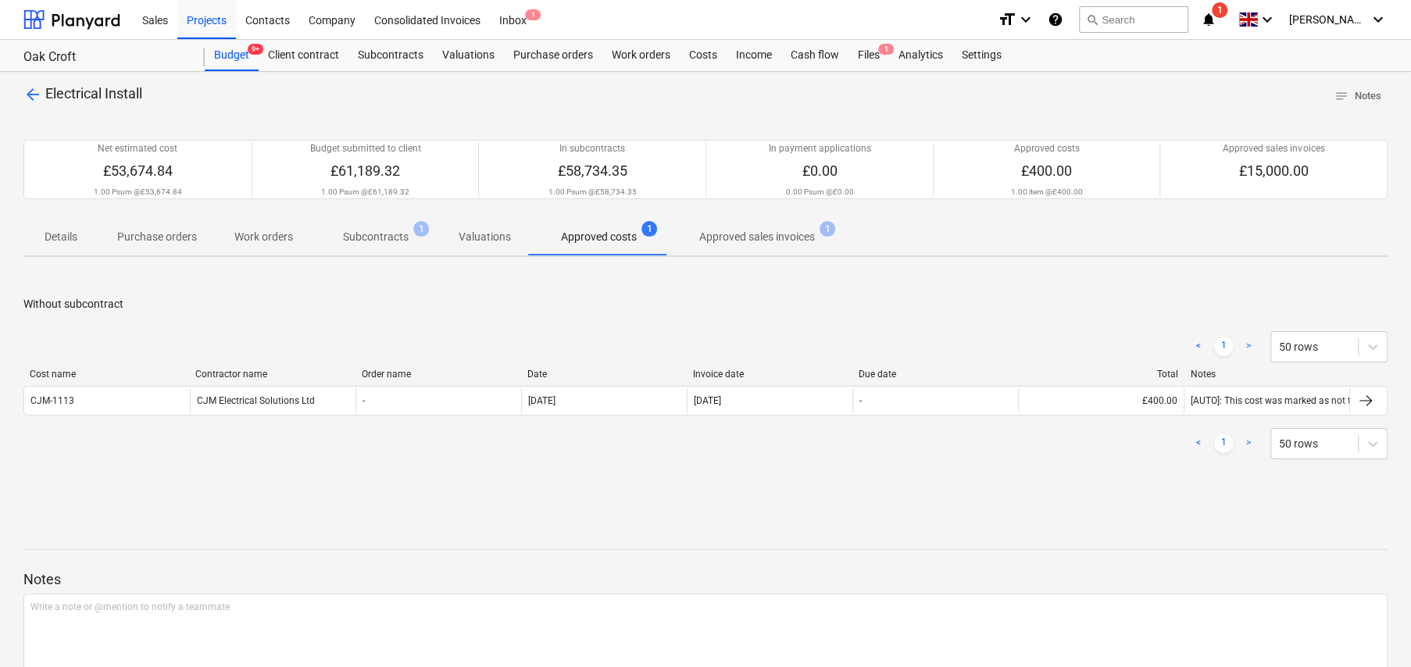
click at [34, 95] on span "arrow_back" at bounding box center [32, 94] width 19 height 19
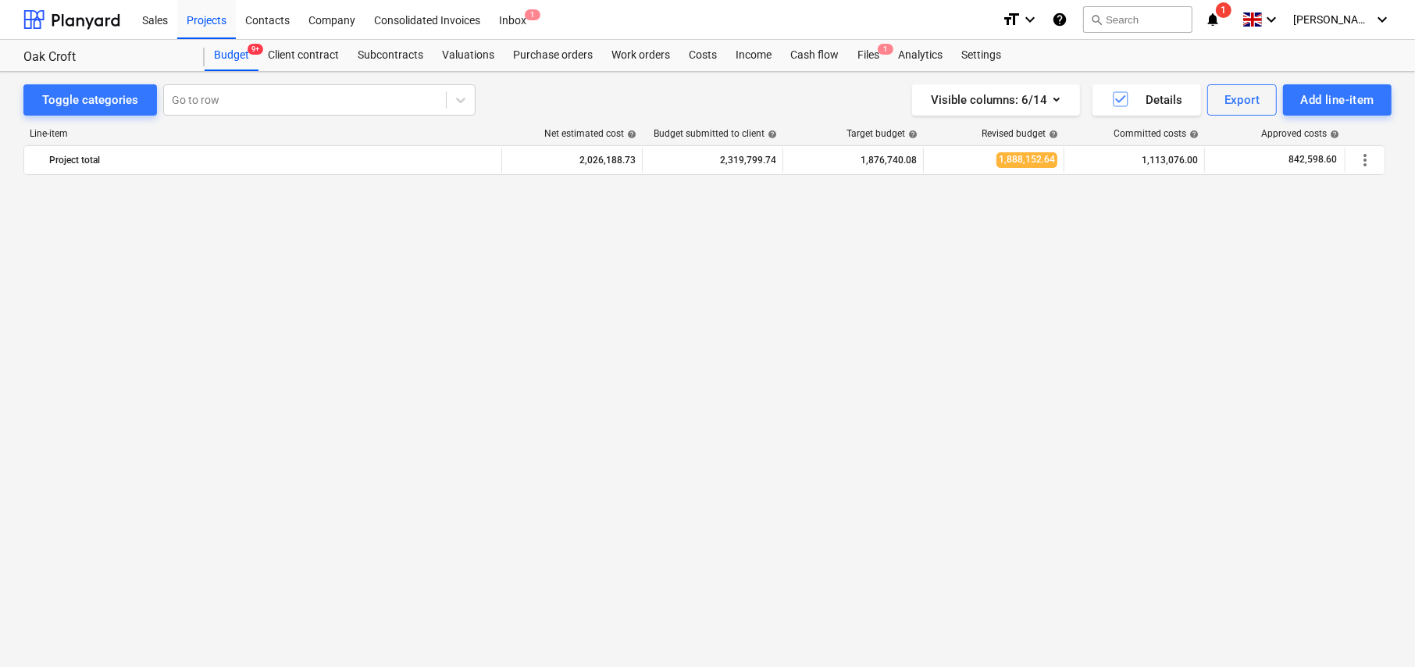
scroll to position [2187, 0]
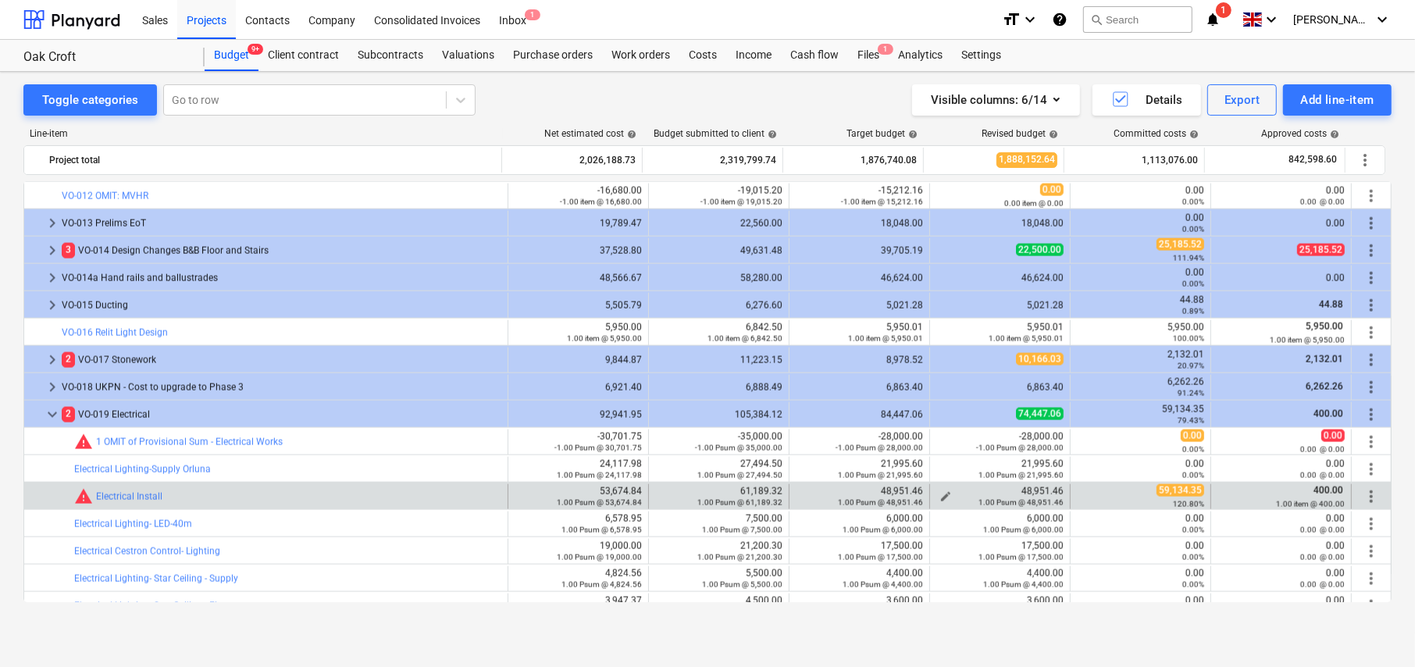
click at [941, 494] on span "edit" at bounding box center [946, 497] width 12 height 12
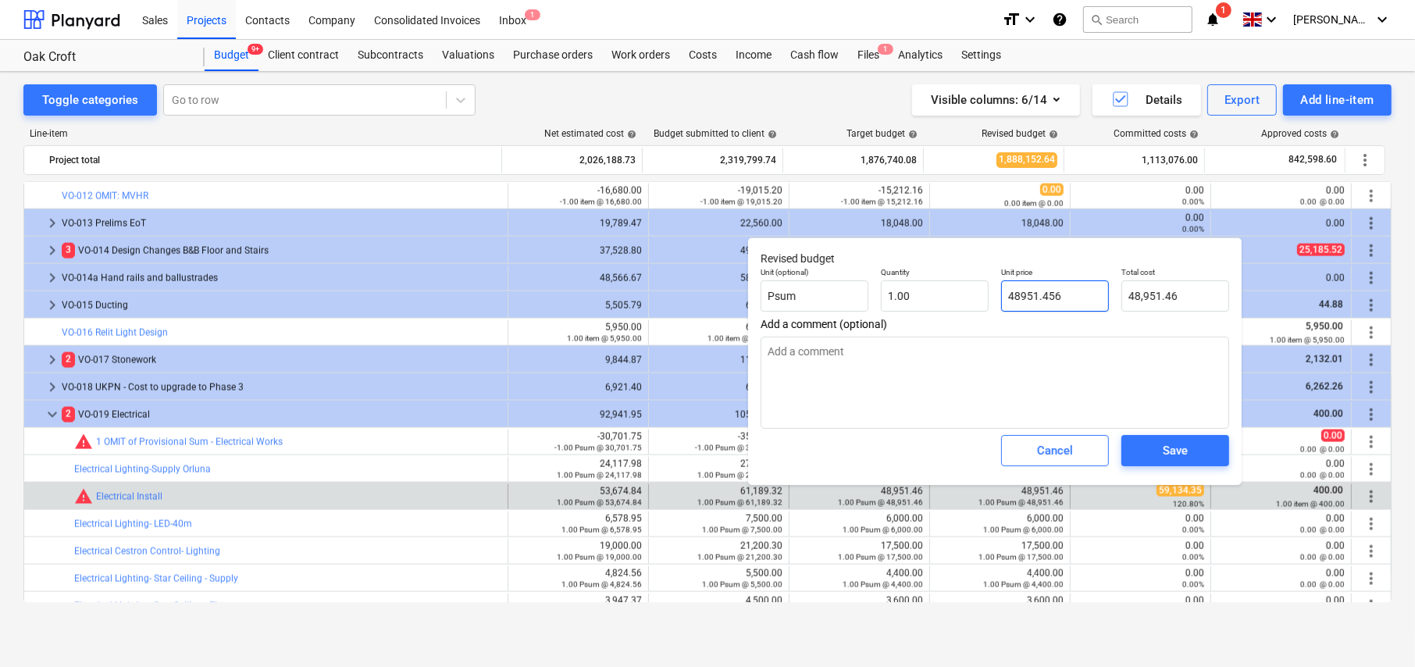
click at [1022, 295] on input "48951.456" at bounding box center [1055, 295] width 108 height 31
type input "6"
type textarea "x"
type input "6.00"
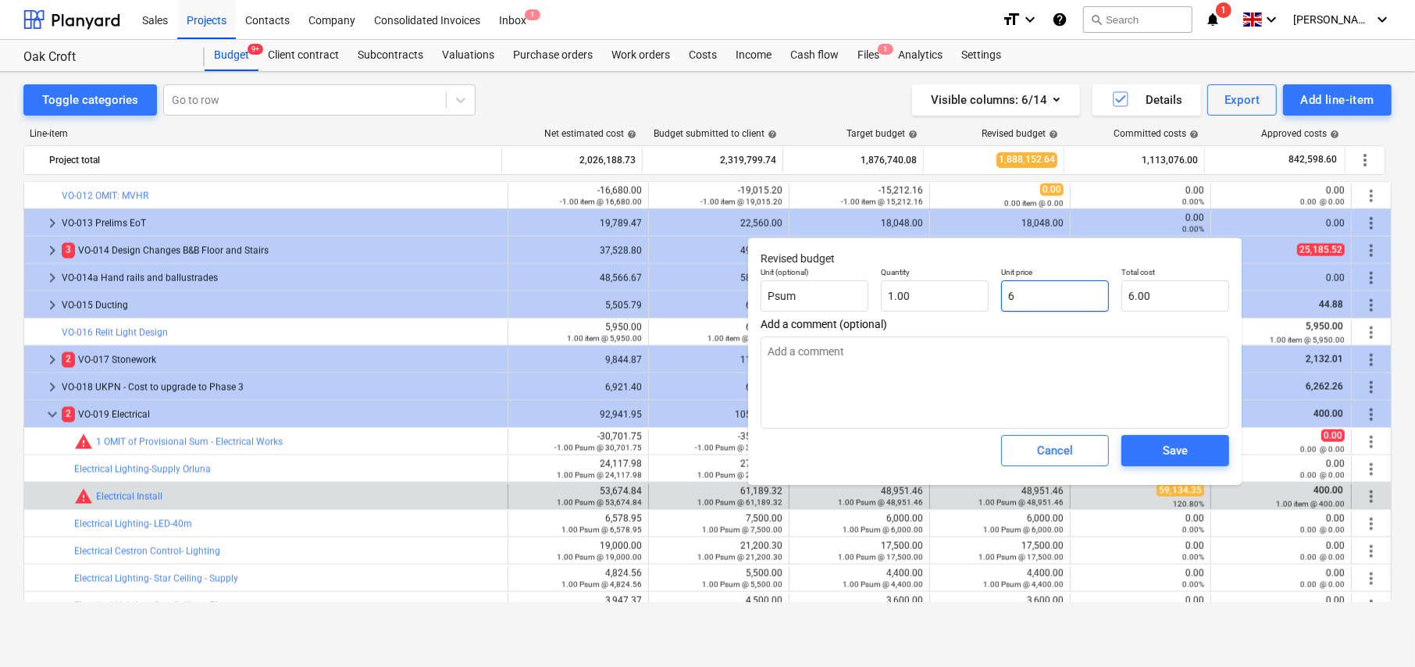
type input "60"
type textarea "x"
type input "60.00"
type input "600"
type textarea "x"
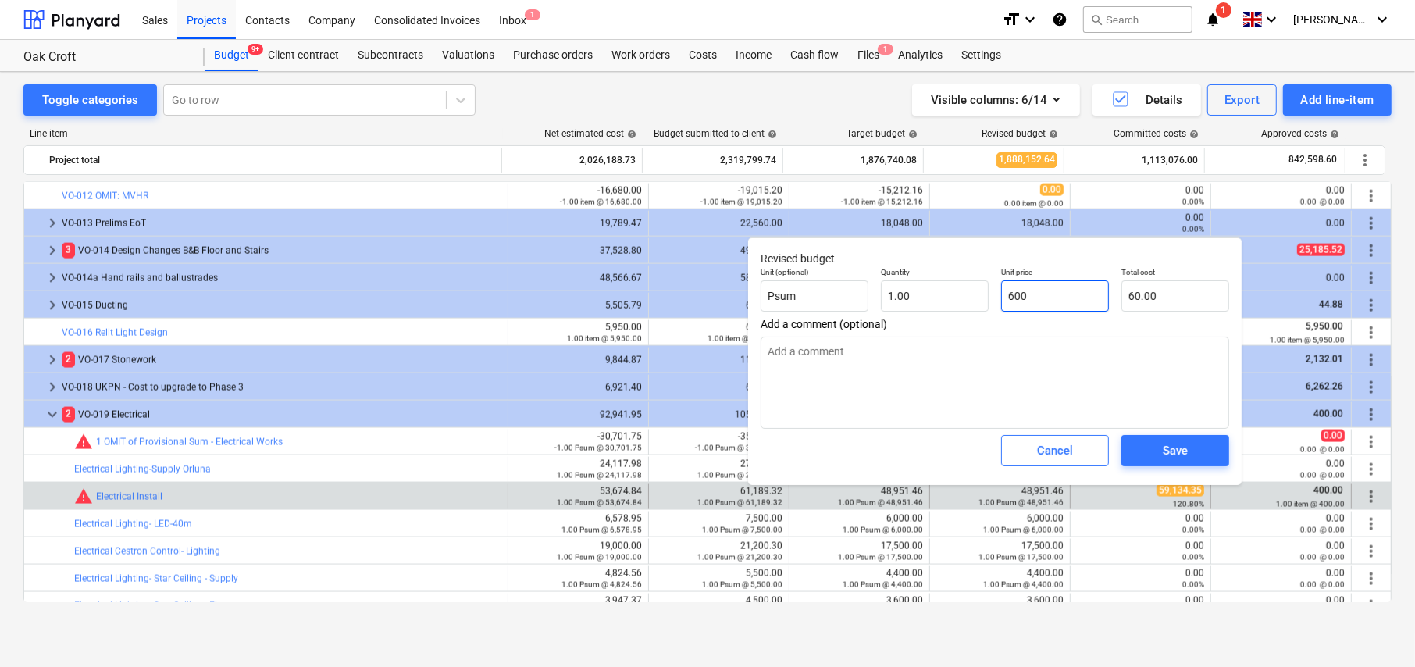
type input "600.00"
type input "6000"
type textarea "x"
type input "6,000.00"
type input "60000"
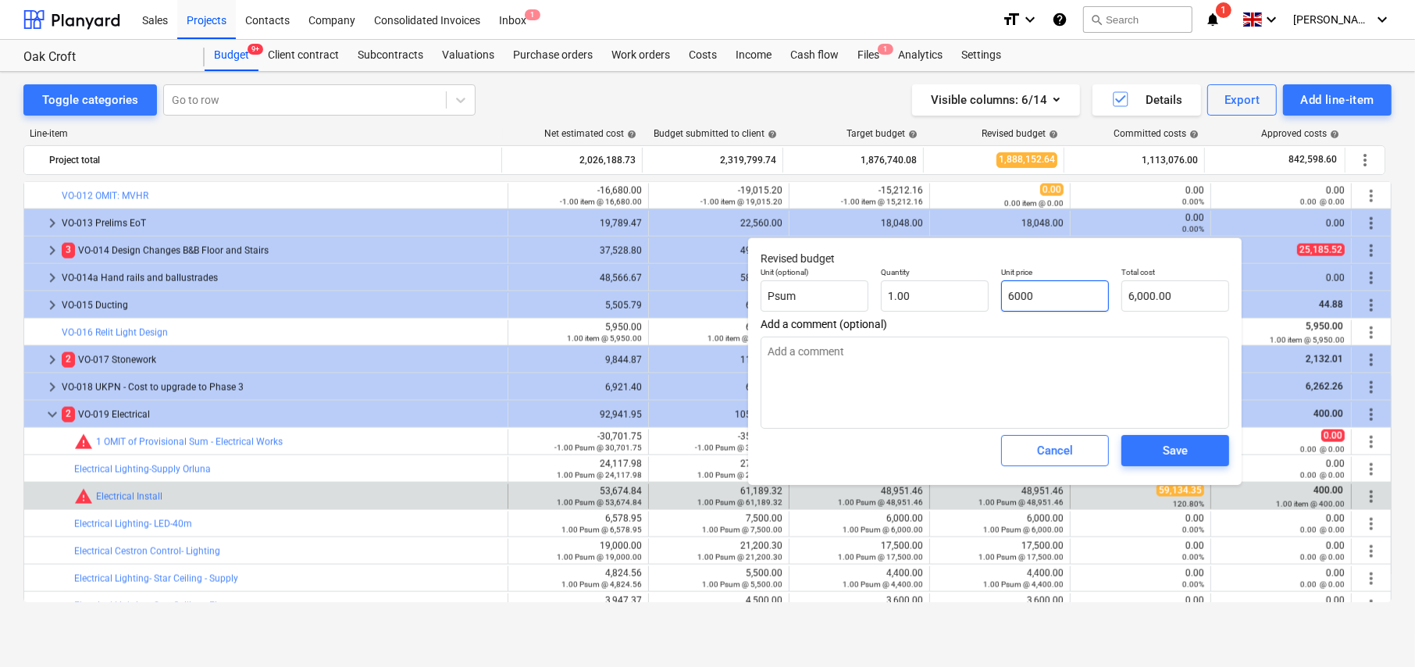
type textarea "x"
type input "60,000.00"
click at [1195, 455] on span "Save" at bounding box center [1175, 451] width 70 height 20
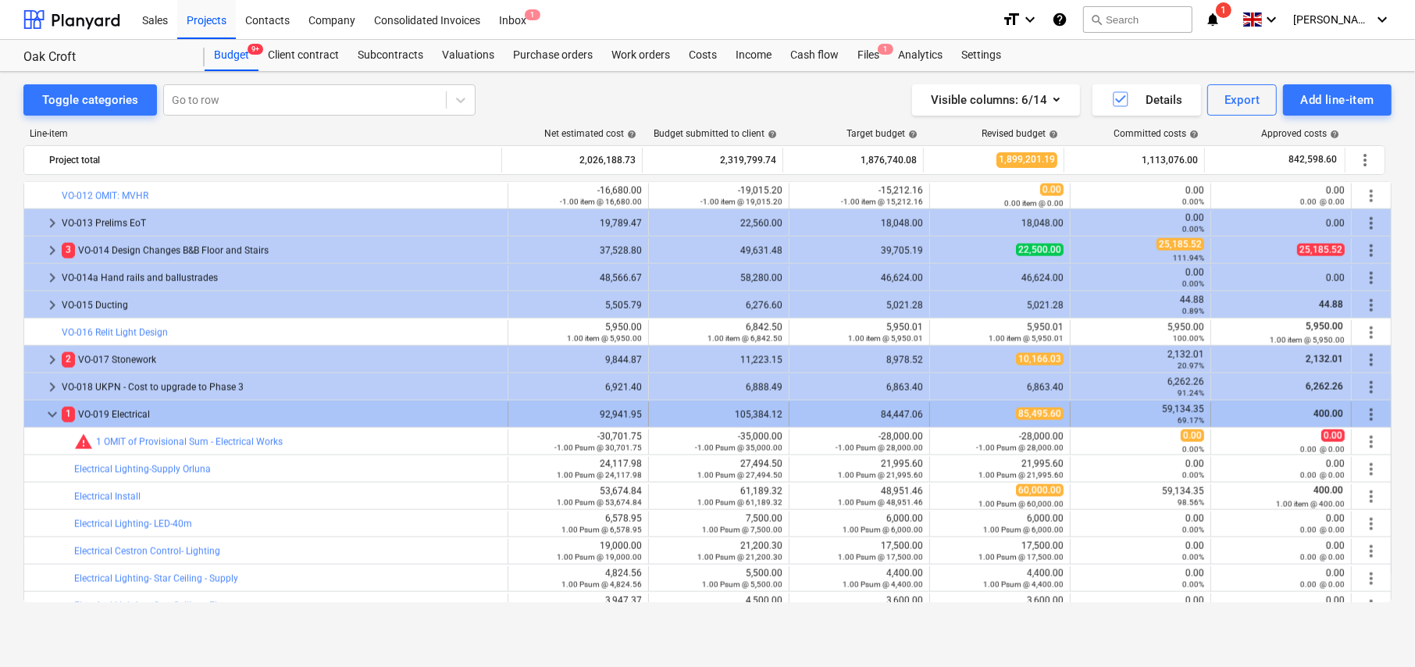
click at [52, 413] on span "keyboard_arrow_down" at bounding box center [52, 414] width 19 height 19
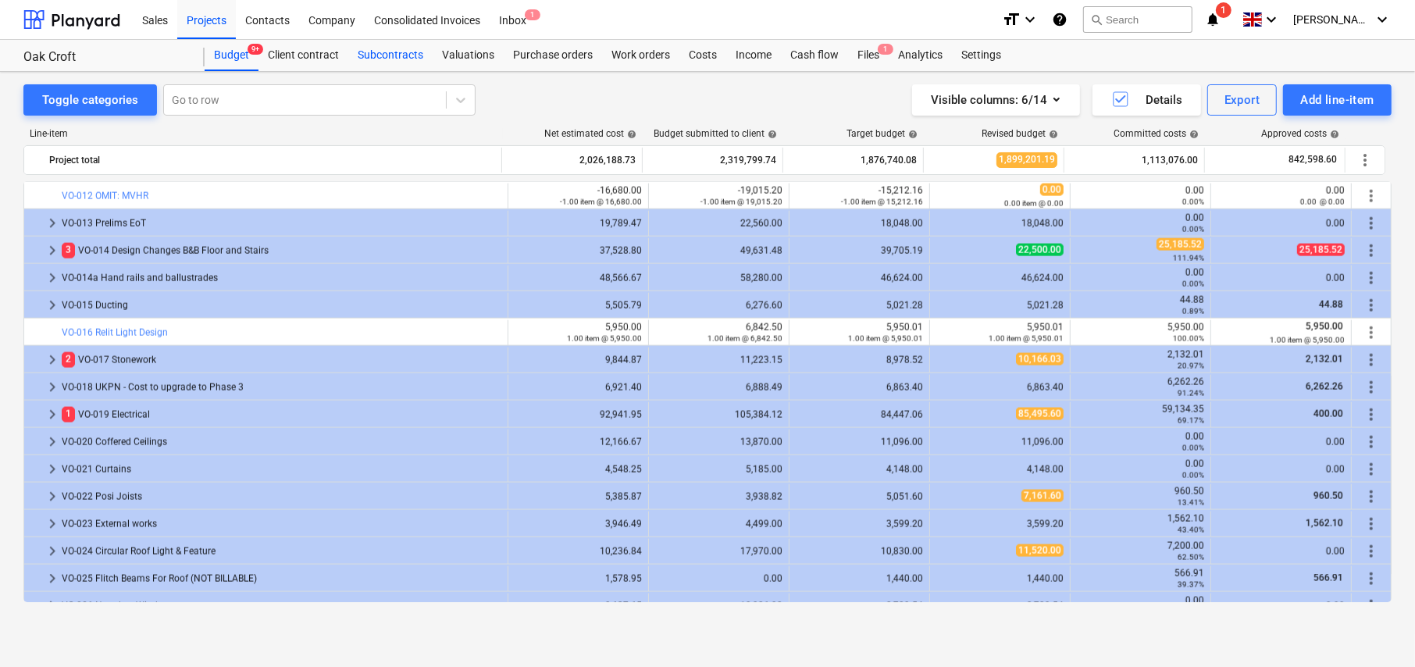
click at [380, 51] on div "Subcontracts" at bounding box center [390, 55] width 84 height 31
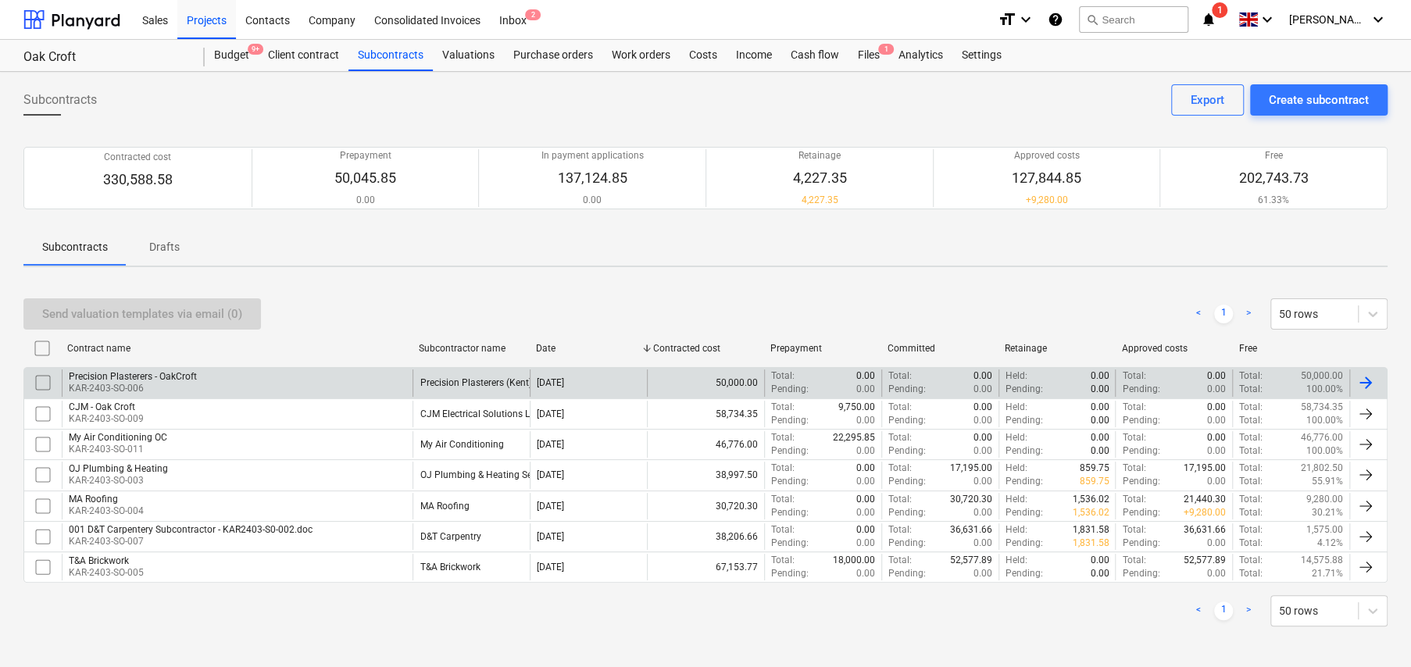
click at [166, 375] on div "Precision Plasterers - OakCroft" at bounding box center [133, 376] width 128 height 11
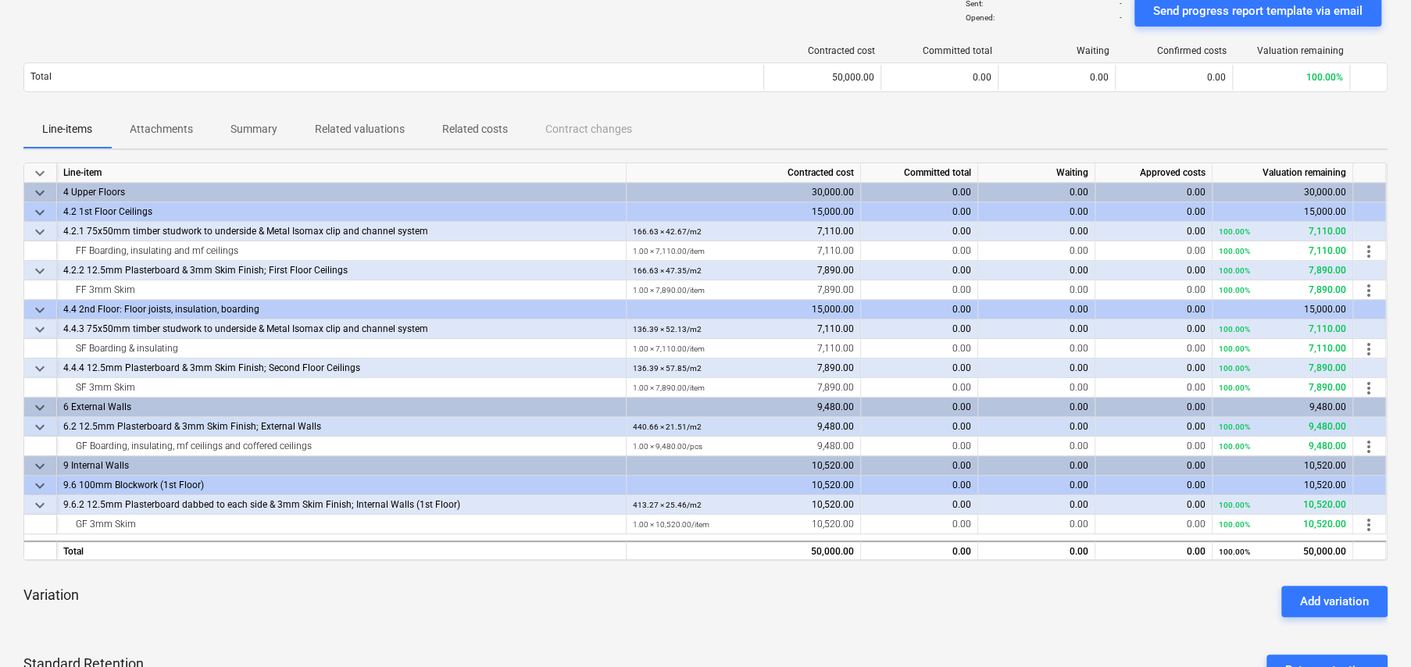
scroll to position [156, 0]
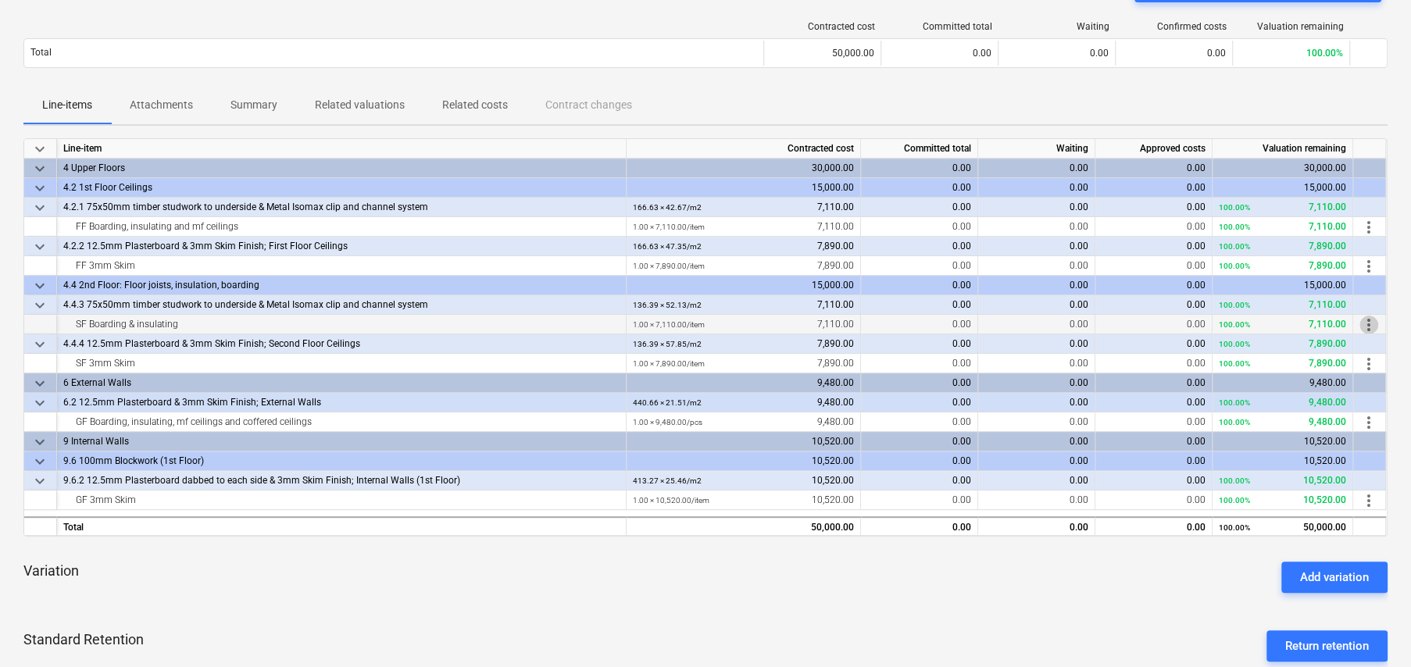
click at [1369, 323] on span "more_vert" at bounding box center [1368, 325] width 19 height 19
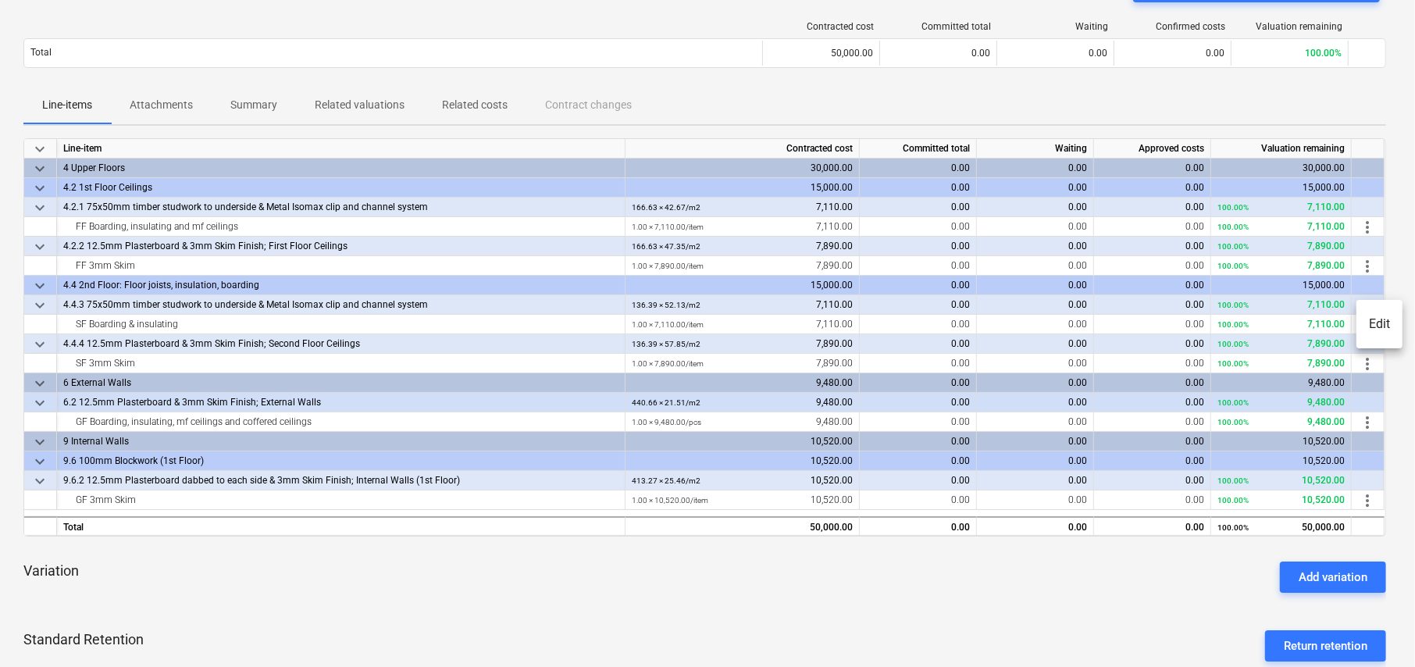
click at [1375, 325] on li "Edit" at bounding box center [1380, 324] width 46 height 36
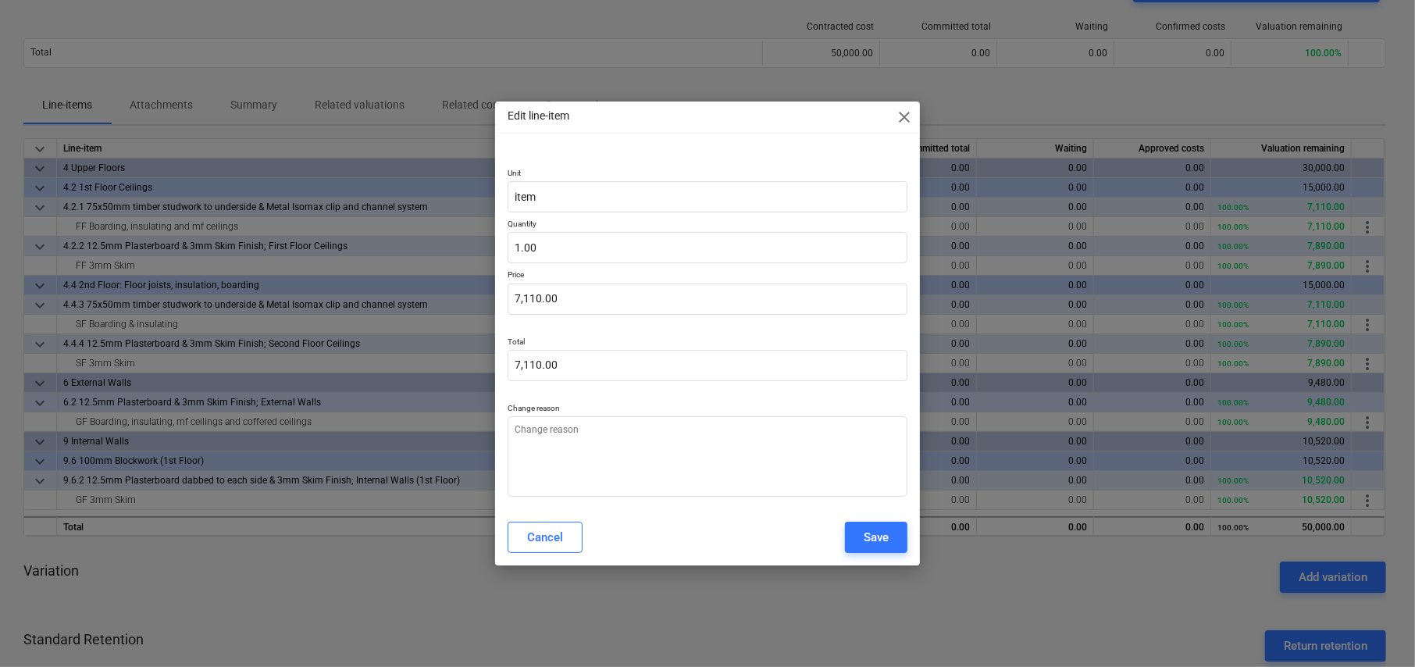
type textarea "x"
click at [540, 540] on div "Cancel" at bounding box center [545, 537] width 36 height 20
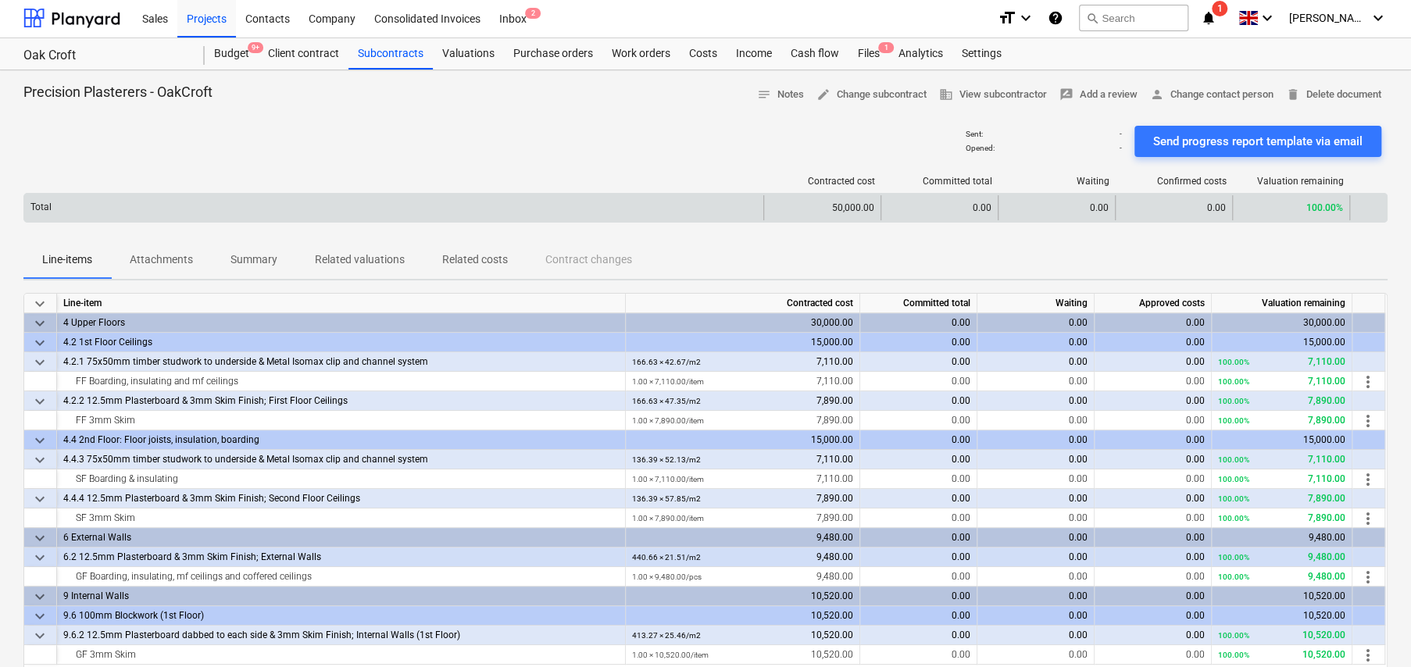
scroll to position [0, 0]
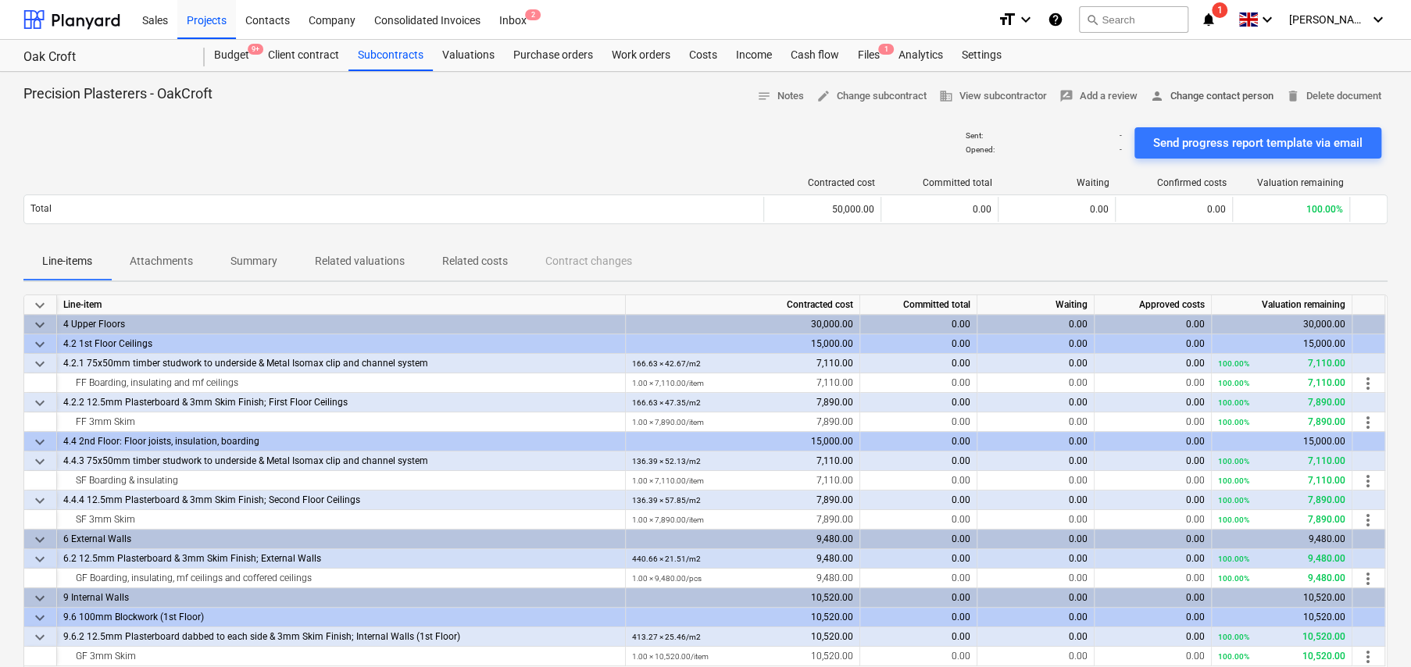
click at [1200, 101] on span "person Change contact person" at bounding box center [1211, 96] width 123 height 18
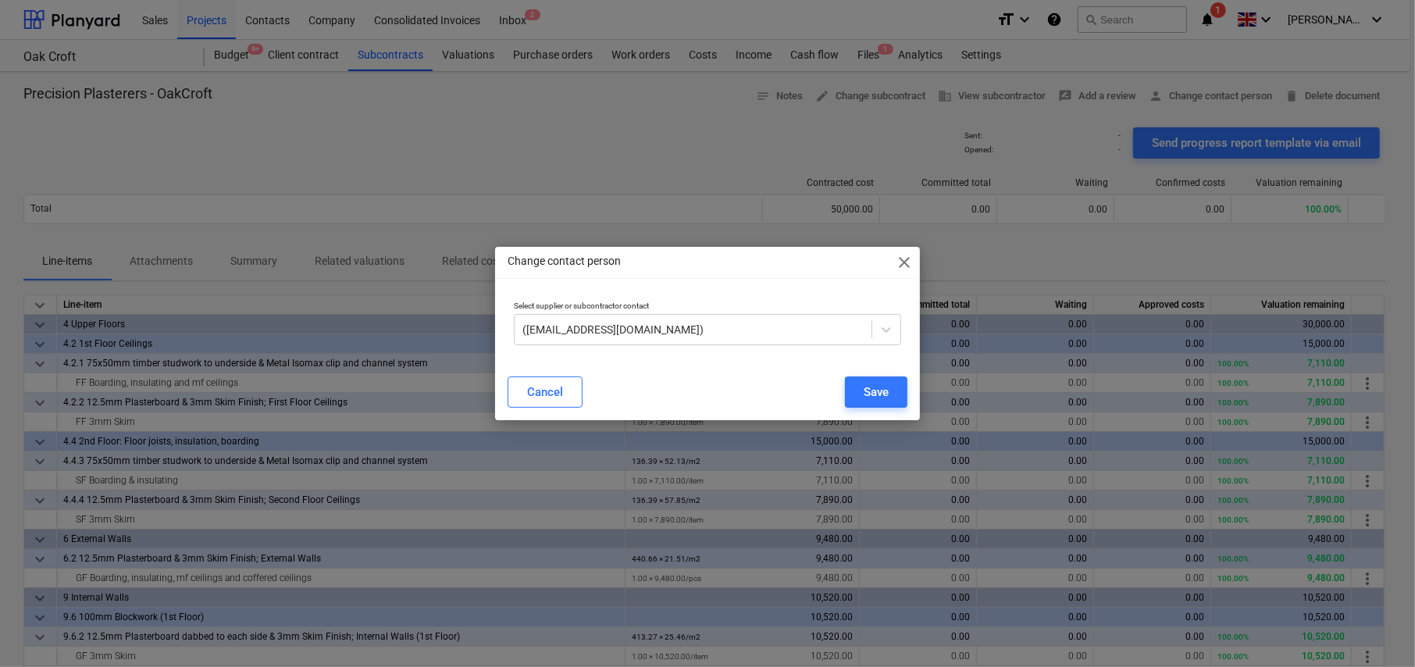
drag, startPoint x: 902, startPoint y: 261, endPoint x: 882, endPoint y: 262, distance: 20.4
click at [902, 261] on span "close" at bounding box center [904, 262] width 19 height 19
